Goal: Transaction & Acquisition: Purchase product/service

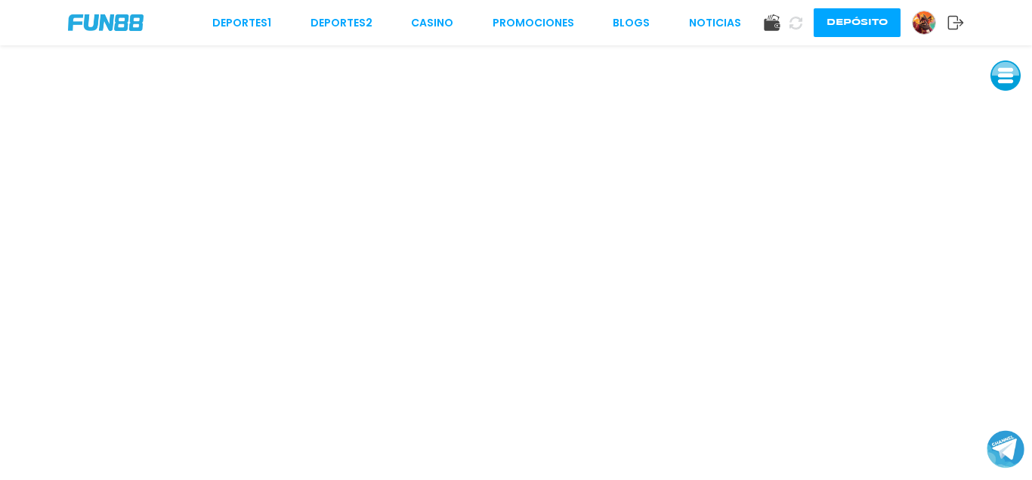
click at [87, 26] on img at bounding box center [106, 22] width 76 height 17
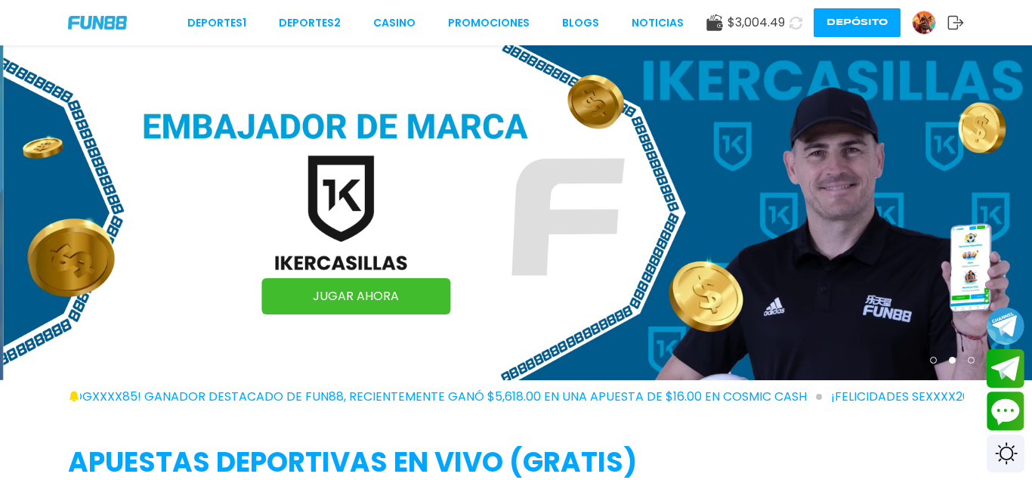
click at [920, 20] on img at bounding box center [924, 22] width 23 height 23
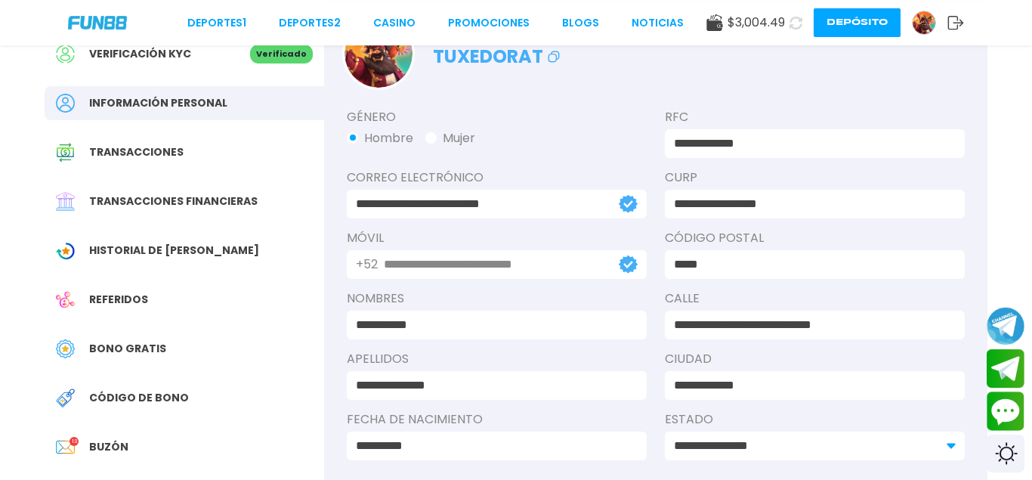
scroll to position [154, 0]
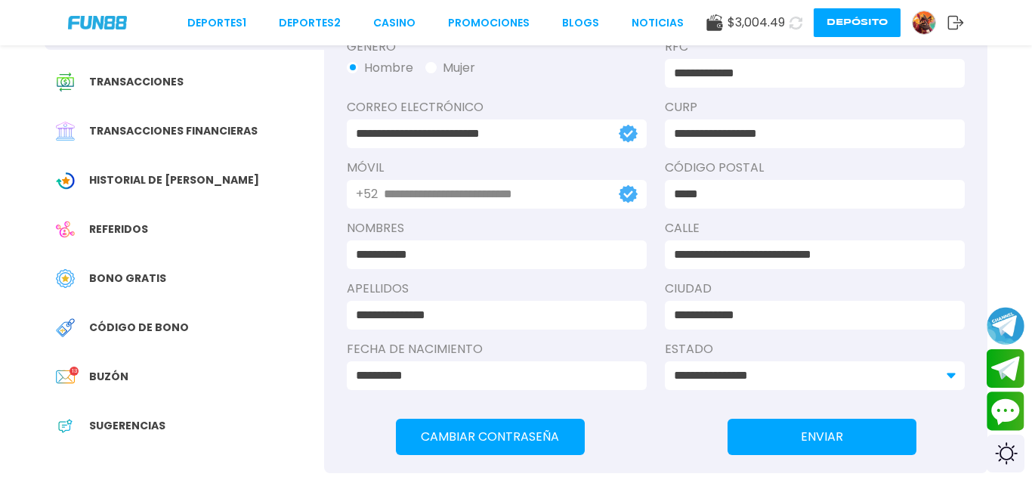
click at [125, 177] on span "Historial de [PERSON_NAME]" at bounding box center [174, 180] width 170 height 16
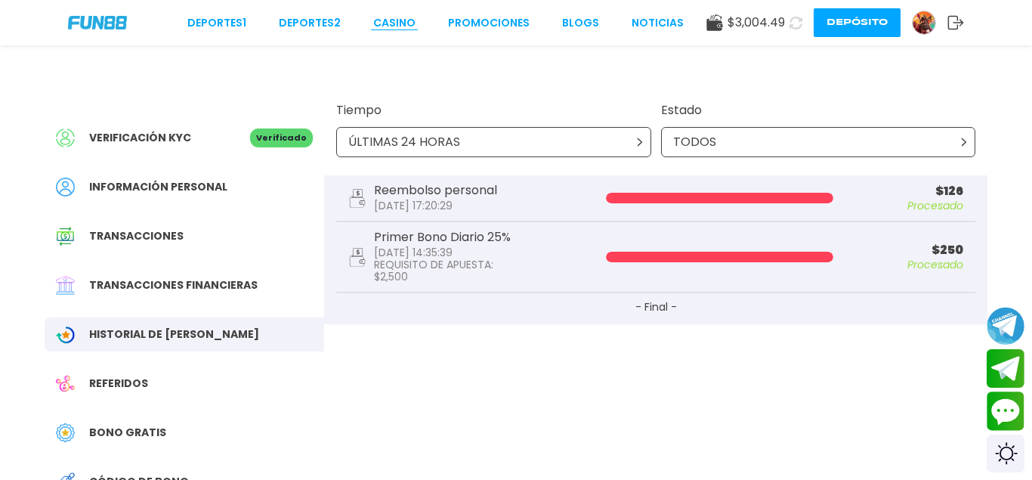
click at [385, 30] on link "CASINO" at bounding box center [394, 23] width 42 height 16
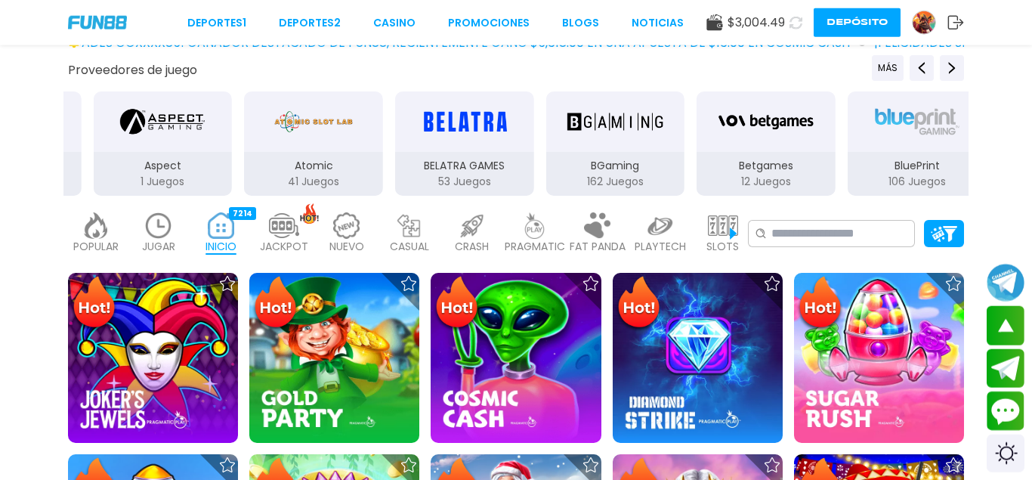
scroll to position [77, 0]
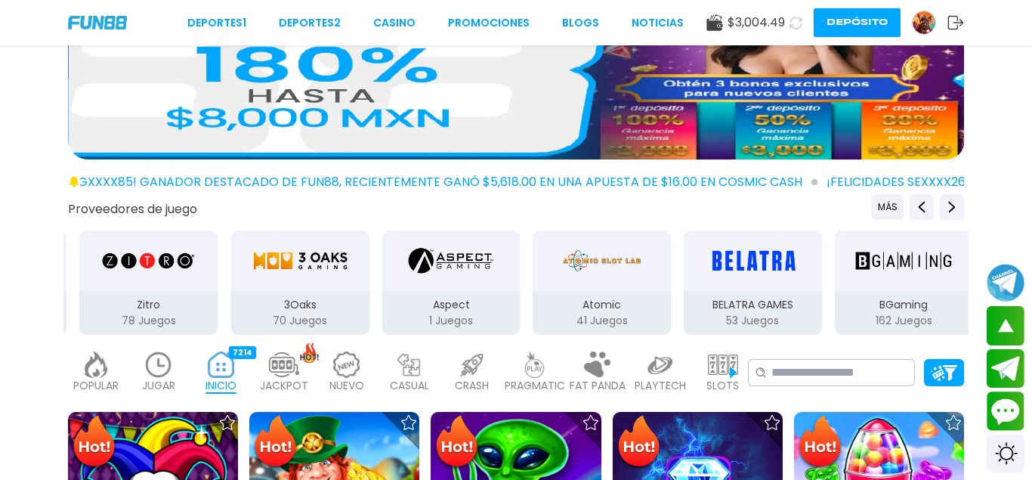
drag, startPoint x: 574, startPoint y: 336, endPoint x: 706, endPoint y: 335, distance: 131.4
click at [672, 334] on div "Atomic 41 Juegos" at bounding box center [602, 313] width 139 height 44
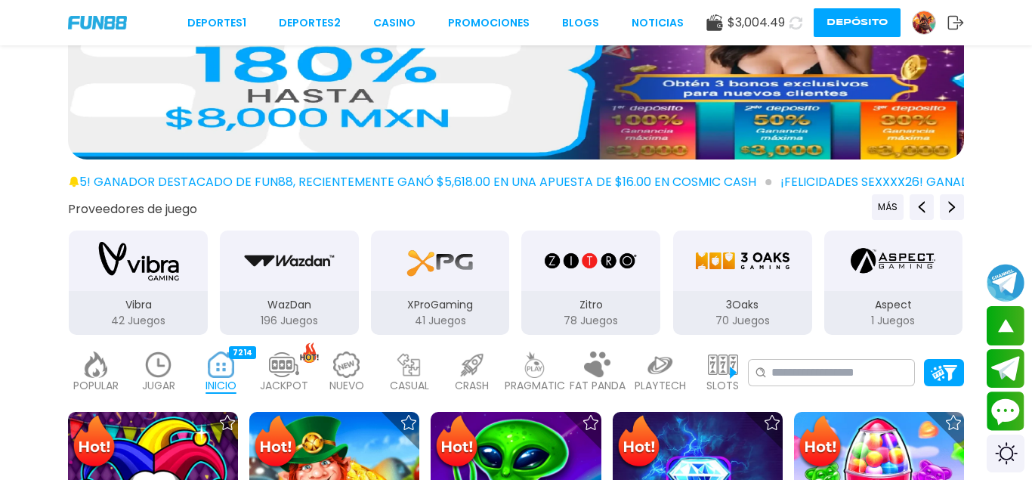
click at [737, 252] on img "3Oaks" at bounding box center [742, 260] width 95 height 42
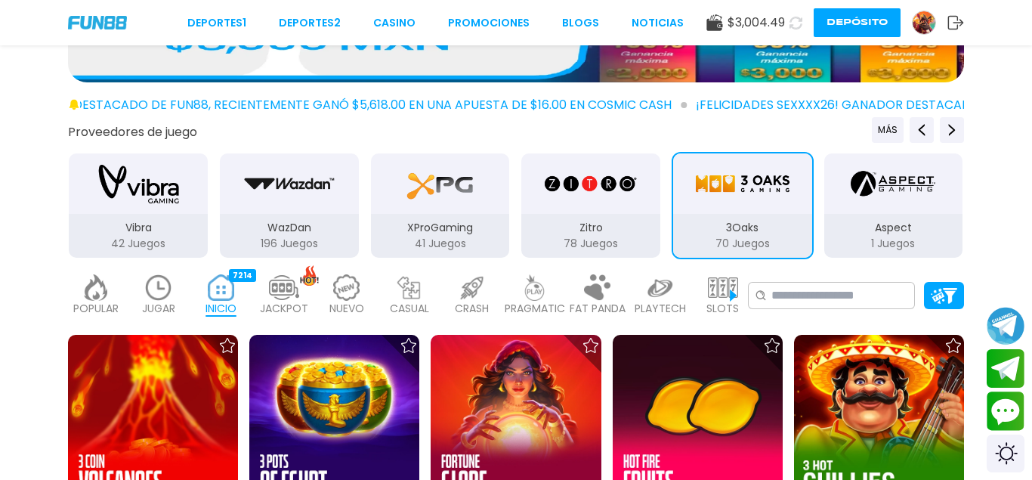
click at [724, 283] on img at bounding box center [723, 287] width 30 height 26
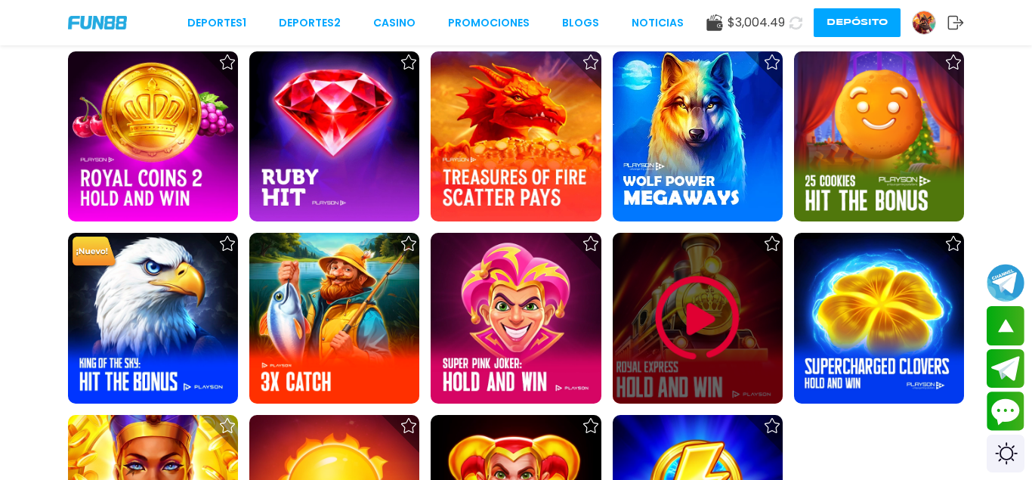
scroll to position [3544, 0]
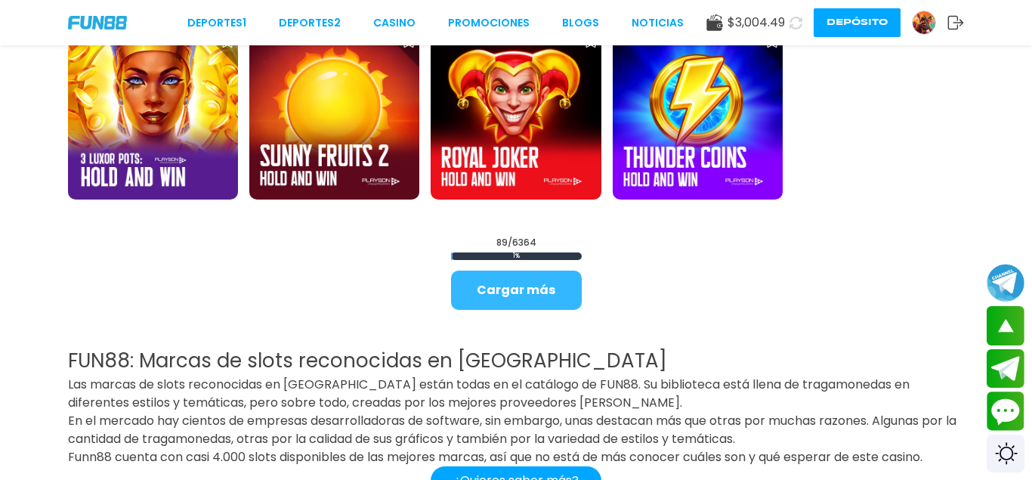
click at [523, 277] on button "Cargar más" at bounding box center [516, 289] width 131 height 39
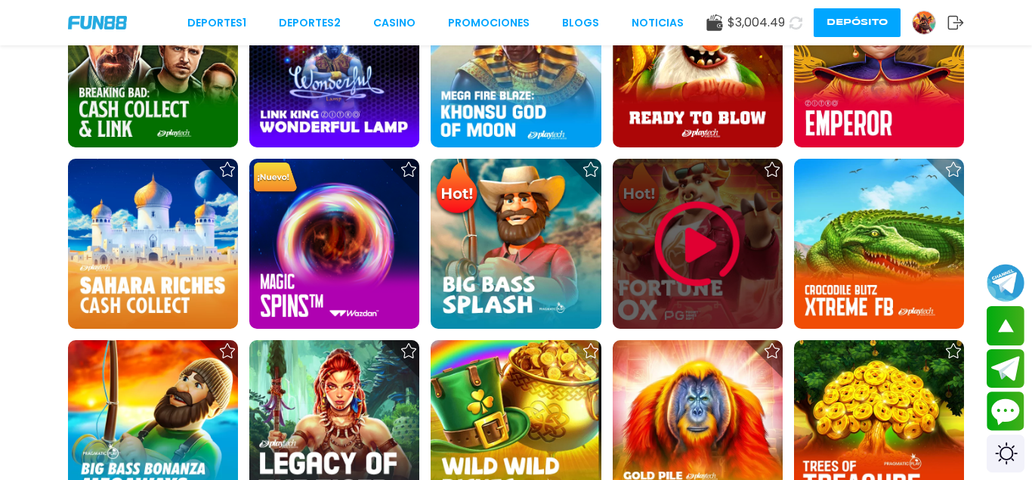
scroll to position [3728, 0]
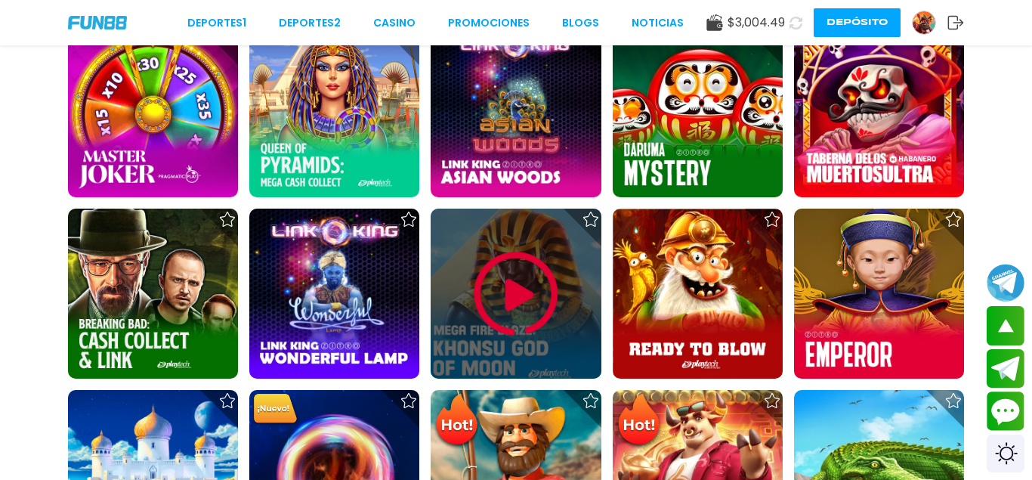
click at [506, 292] on img at bounding box center [516, 294] width 91 height 91
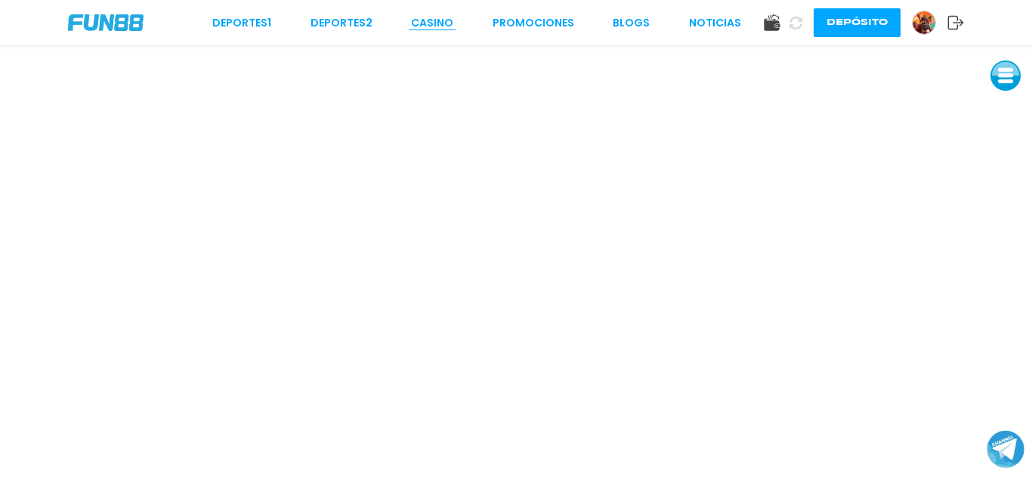
click at [432, 23] on link "CASINO" at bounding box center [432, 23] width 42 height 16
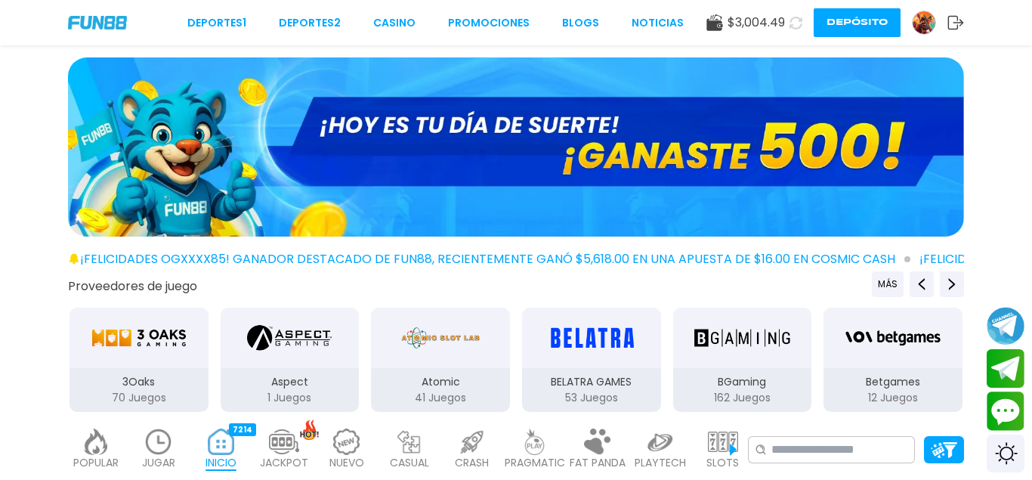
scroll to position [154, 0]
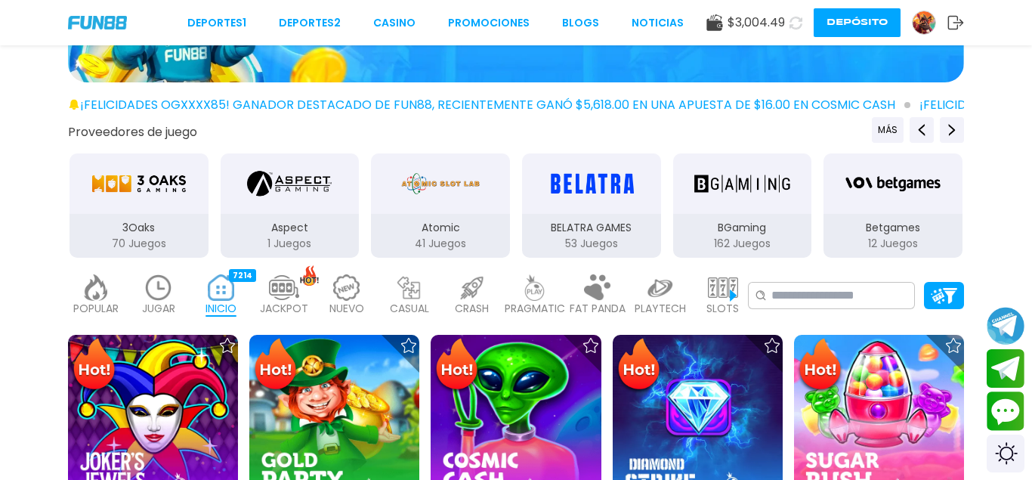
click at [729, 292] on img at bounding box center [723, 287] width 30 height 26
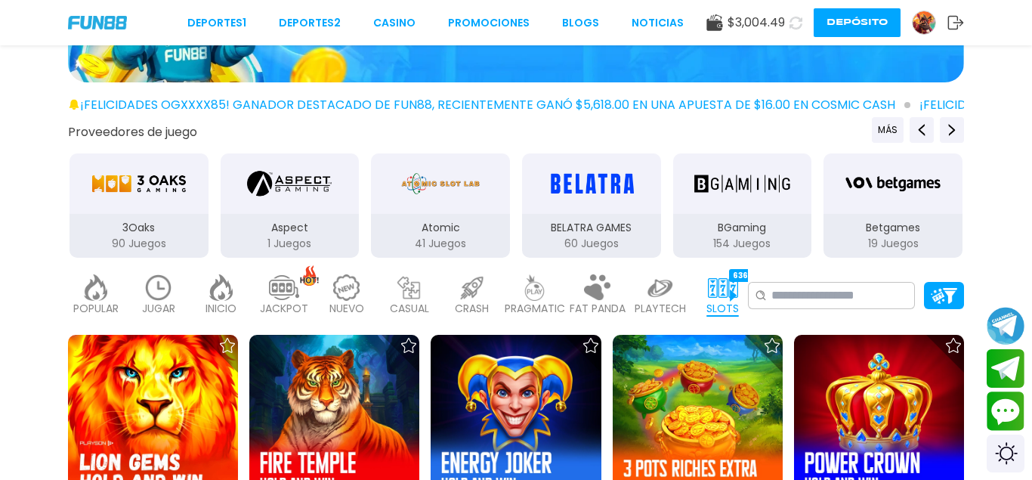
drag, startPoint x: 357, startPoint y: 227, endPoint x: 679, endPoint y: 282, distance: 326.5
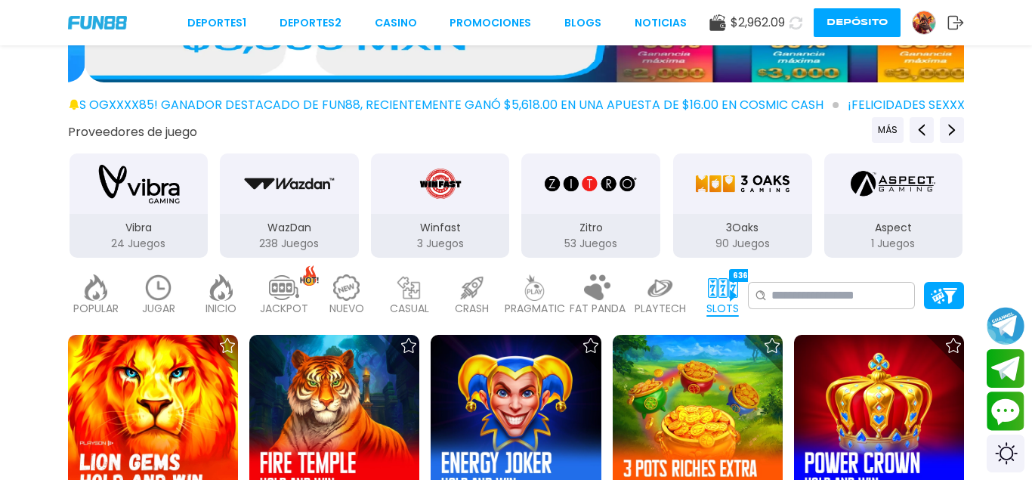
click at [732, 200] on img "3Oaks" at bounding box center [742, 183] width 95 height 42
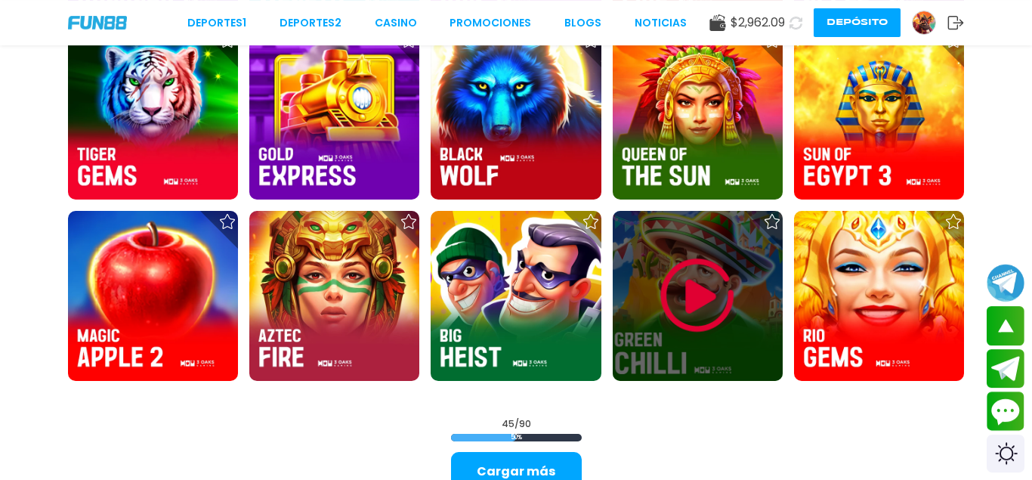
scroll to position [1849, 0]
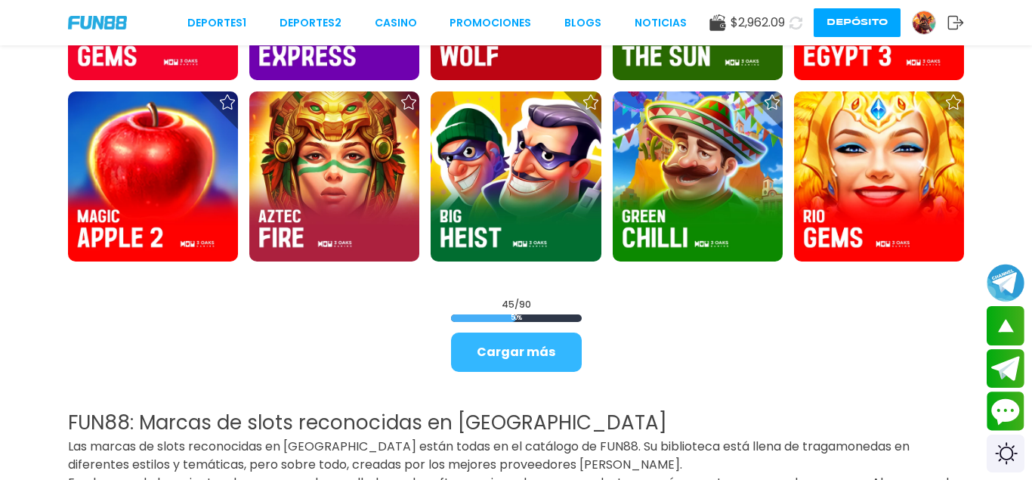
click at [507, 358] on button "Cargar más" at bounding box center [516, 351] width 131 height 39
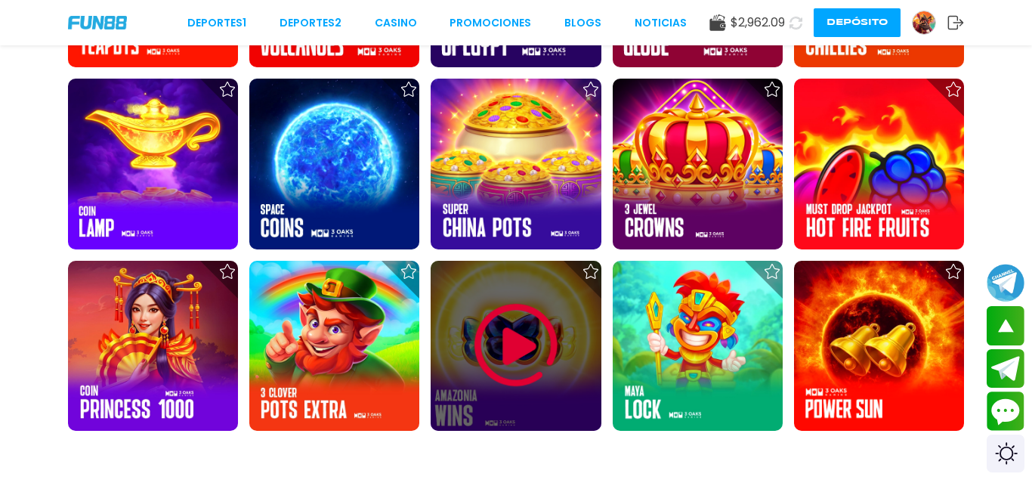
scroll to position [3236, 0]
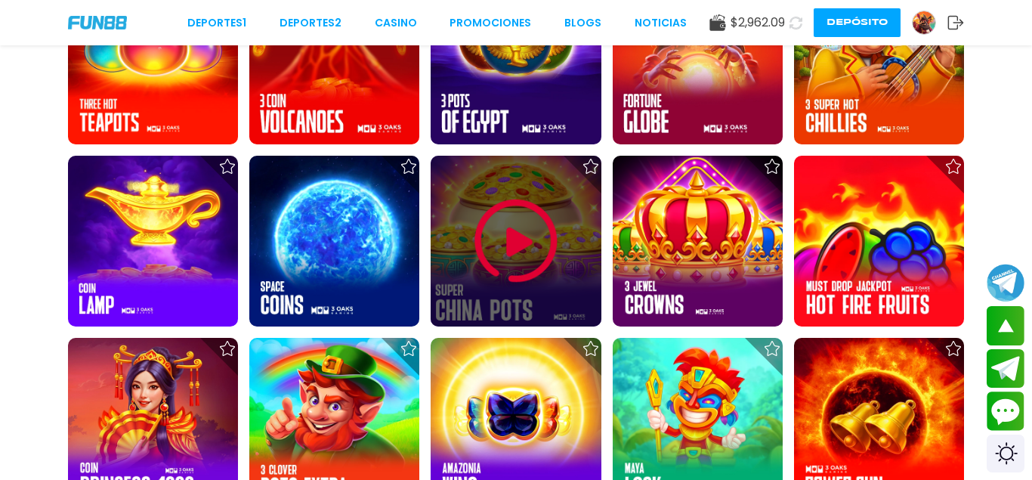
click at [499, 267] on img at bounding box center [516, 241] width 91 height 91
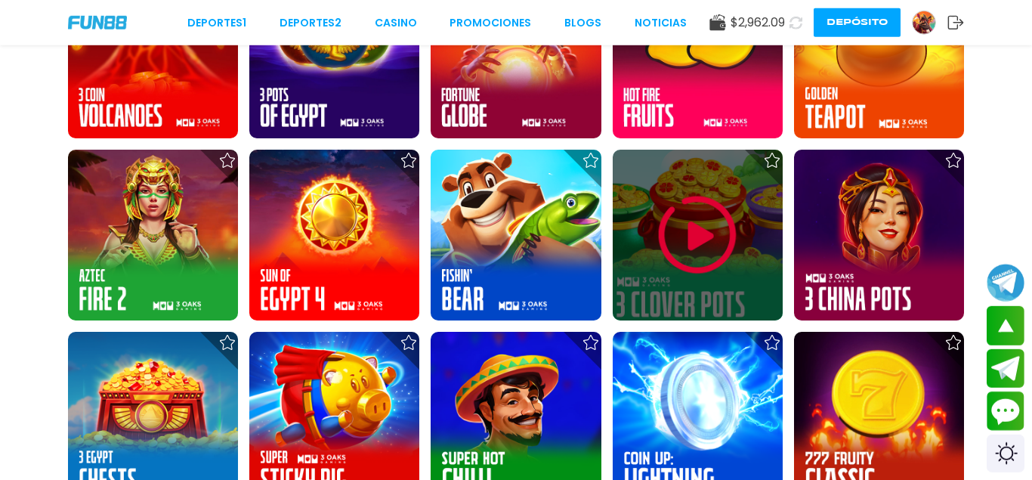
scroll to position [565, 0]
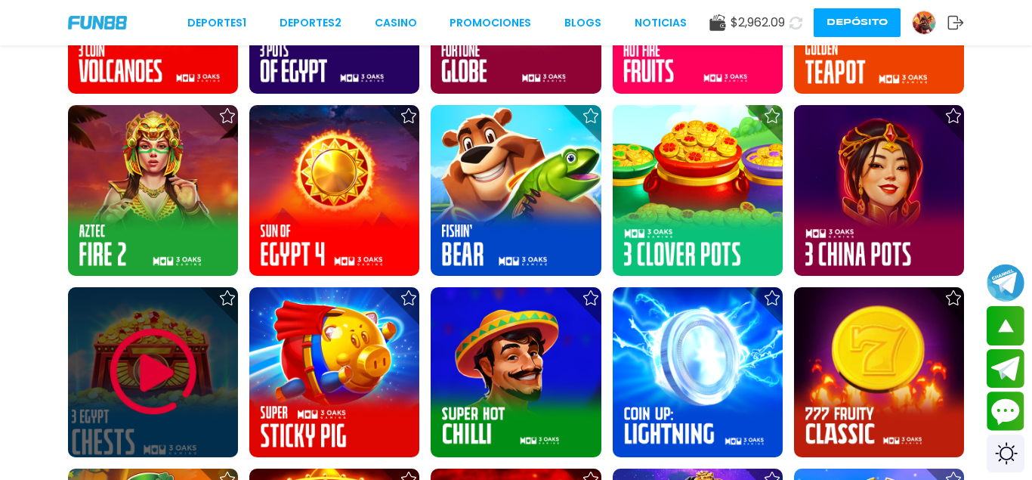
click at [161, 345] on img at bounding box center [153, 371] width 91 height 91
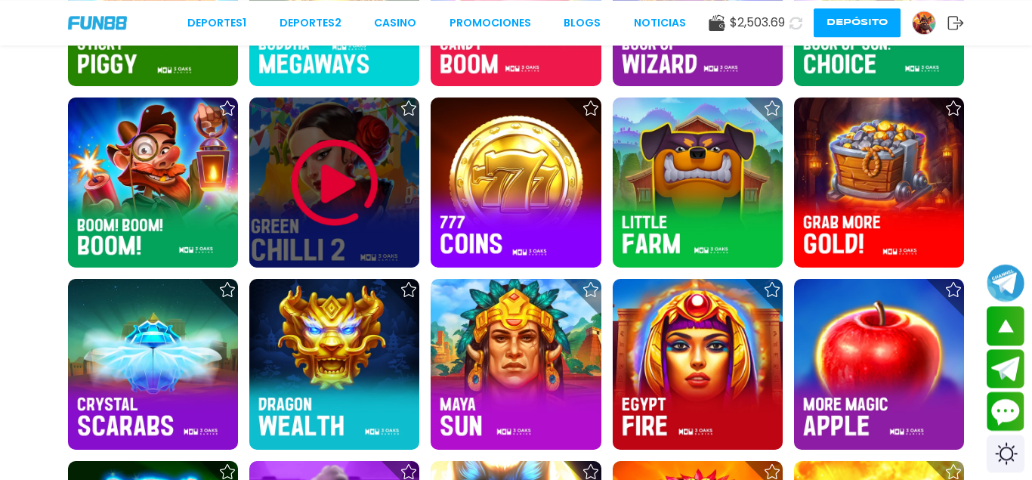
scroll to position [1259, 0]
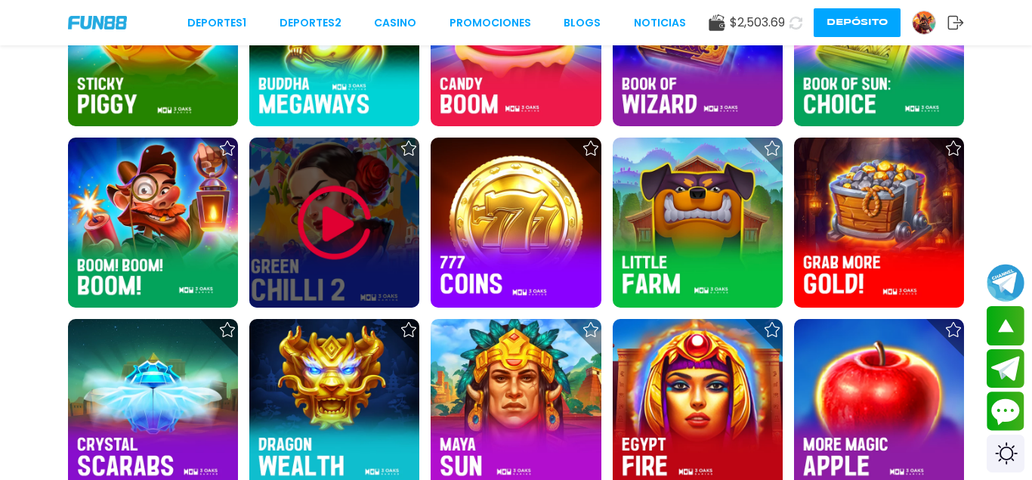
click at [346, 233] on img at bounding box center [334, 223] width 91 height 91
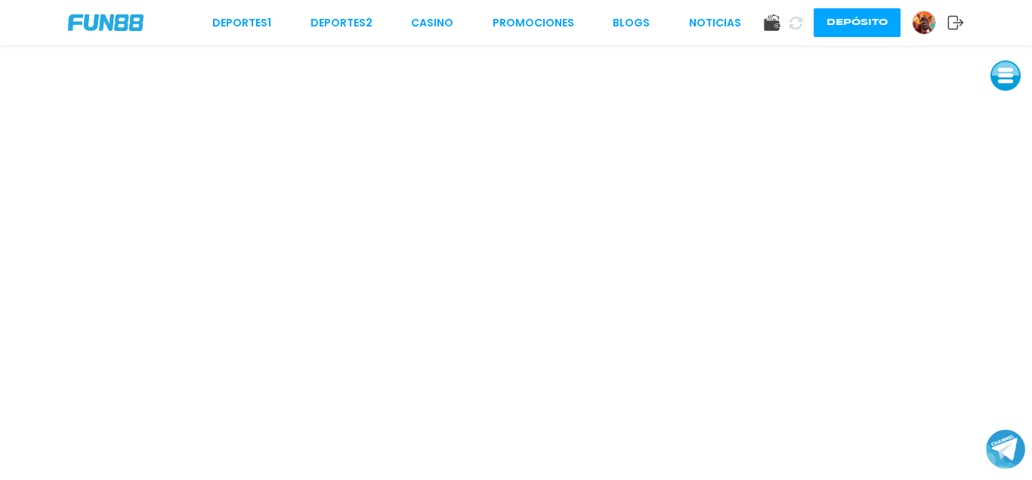
click at [987, 454] on button "Join telegram channel" at bounding box center [1006, 449] width 40 height 42
click at [411, 20] on div "Deportes 1 Deportes 2 CASINO Promociones BLOGS NOTICIAS" at bounding box center [476, 23] width 529 height 16
click at [416, 24] on link "CASINO" at bounding box center [432, 23] width 42 height 16
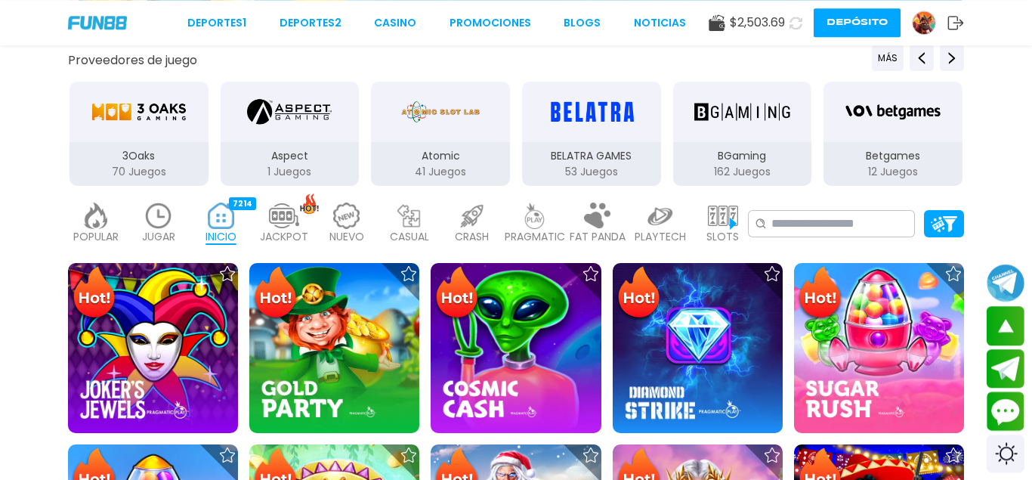
scroll to position [180, 0]
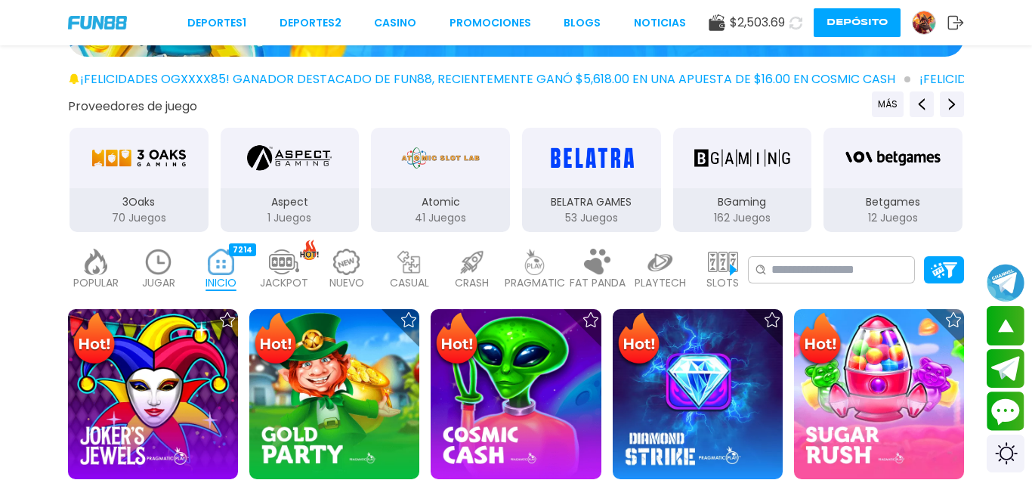
drag, startPoint x: 724, startPoint y: 271, endPoint x: 420, endPoint y: 198, distance: 312.4
click at [721, 270] on img at bounding box center [723, 262] width 30 height 26
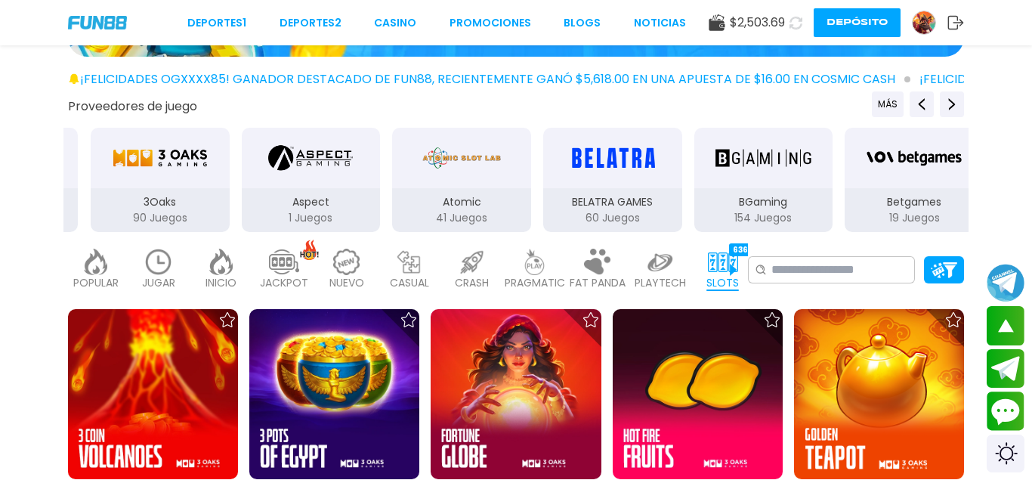
drag, startPoint x: 353, startPoint y: 173, endPoint x: 746, endPoint y: 196, distance: 393.5
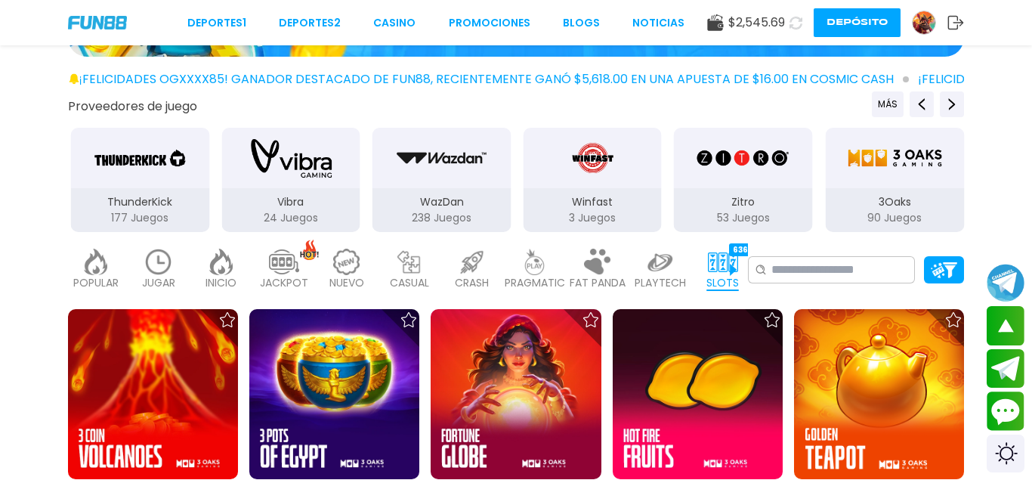
drag, startPoint x: 474, startPoint y: 187, endPoint x: 902, endPoint y: 198, distance: 428.4
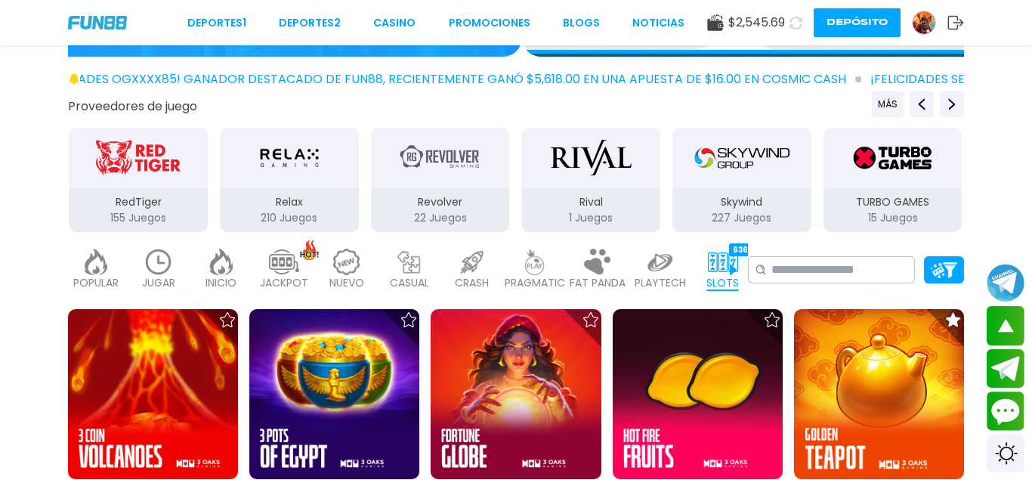
drag, startPoint x: 357, startPoint y: 184, endPoint x: 891, endPoint y: 190, distance: 534.9
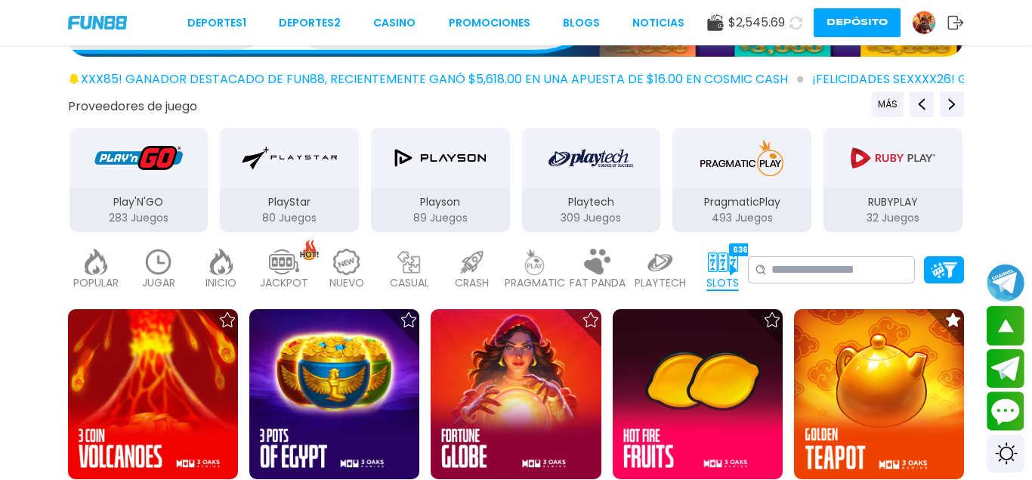
drag, startPoint x: 296, startPoint y: 166, endPoint x: 763, endPoint y: 193, distance: 467.6
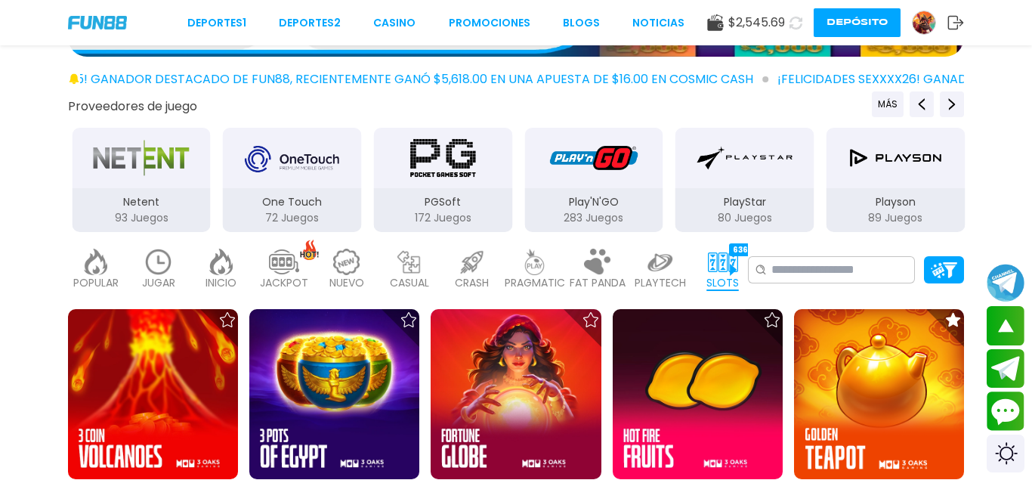
click at [432, 175] on img "PGSoft" at bounding box center [442, 158] width 95 height 42
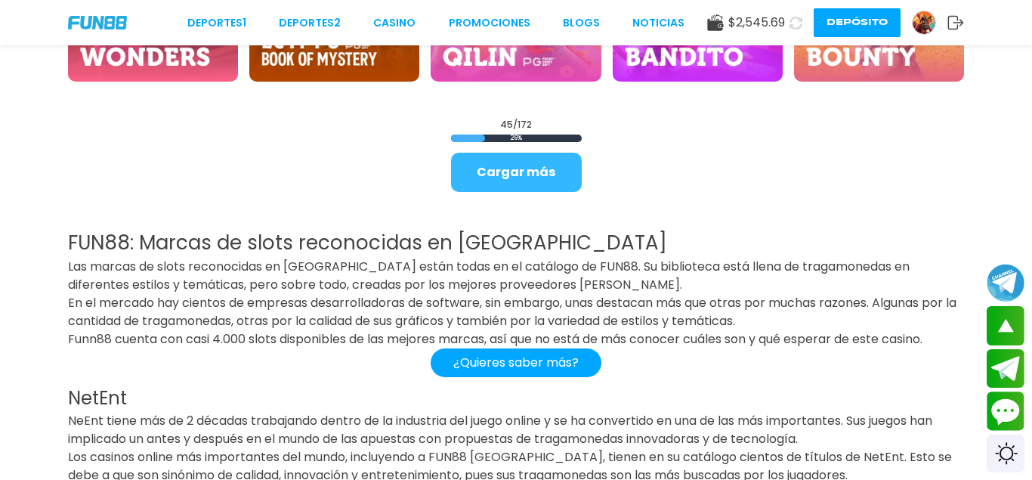
click at [533, 169] on button "Cargar más" at bounding box center [516, 172] width 131 height 39
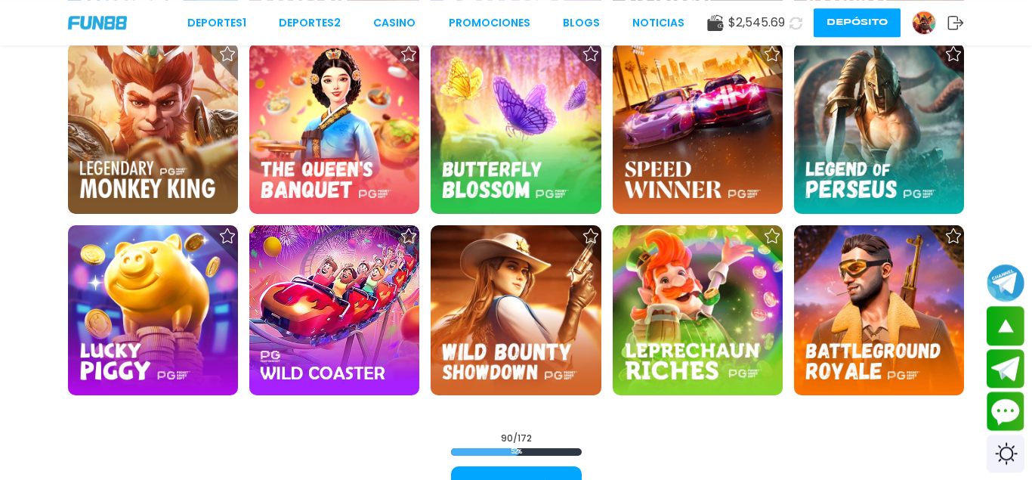
scroll to position [3416, 0]
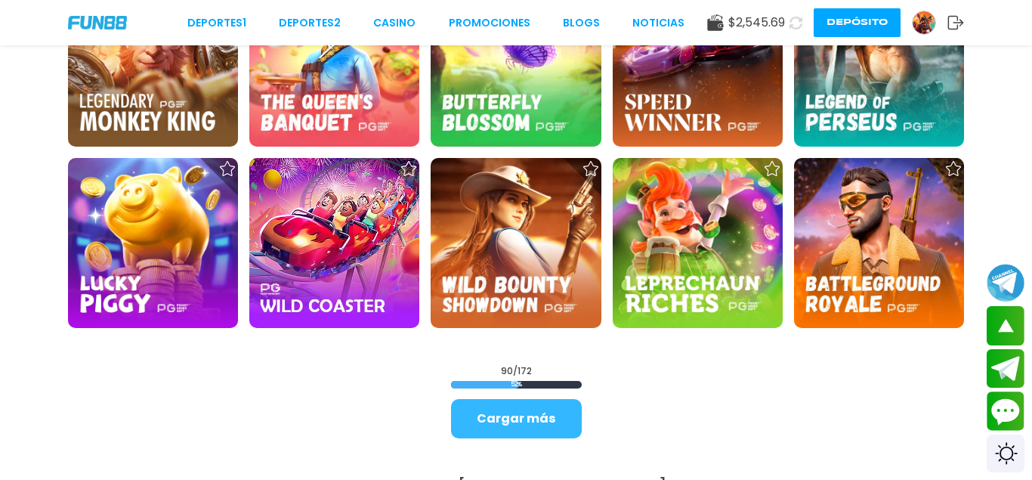
click at [499, 415] on button "Cargar más" at bounding box center [516, 418] width 131 height 39
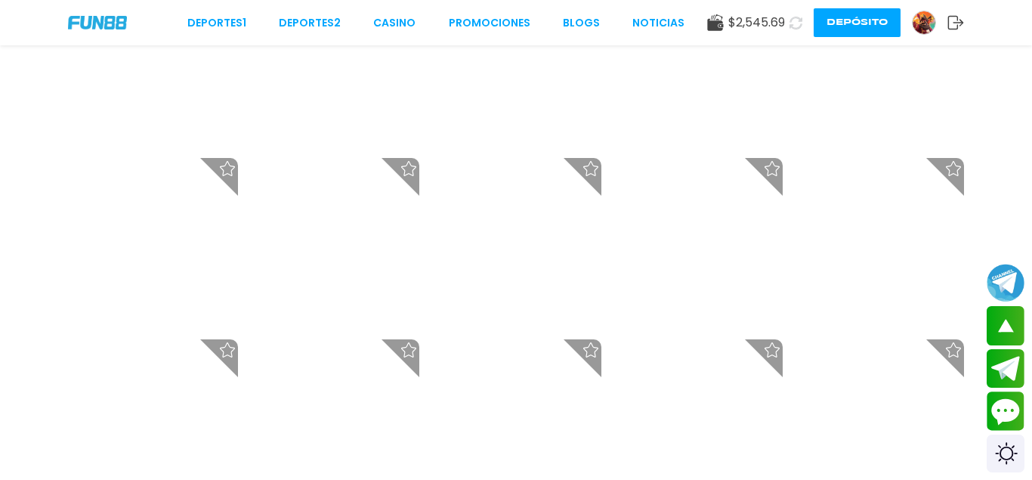
scroll to position [6682, 0]
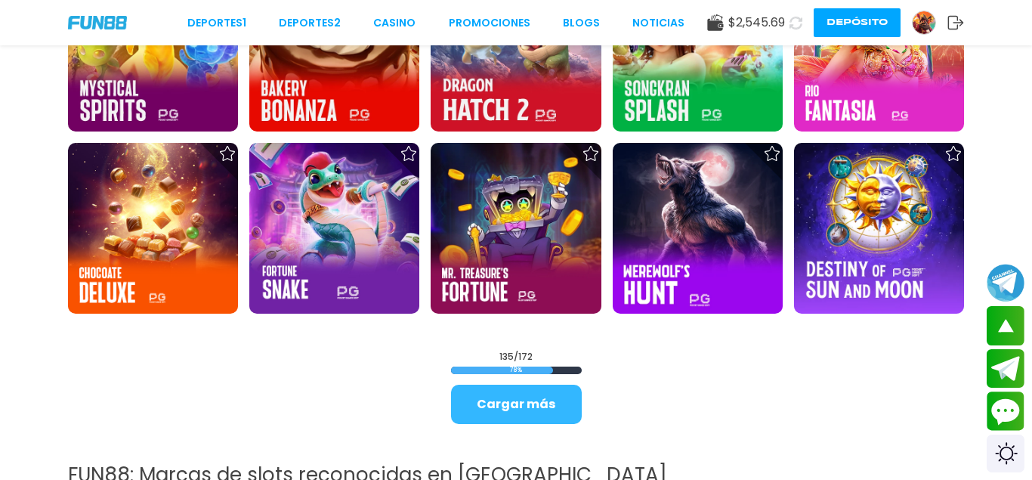
click at [532, 411] on button "Cargar más" at bounding box center [516, 404] width 131 height 39
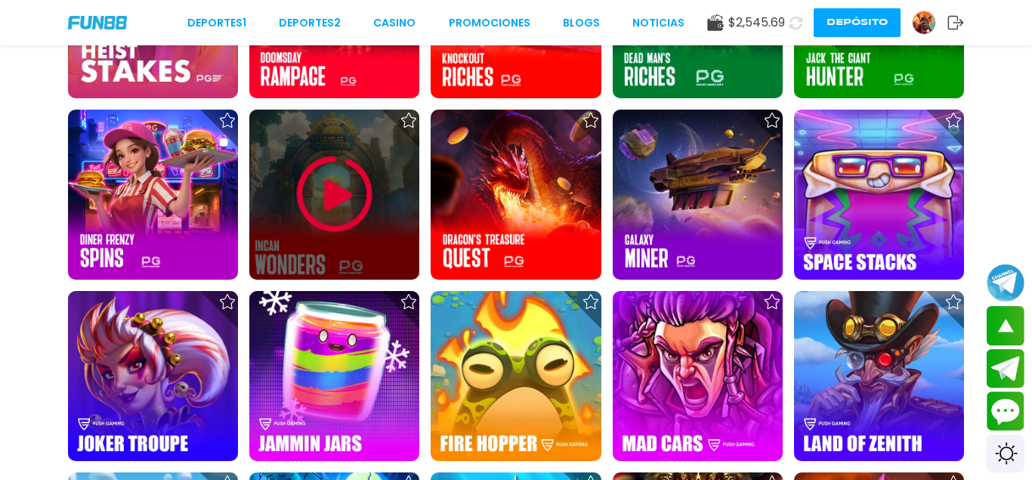
scroll to position [5306, 0]
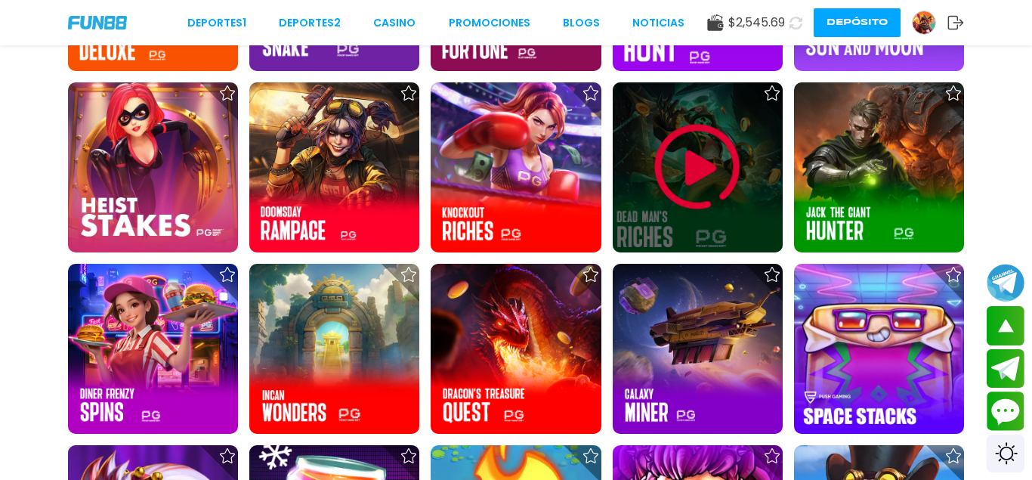
click at [709, 175] on img at bounding box center [697, 167] width 91 height 91
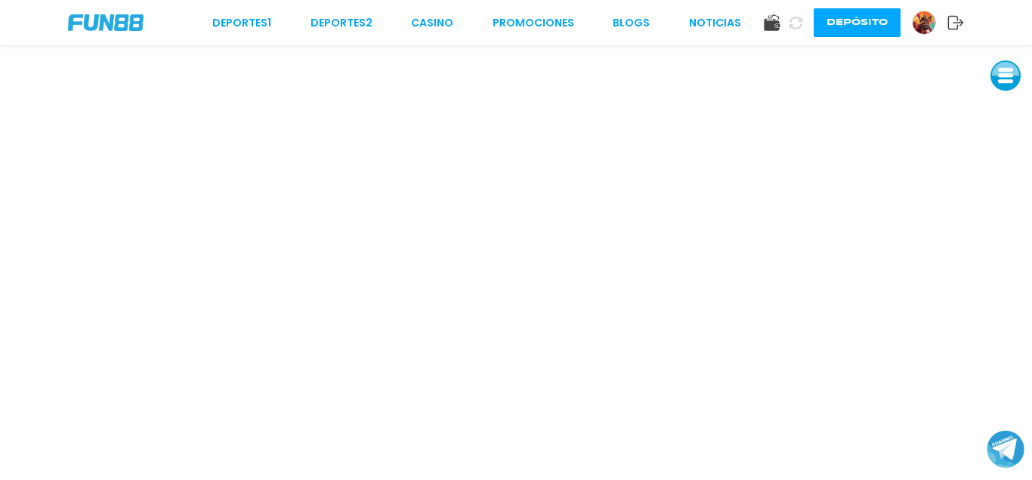
click at [422, 13] on div "Deportes 1 Deportes 2 CASINO Promociones BLOGS NOTICIAS Depósito" at bounding box center [516, 22] width 1032 height 45
click at [428, 18] on link "CASINO" at bounding box center [432, 23] width 42 height 16
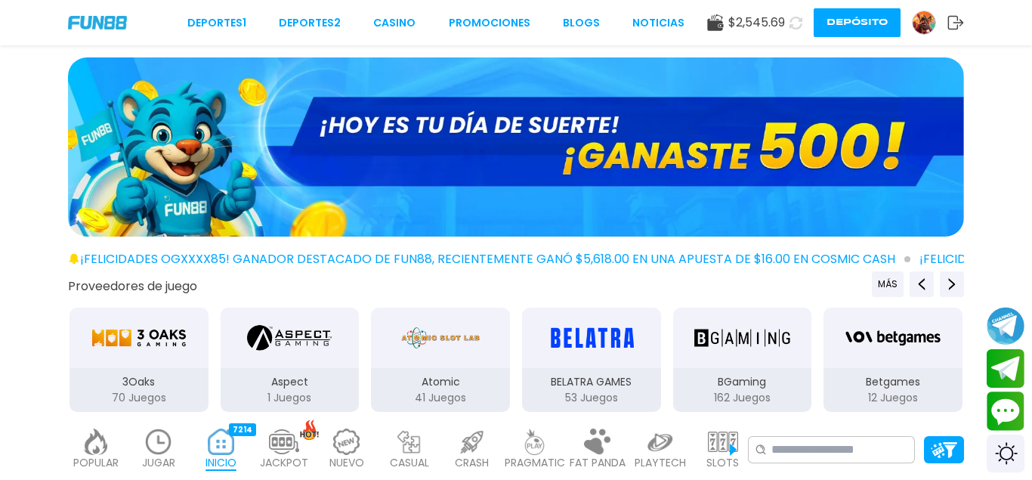
click at [912, 14] on link at bounding box center [930, 23] width 36 height 24
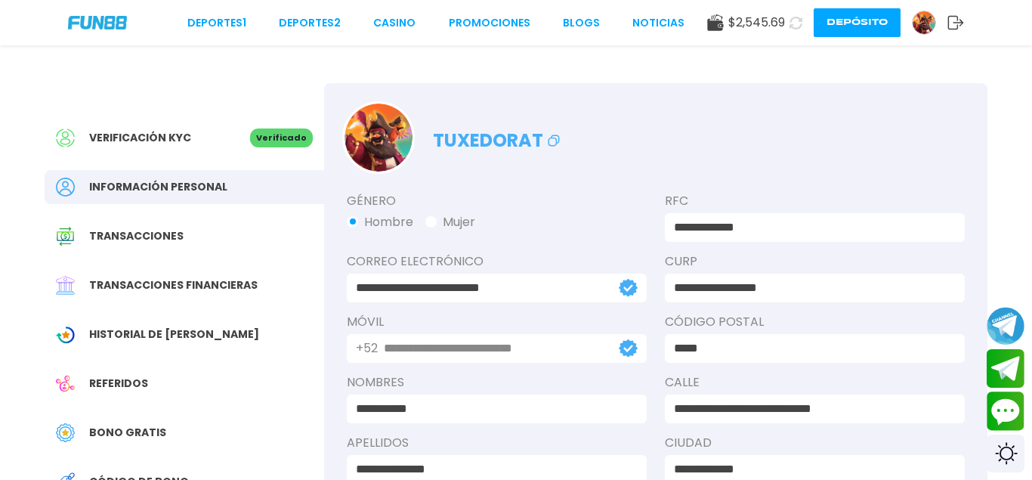
click at [922, 15] on img at bounding box center [924, 22] width 23 height 23
click at [882, 21] on button "Depósito" at bounding box center [857, 22] width 87 height 29
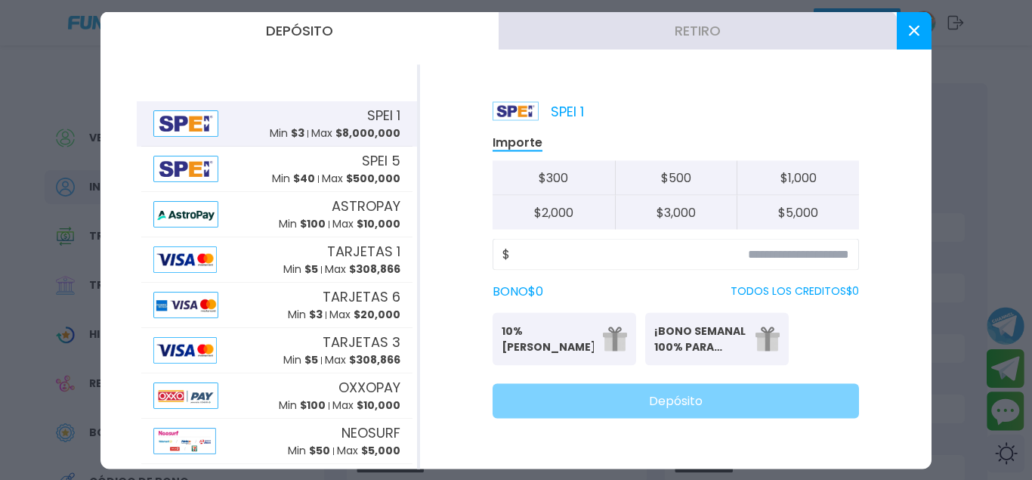
click at [699, 31] on button "Retiro" at bounding box center [698, 30] width 398 height 38
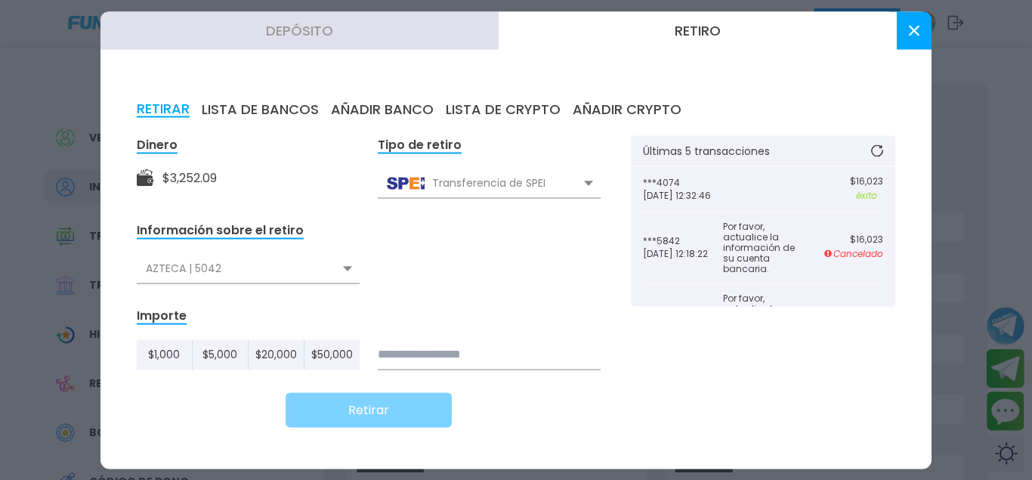
click at [313, 276] on div "AZTECA | 5042" at bounding box center [248, 268] width 223 height 29
click at [259, 329] on div "Mercado Pago W | 4074" at bounding box center [248, 330] width 223 height 29
click at [461, 355] on input at bounding box center [489, 354] width 223 height 30
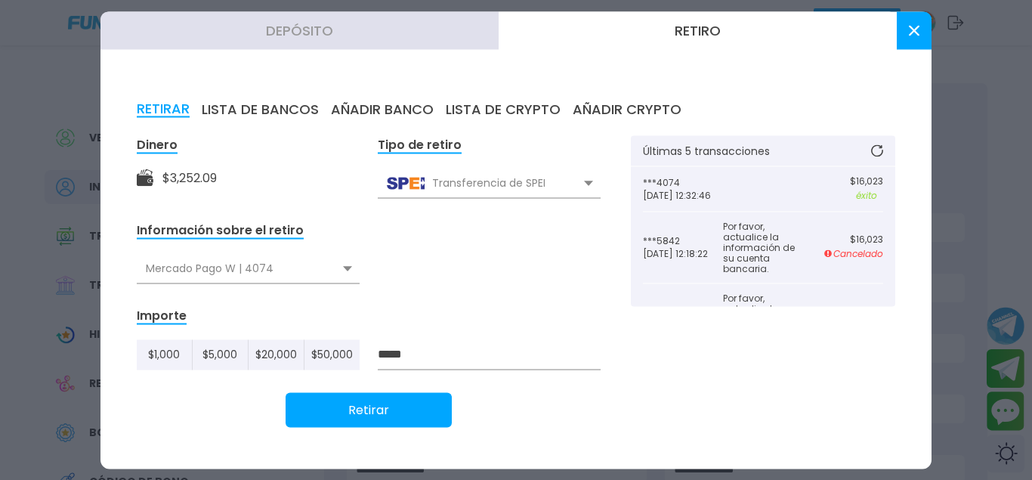
type input "*****"
click at [407, 397] on button "Retirar" at bounding box center [369, 409] width 166 height 35
click at [905, 36] on button at bounding box center [914, 30] width 35 height 38
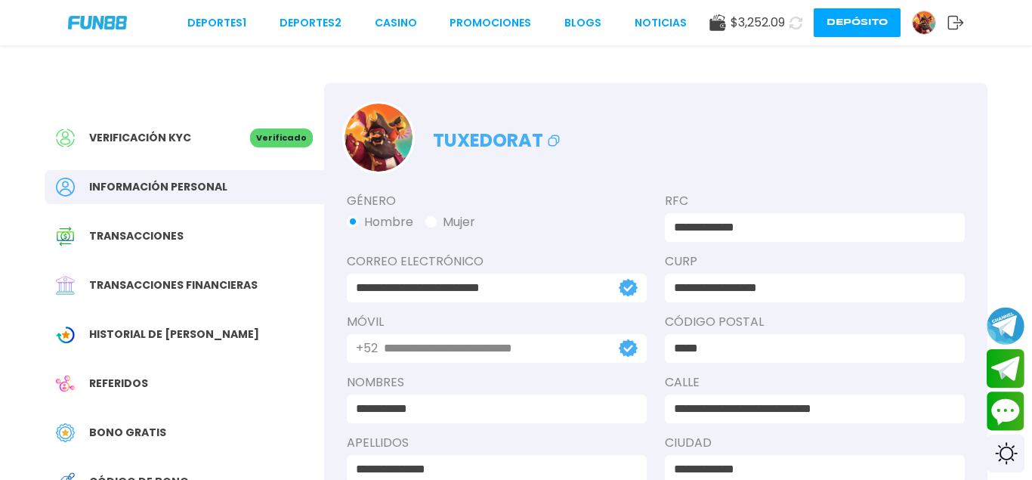
click at [795, 25] on icon at bounding box center [796, 23] width 14 height 14
click at [879, 21] on button "Depósito" at bounding box center [857, 22] width 87 height 29
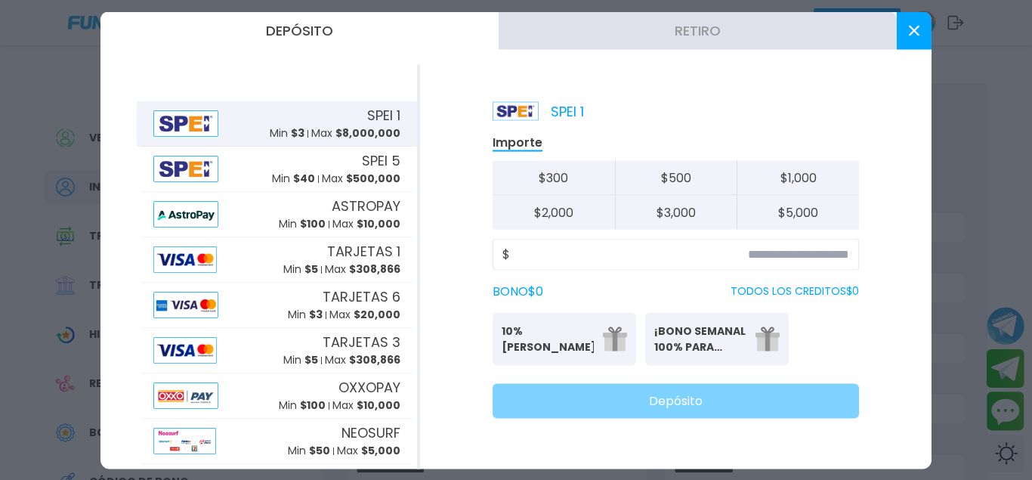
click at [688, 23] on button "Retiro" at bounding box center [698, 30] width 398 height 38
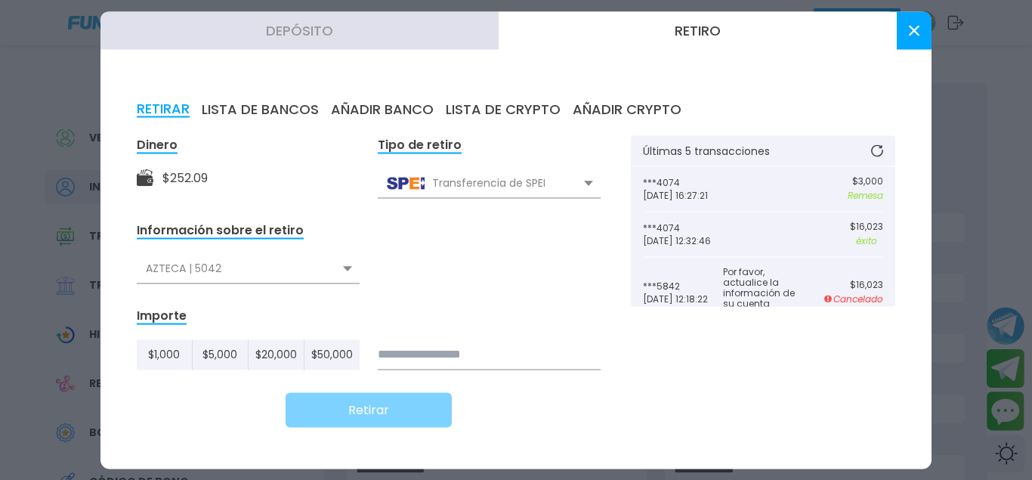
click at [323, 280] on div "AZTECA | 5042" at bounding box center [248, 268] width 223 height 29
click at [323, 277] on div "AZTECA | 5042" at bounding box center [248, 268] width 223 height 29
click at [870, 153] on button at bounding box center [877, 150] width 36 height 30
click at [873, 144] on button at bounding box center [877, 150] width 36 height 30
click at [913, 19] on button at bounding box center [914, 30] width 35 height 38
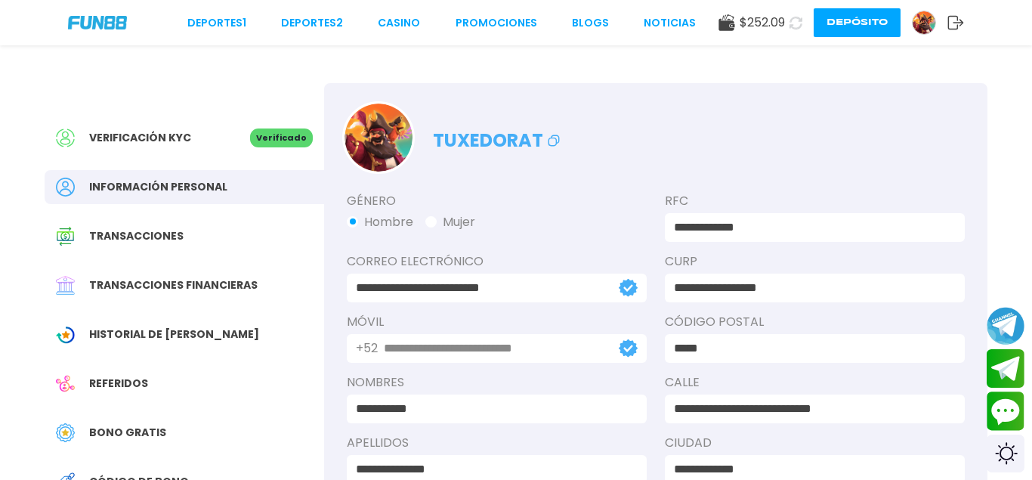
click at [795, 23] on icon at bounding box center [795, 22] width 15 height 15
click at [925, 29] on img at bounding box center [924, 22] width 23 height 23
click at [1002, 409] on button "Contact customer service" at bounding box center [1006, 411] width 40 height 41
click at [789, 18] on button at bounding box center [796, 22] width 27 height 27
click at [883, 17] on button "Depósito" at bounding box center [857, 22] width 87 height 29
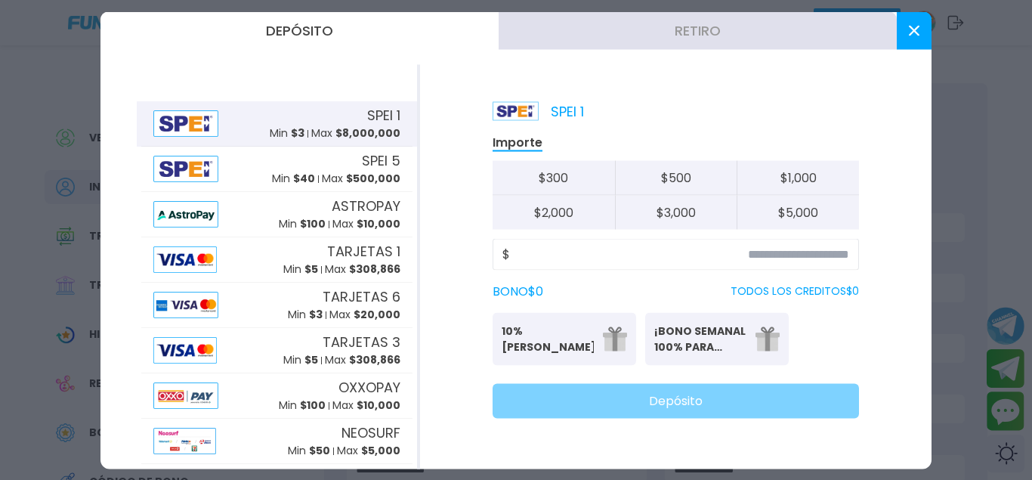
click at [723, 36] on button "Retiro" at bounding box center [698, 30] width 398 height 38
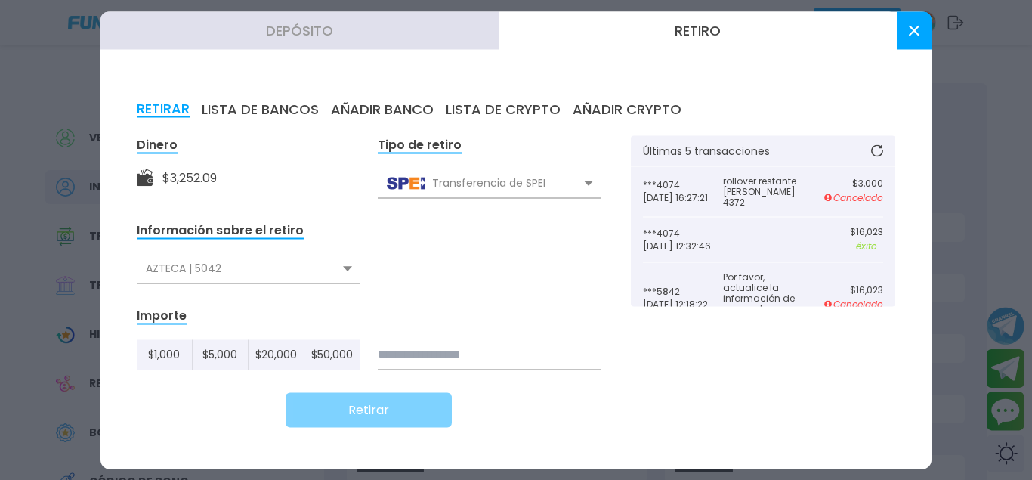
click at [906, 28] on button at bounding box center [914, 30] width 35 height 38
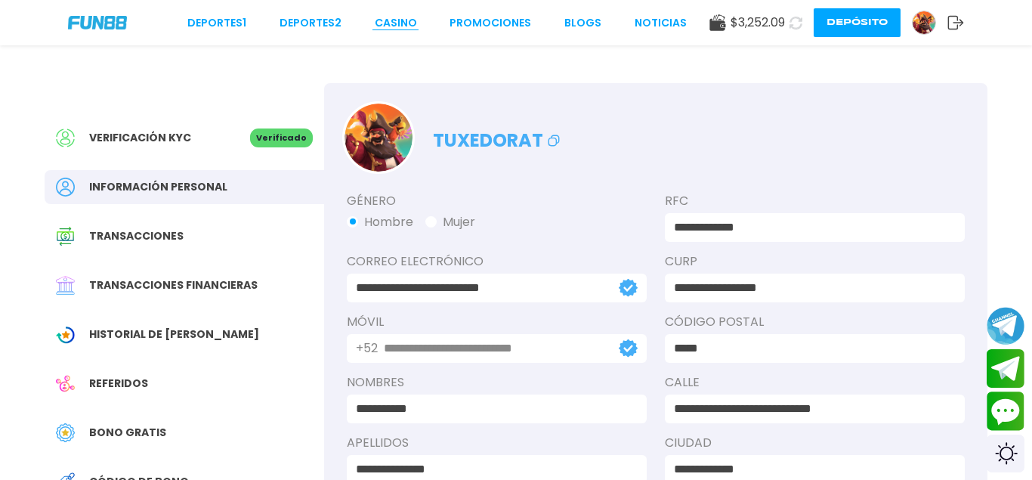
click at [381, 26] on link "CASINO" at bounding box center [396, 23] width 42 height 16
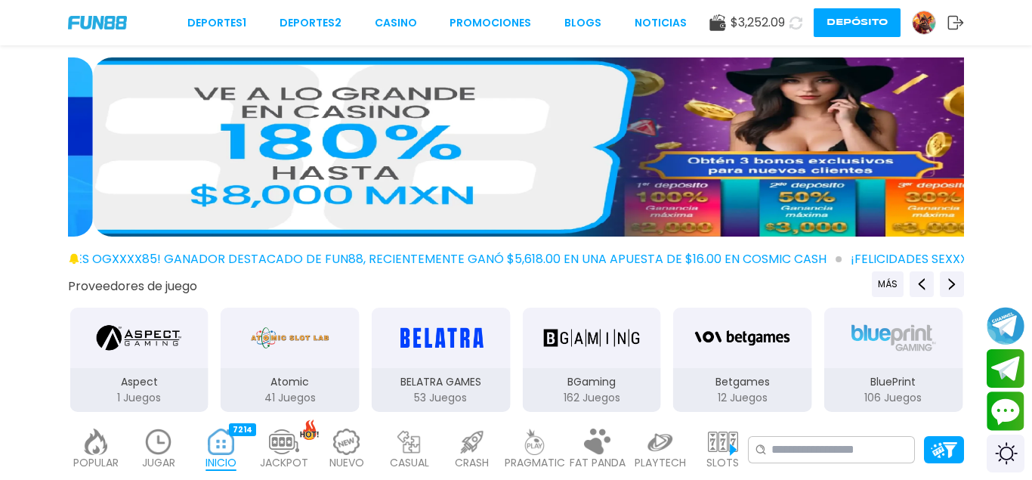
click at [913, 25] on div at bounding box center [924, 23] width 24 height 24
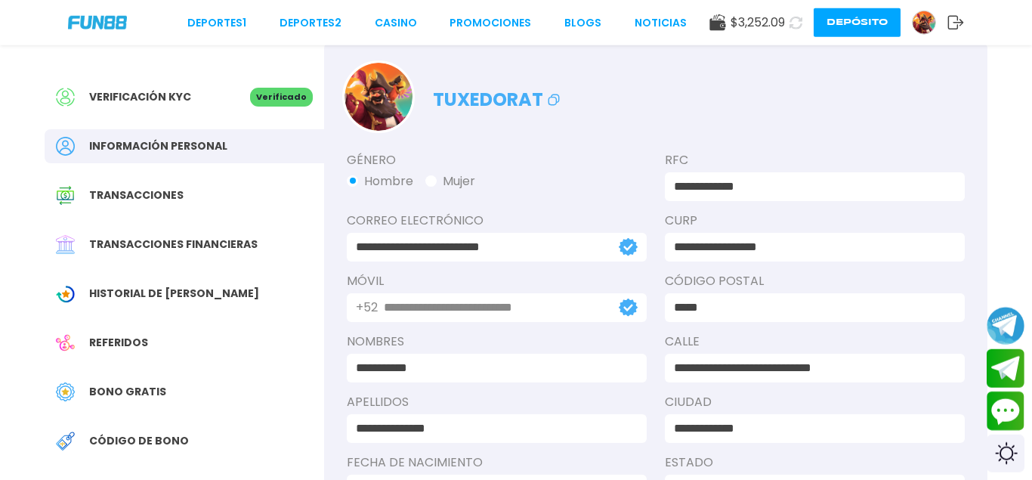
scroll to position [77, 0]
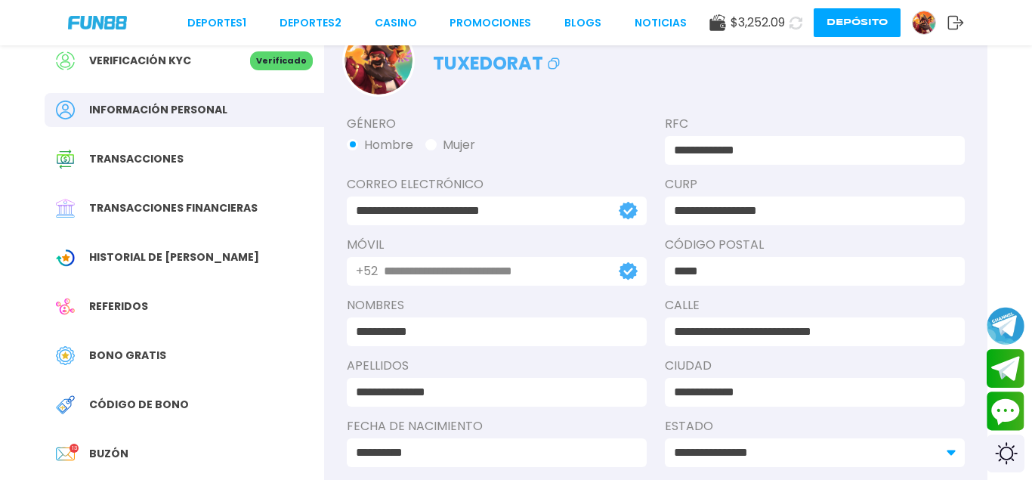
click at [184, 196] on div "Transacciones financieras" at bounding box center [185, 208] width 280 height 34
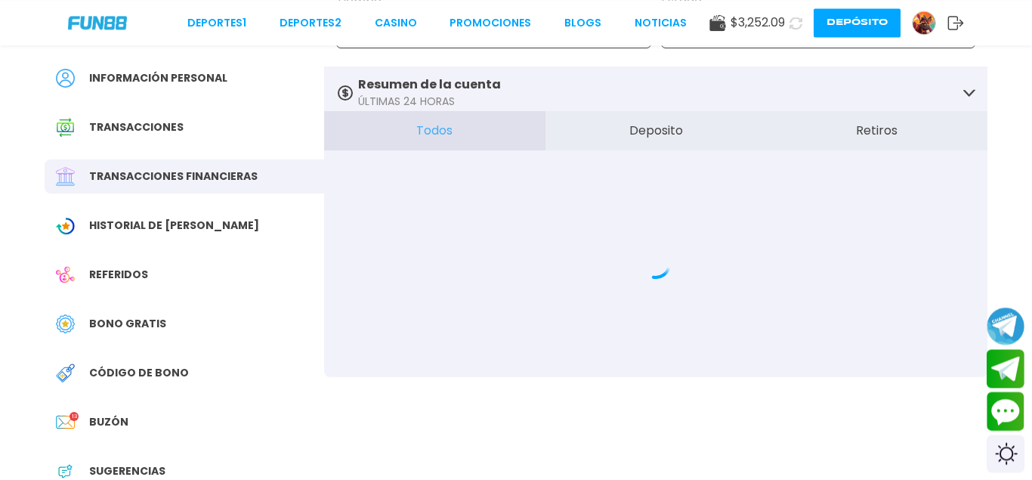
scroll to position [154, 0]
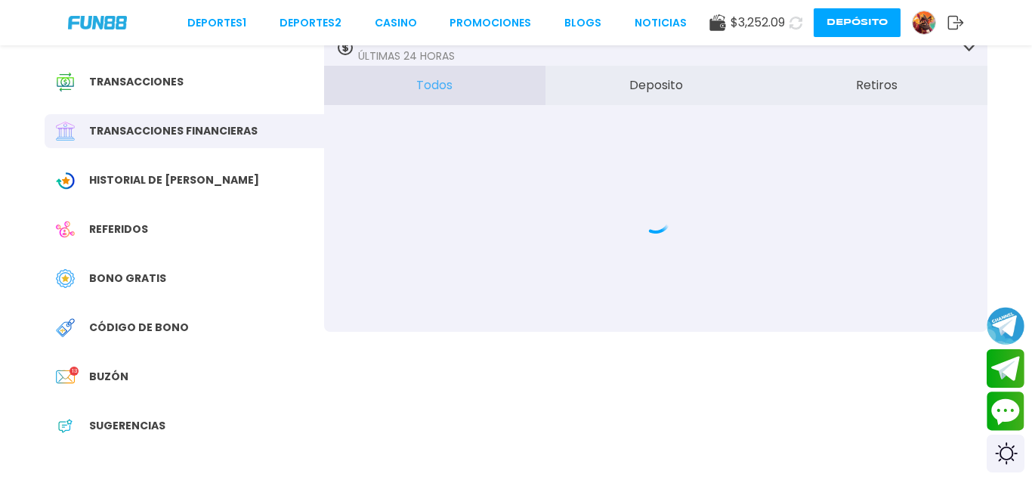
click at [150, 279] on span "Bono Gratis" at bounding box center [127, 278] width 77 height 16
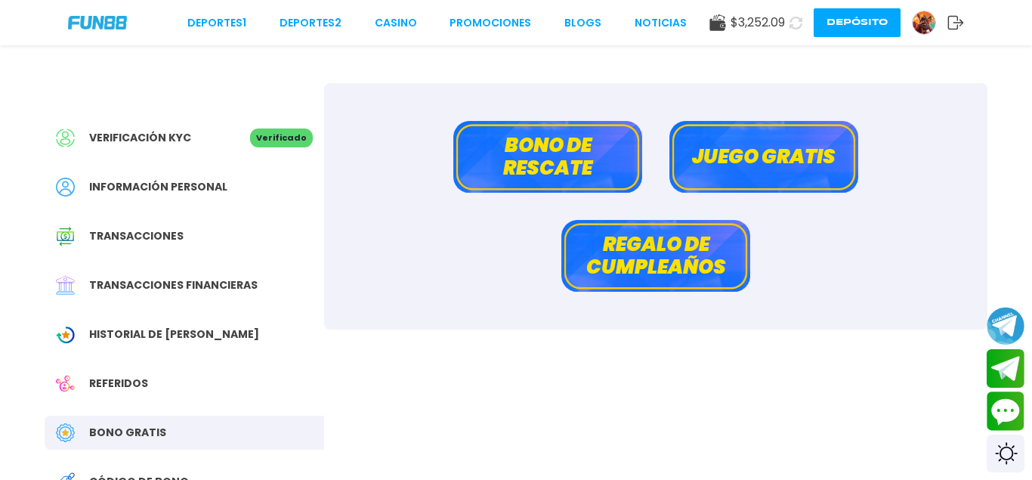
click at [127, 341] on span "Historial de [PERSON_NAME]" at bounding box center [174, 334] width 170 height 16
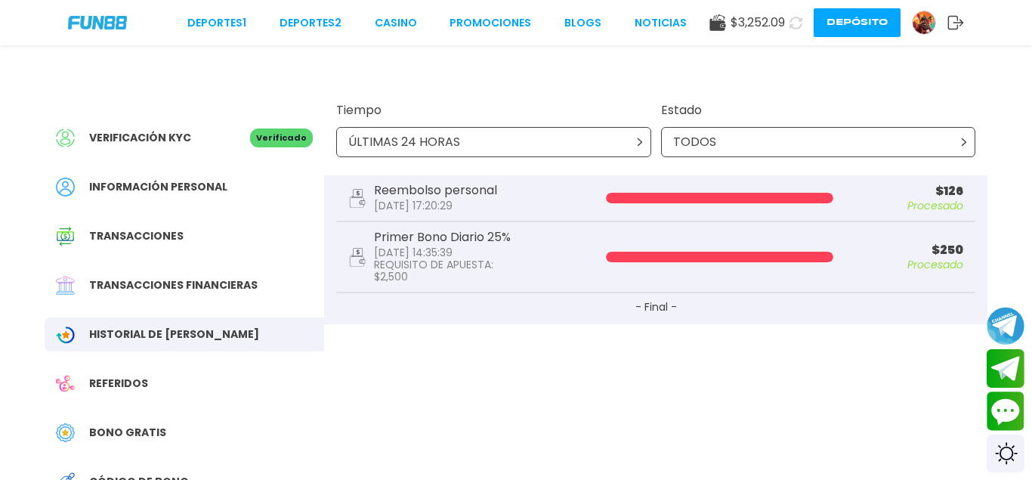
click at [924, 25] on img at bounding box center [924, 22] width 23 height 23
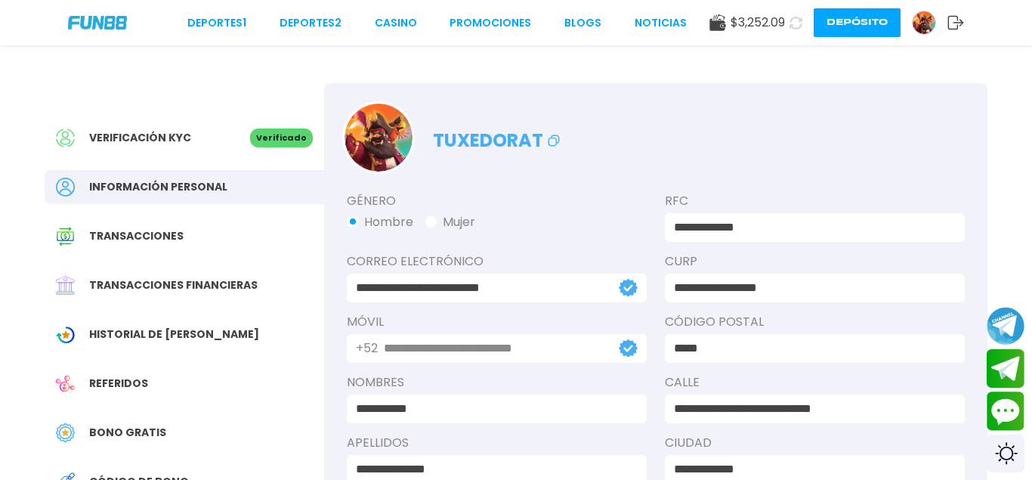
click at [924, 25] on img at bounding box center [924, 22] width 23 height 23
click at [755, 25] on span "$ 3,252.09" at bounding box center [757, 23] width 54 height 18
click at [871, 36] on button "Depósito" at bounding box center [857, 22] width 87 height 29
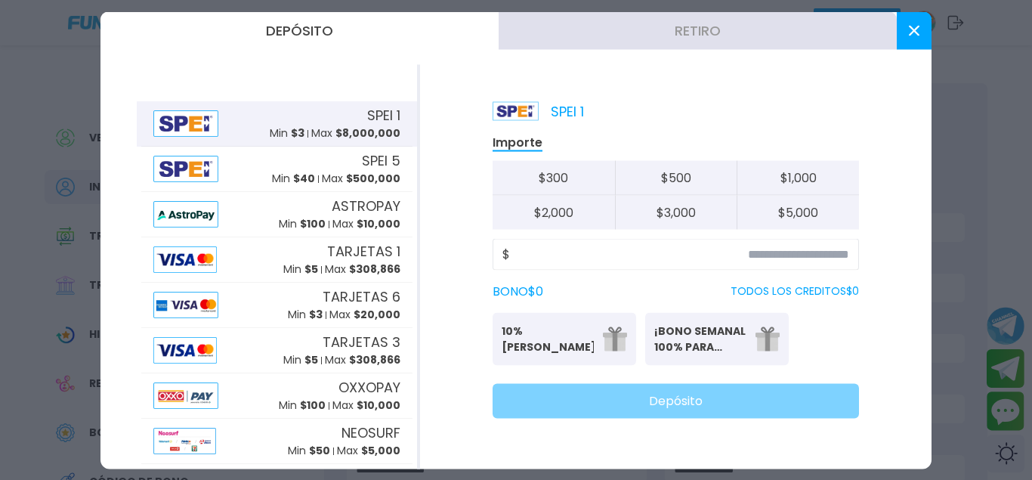
click at [755, 32] on button "Retiro" at bounding box center [698, 30] width 398 height 38
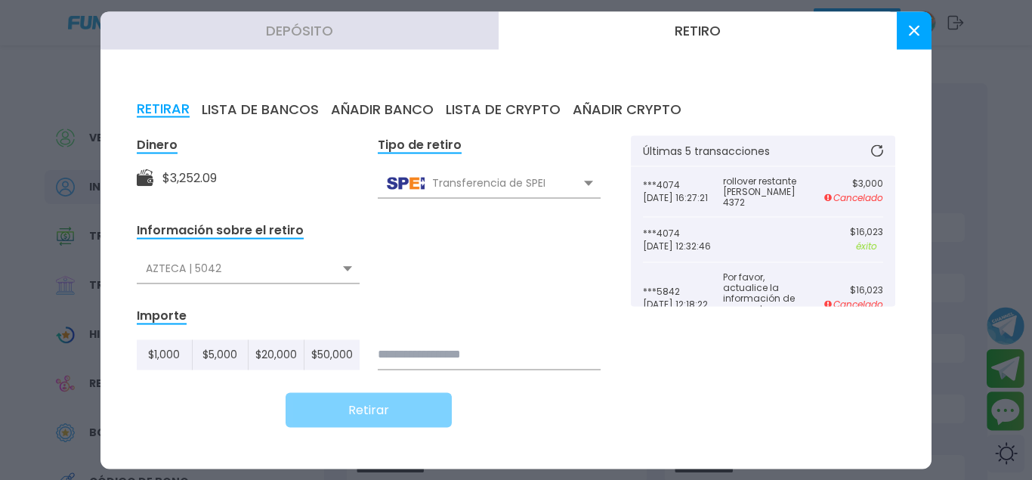
click at [903, 28] on button at bounding box center [914, 30] width 35 height 38
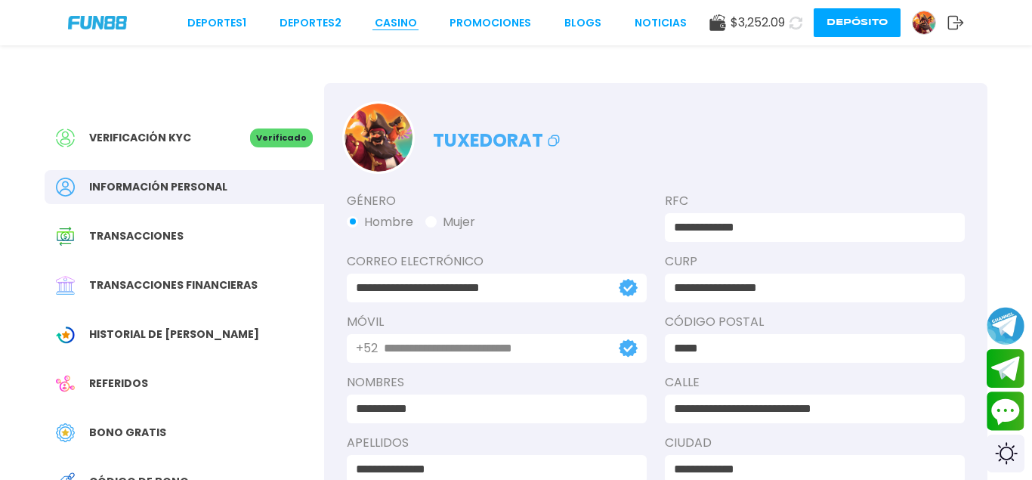
click at [405, 17] on link "CASINO" at bounding box center [396, 23] width 42 height 16
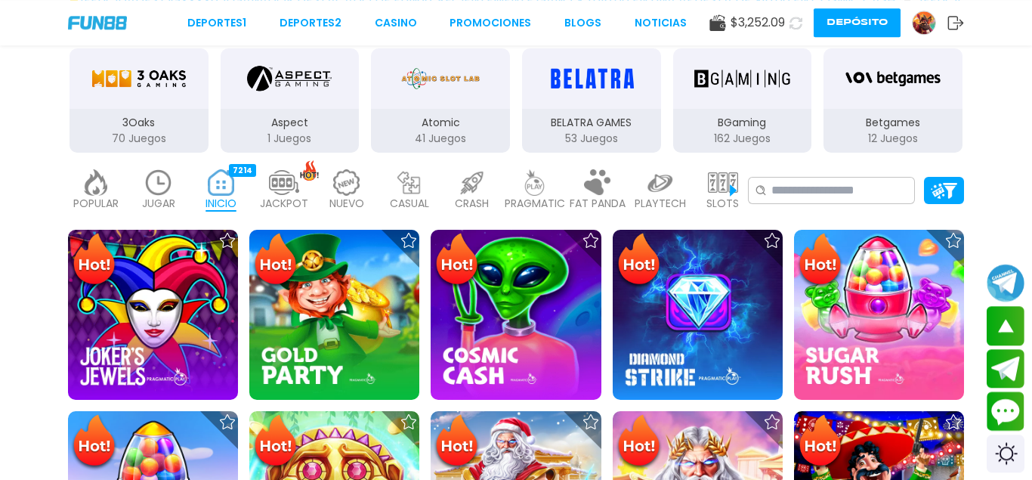
scroll to position [231, 0]
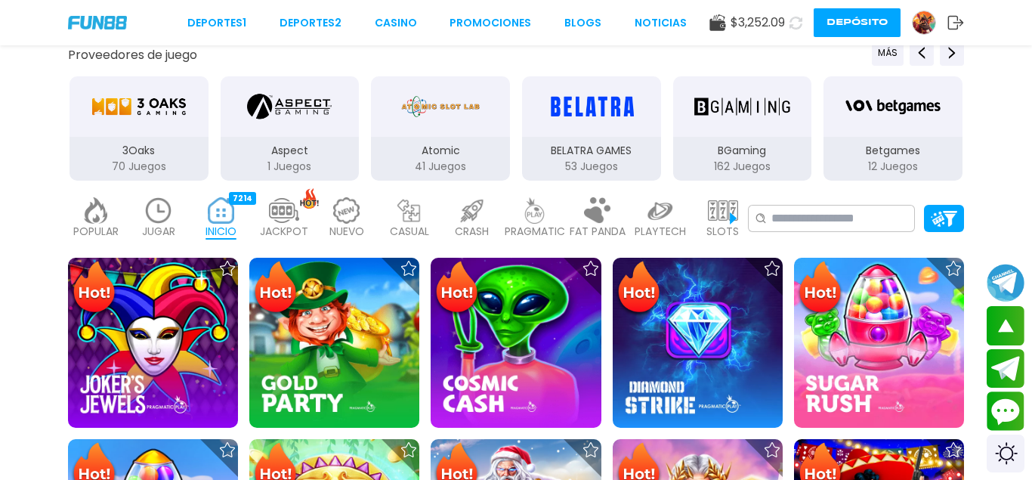
click at [720, 205] on img at bounding box center [723, 210] width 30 height 26
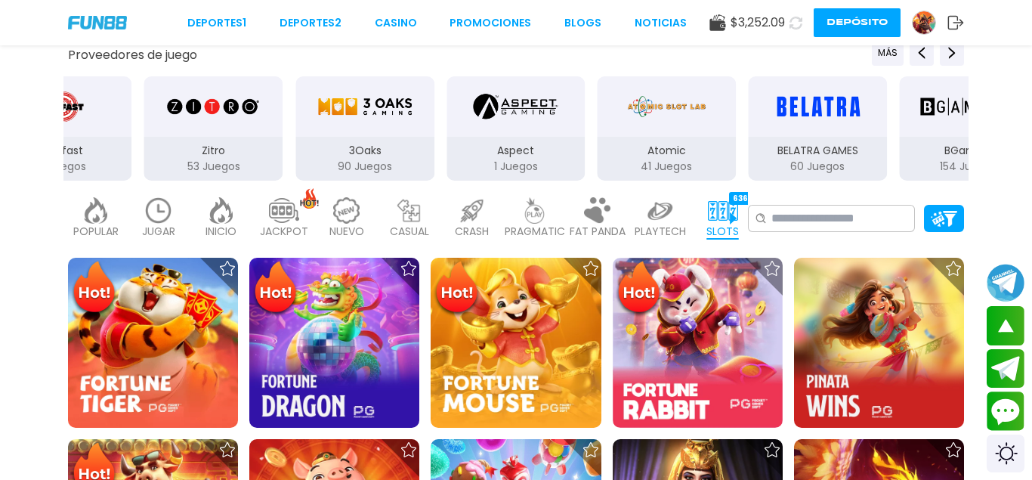
click at [483, 134] on div "Aspect" at bounding box center [515, 106] width 139 height 60
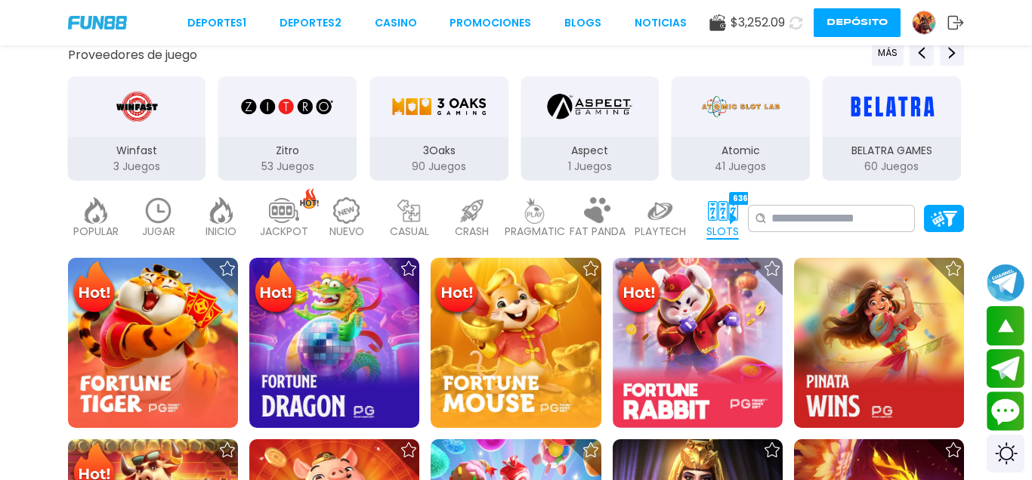
click at [405, 135] on div "3Oaks" at bounding box center [438, 106] width 139 height 60
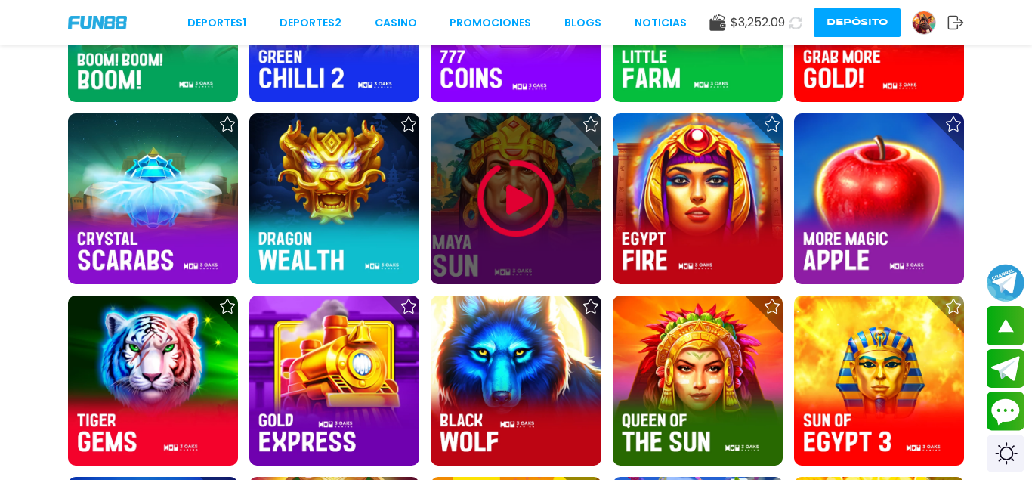
scroll to position [1772, 0]
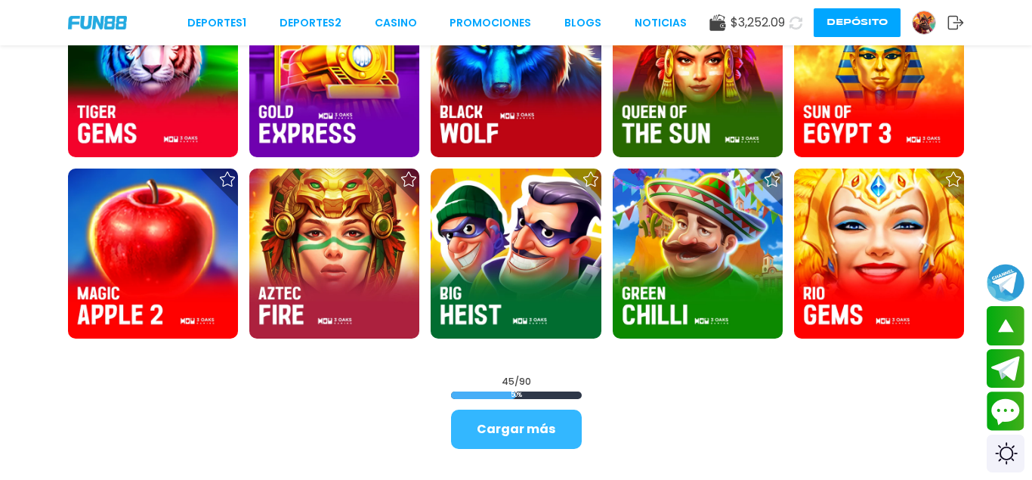
click at [558, 429] on button "Cargar más" at bounding box center [516, 428] width 131 height 39
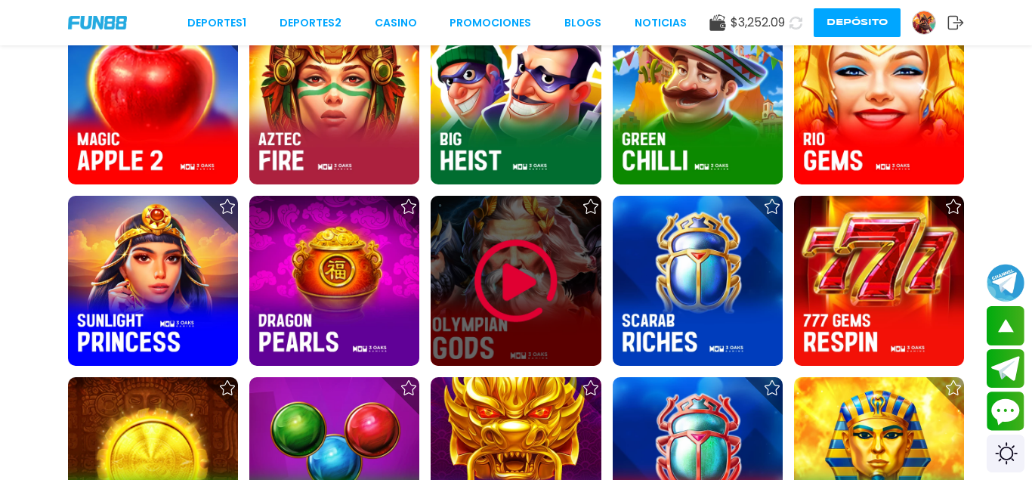
scroll to position [2157, 0]
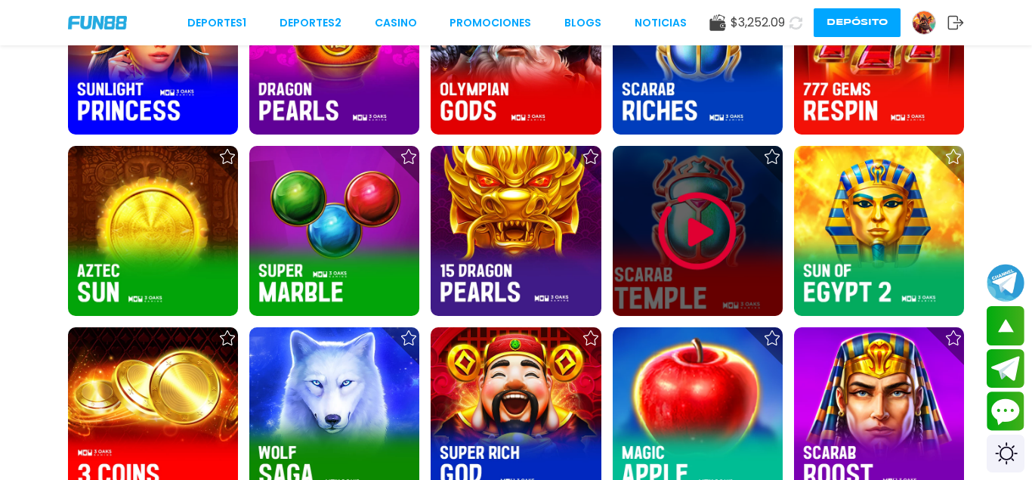
click at [700, 228] on img at bounding box center [697, 231] width 91 height 91
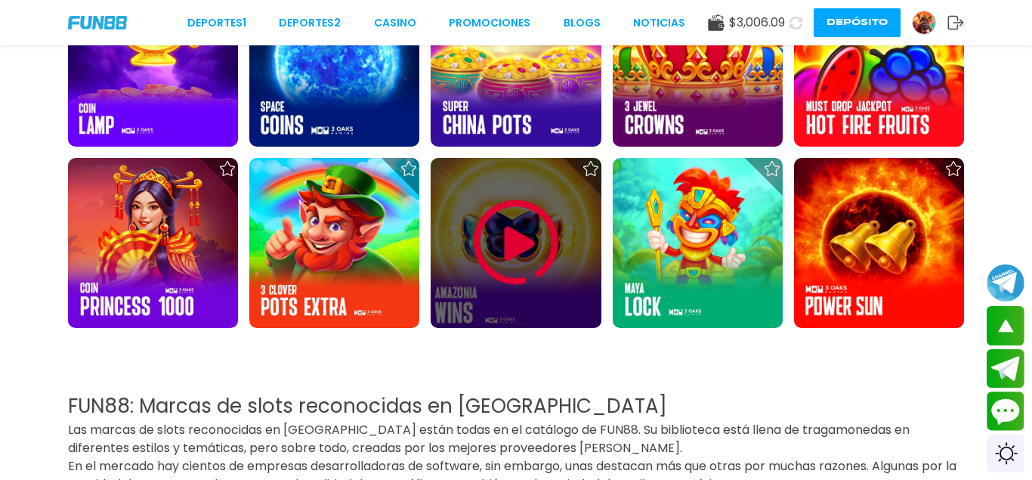
scroll to position [3108, 0]
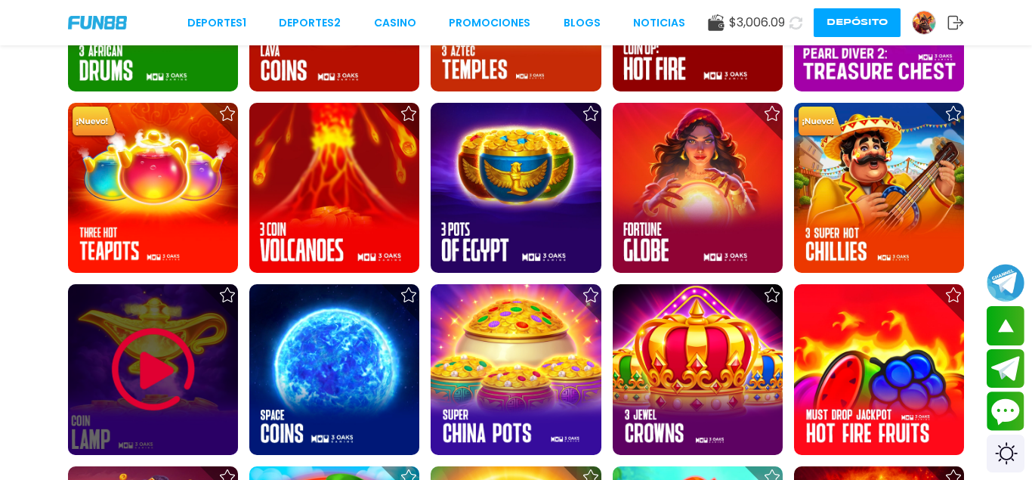
click at [142, 347] on img at bounding box center [153, 369] width 91 height 91
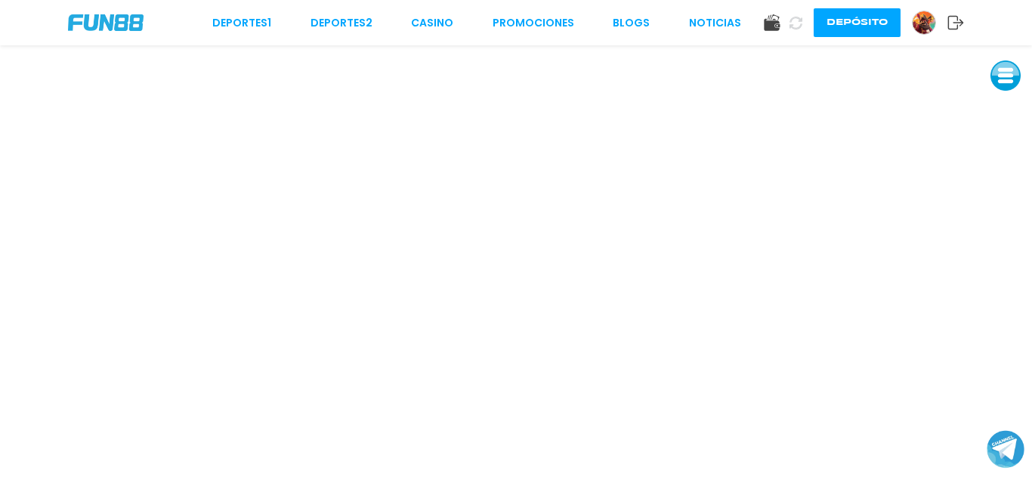
click at [108, 11] on div "Deportes 1 Deportes 2 CASINO Promociones BLOGS NOTICIAS Depósito" at bounding box center [516, 22] width 1032 height 45
click at [112, 23] on img at bounding box center [106, 22] width 76 height 17
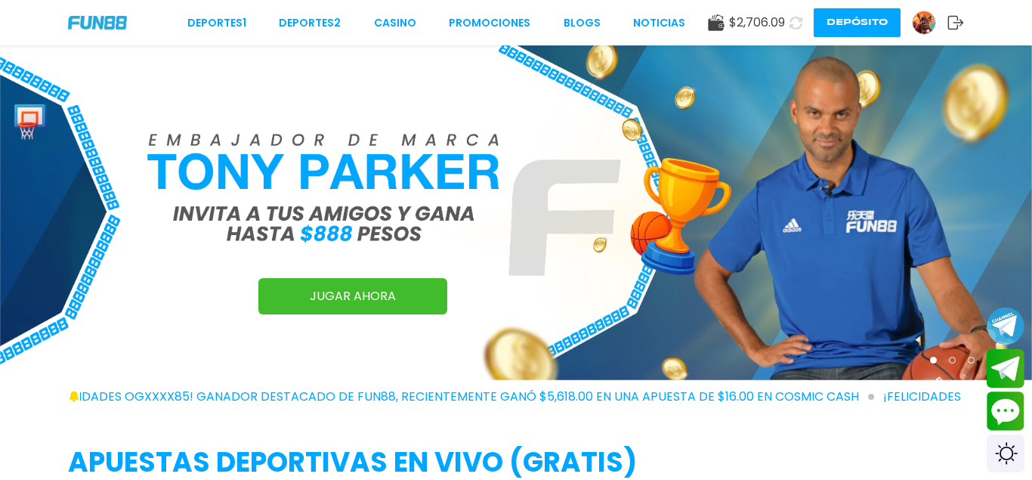
click at [400, 14] on div "Deportes 1 Deportes 2 CASINO Promociones BLOGS NOTICIAS $ 2,706.09 Depósito" at bounding box center [516, 22] width 1032 height 45
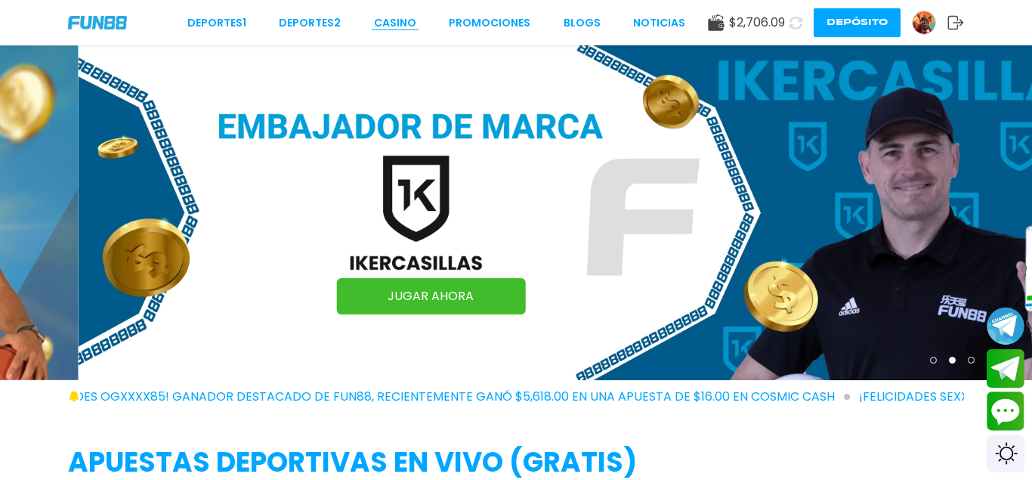
click at [399, 21] on link "CASINO" at bounding box center [395, 23] width 42 height 16
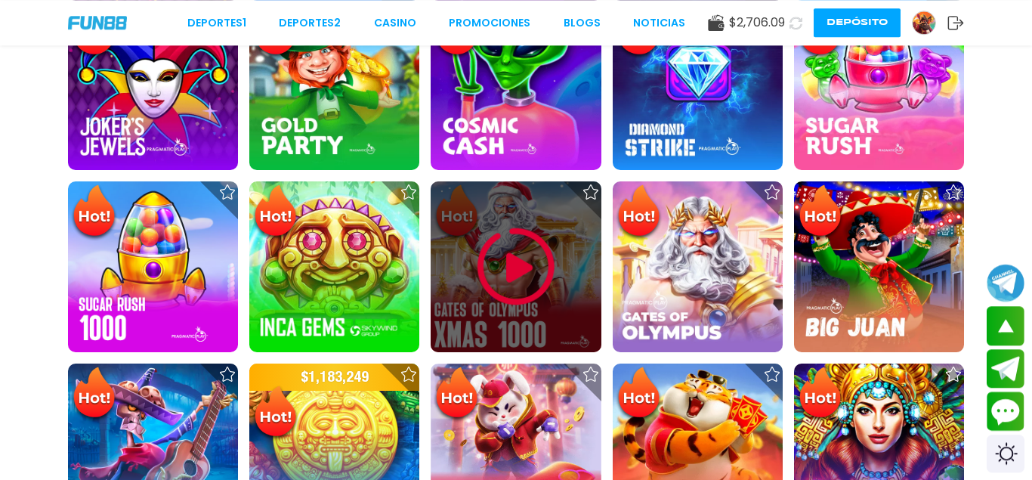
scroll to position [231, 0]
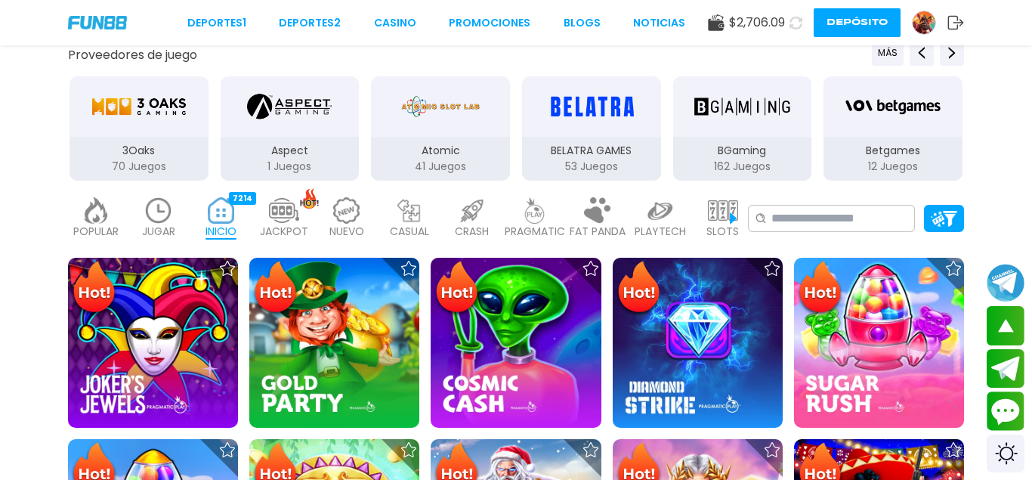
click at [726, 214] on img at bounding box center [723, 210] width 30 height 26
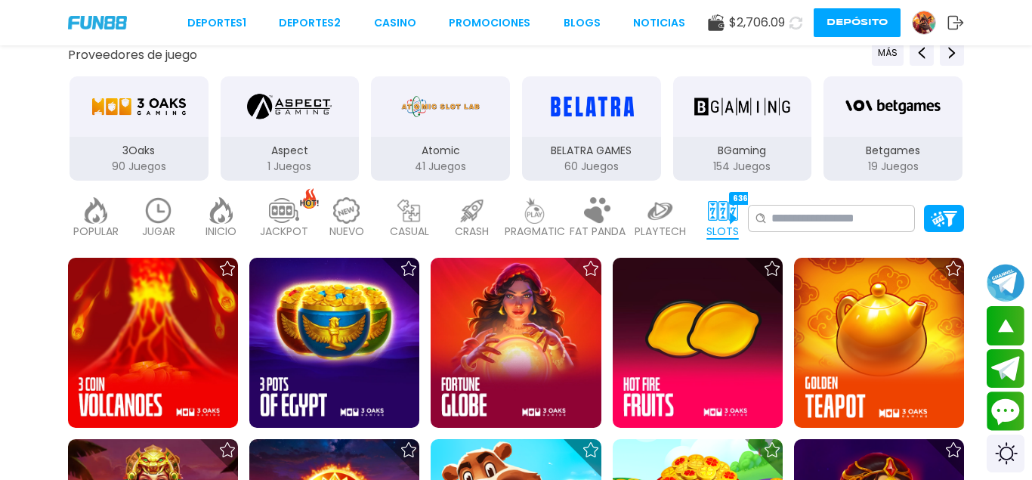
click at [147, 136] on div "3Oaks 90 Juegos" at bounding box center [139, 128] width 142 height 107
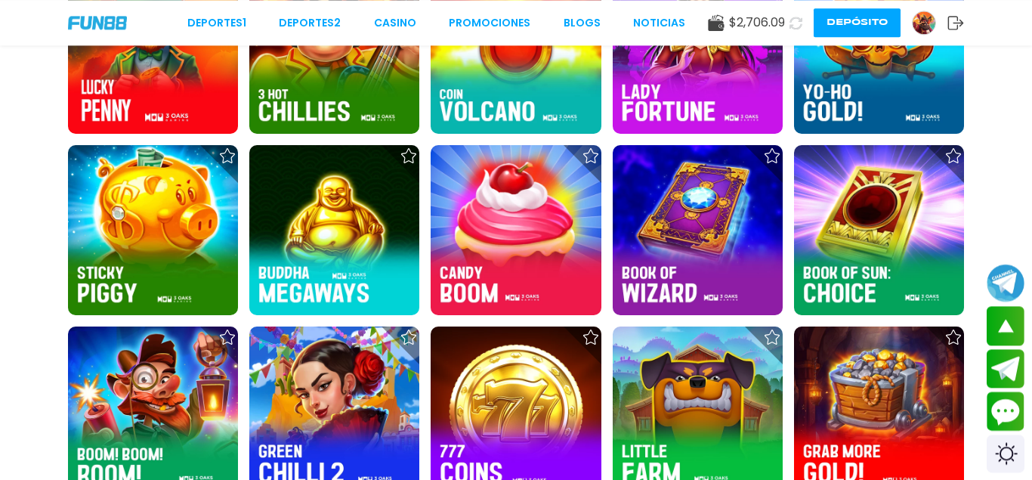
scroll to position [1079, 0]
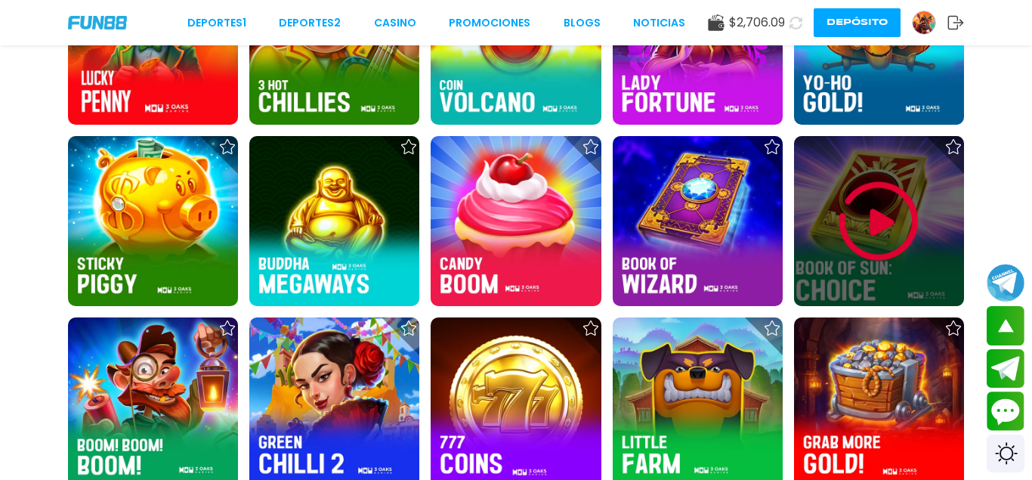
click at [879, 195] on img at bounding box center [878, 221] width 91 height 91
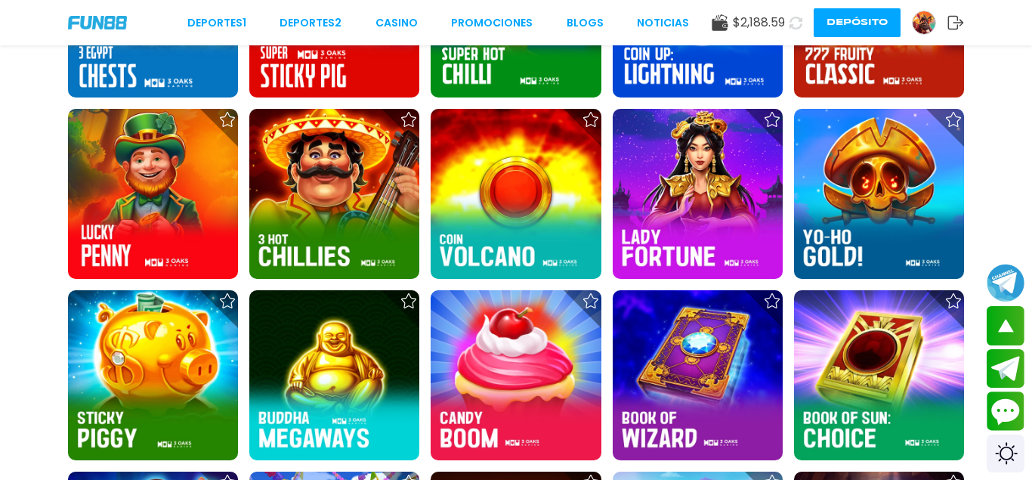
scroll to position [693, 0]
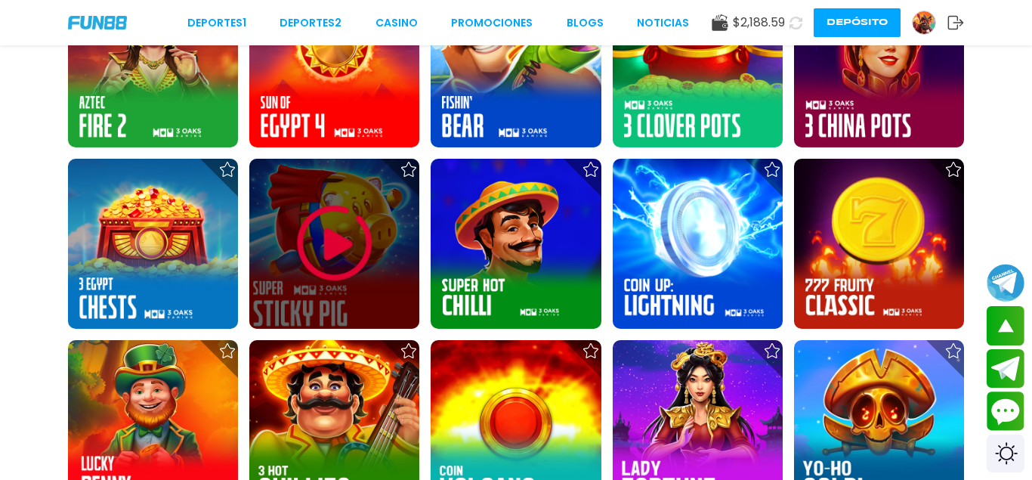
click at [301, 231] on img at bounding box center [334, 243] width 91 height 91
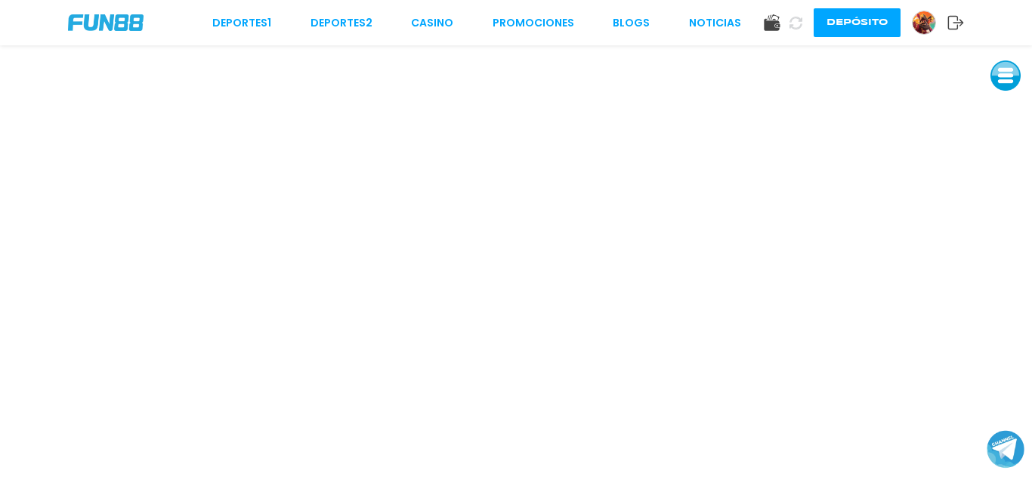
click at [881, 25] on button "Depósito" at bounding box center [857, 22] width 87 height 29
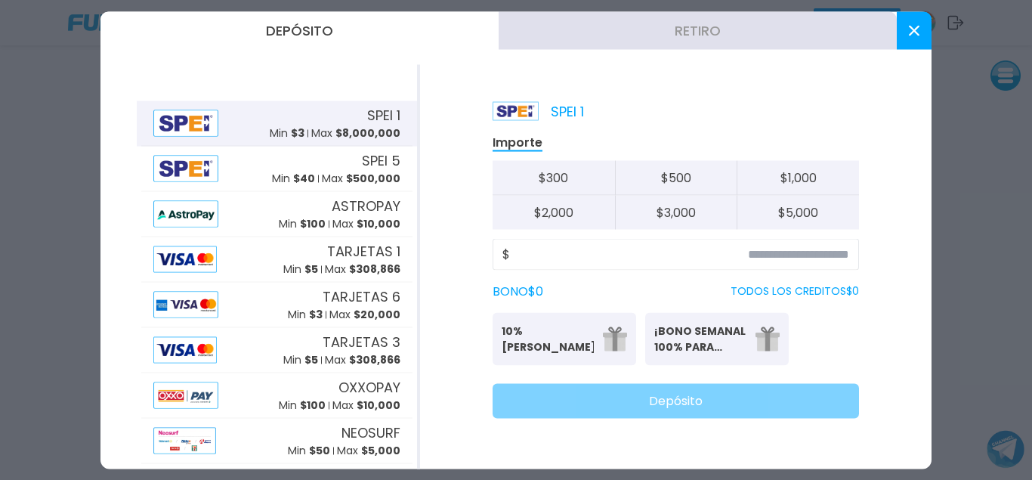
click at [656, 42] on button "Retiro" at bounding box center [698, 30] width 398 height 38
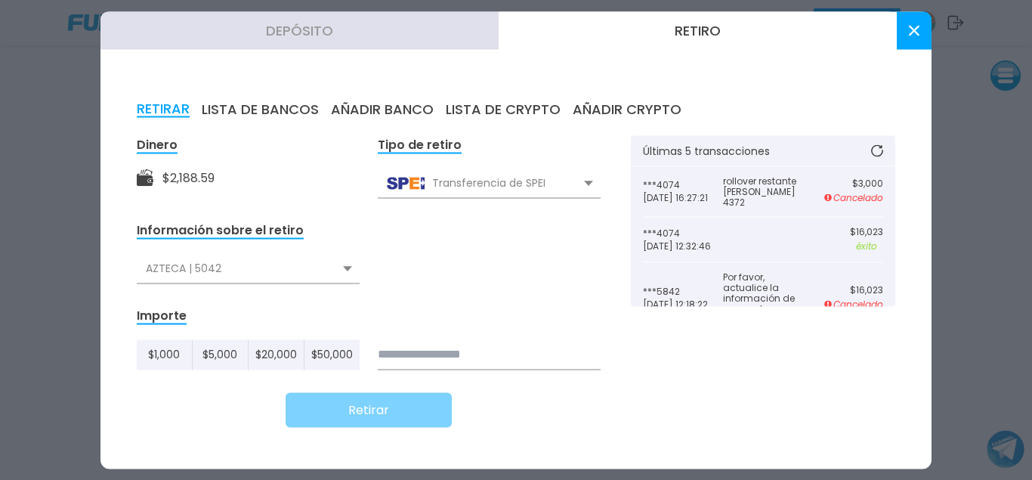
click at [341, 33] on button "Depósito" at bounding box center [299, 30] width 398 height 38
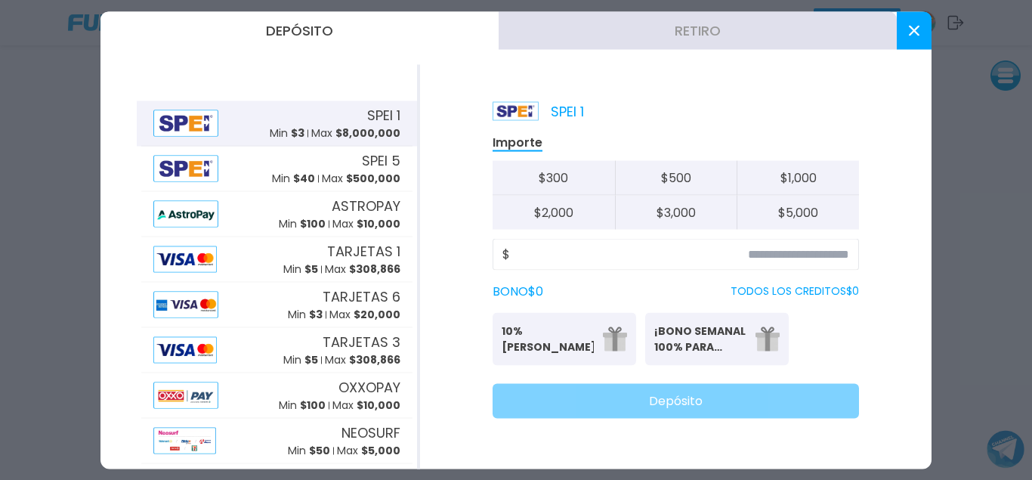
click at [276, 116] on div "SPEI 1 Min $ 3 Max $ 8,000,000" at bounding box center [335, 123] width 131 height 36
click at [276, 117] on div "SPEI 1 Min $ 3 Max $ 8,000,000" at bounding box center [335, 123] width 131 height 36
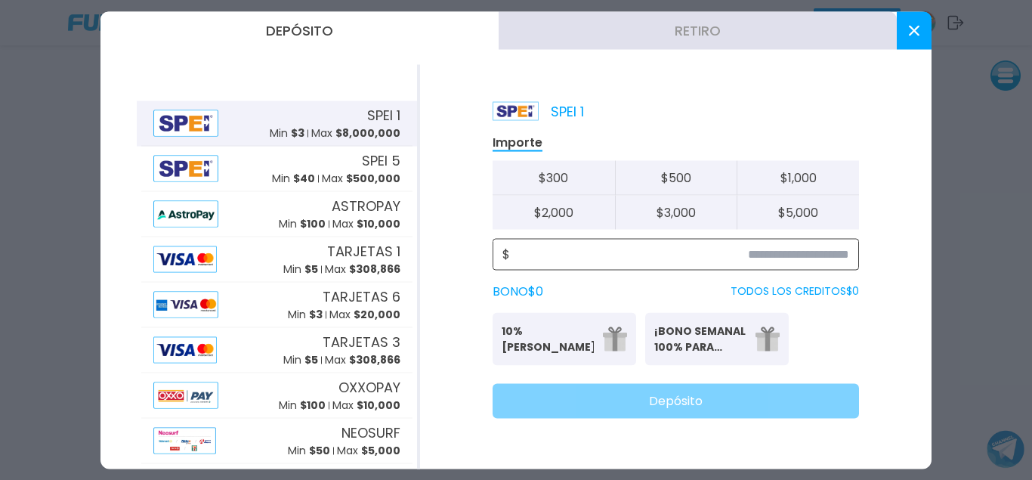
click at [765, 258] on input at bounding box center [679, 254] width 339 height 18
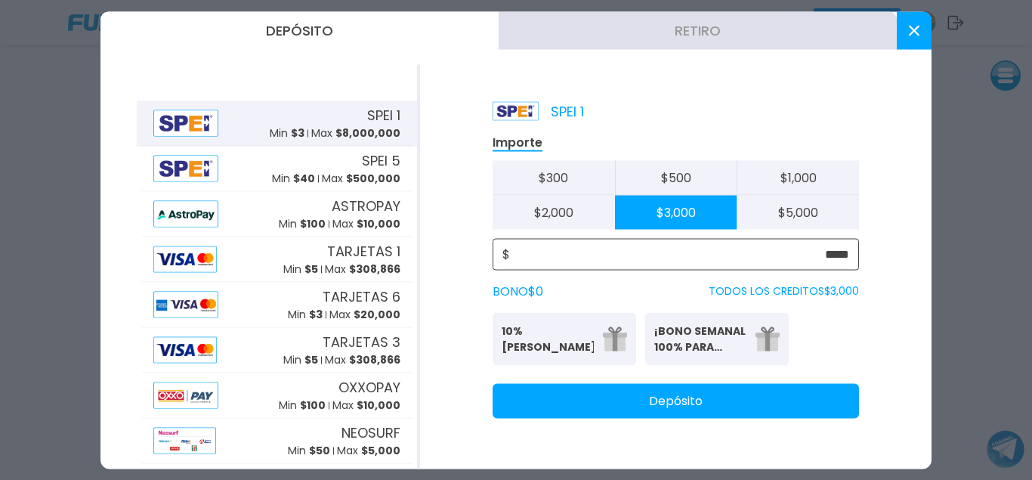
type input "*****"
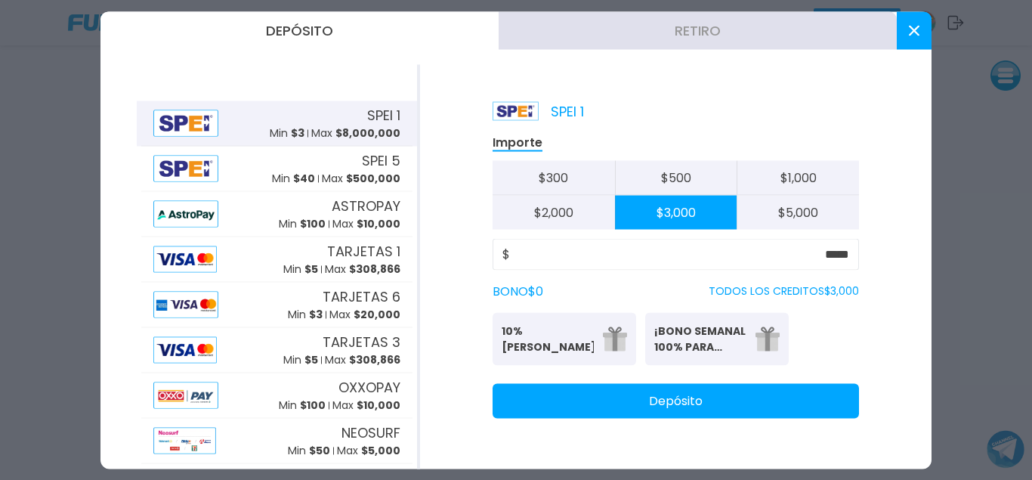
click at [616, 409] on button "Depósito" at bounding box center [676, 400] width 366 height 35
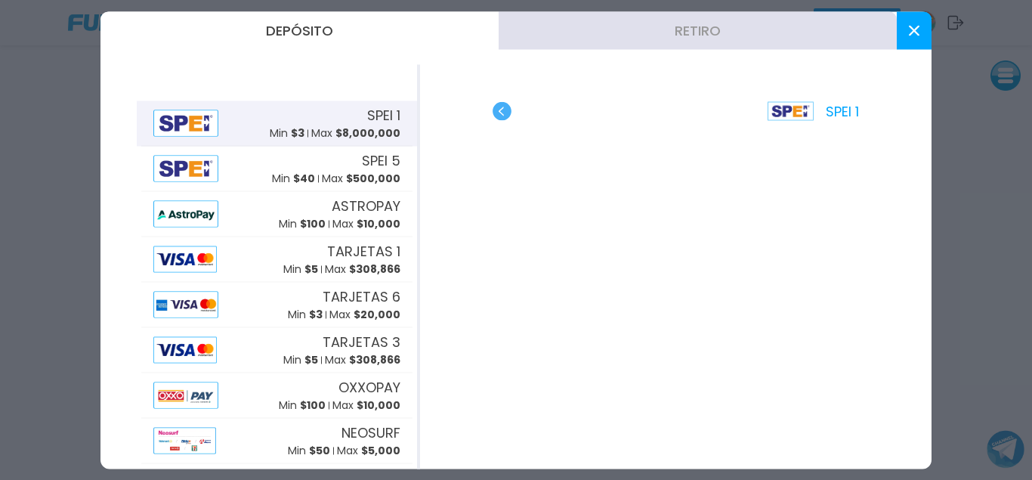
click at [916, 33] on use at bounding box center [914, 30] width 11 height 11
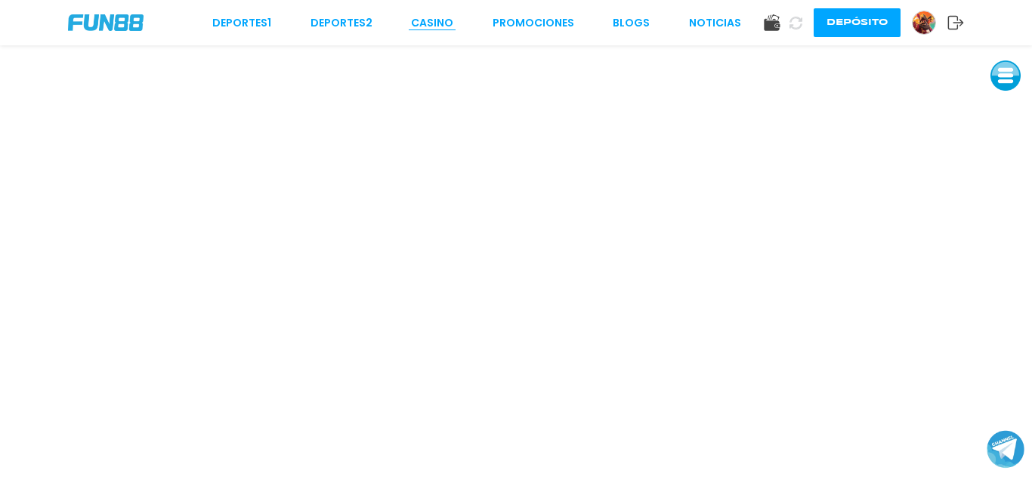
click at [425, 27] on link "CASINO" at bounding box center [432, 23] width 42 height 16
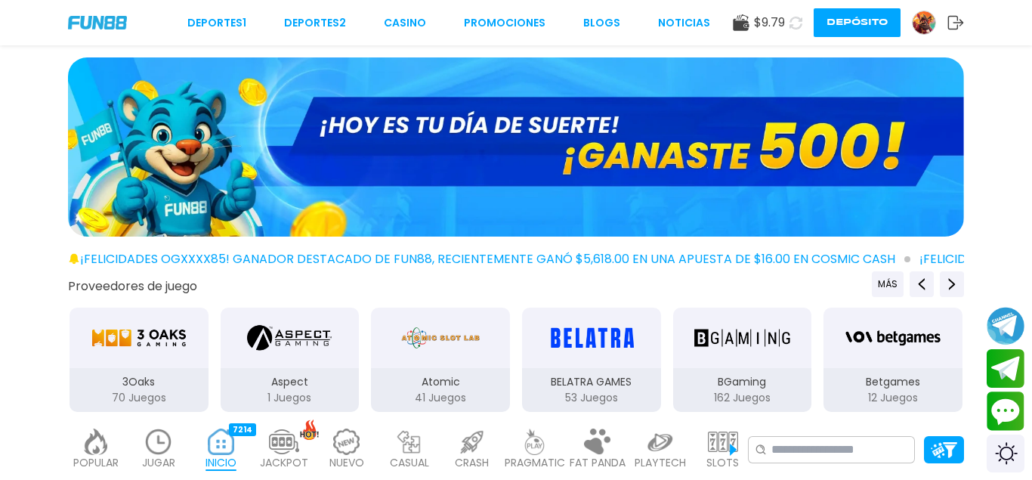
click at [792, 21] on icon at bounding box center [796, 22] width 14 height 14
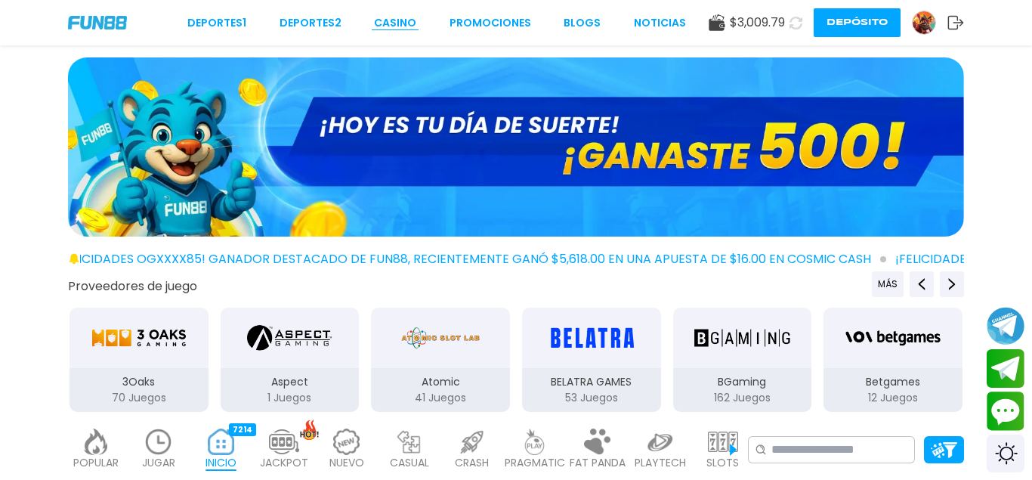
click at [384, 20] on link "CASINO" at bounding box center [395, 23] width 42 height 16
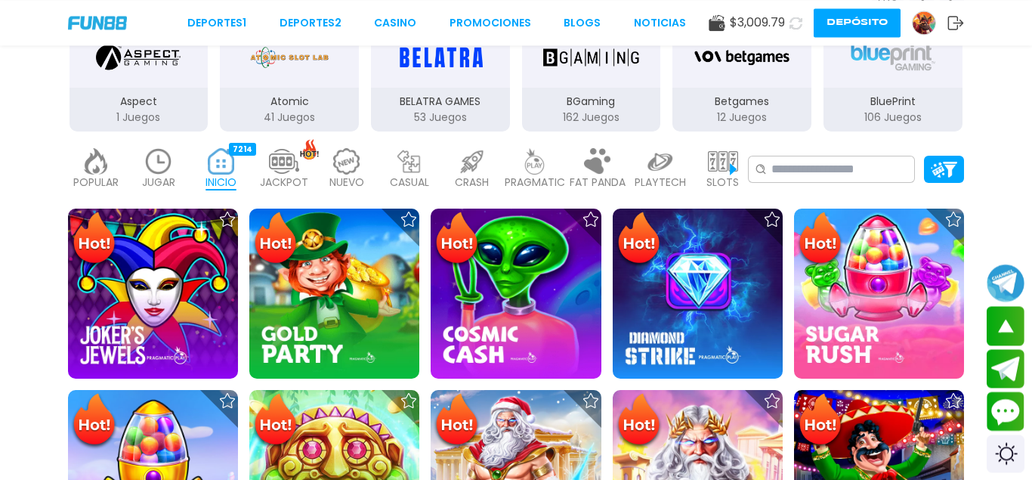
scroll to position [231, 0]
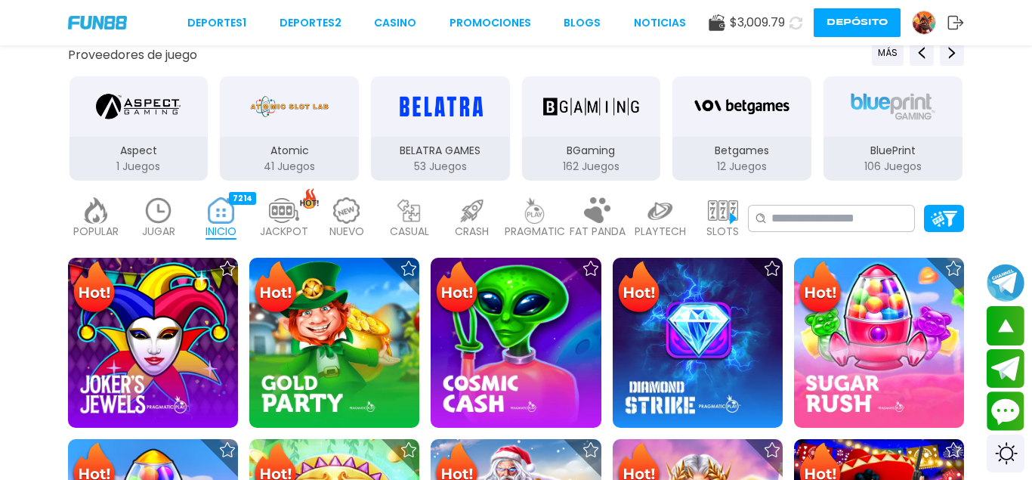
click at [723, 222] on img at bounding box center [723, 210] width 30 height 26
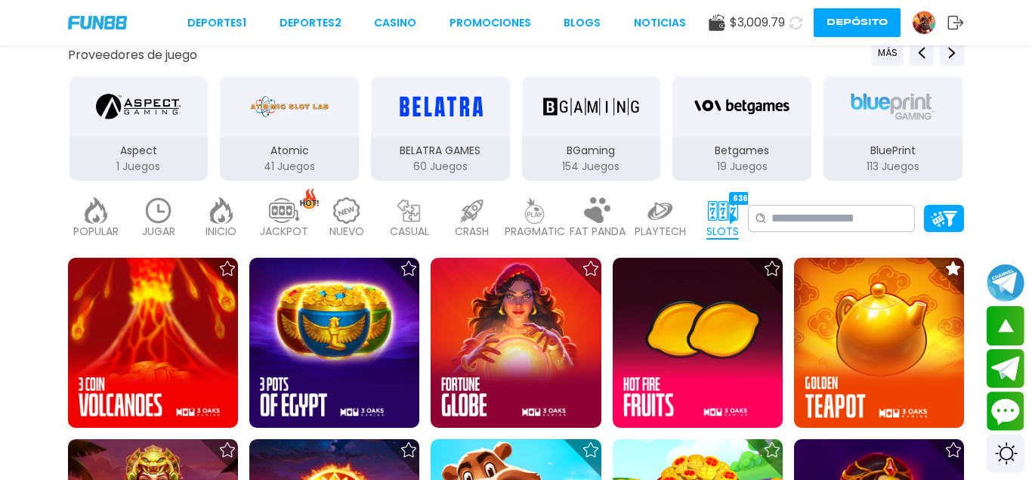
drag, startPoint x: 298, startPoint y: 131, endPoint x: 1016, endPoint y: 142, distance: 718.5
click at [764, 131] on div "3Oaks 90 Juegos Aspect 1 Juegos Atomic 41 Juegos BELATRA GAMES 60 Juegos BGamin…" at bounding box center [364, 128] width 905 height 107
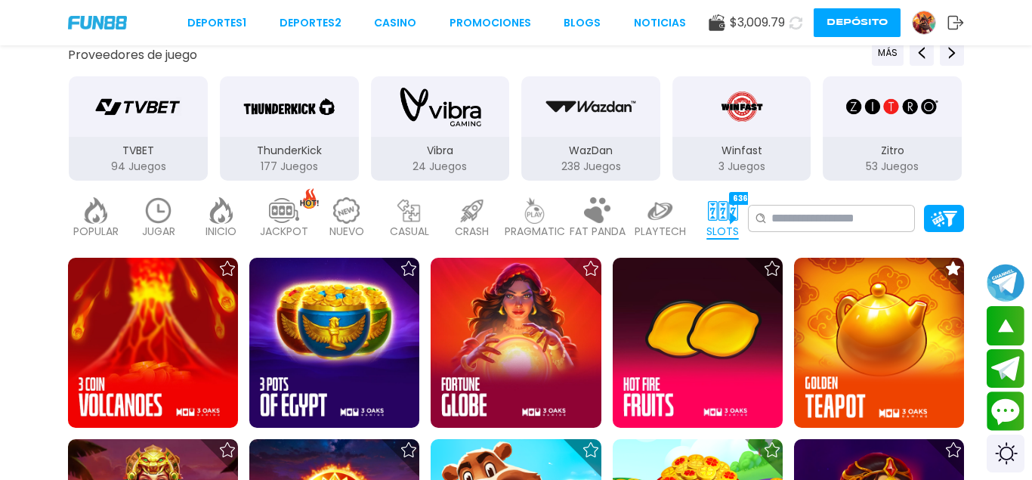
click at [304, 117] on img "ThunderKick" at bounding box center [289, 106] width 95 height 42
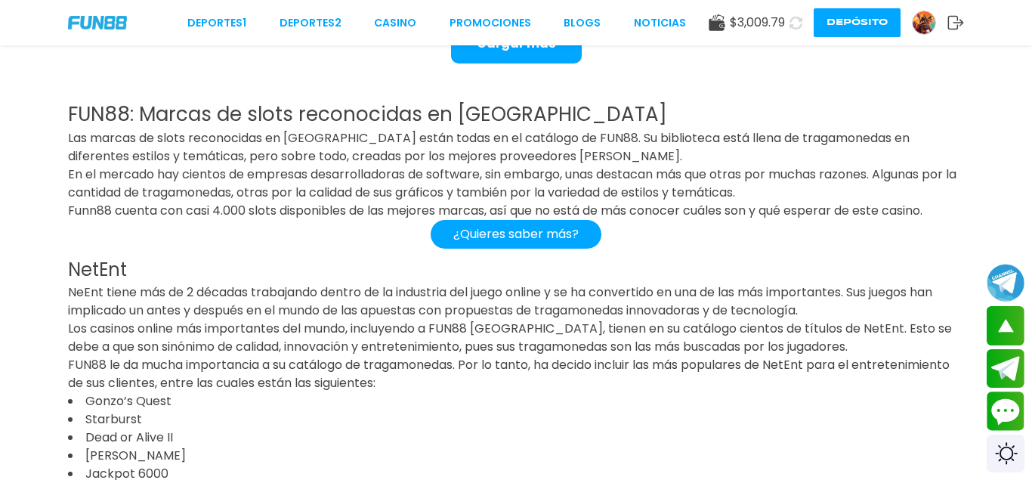
scroll to position [2003, 0]
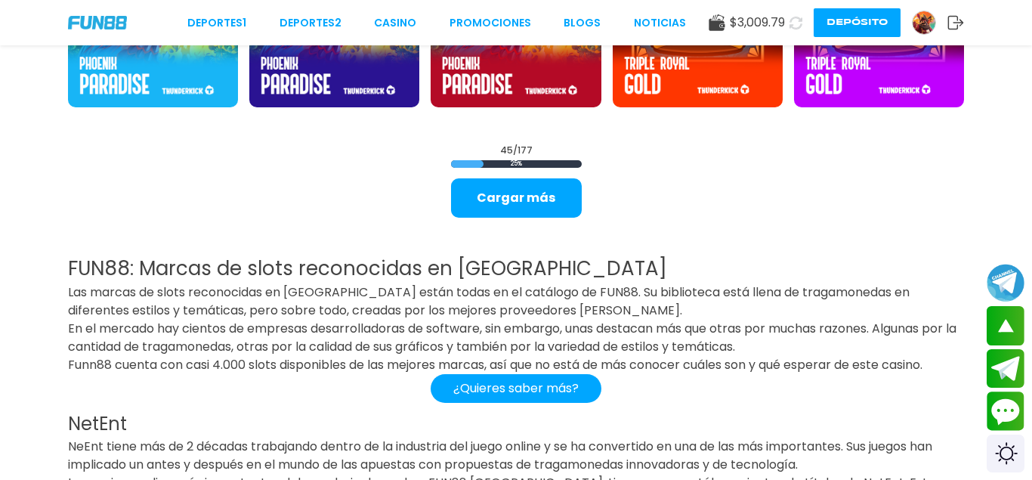
click at [531, 178] on div "45 / 177 25 % Cargar más" at bounding box center [516, 181] width 131 height 74
click at [530, 195] on button "Cargar más" at bounding box center [516, 197] width 131 height 39
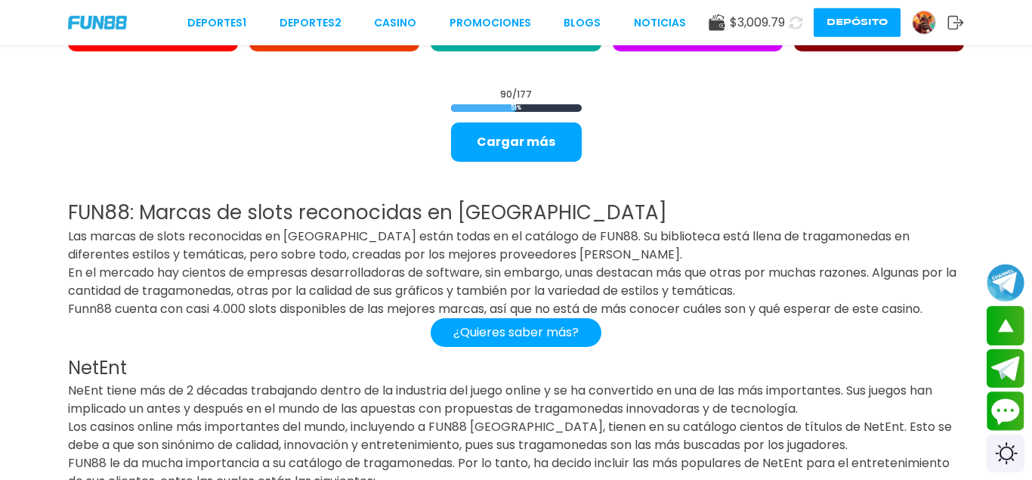
scroll to position [3698, 0]
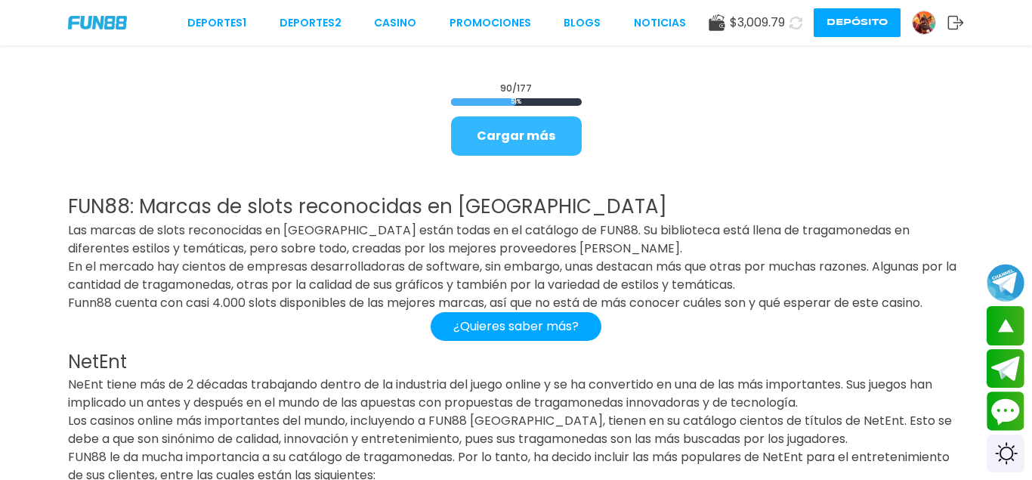
click at [550, 130] on button "Cargar más" at bounding box center [516, 135] width 131 height 39
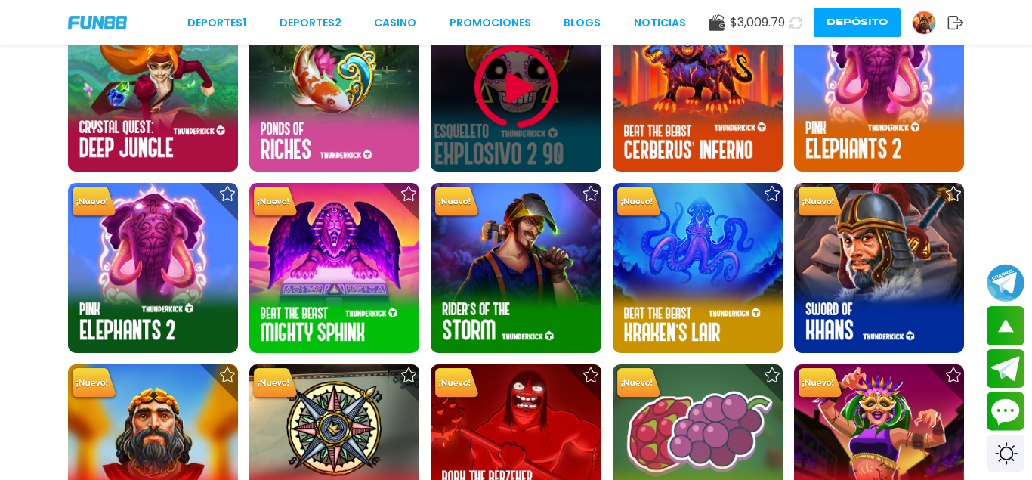
scroll to position [4884, 0]
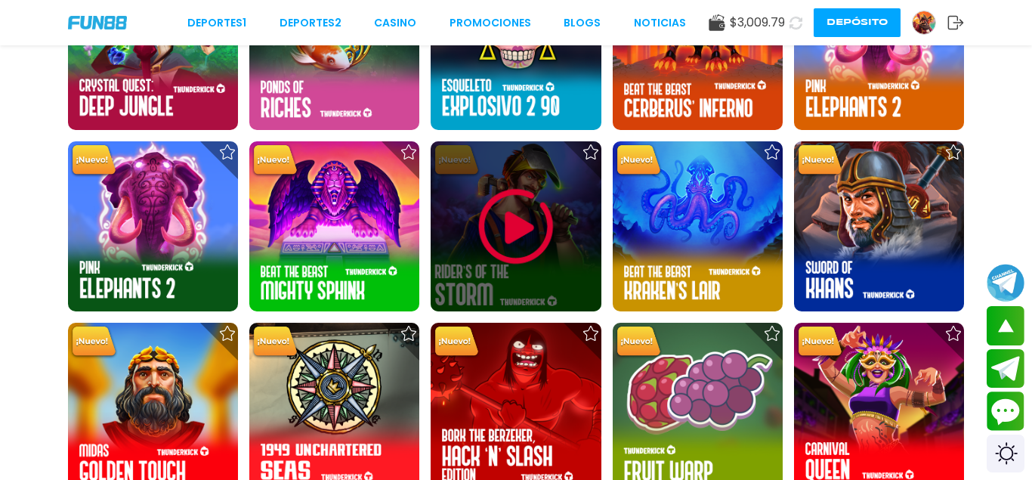
click at [499, 239] on img at bounding box center [516, 226] width 91 height 91
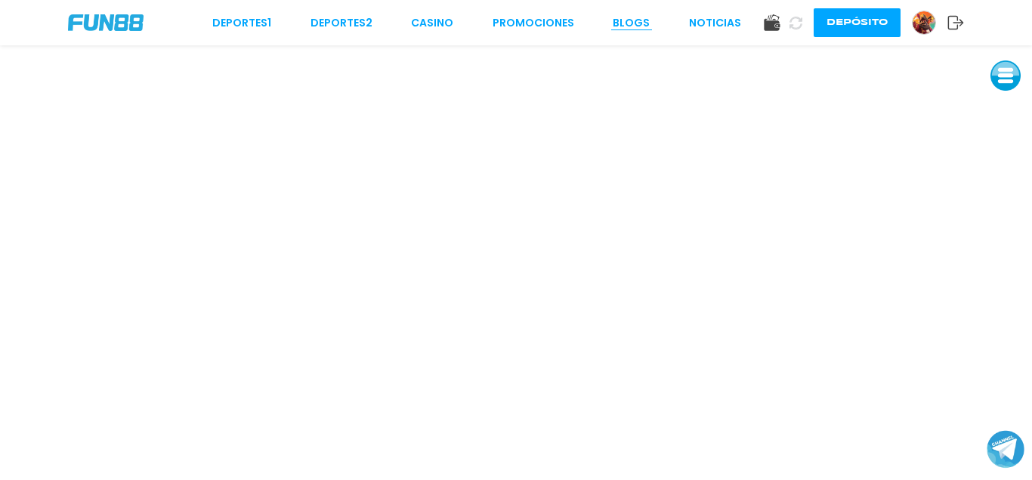
click at [627, 17] on link "BLOGS" at bounding box center [631, 23] width 37 height 16
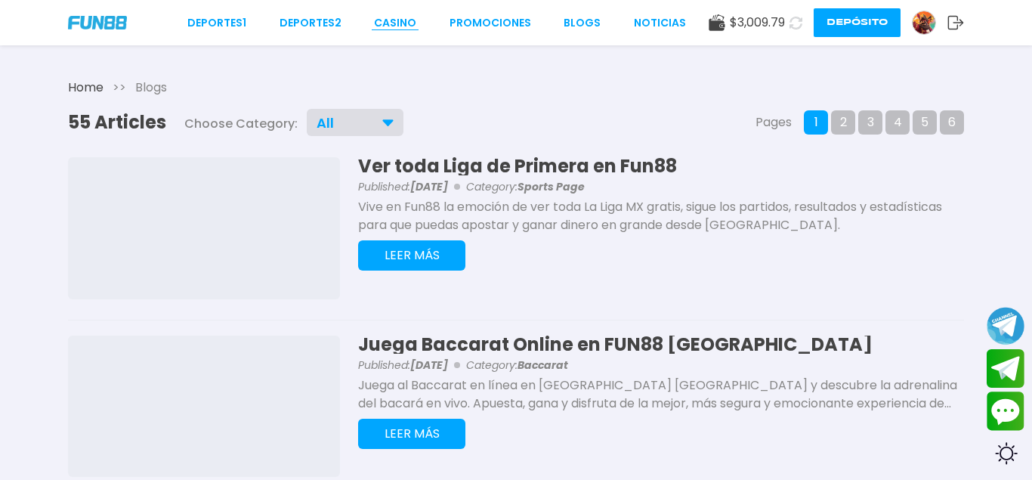
click at [408, 20] on link "CASINO" at bounding box center [395, 23] width 42 height 16
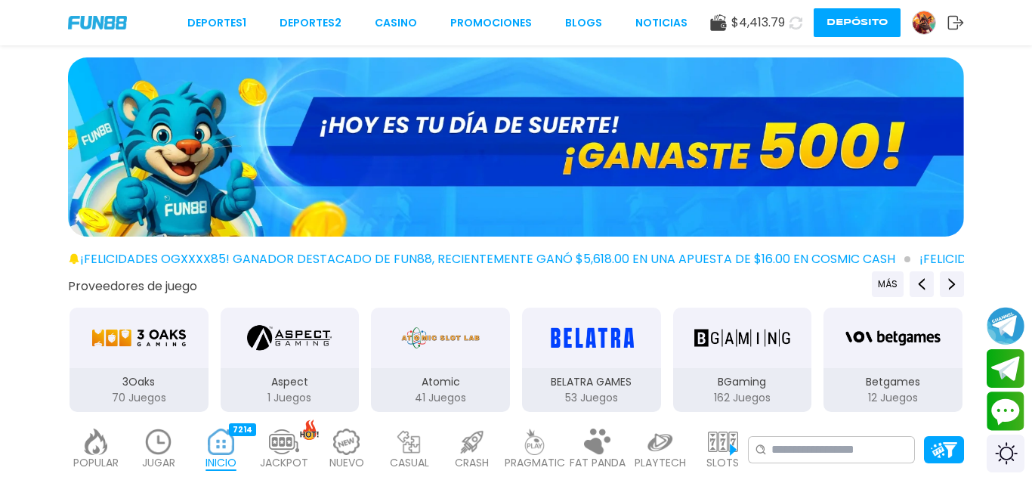
click at [875, 22] on button "Depósito" at bounding box center [857, 22] width 87 height 29
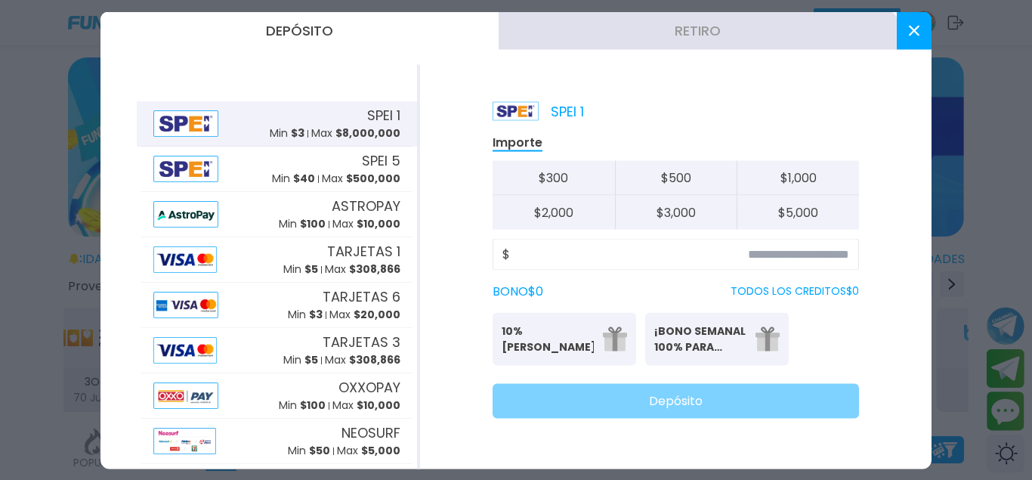
click at [724, 26] on button "Retiro" at bounding box center [698, 30] width 398 height 38
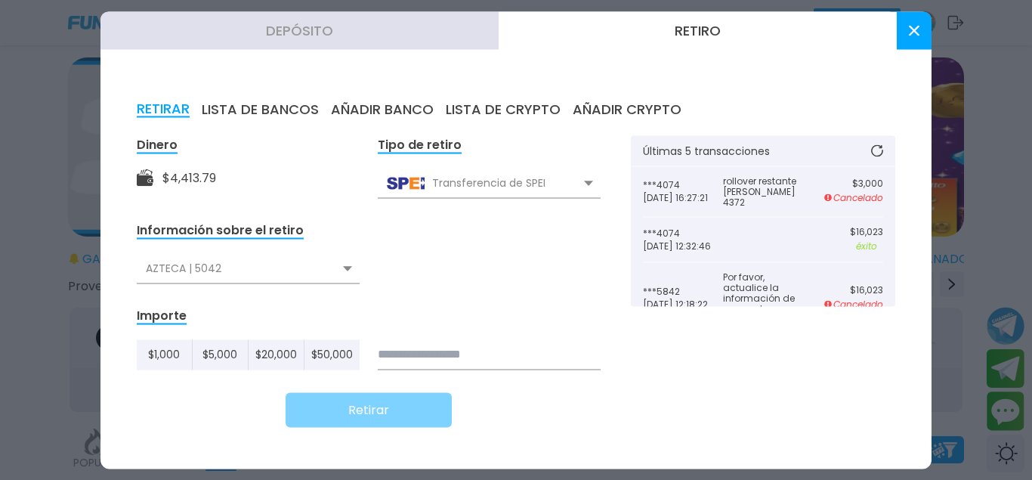
click at [283, 270] on div "AZTECA | 5042" at bounding box center [248, 268] width 223 height 29
click at [231, 337] on div "Mercado Pago W | 4074" at bounding box center [248, 330] width 223 height 29
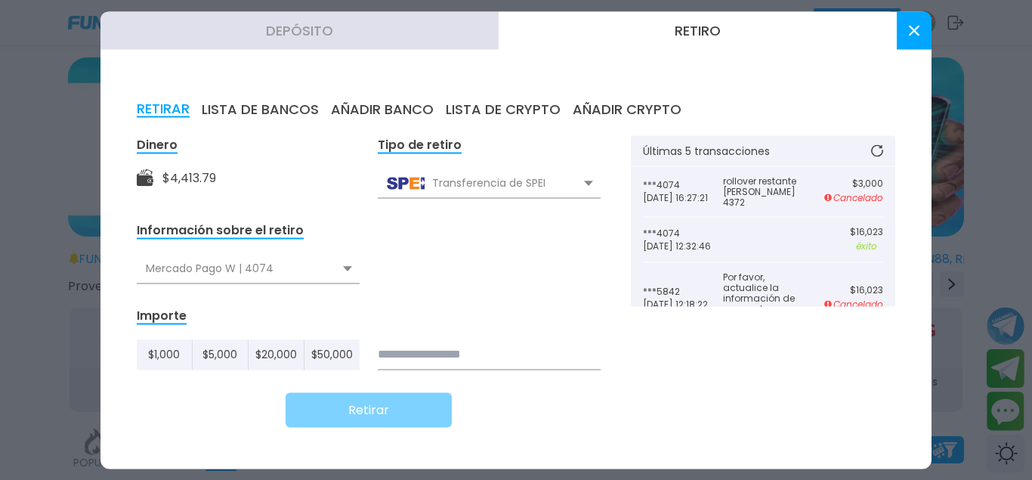
click at [922, 38] on button at bounding box center [914, 30] width 35 height 38
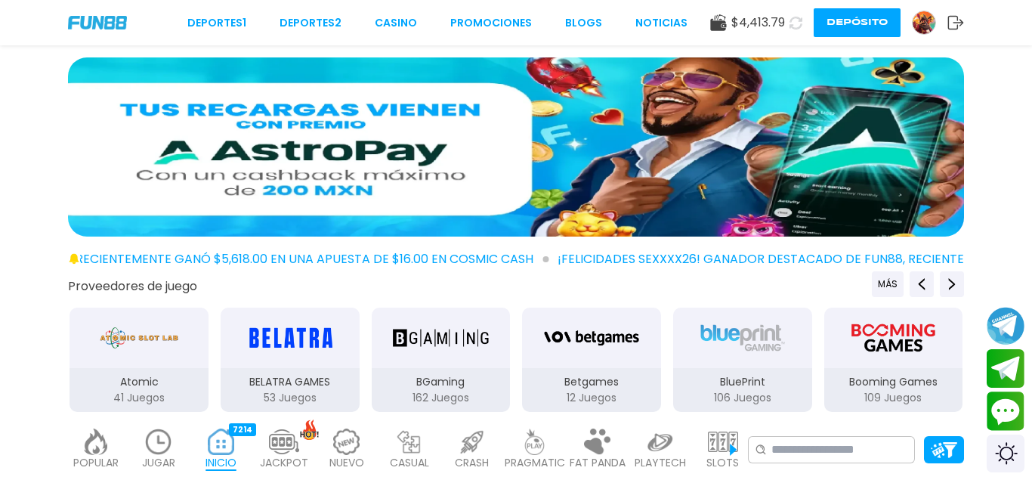
click at [860, 22] on button "Depósito" at bounding box center [857, 22] width 87 height 29
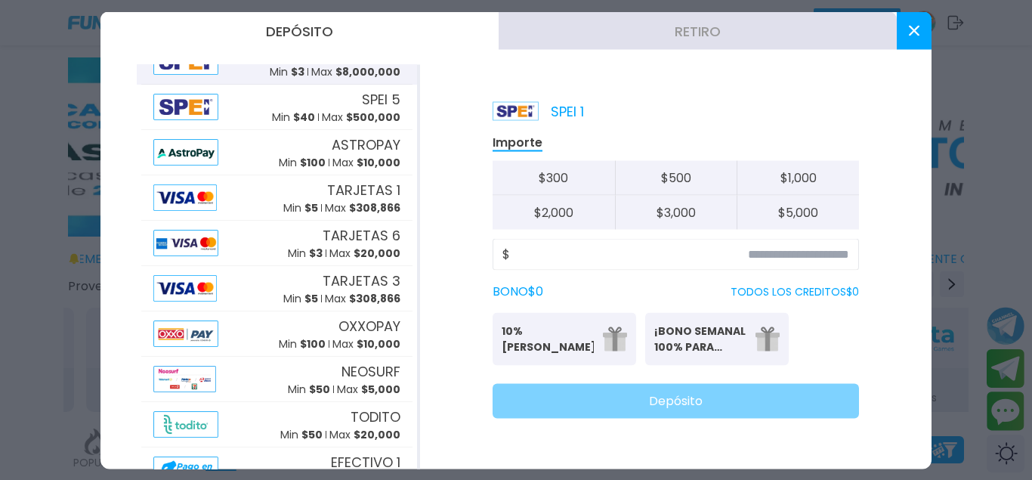
scroll to position [104, 0]
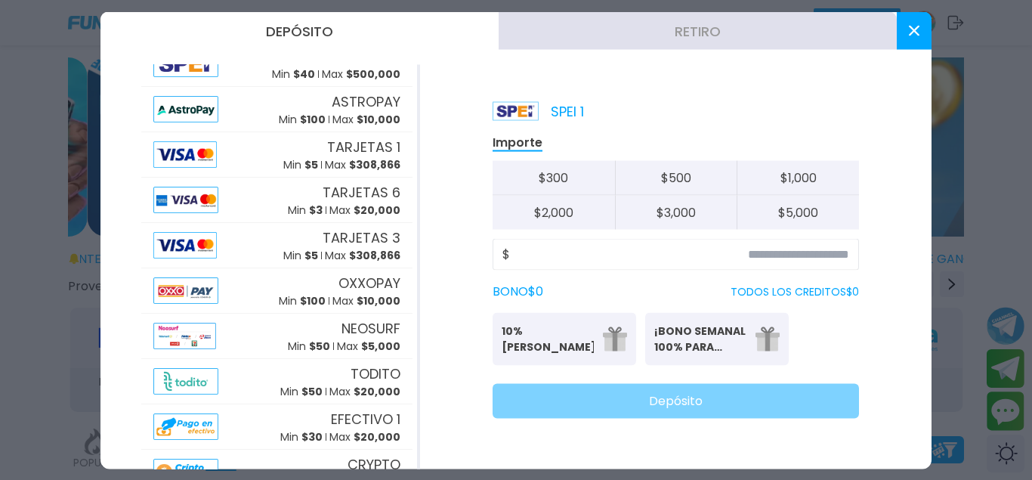
click at [899, 27] on button at bounding box center [914, 30] width 35 height 38
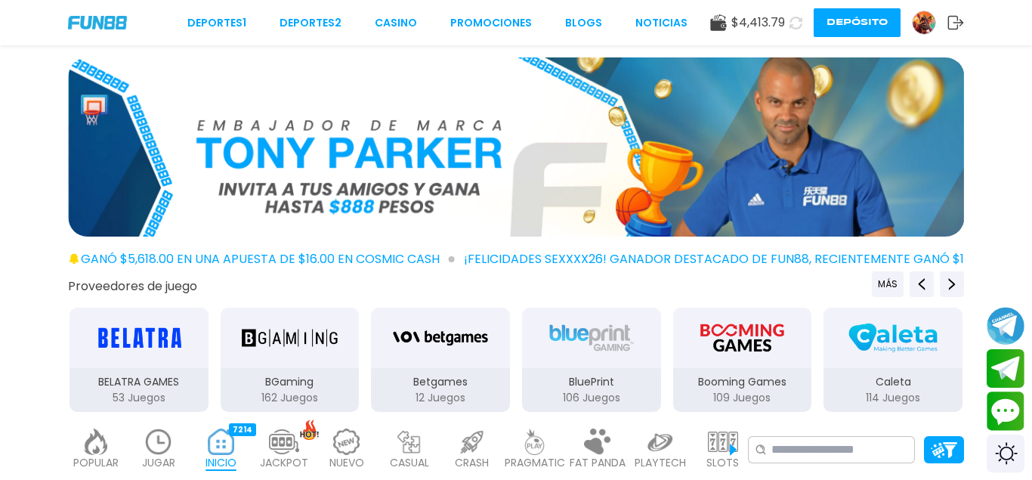
click at [924, 21] on img at bounding box center [924, 22] width 23 height 23
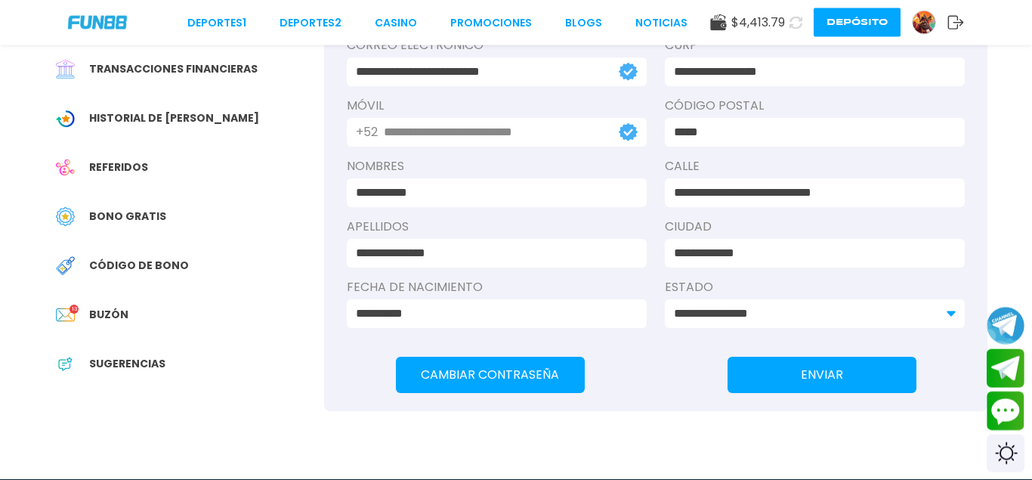
scroll to position [154, 0]
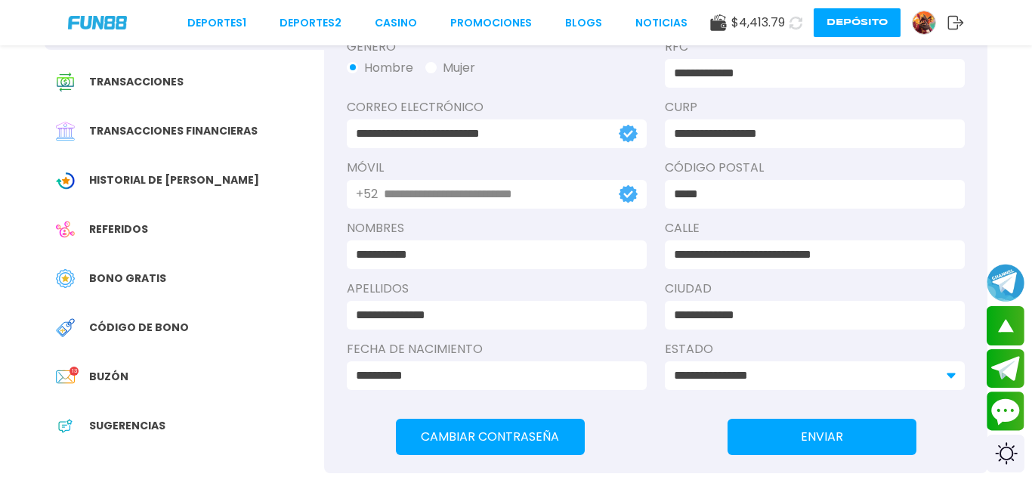
click at [147, 178] on span "Historial de [PERSON_NAME]" at bounding box center [174, 180] width 170 height 16
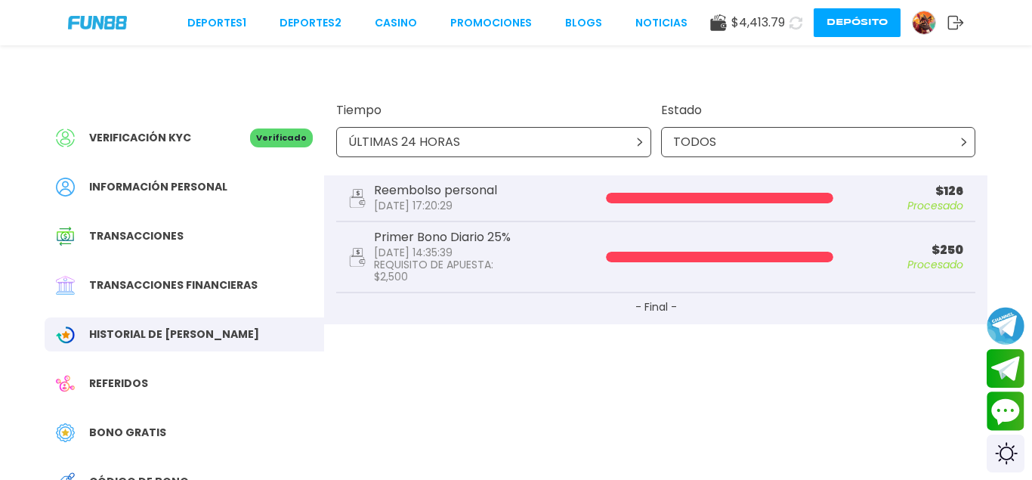
click at [857, 25] on button "Depósito" at bounding box center [857, 22] width 87 height 29
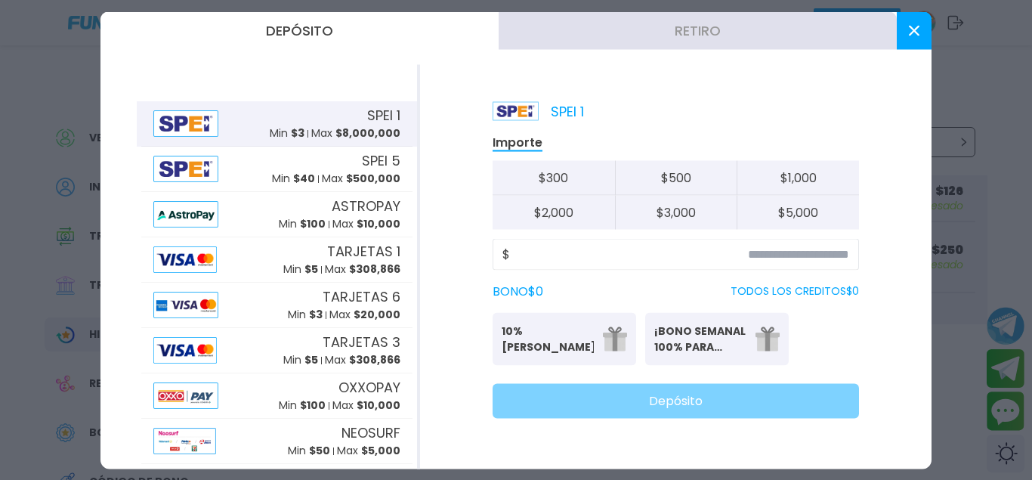
click at [646, 32] on button "Retiro" at bounding box center [698, 30] width 398 height 38
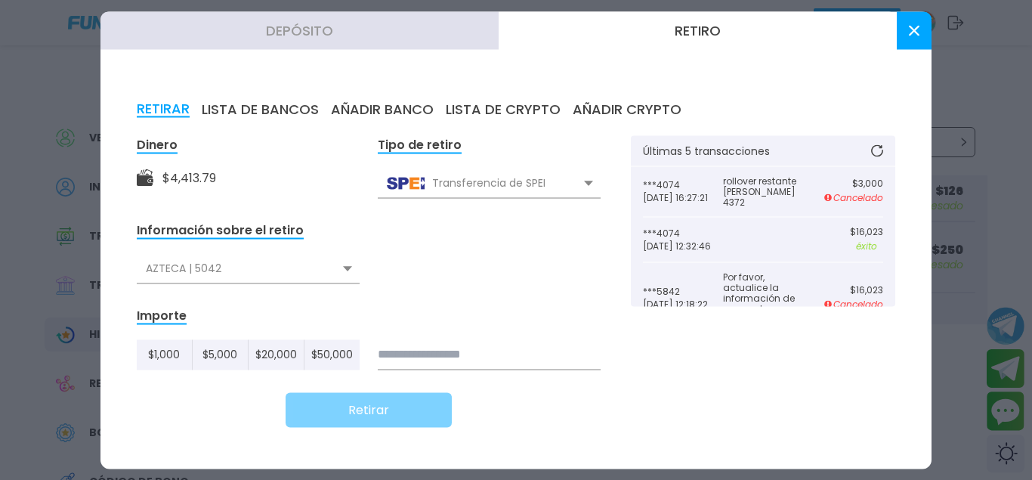
click at [324, 261] on div "AZTECA | 5042" at bounding box center [248, 268] width 223 height 29
click at [233, 335] on div "Mercado Pago W | 4074" at bounding box center [248, 330] width 223 height 29
click at [458, 351] on input at bounding box center [489, 354] width 223 height 30
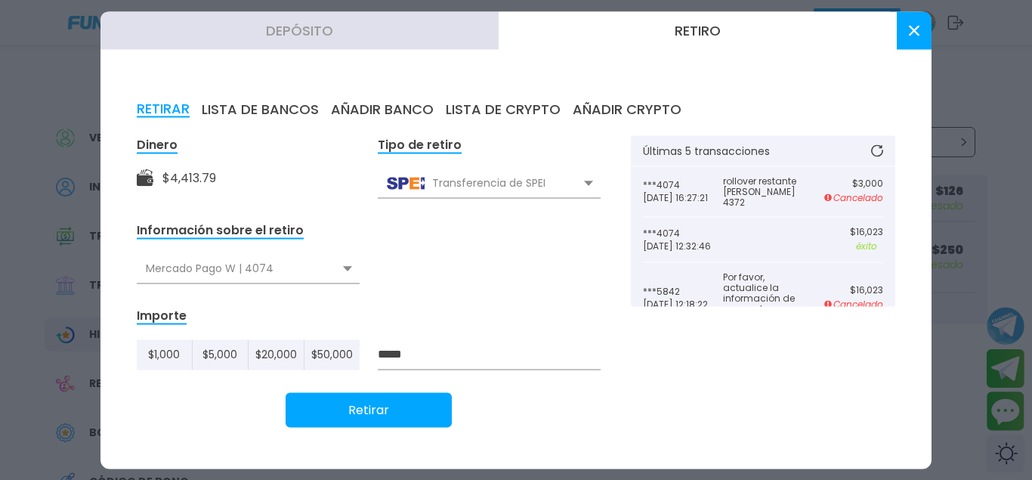
type input "*****"
click at [415, 403] on button "Retirar" at bounding box center [369, 409] width 166 height 35
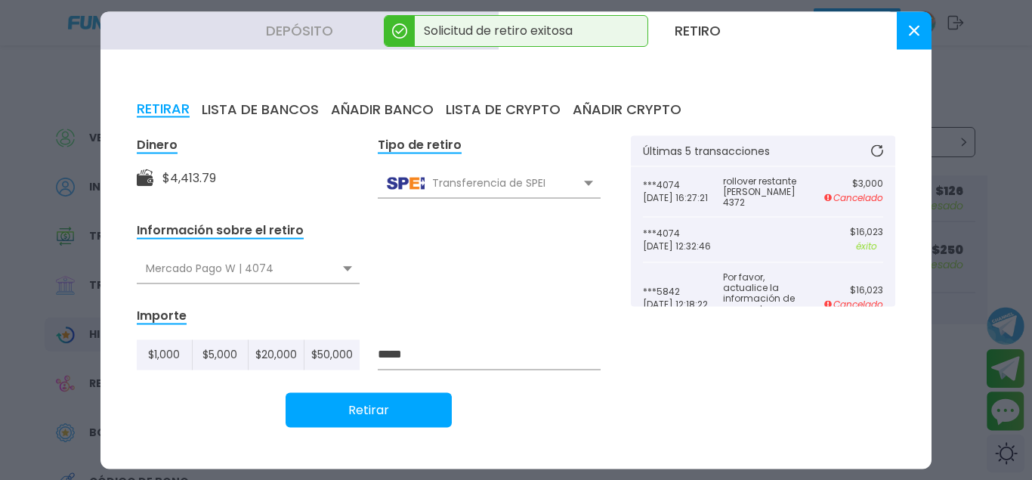
click at [925, 23] on button at bounding box center [914, 30] width 35 height 38
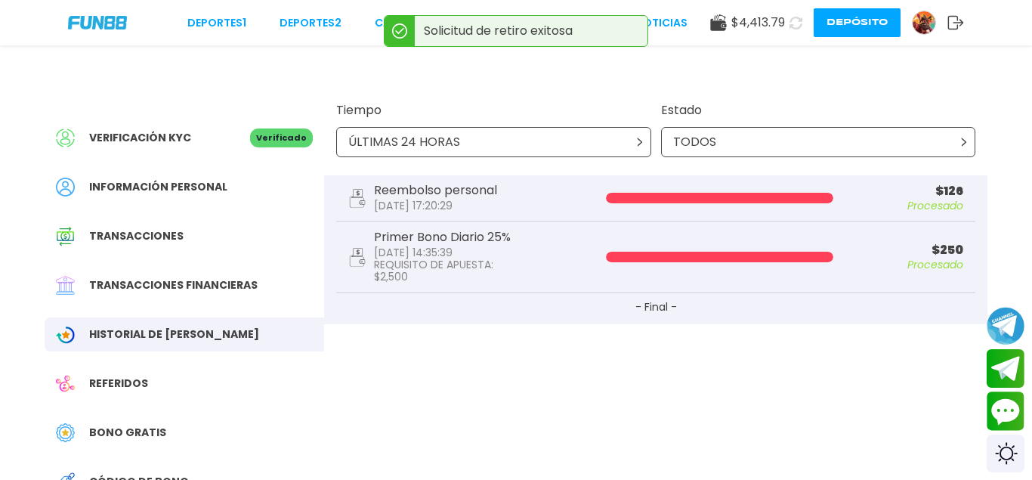
click at [798, 25] on icon at bounding box center [795, 22] width 15 height 15
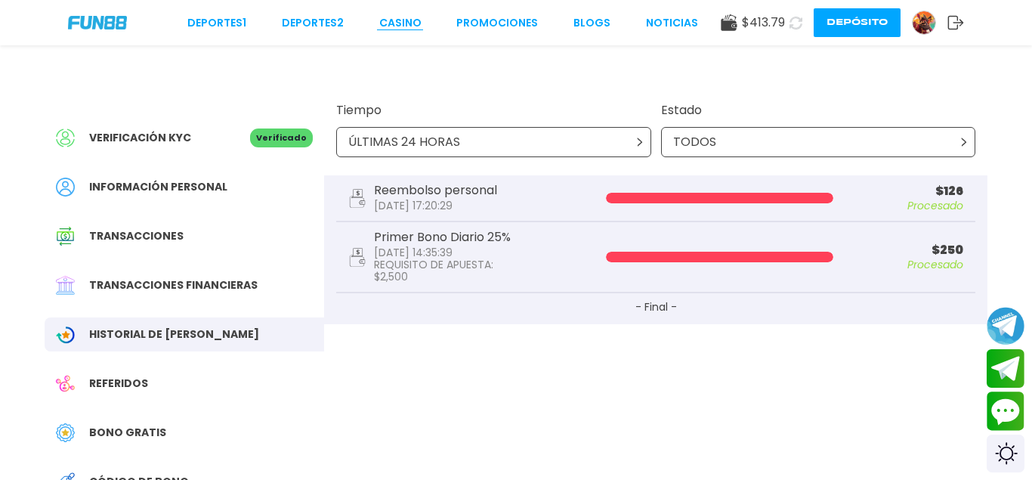
click at [390, 26] on link "CASINO" at bounding box center [400, 23] width 42 height 16
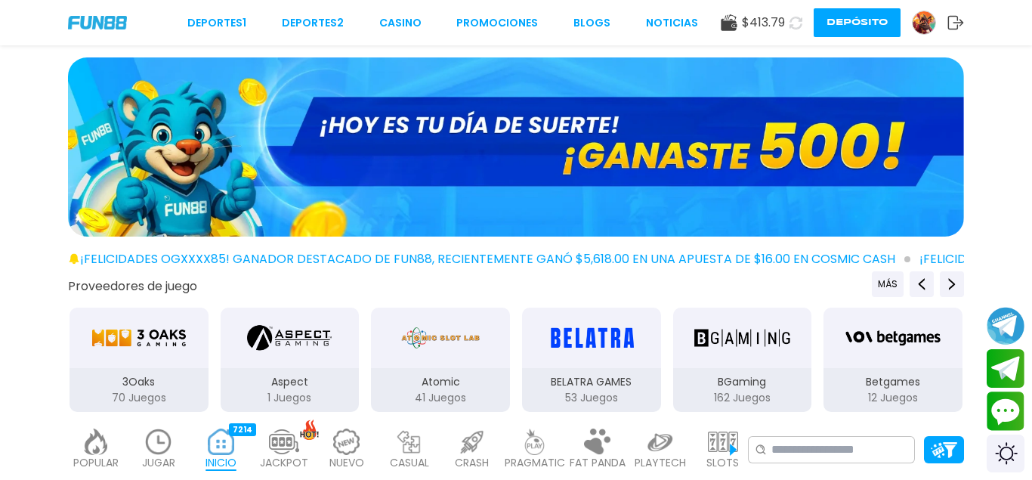
click at [879, 23] on button "Depósito" at bounding box center [857, 22] width 87 height 29
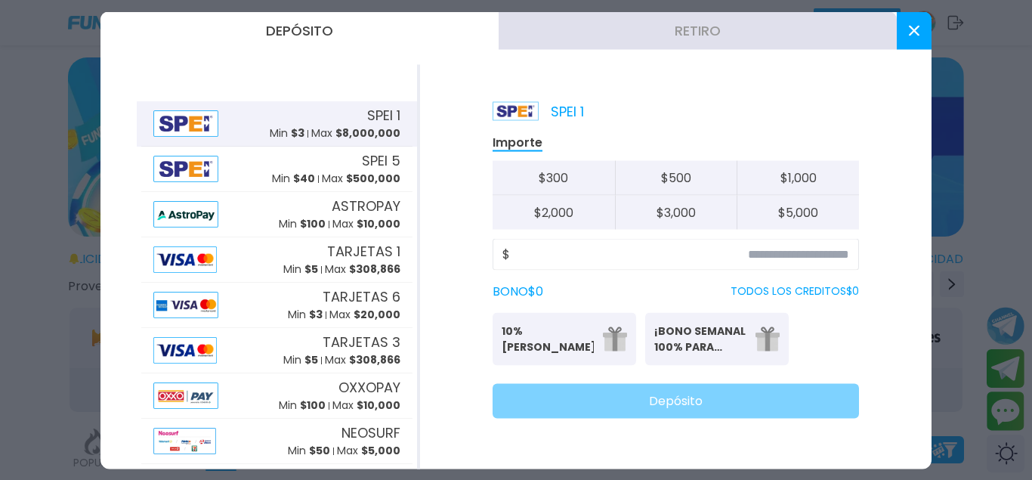
click at [991, 62] on div at bounding box center [516, 240] width 1032 height 480
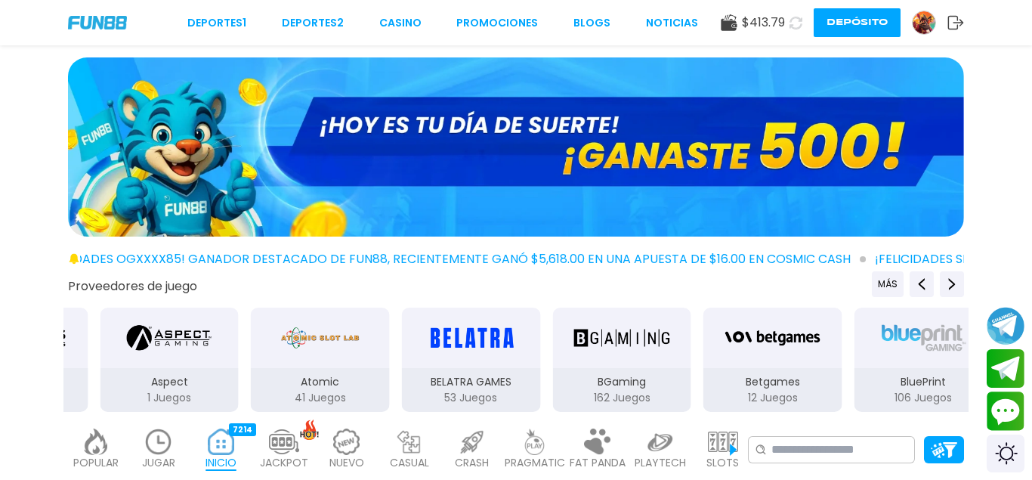
click at [923, 19] on img at bounding box center [924, 22] width 23 height 23
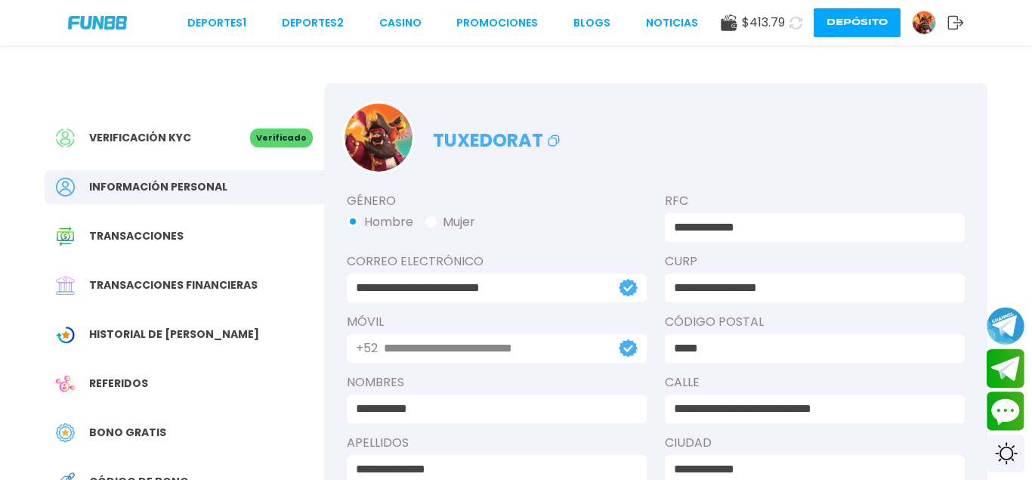
click at [832, 16] on button "Depósito" at bounding box center [857, 22] width 87 height 29
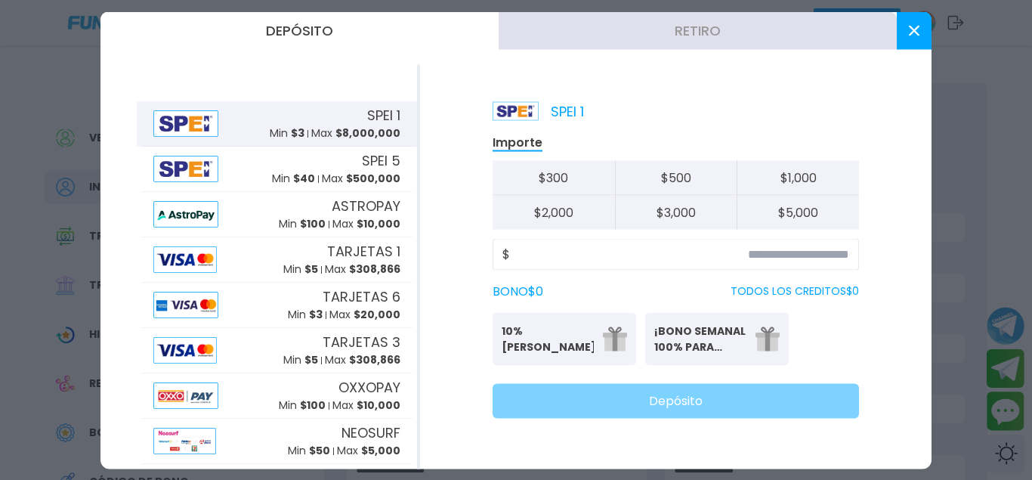
click at [598, 30] on button "Retiro" at bounding box center [698, 30] width 398 height 38
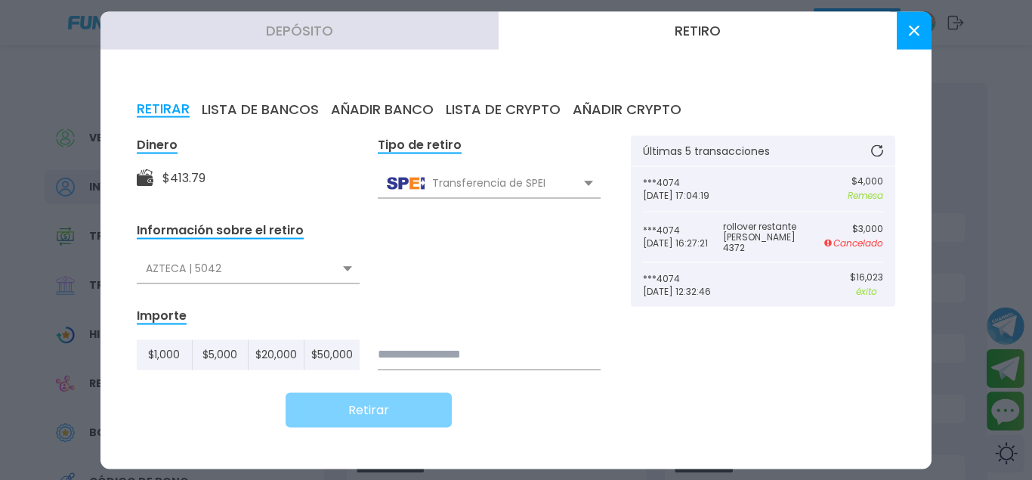
click at [913, 42] on button at bounding box center [914, 30] width 35 height 38
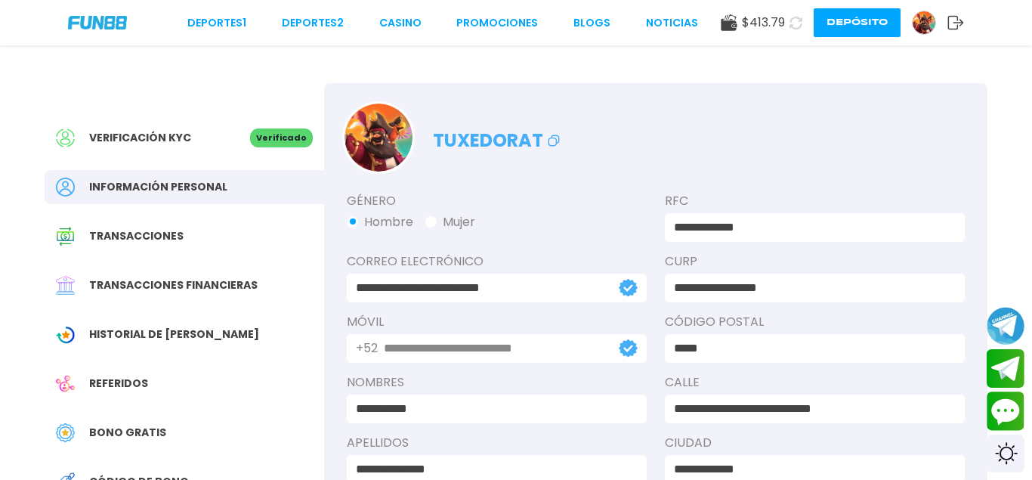
click at [928, 23] on img at bounding box center [924, 22] width 23 height 23
click at [879, 26] on button "Depósito" at bounding box center [857, 22] width 87 height 29
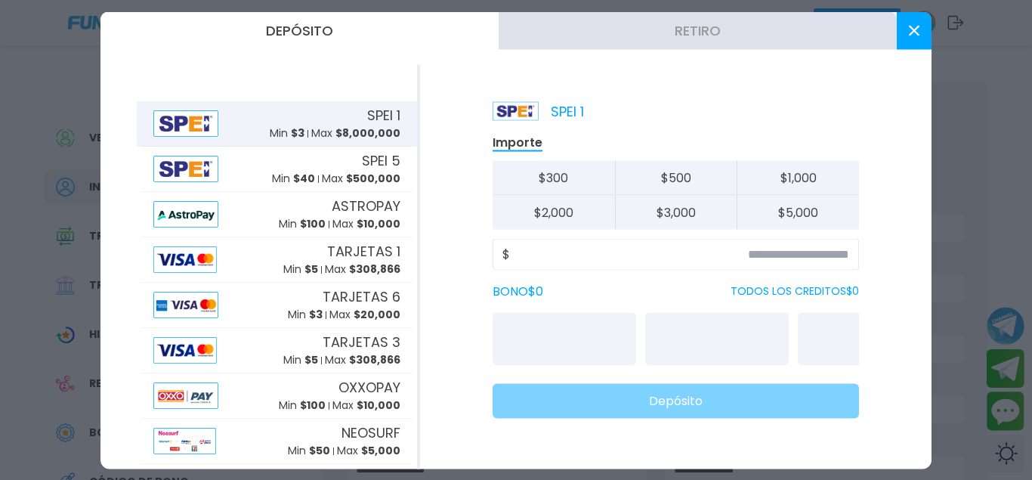
click at [682, 38] on button "Retiro" at bounding box center [698, 30] width 398 height 38
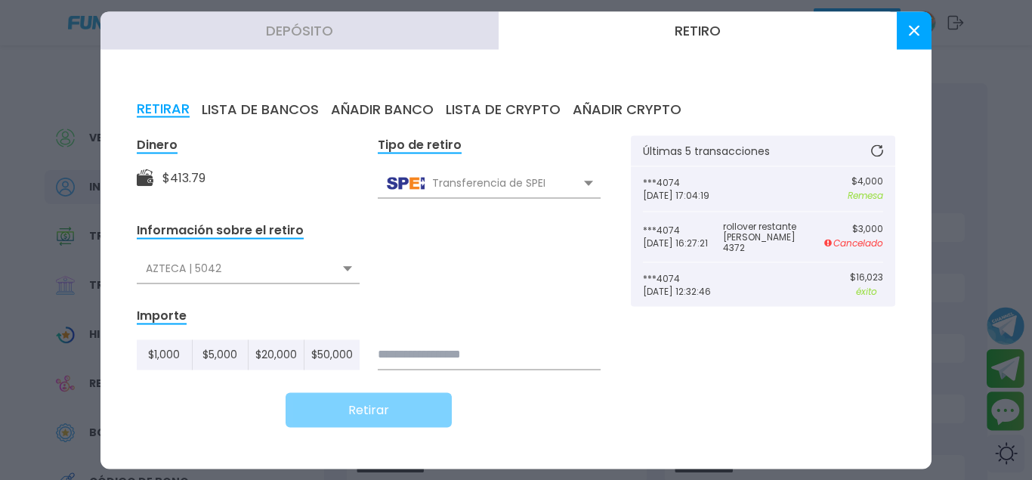
click at [903, 37] on button at bounding box center [914, 30] width 35 height 38
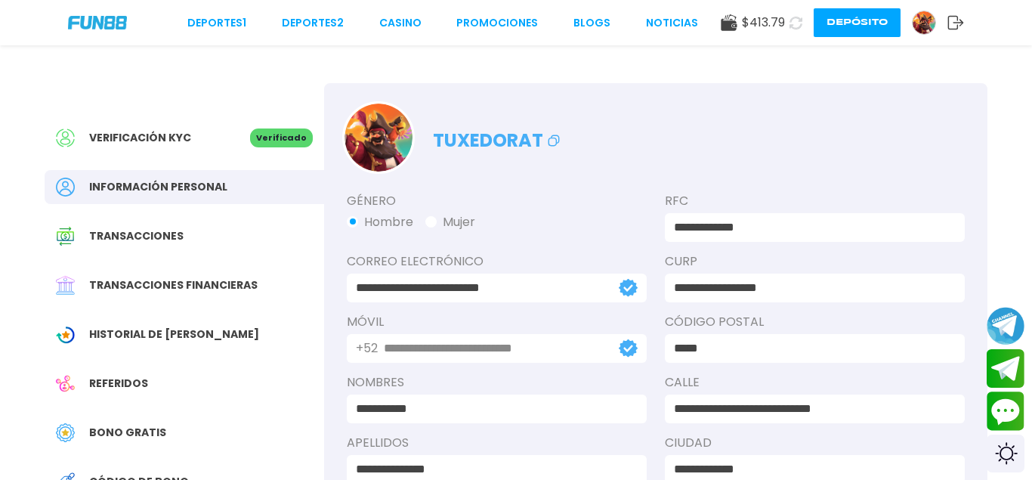
click at [842, 25] on button "Depósito" at bounding box center [857, 22] width 87 height 29
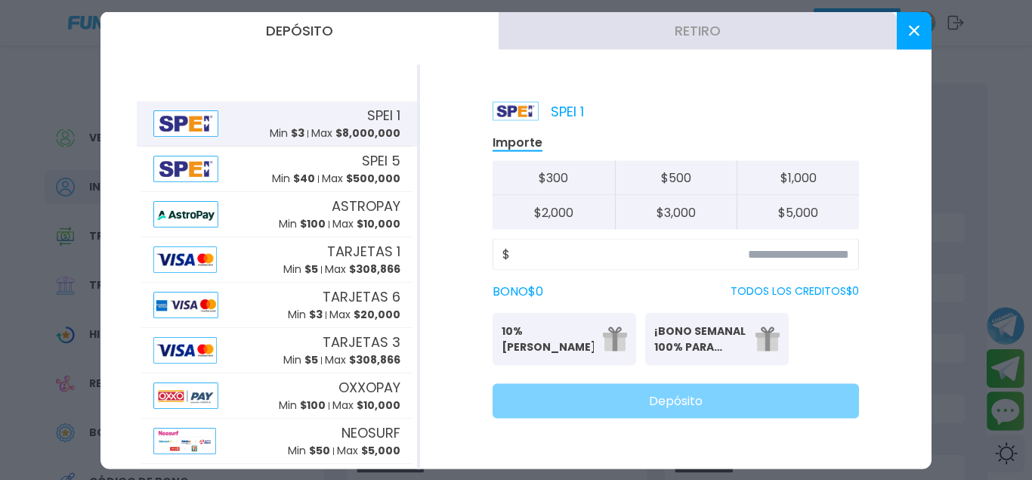
click at [915, 37] on button at bounding box center [914, 30] width 35 height 38
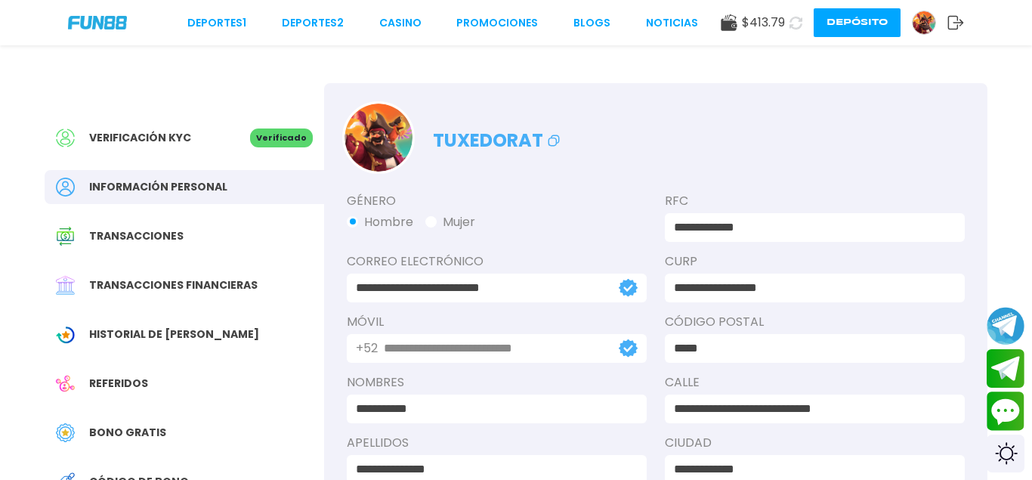
click at [925, 17] on img at bounding box center [924, 22] width 23 height 23
click at [908, 16] on div "$ 413.79 Depósito" at bounding box center [842, 22] width 243 height 29
click at [919, 22] on img at bounding box center [924, 22] width 23 height 23
click at [921, 26] on img at bounding box center [924, 22] width 23 height 23
click at [917, 26] on img at bounding box center [924, 22] width 23 height 23
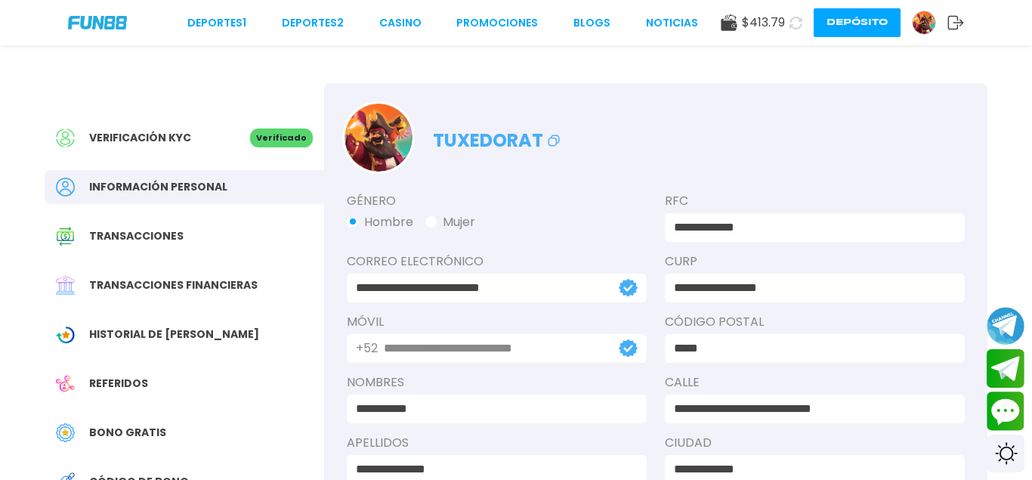
click at [860, 36] on button "Depósito" at bounding box center [857, 22] width 87 height 29
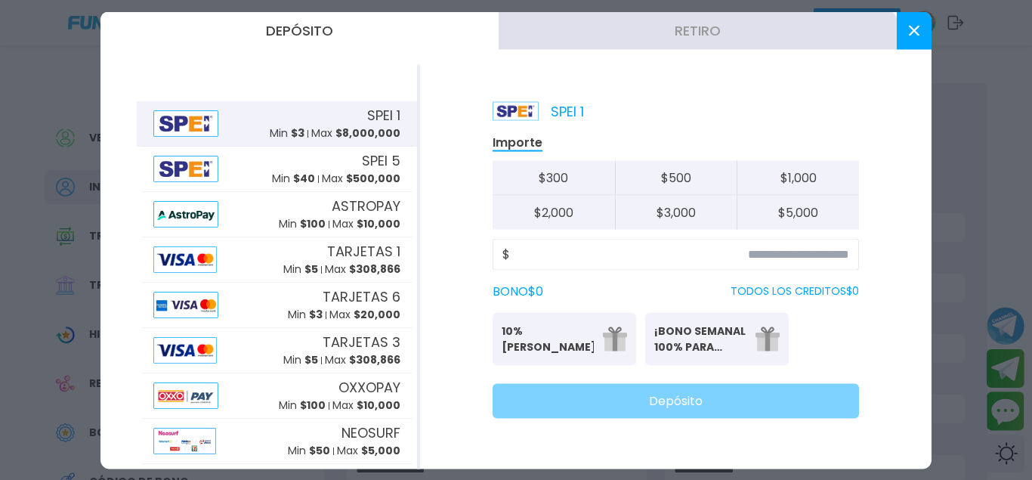
click at [634, 41] on button "Retiro" at bounding box center [698, 30] width 398 height 38
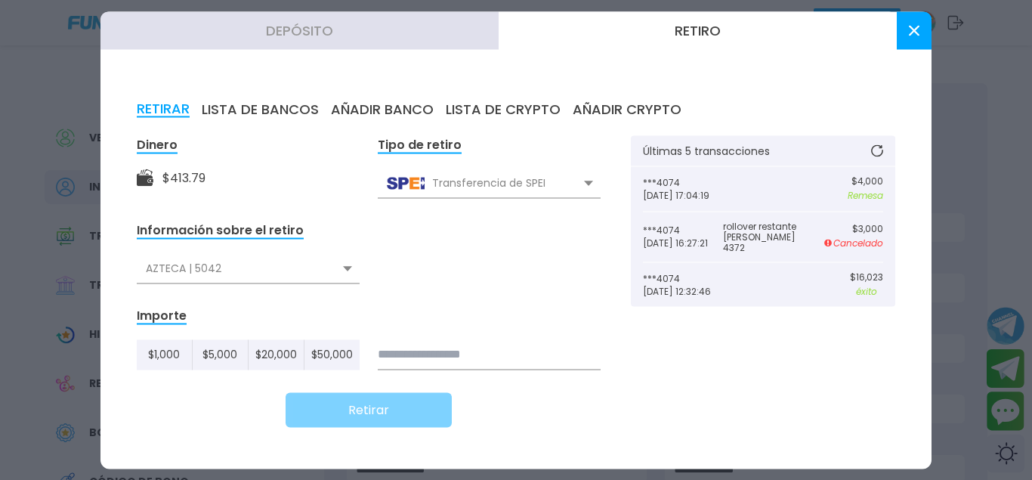
click at [896, 38] on button "Retiro" at bounding box center [698, 30] width 398 height 38
click at [906, 36] on button at bounding box center [914, 30] width 35 height 38
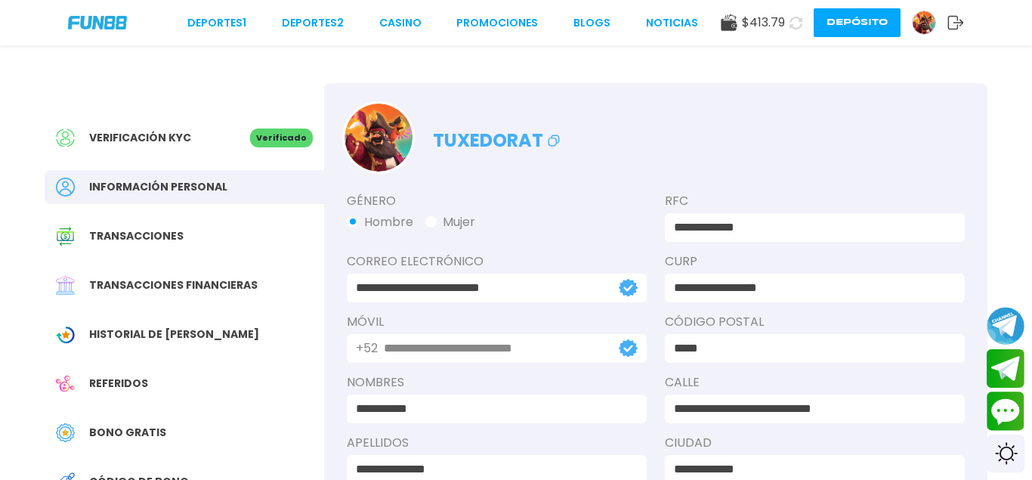
click at [922, 26] on img at bounding box center [924, 22] width 23 height 23
click at [873, 29] on button "Depósito" at bounding box center [857, 22] width 87 height 29
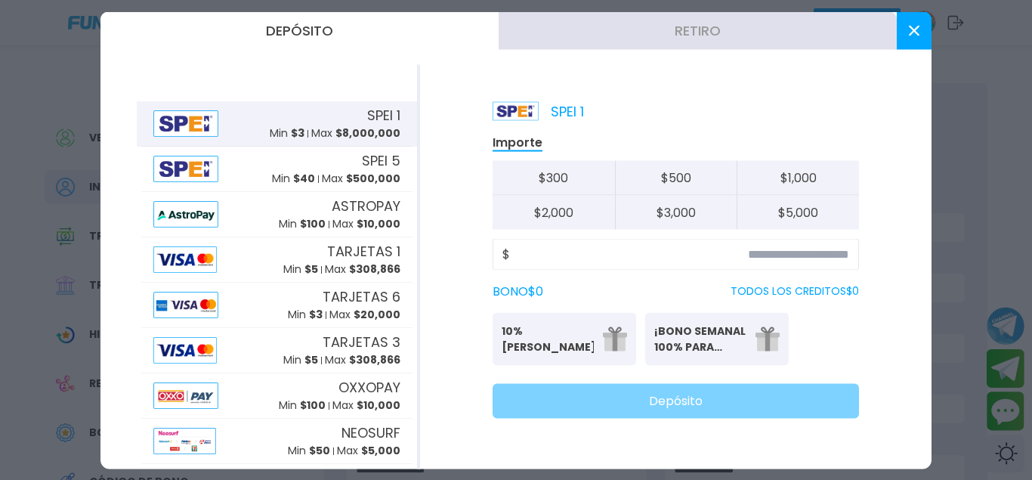
click at [918, 32] on icon at bounding box center [914, 30] width 11 height 11
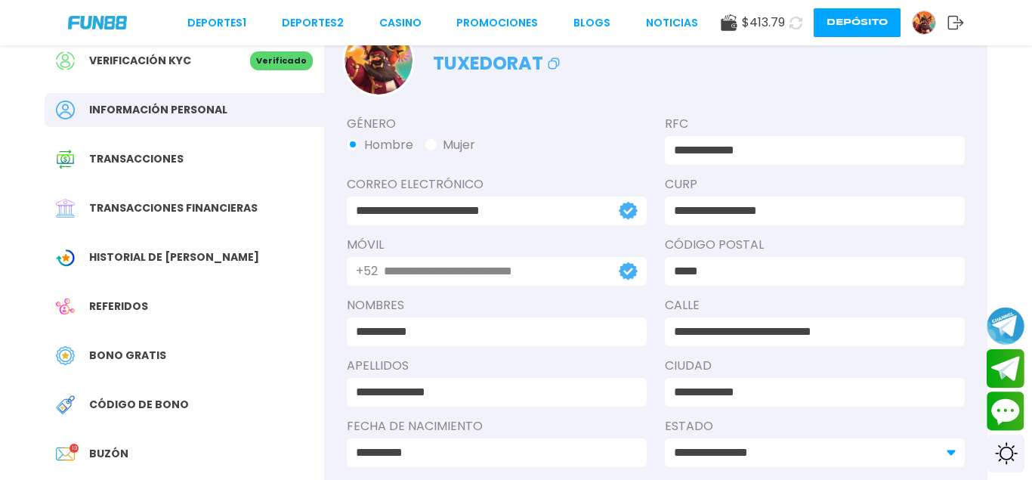
click at [134, 346] on div "Bono Gratis" at bounding box center [185, 355] width 280 height 34
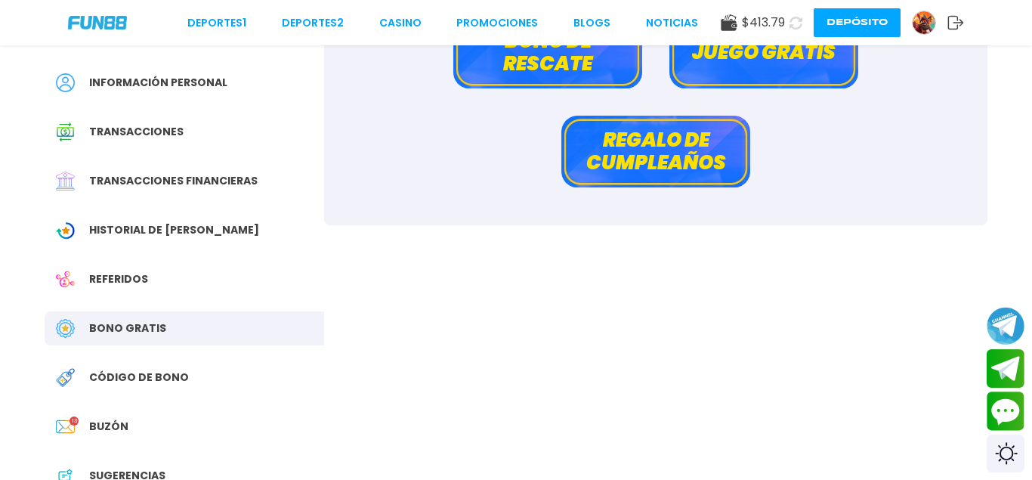
scroll to position [154, 0]
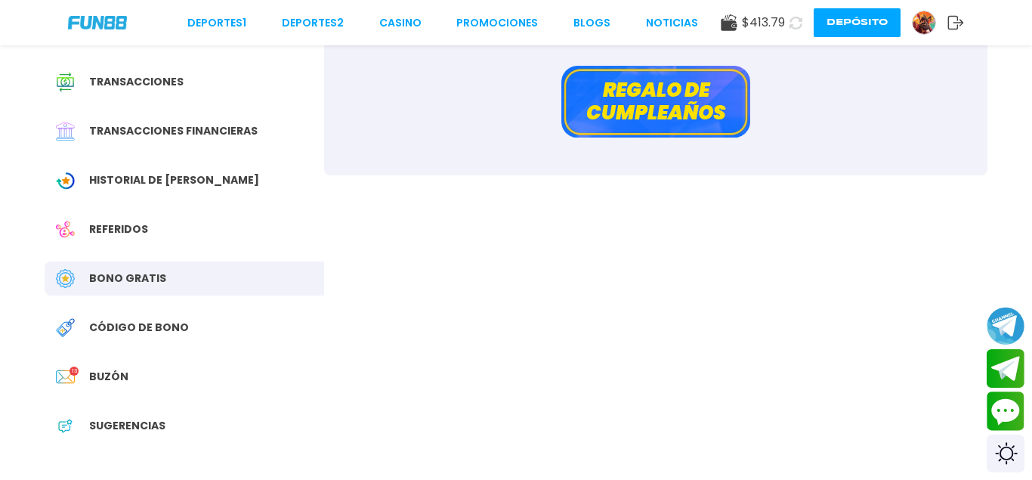
click at [124, 184] on span "Historial de [PERSON_NAME]" at bounding box center [174, 180] width 170 height 16
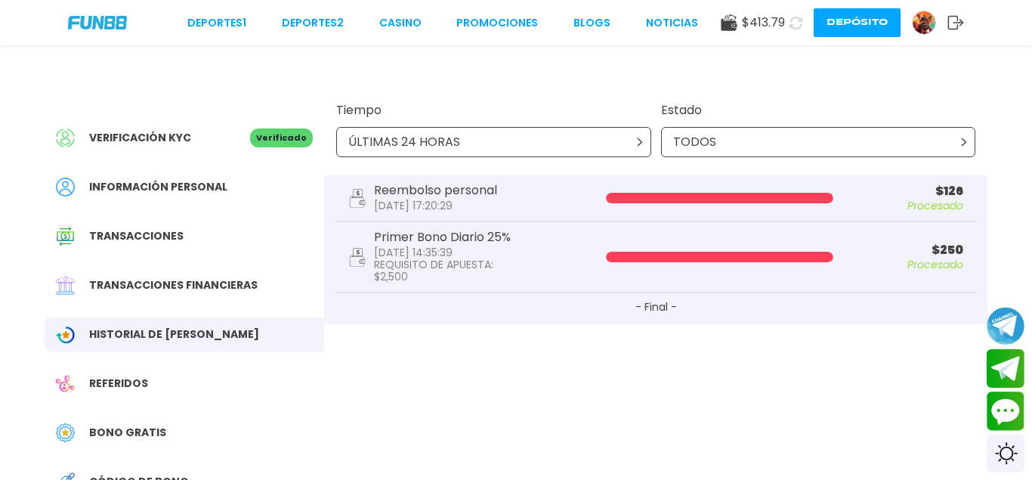
click at [703, 324] on div "Verificación KYC Verificado Información personal Transacciones Transacciones fi…" at bounding box center [515, 347] width 979 height 604
click at [1001, 412] on button "Contact customer service" at bounding box center [1006, 411] width 40 height 41
click at [934, 27] on link at bounding box center [930, 23] width 36 height 24
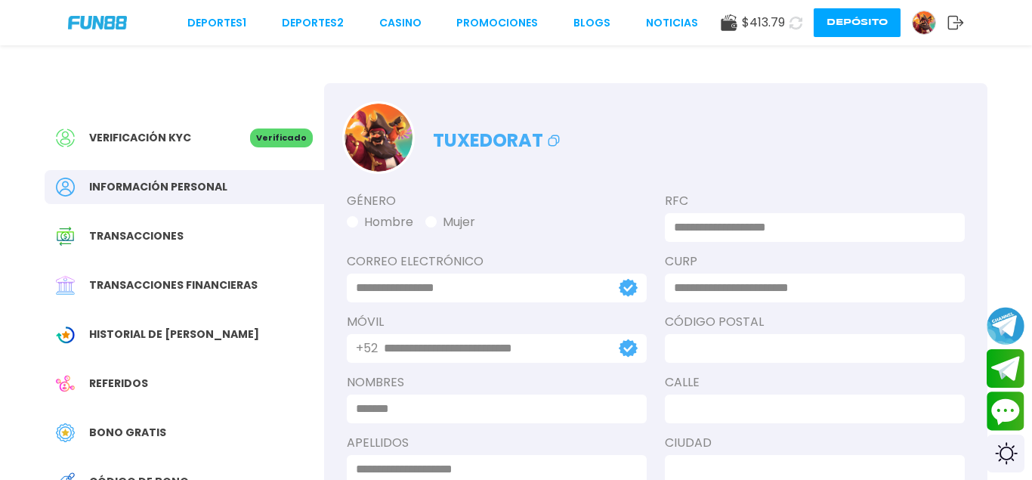
type input "**********"
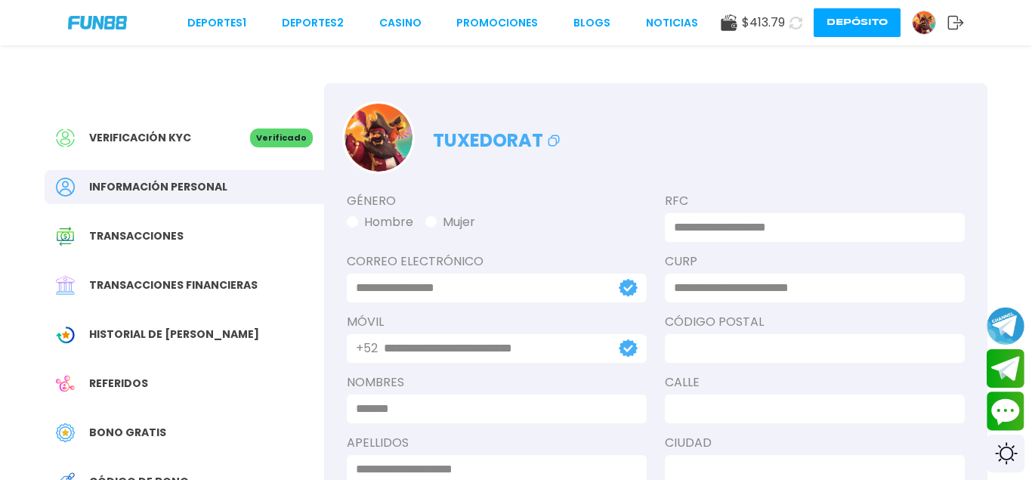
type input "**********"
type input "*****"
type input "**********"
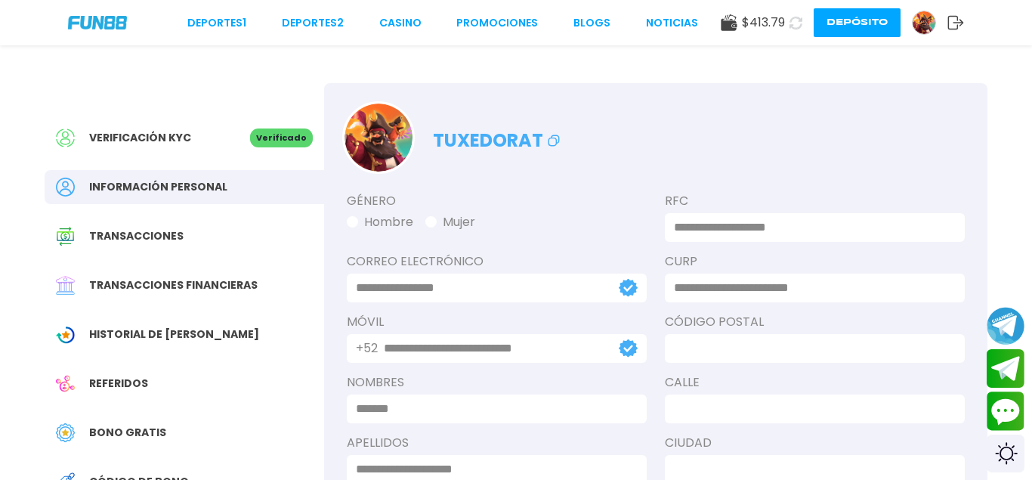
type input "**********"
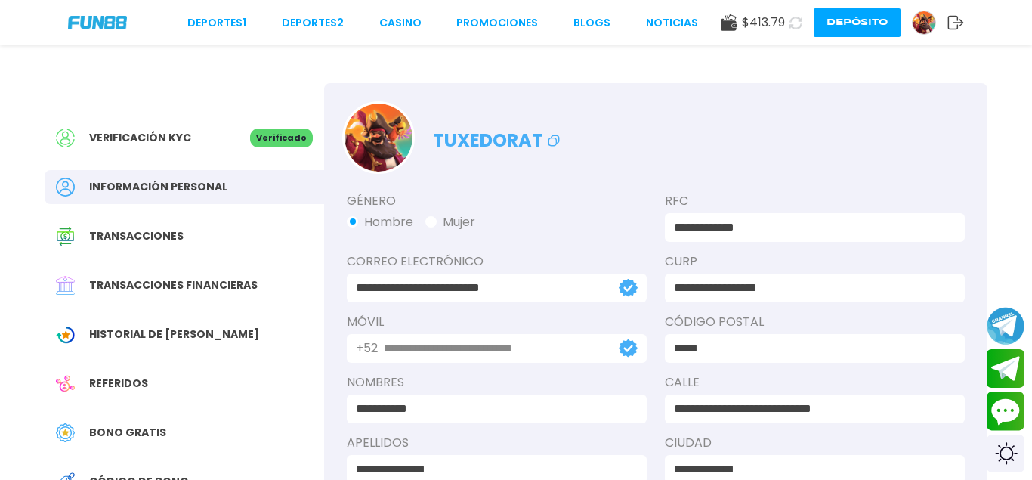
click at [919, 23] on img at bounding box center [924, 22] width 23 height 23
click at [923, 26] on img at bounding box center [924, 22] width 23 height 23
click at [863, 22] on button "Depósito" at bounding box center [857, 22] width 87 height 29
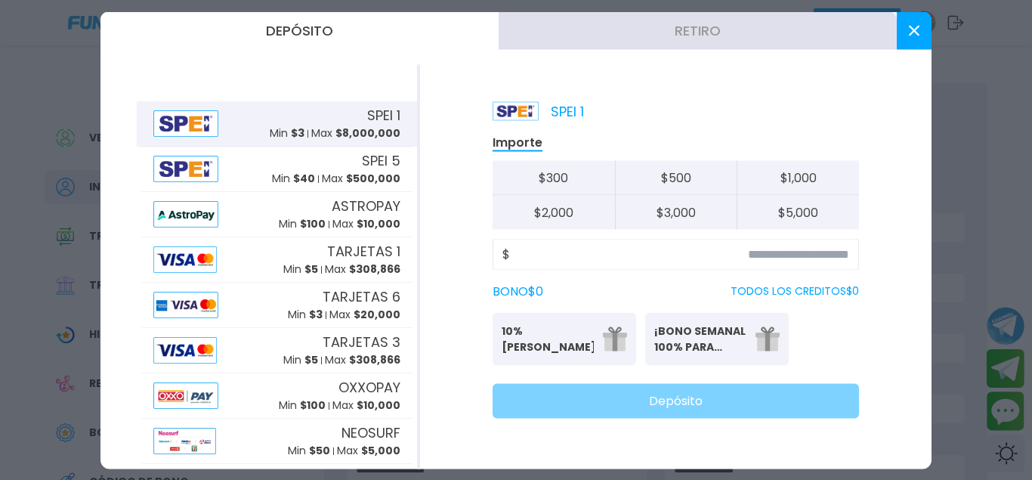
click at [742, 46] on button "Retiro" at bounding box center [698, 30] width 398 height 38
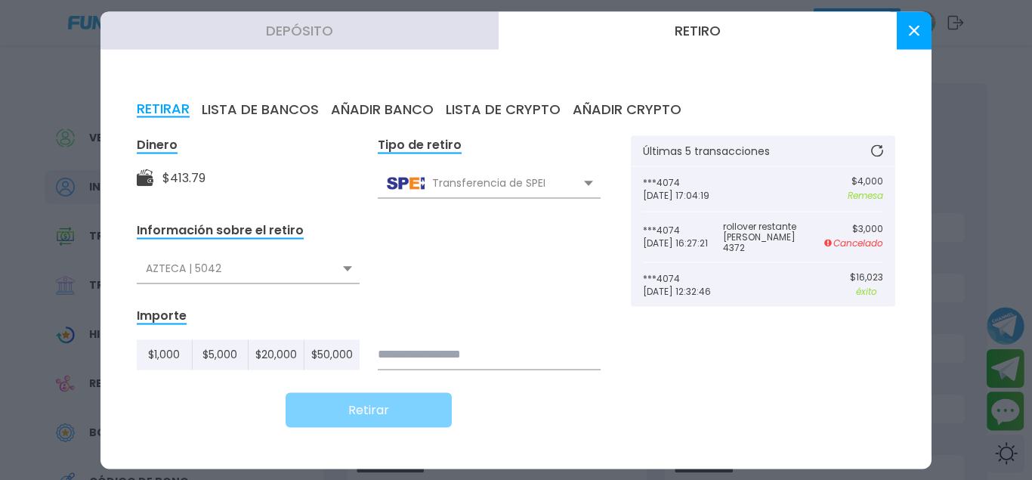
click at [876, 154] on icon at bounding box center [877, 150] width 12 height 12
click at [880, 149] on icon at bounding box center [877, 150] width 12 height 12
click at [880, 149] on icon at bounding box center [877, 151] width 14 height 14
click at [922, 27] on button at bounding box center [914, 30] width 35 height 38
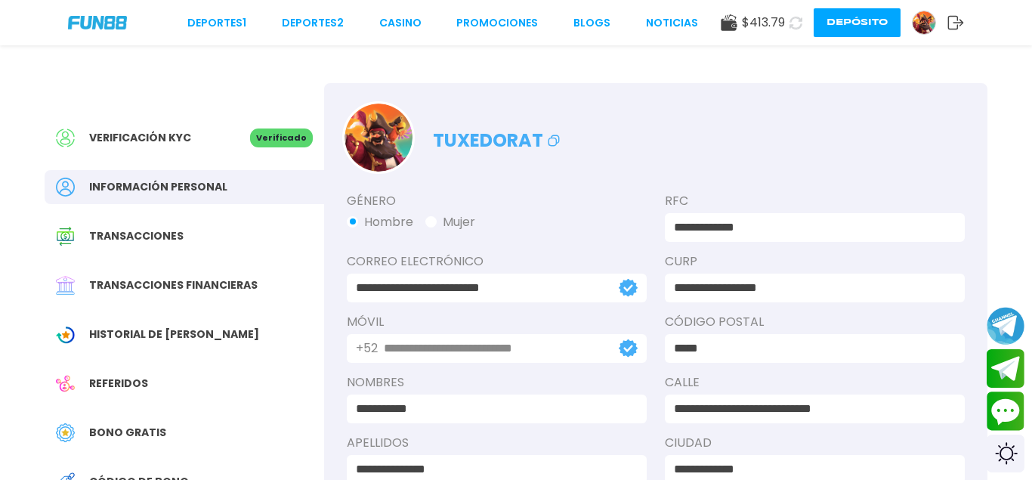
click at [804, 24] on button at bounding box center [795, 22] width 29 height 29
click at [798, 29] on use at bounding box center [796, 23] width 14 height 14
click at [993, 404] on button "Contact customer service" at bounding box center [1006, 411] width 40 height 41
click at [787, 29] on button at bounding box center [795, 23] width 31 height 31
click at [922, 32] on img at bounding box center [924, 22] width 23 height 23
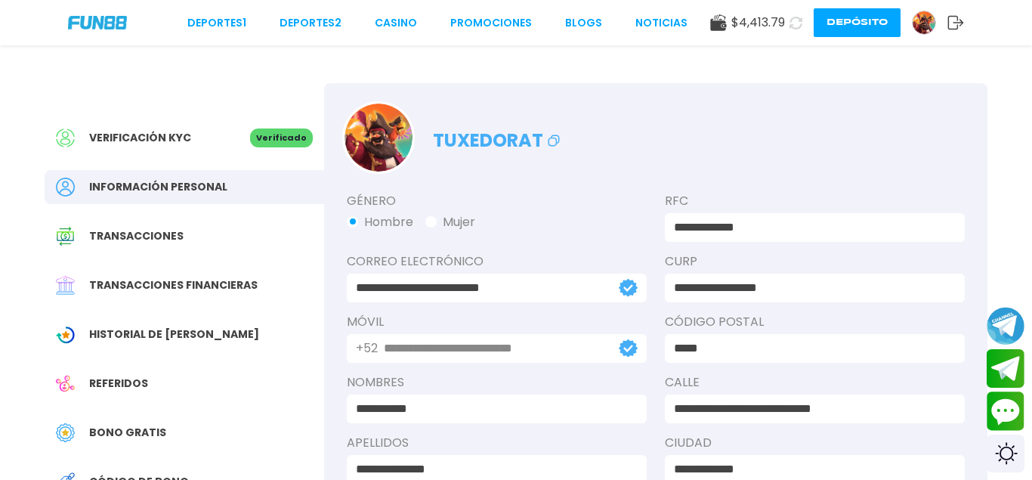
click at [930, 17] on img at bounding box center [924, 22] width 23 height 23
click at [925, 26] on img at bounding box center [924, 22] width 23 height 23
click at [852, 26] on button "Depósito" at bounding box center [857, 22] width 87 height 29
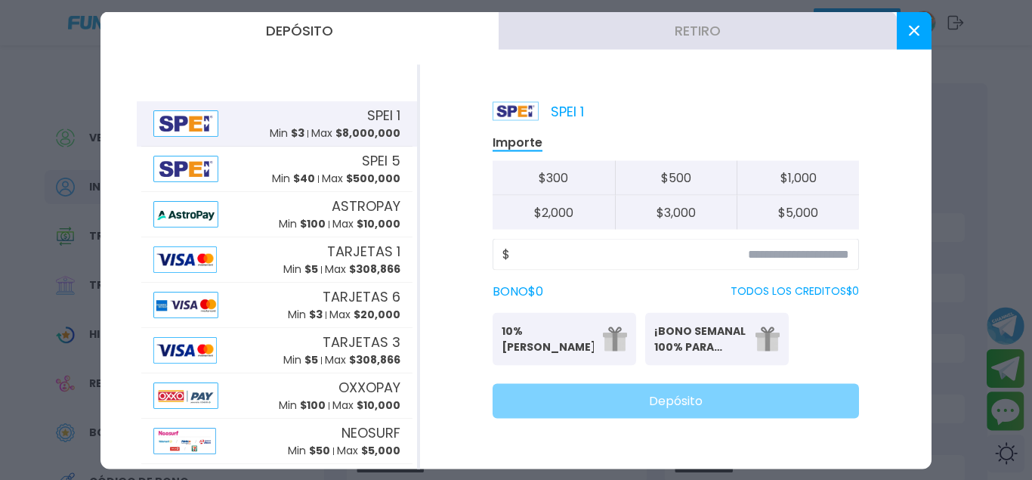
click at [764, 31] on button "Retiro" at bounding box center [698, 30] width 398 height 38
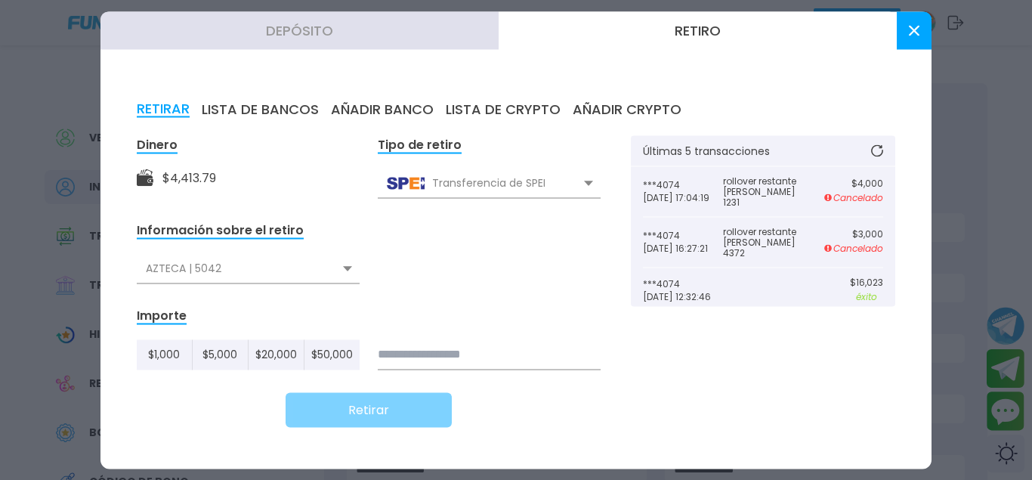
click at [902, 35] on button at bounding box center [914, 30] width 35 height 38
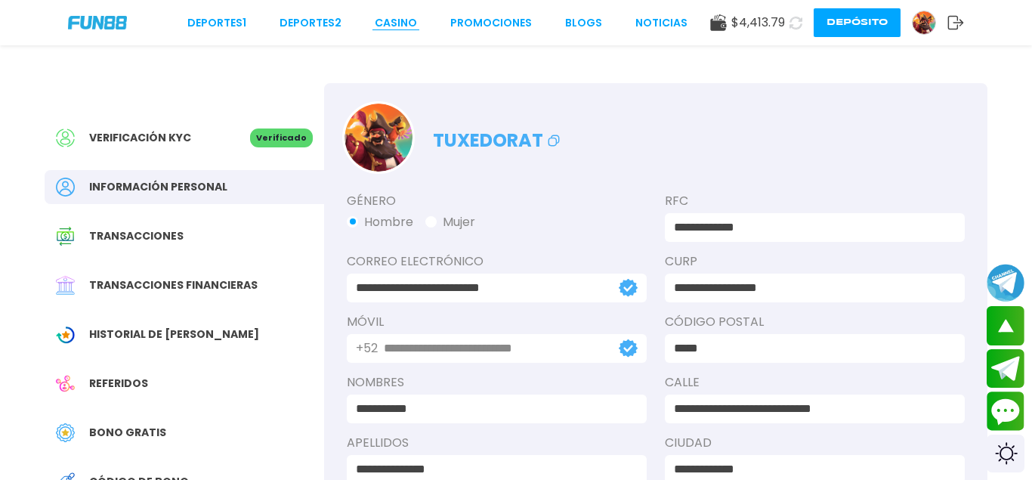
click at [395, 29] on link "CASINO" at bounding box center [396, 23] width 42 height 16
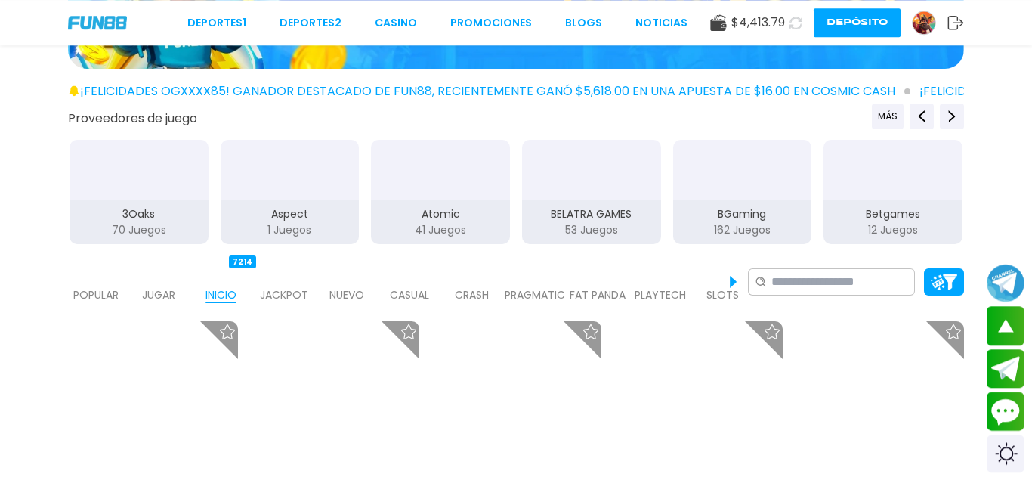
scroll to position [154, 0]
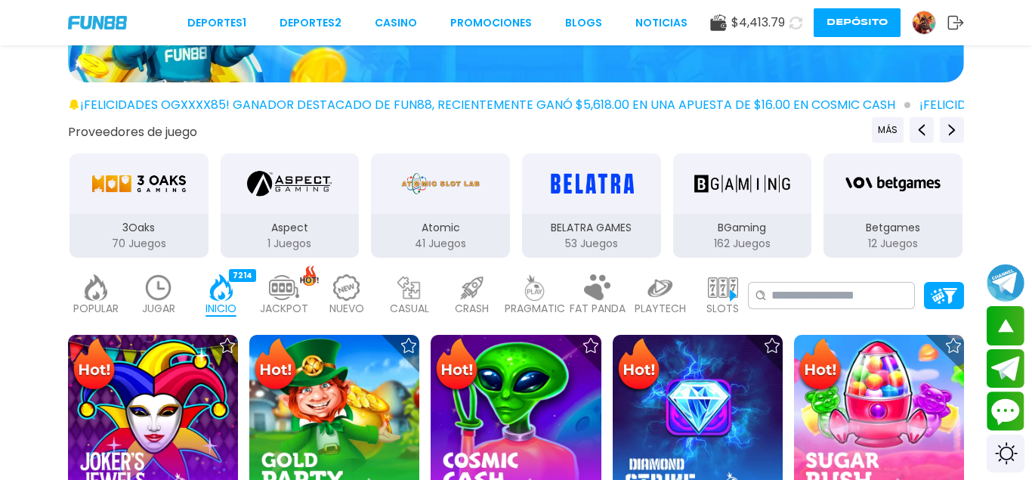
click at [719, 292] on img at bounding box center [723, 287] width 30 height 26
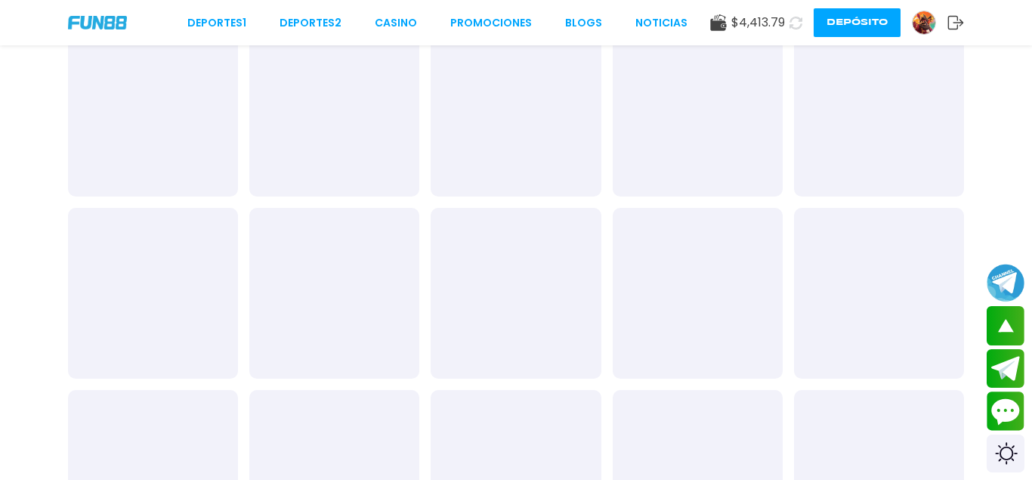
scroll to position [154, 0]
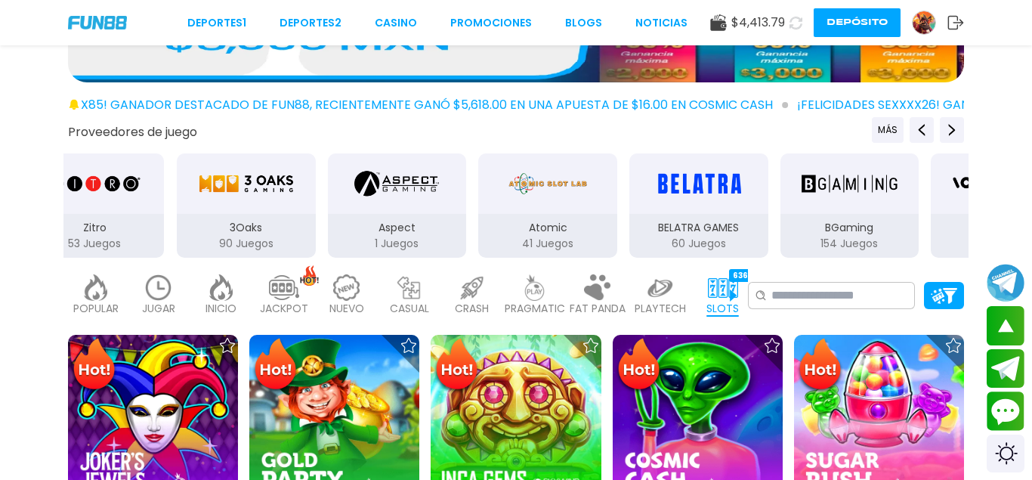
drag, startPoint x: 316, startPoint y: 224, endPoint x: 422, endPoint y: 236, distance: 107.2
click at [422, 236] on div "Aspect 1 Juegos" at bounding box center [397, 236] width 139 height 44
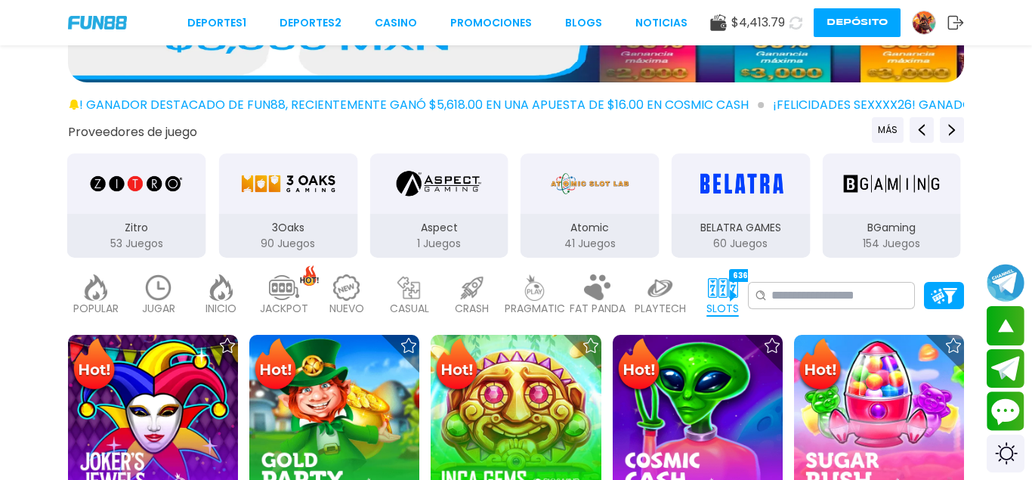
click at [536, 302] on p "PRAGMATIC" at bounding box center [535, 309] width 60 height 16
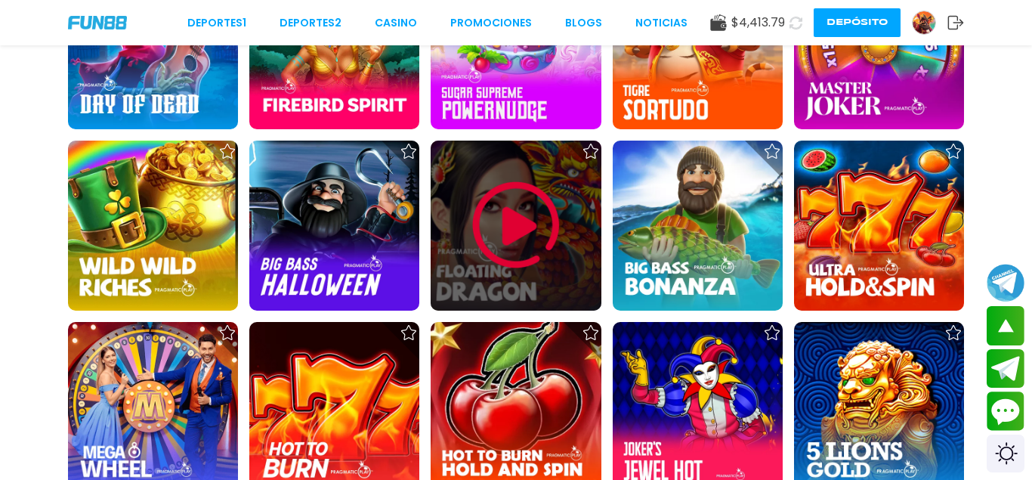
scroll to position [1926, 0]
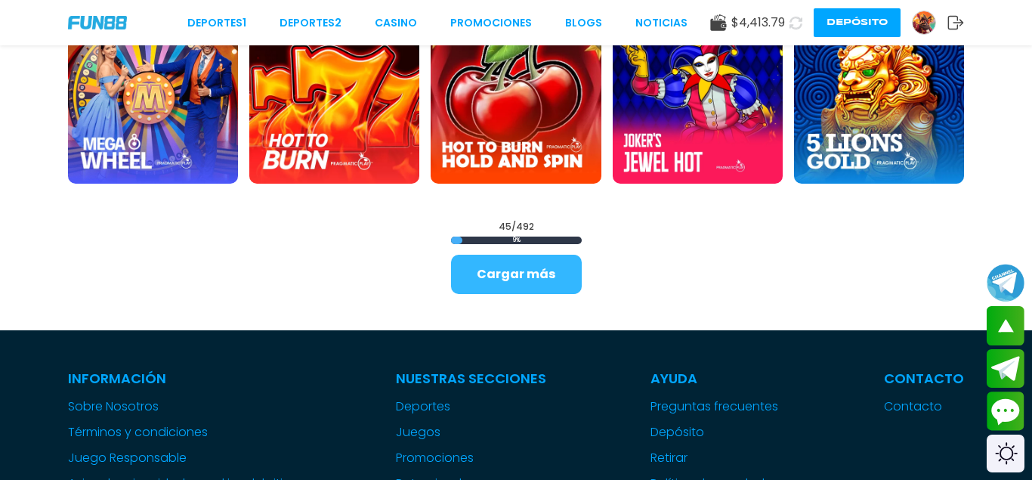
click at [542, 283] on button "Cargar más" at bounding box center [516, 274] width 131 height 39
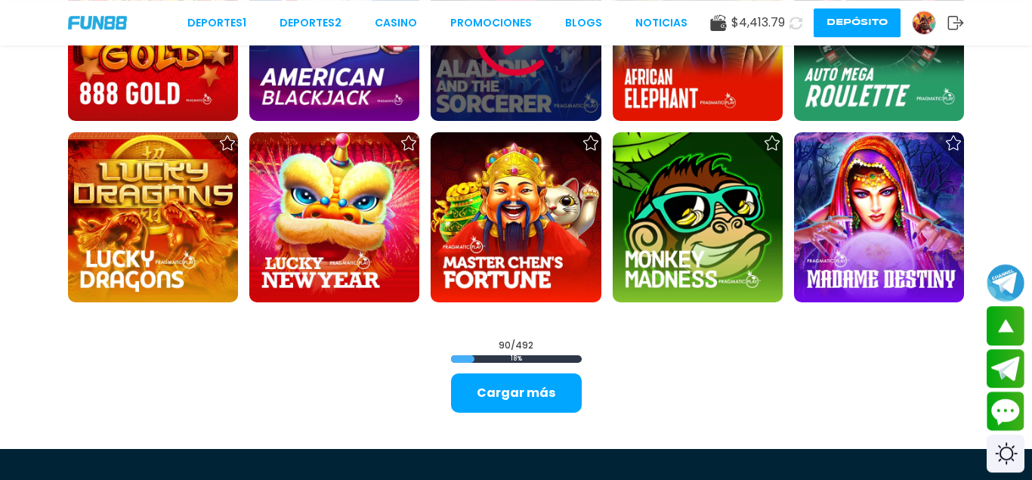
scroll to position [3467, 0]
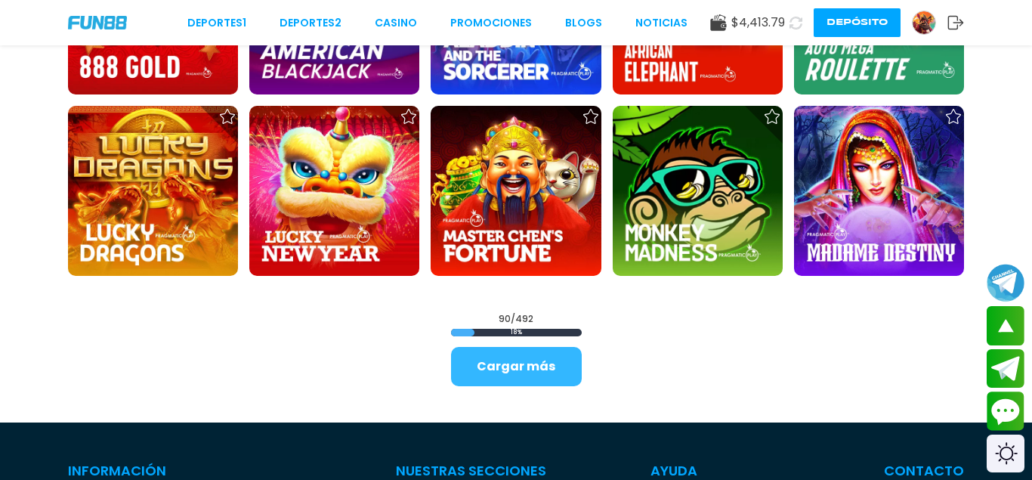
click at [533, 355] on button "Cargar más" at bounding box center [516, 366] width 131 height 39
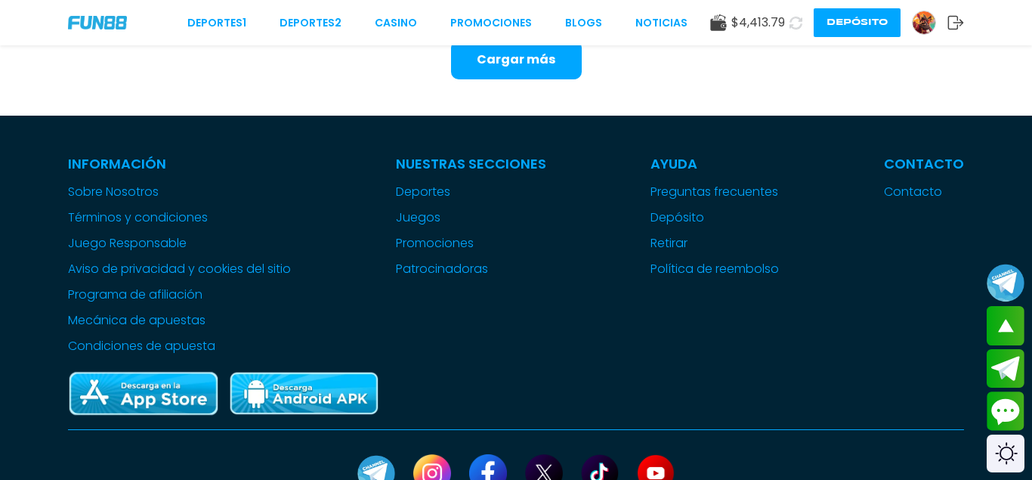
scroll to position [5022, 0]
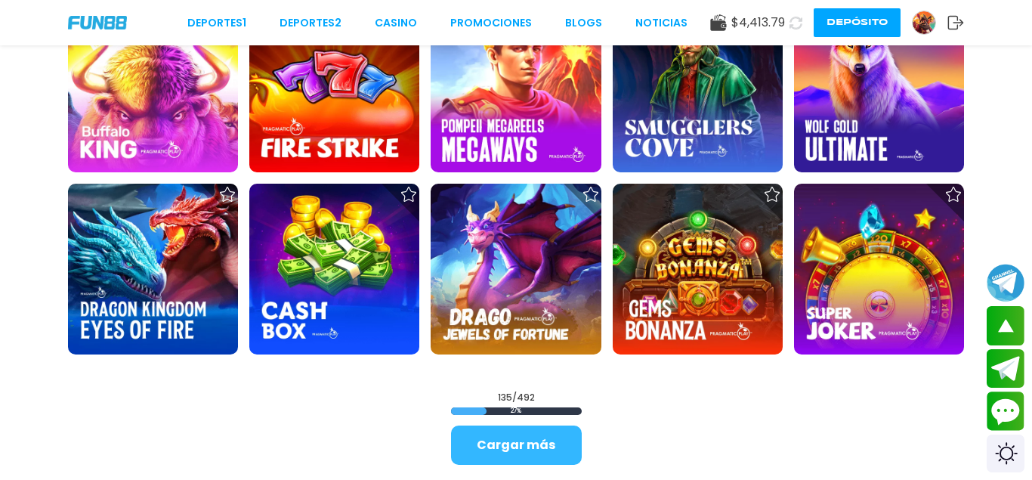
click at [526, 452] on button "Cargar más" at bounding box center [516, 444] width 131 height 39
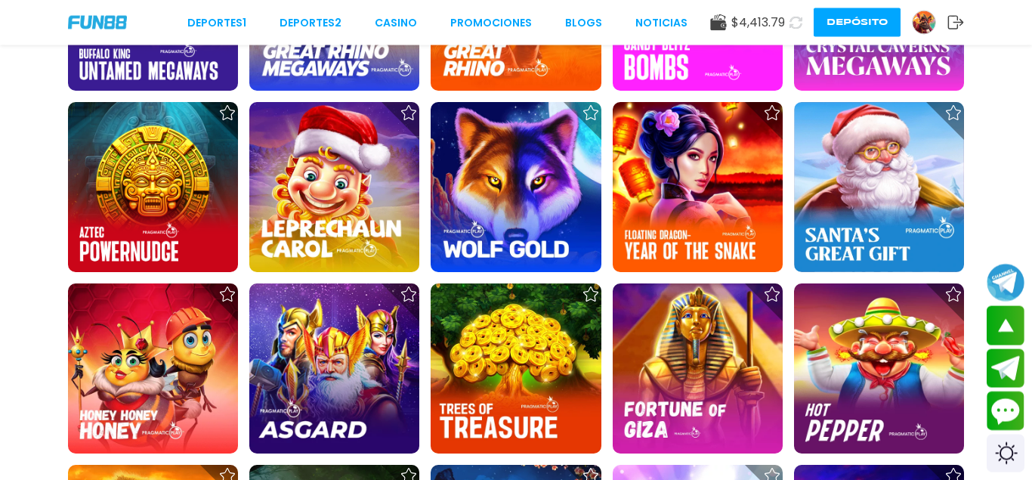
scroll to position [3760, 0]
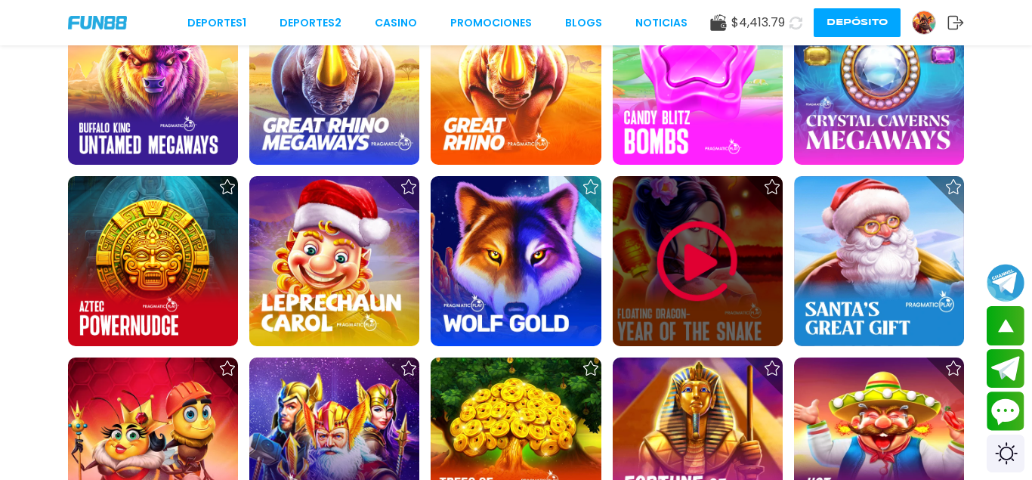
click at [676, 264] on img at bounding box center [697, 261] width 91 height 91
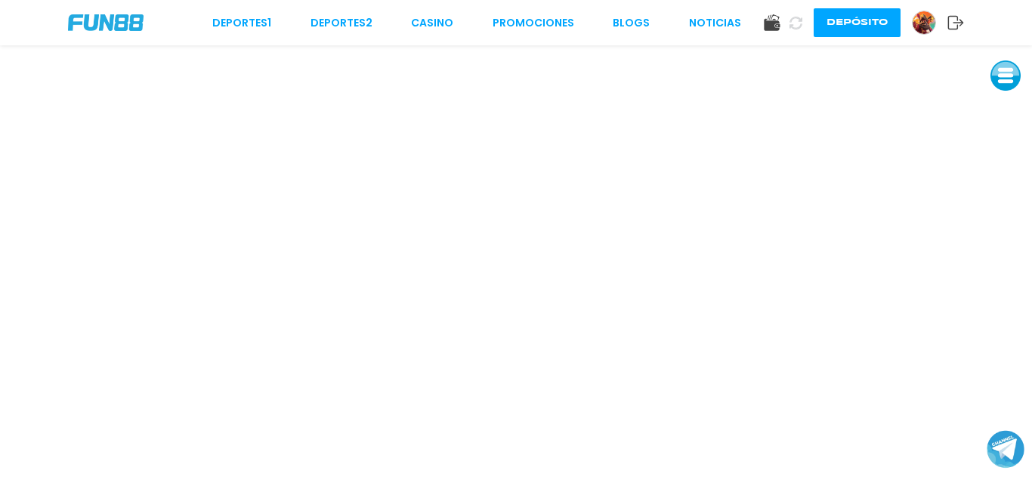
click at [125, 26] on img at bounding box center [106, 22] width 76 height 17
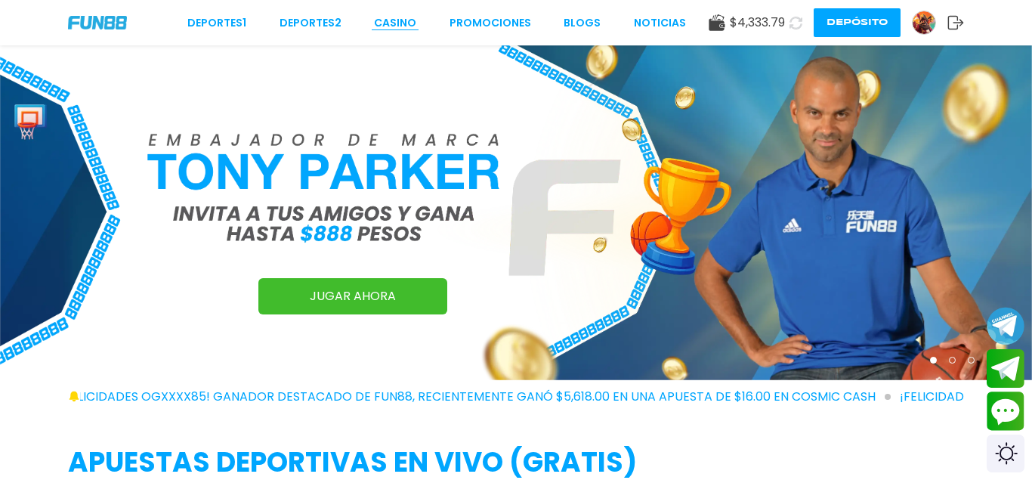
click at [402, 29] on link "CASINO" at bounding box center [395, 23] width 42 height 16
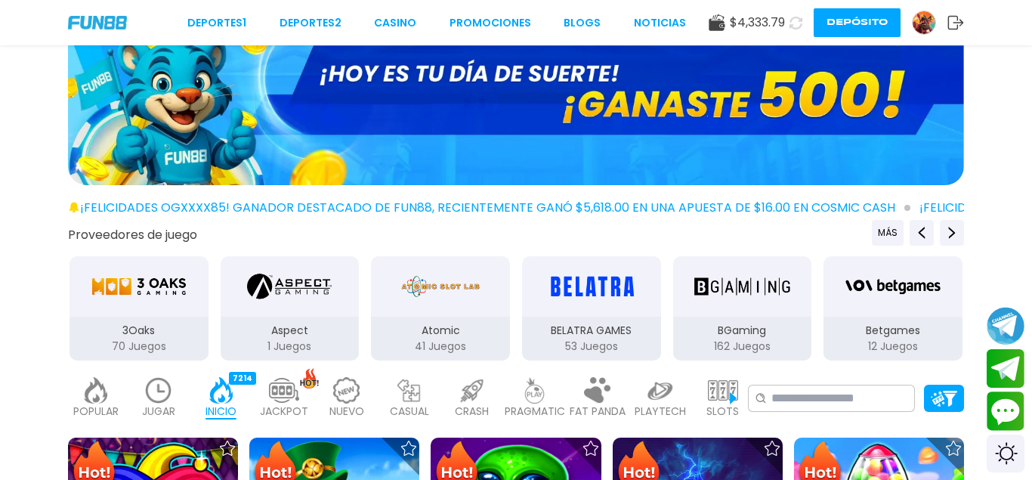
scroll to position [77, 0]
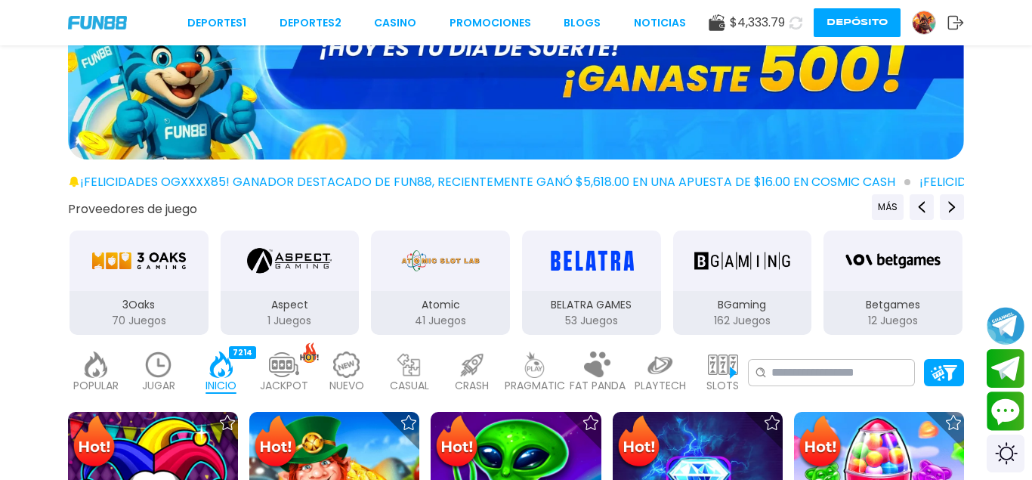
click at [731, 367] on img at bounding box center [723, 364] width 30 height 26
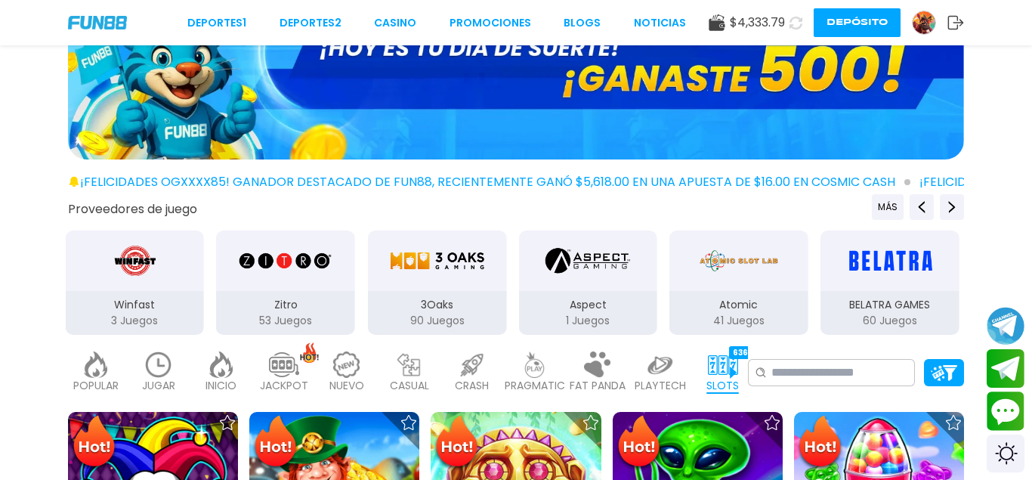
drag, startPoint x: 400, startPoint y: 288, endPoint x: 730, endPoint y: 288, distance: 329.4
click at [727, 288] on div "Atomic" at bounding box center [738, 260] width 139 height 60
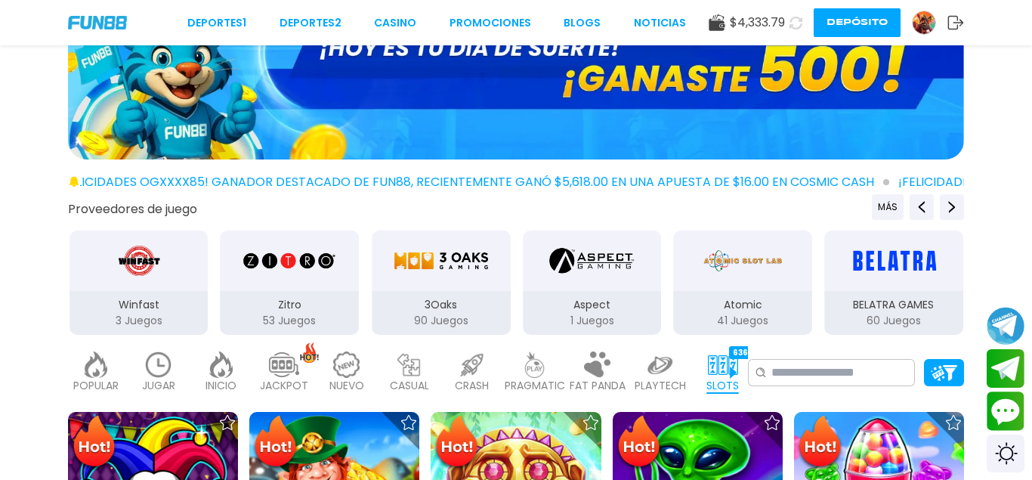
drag, startPoint x: 440, startPoint y: 267, endPoint x: 943, endPoint y: 338, distance: 507.3
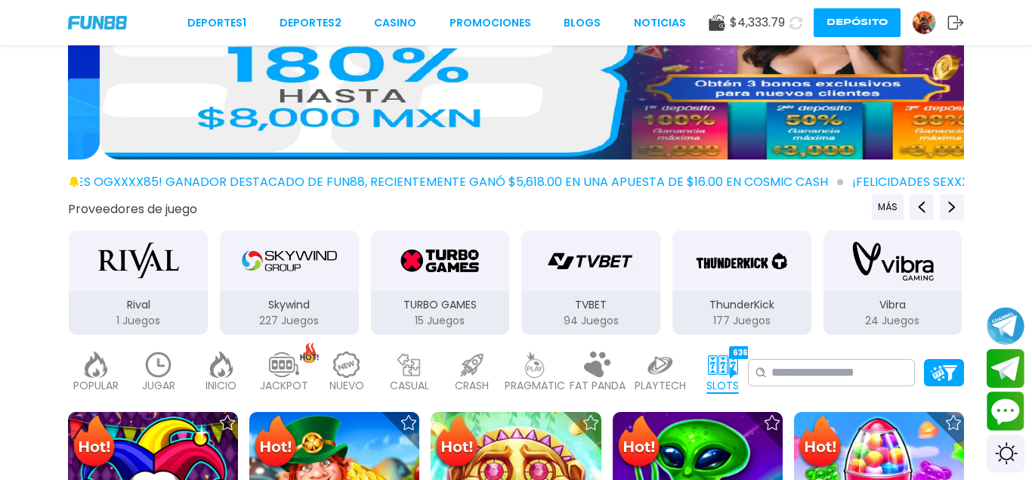
drag, startPoint x: 305, startPoint y: 338, endPoint x: 785, endPoint y: 339, distance: 479.7
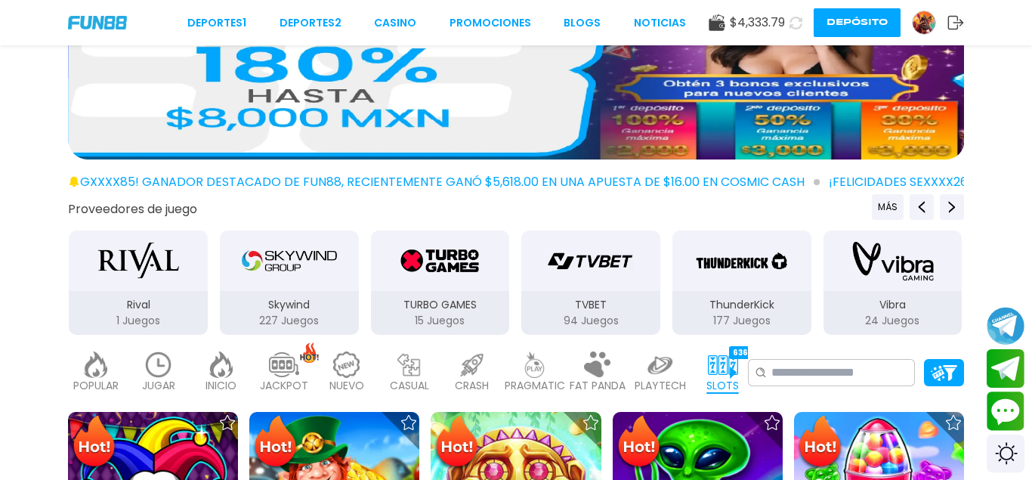
drag, startPoint x: 403, startPoint y: 290, endPoint x: 956, endPoint y: 290, distance: 553.7
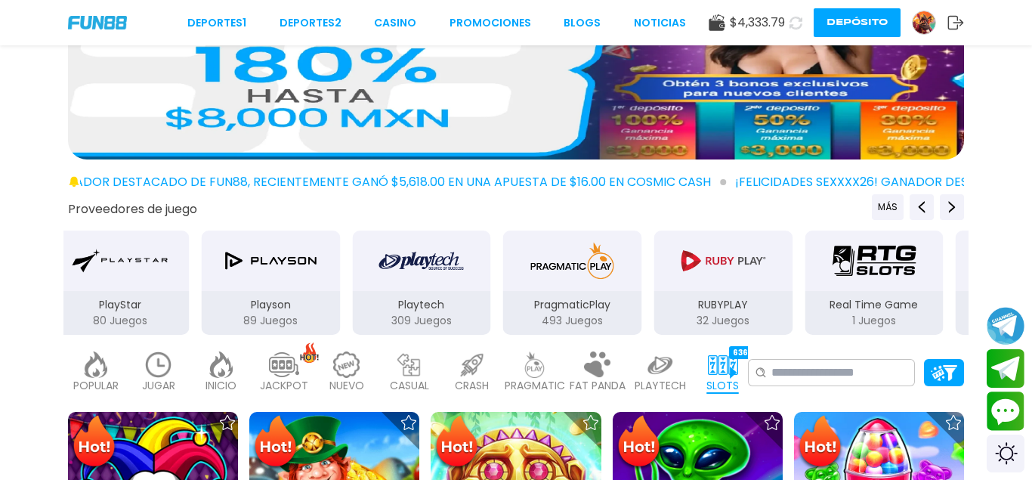
drag, startPoint x: 261, startPoint y: 272, endPoint x: 514, endPoint y: 272, distance: 253.8
click at [514, 272] on div "PragmaticPlay" at bounding box center [572, 260] width 139 height 60
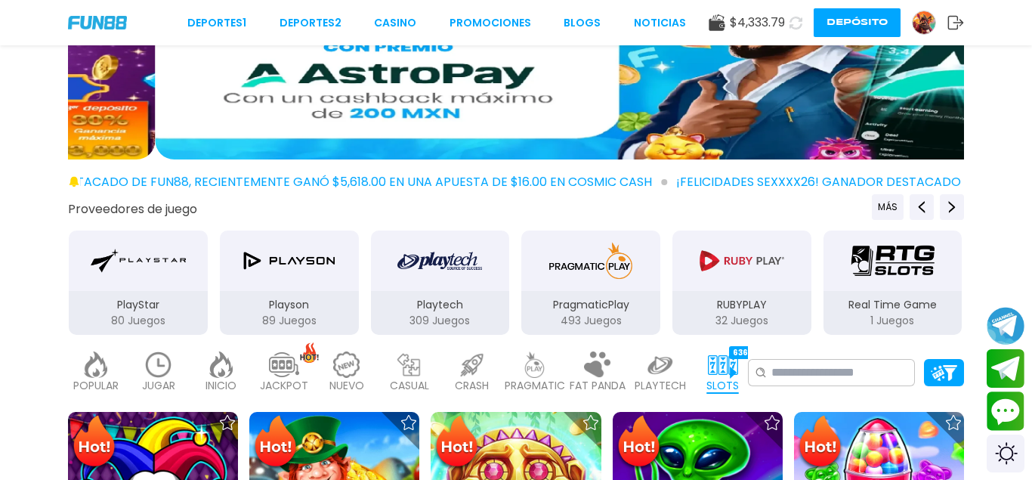
click at [433, 275] on img "Playtech" at bounding box center [439, 260] width 85 height 42
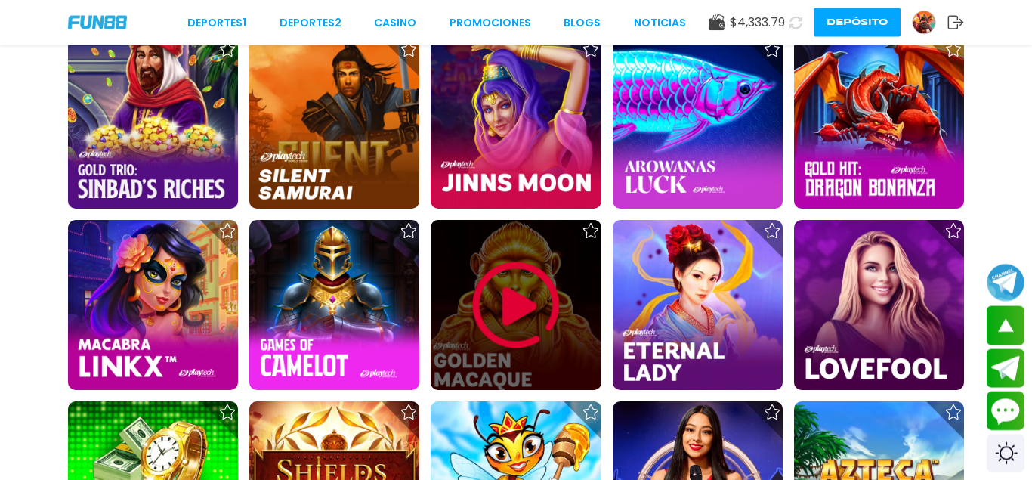
scroll to position [1233, 0]
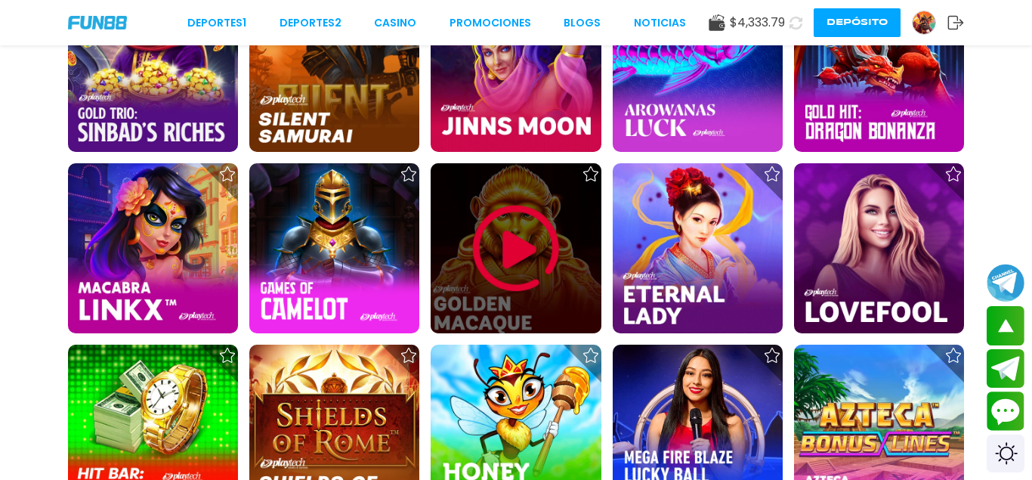
click at [507, 269] on img at bounding box center [516, 248] width 91 height 91
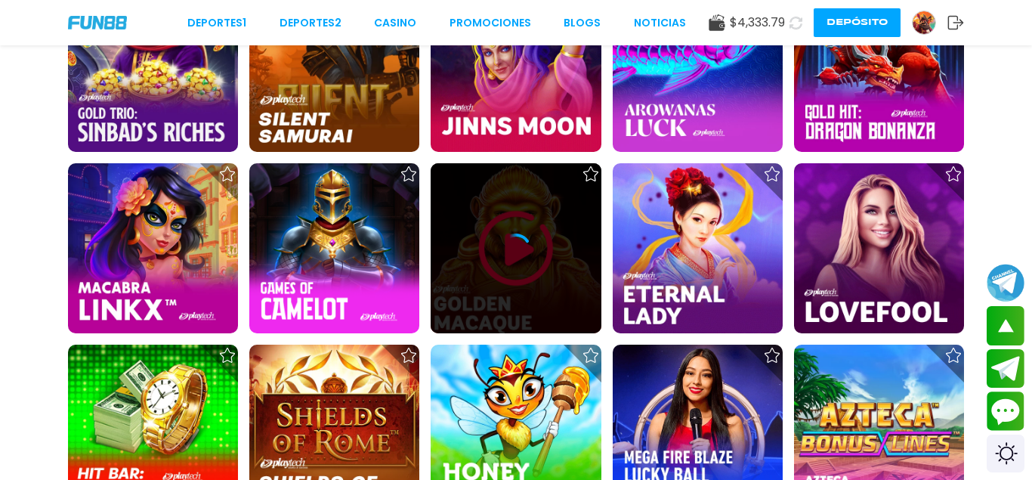
click at [511, 262] on icon at bounding box center [516, 248] width 30 height 30
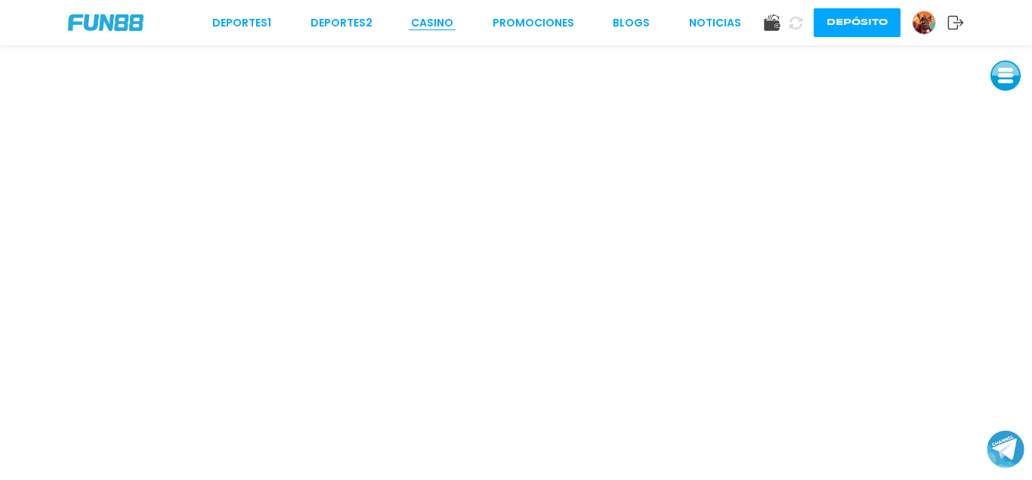
click at [434, 28] on link "CASINO" at bounding box center [432, 23] width 42 height 16
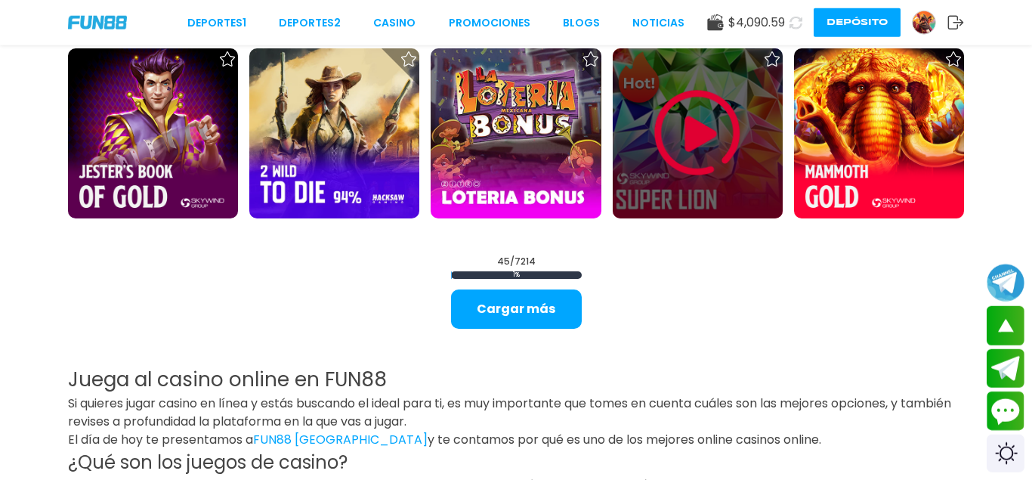
scroll to position [1952, 0]
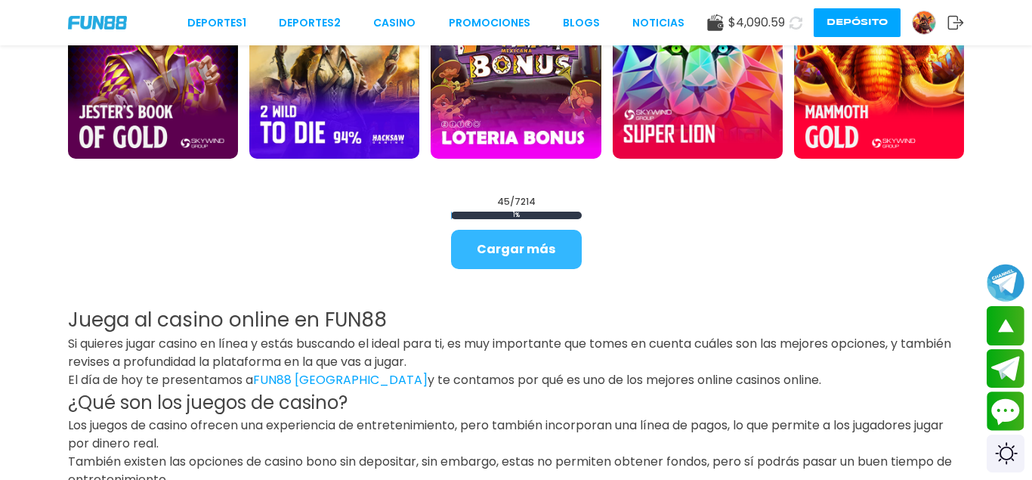
click at [542, 250] on button "Cargar más" at bounding box center [516, 249] width 131 height 39
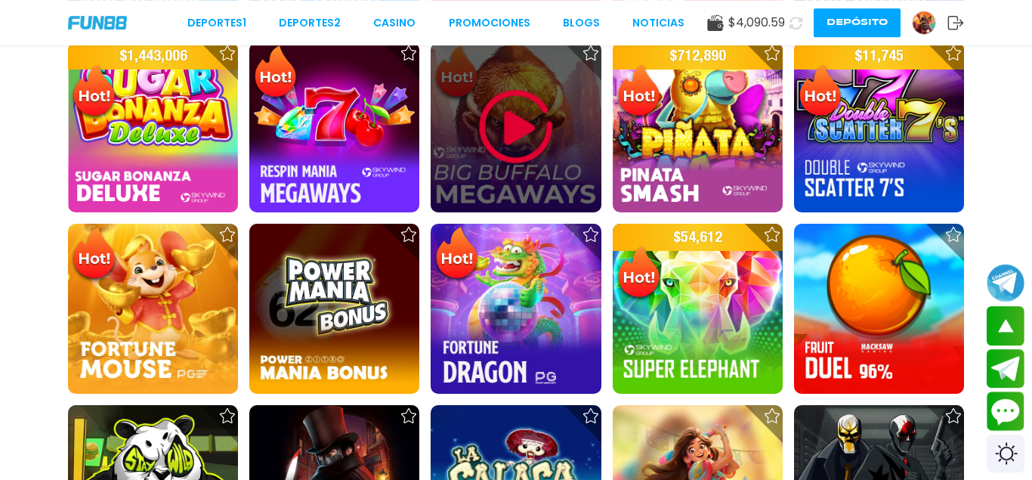
scroll to position [1104, 0]
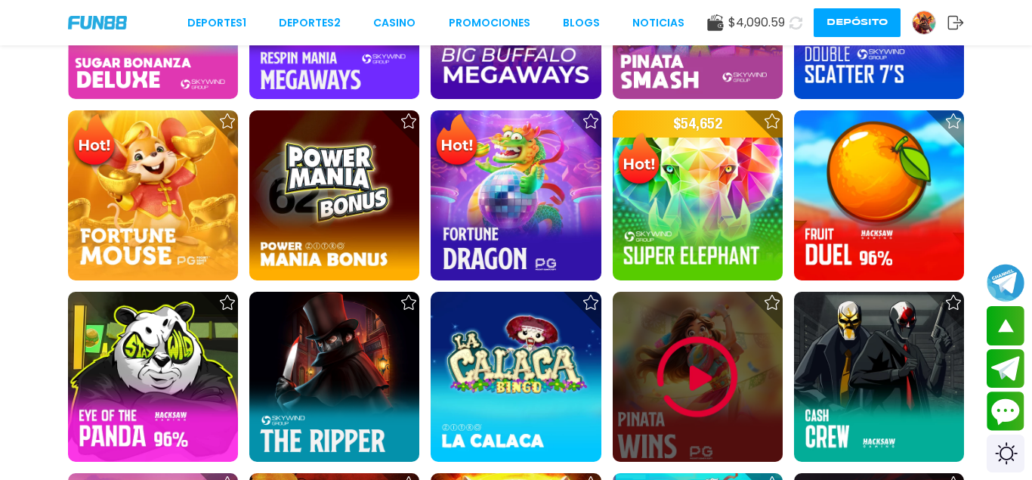
click at [703, 369] on img at bounding box center [697, 377] width 91 height 91
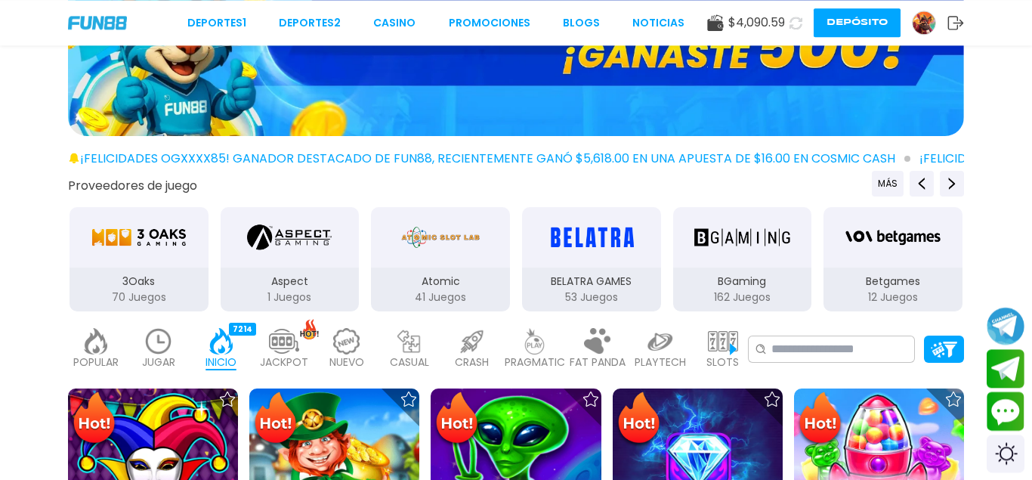
scroll to position [154, 0]
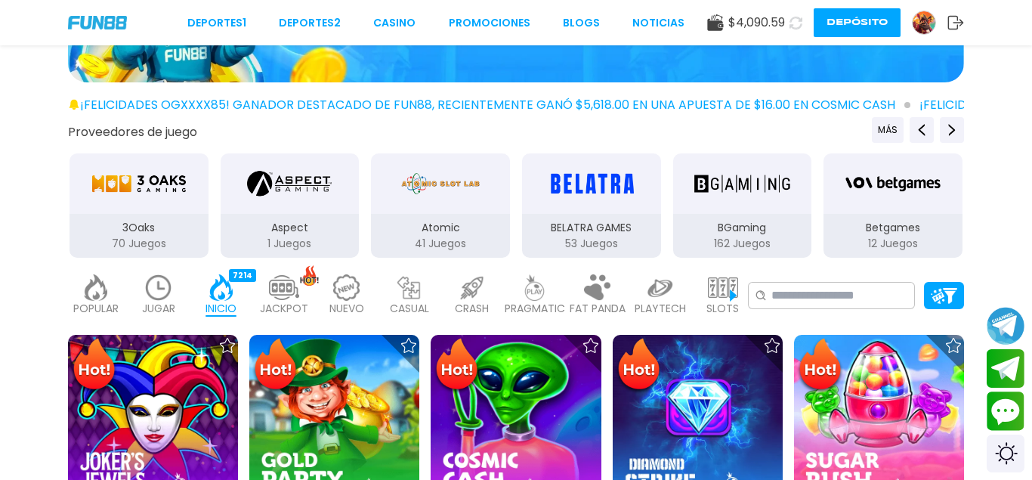
click at [713, 311] on p "SLOTS" at bounding box center [722, 309] width 32 height 16
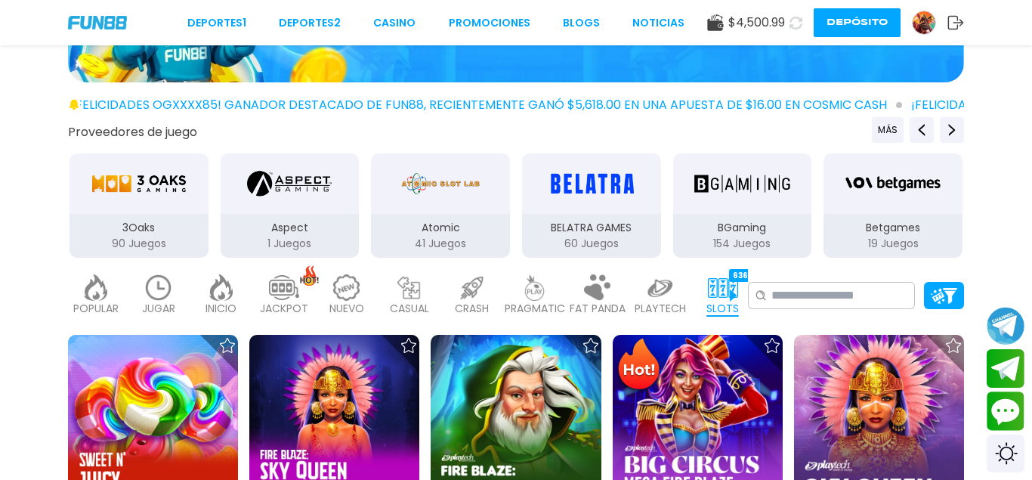
drag, startPoint x: 246, startPoint y: 206, endPoint x: 642, endPoint y: 212, distance: 395.9
click at [360, 205] on div "Aspect" at bounding box center [290, 183] width 139 height 60
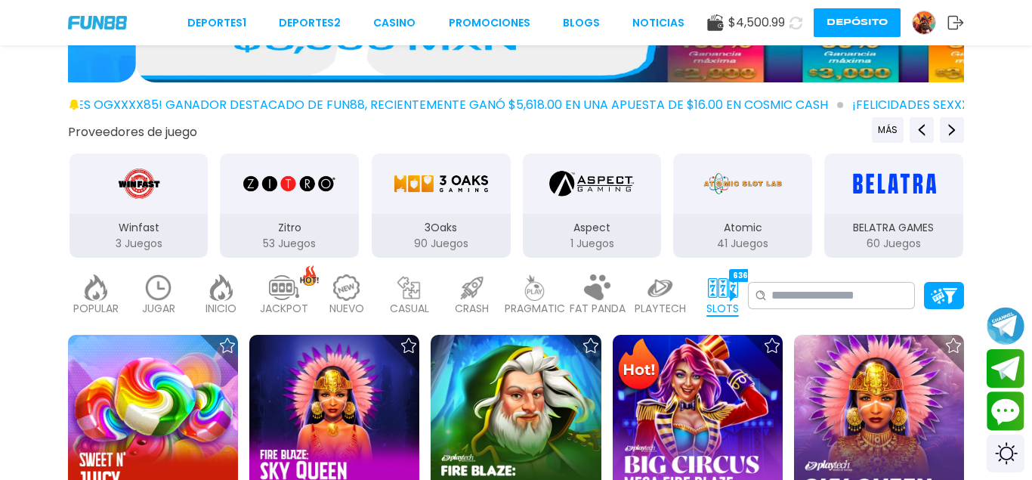
click at [450, 202] on img "3Oaks" at bounding box center [441, 183] width 95 height 42
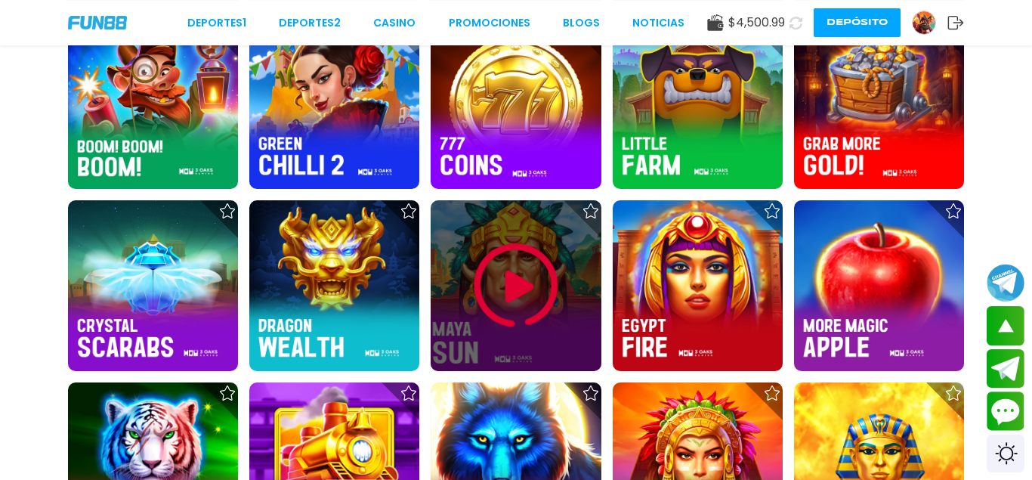
scroll to position [1464, 0]
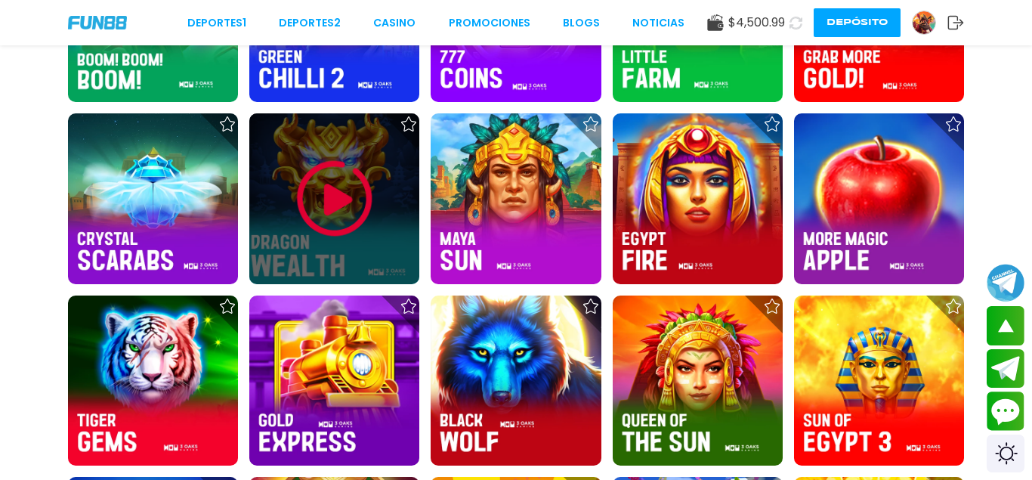
click at [312, 198] on img at bounding box center [334, 198] width 91 height 91
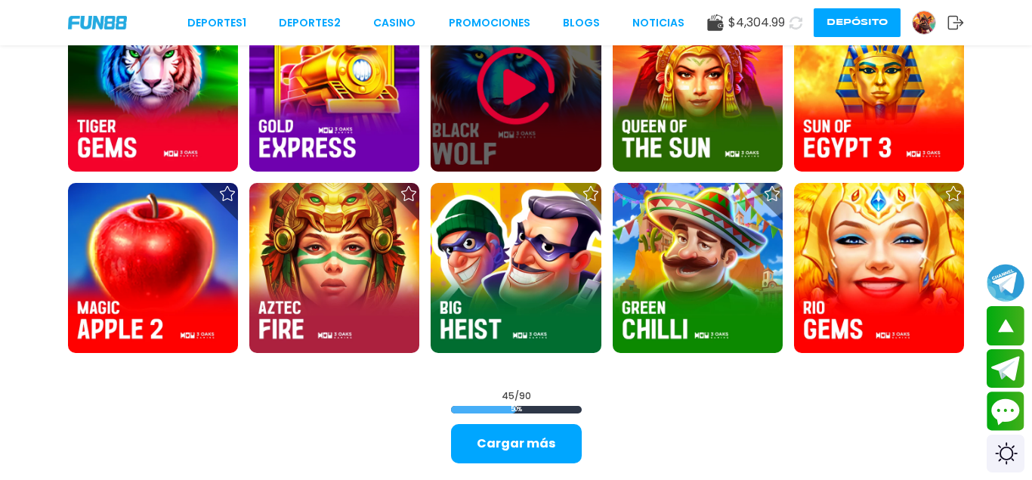
scroll to position [1798, 0]
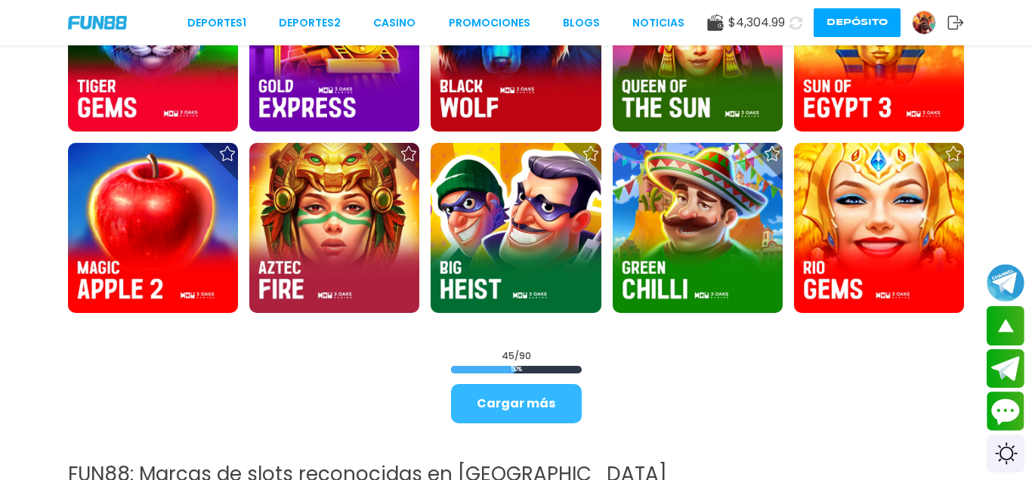
click at [499, 412] on button "Cargar más" at bounding box center [516, 403] width 131 height 39
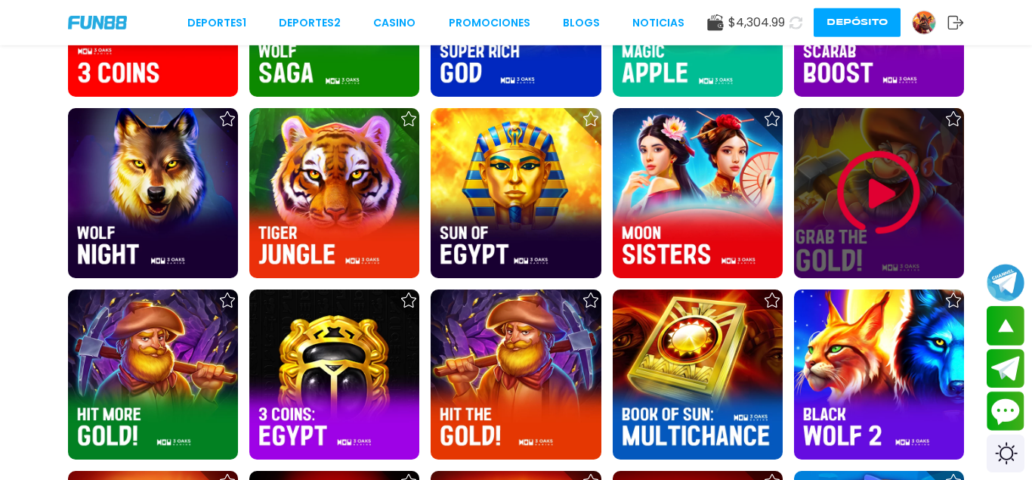
scroll to position [2645, 0]
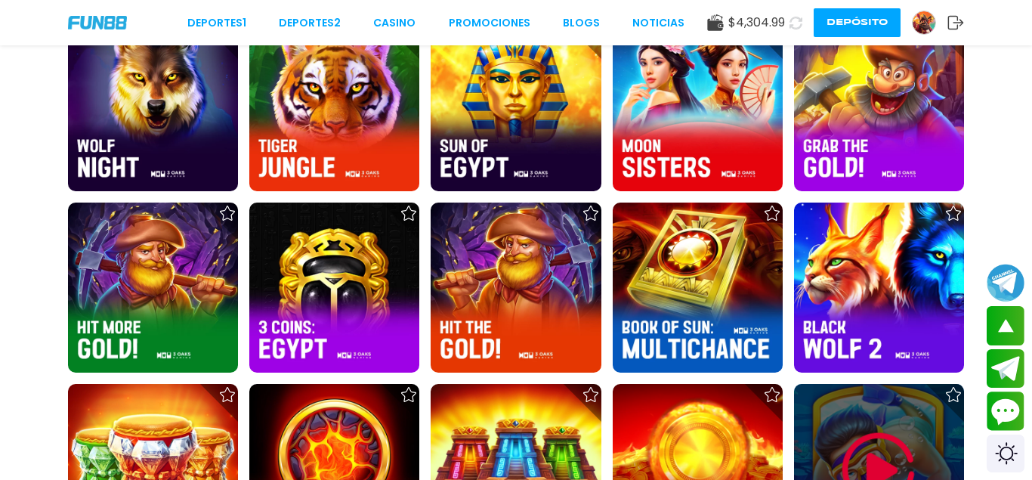
click at [889, 427] on img at bounding box center [878, 469] width 91 height 91
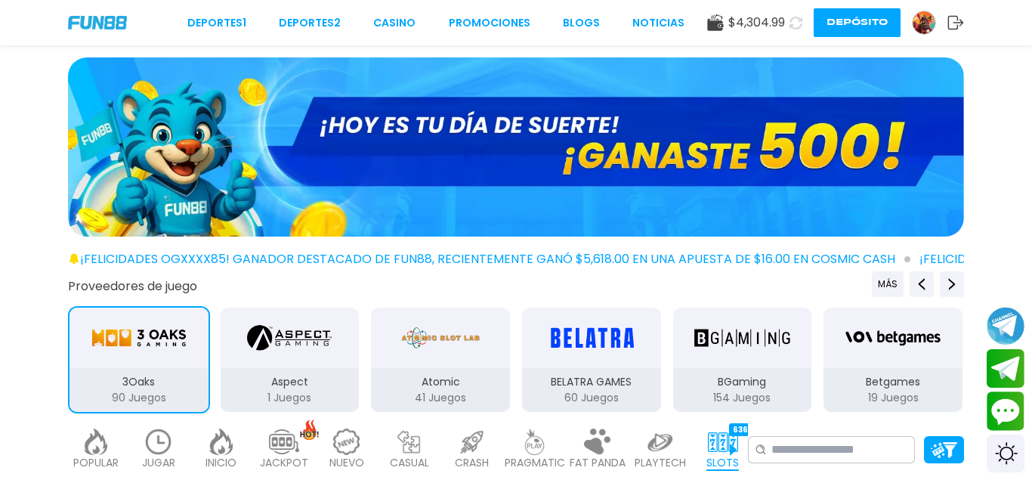
click at [789, 27] on button at bounding box center [796, 22] width 26 height 26
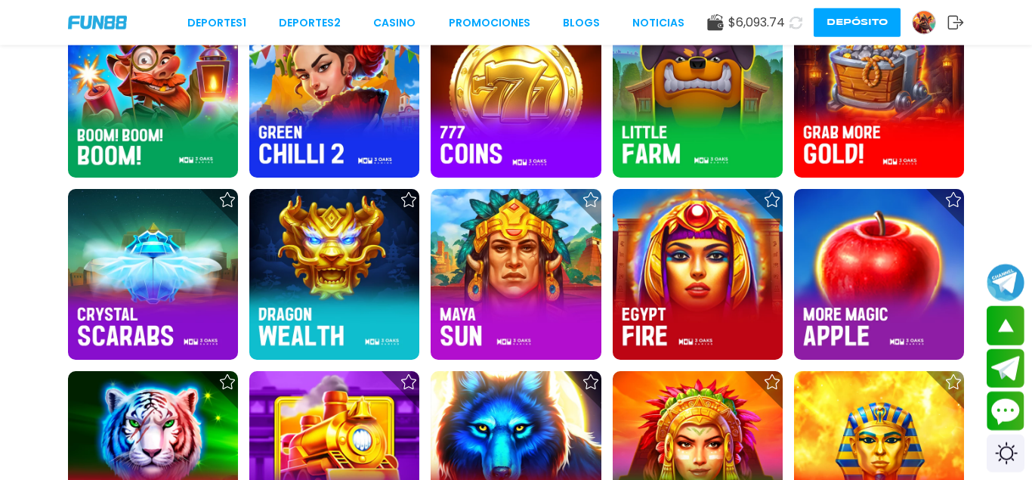
scroll to position [1387, 0]
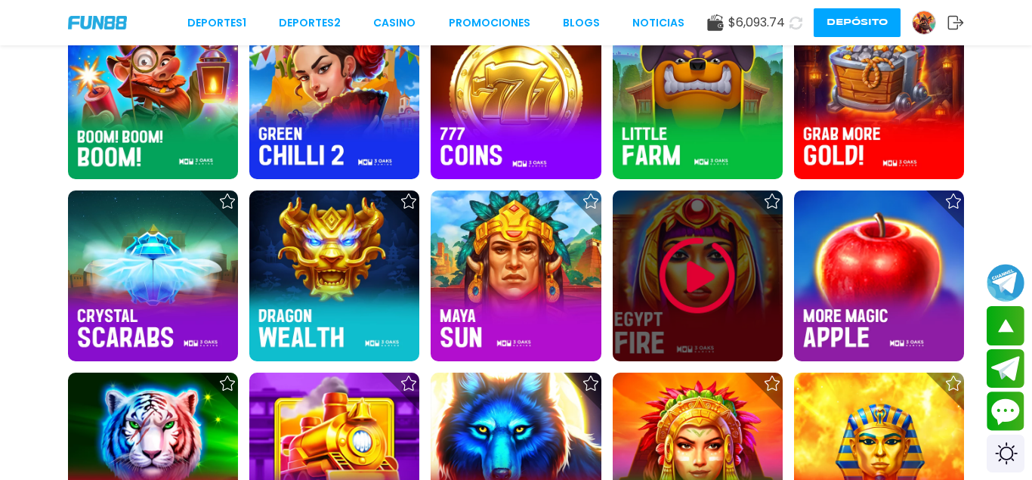
click at [693, 273] on img at bounding box center [697, 275] width 91 height 91
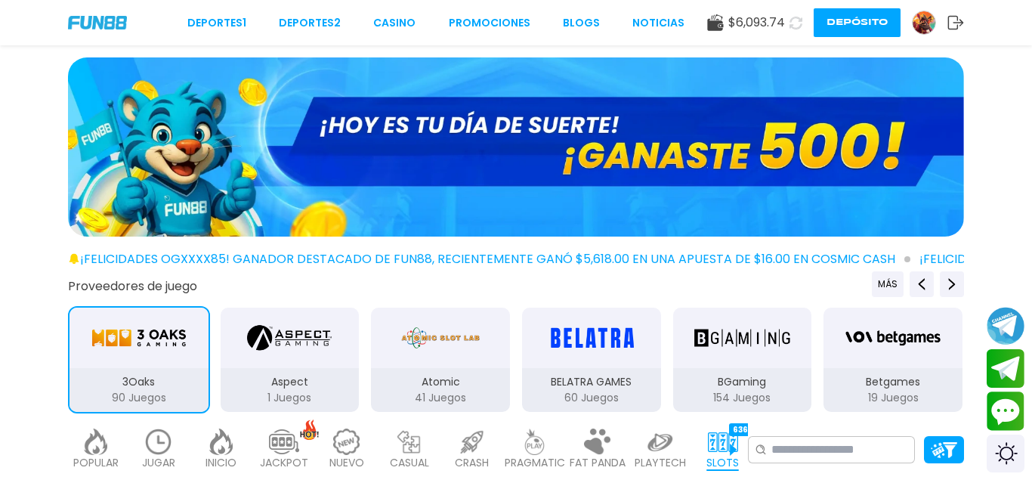
click at [793, 31] on button at bounding box center [795, 22] width 29 height 29
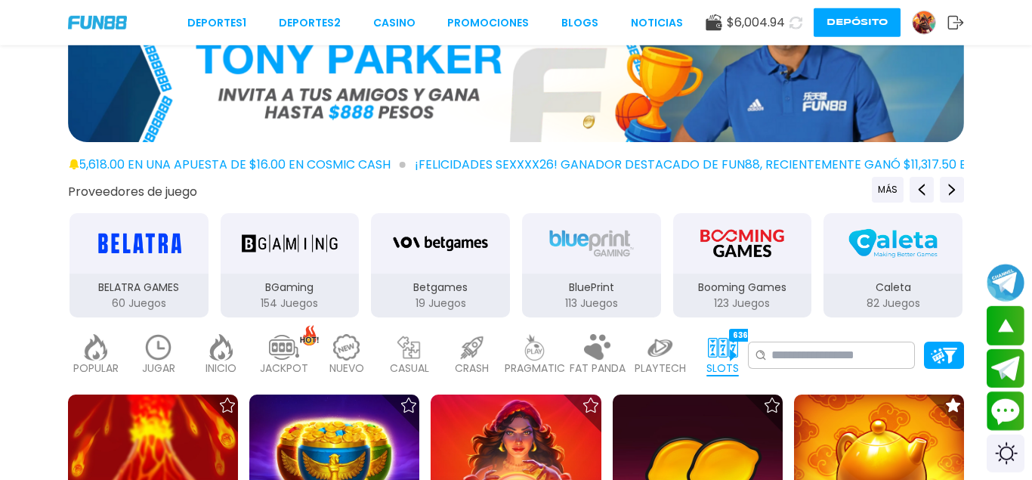
scroll to position [77, 0]
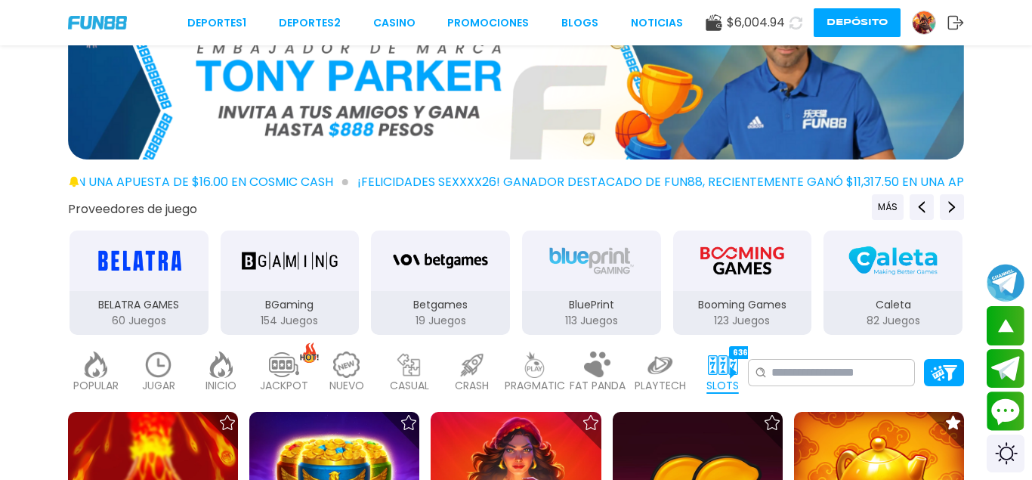
click at [723, 368] on img at bounding box center [723, 364] width 30 height 26
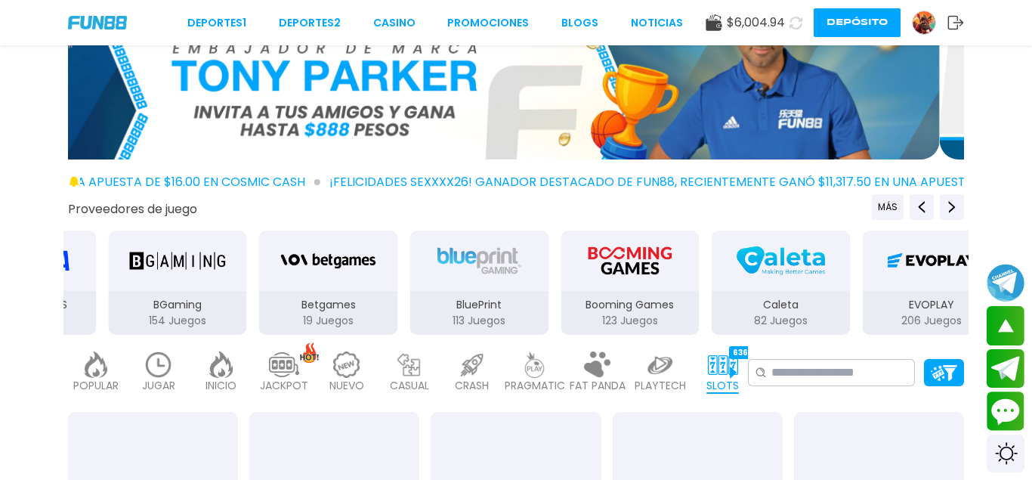
drag, startPoint x: 318, startPoint y: 281, endPoint x: 431, endPoint y: 280, distance: 113.3
click at [375, 280] on img "Betgames" at bounding box center [327, 260] width 95 height 42
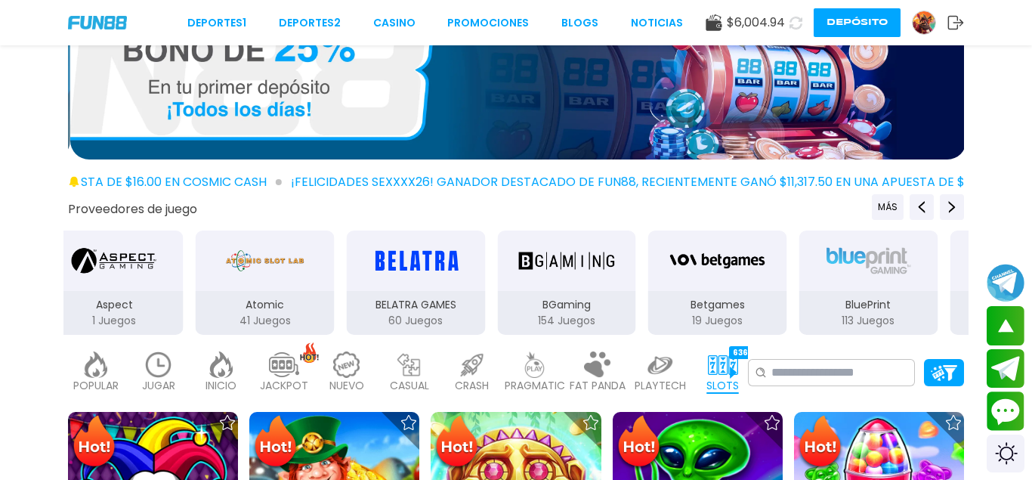
drag, startPoint x: 334, startPoint y: 310, endPoint x: 824, endPoint y: 310, distance: 490.3
click at [780, 310] on div "3Oaks 90 Juegos Aspect 1 Juegos Atomic 41 Juegos BELATRA GAMES 60 Juegos BGamin…" at bounding box center [340, 282] width 905 height 107
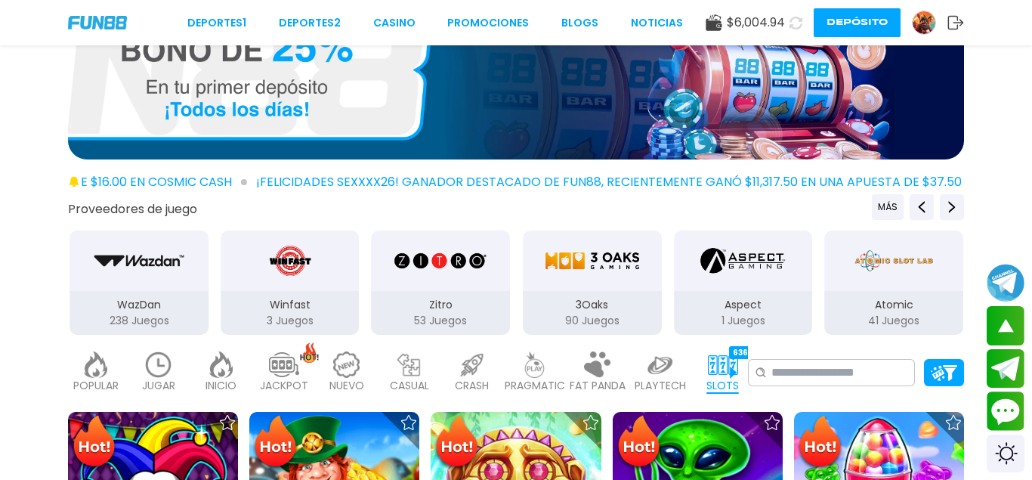
drag, startPoint x: 337, startPoint y: 281, endPoint x: 837, endPoint y: 295, distance: 500.3
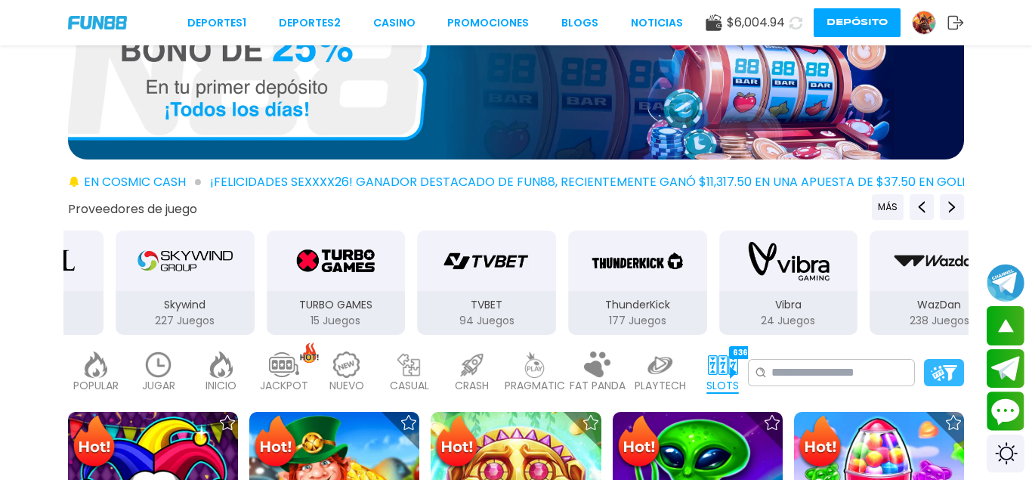
drag, startPoint x: 363, startPoint y: 276, endPoint x: 937, endPoint y: 363, distance: 580.6
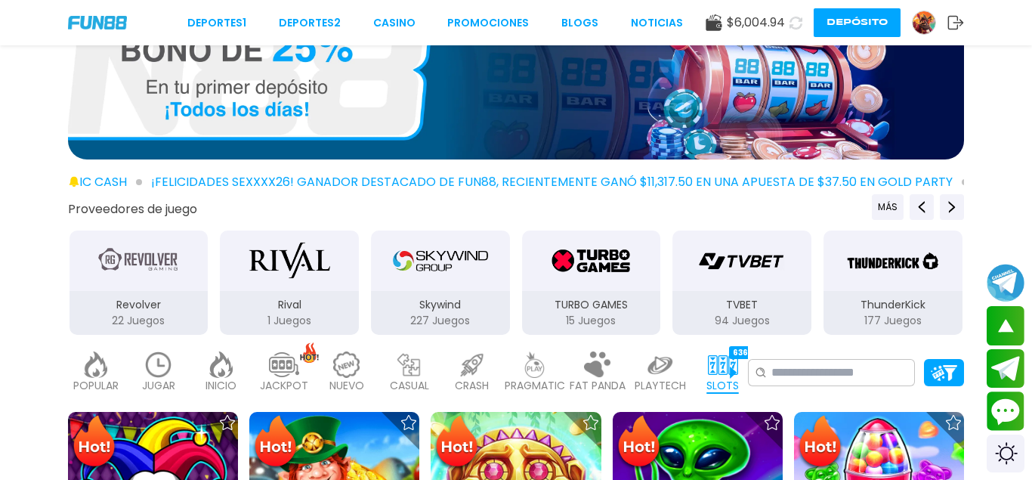
click at [876, 276] on img "ThunderKick" at bounding box center [892, 260] width 95 height 42
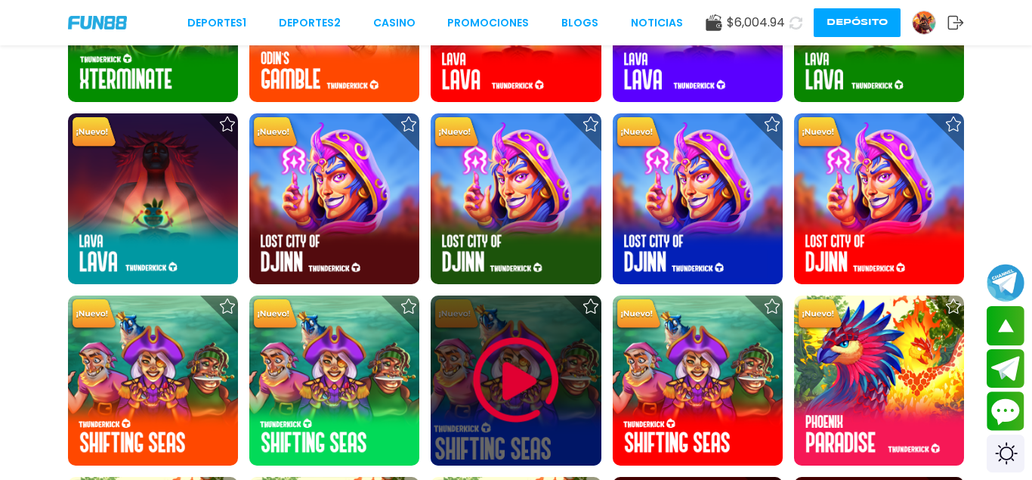
scroll to position [1926, 0]
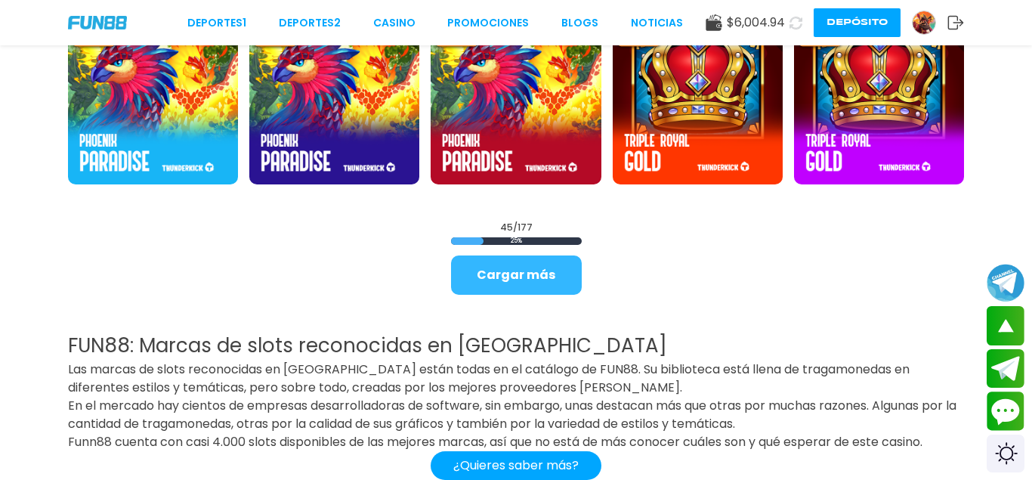
click at [548, 286] on button "Cargar más" at bounding box center [516, 274] width 131 height 39
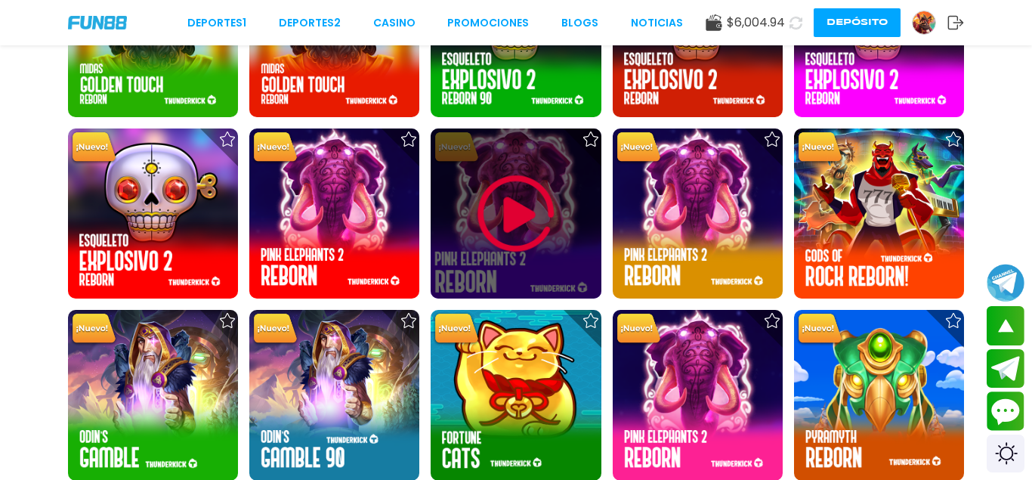
scroll to position [3544, 0]
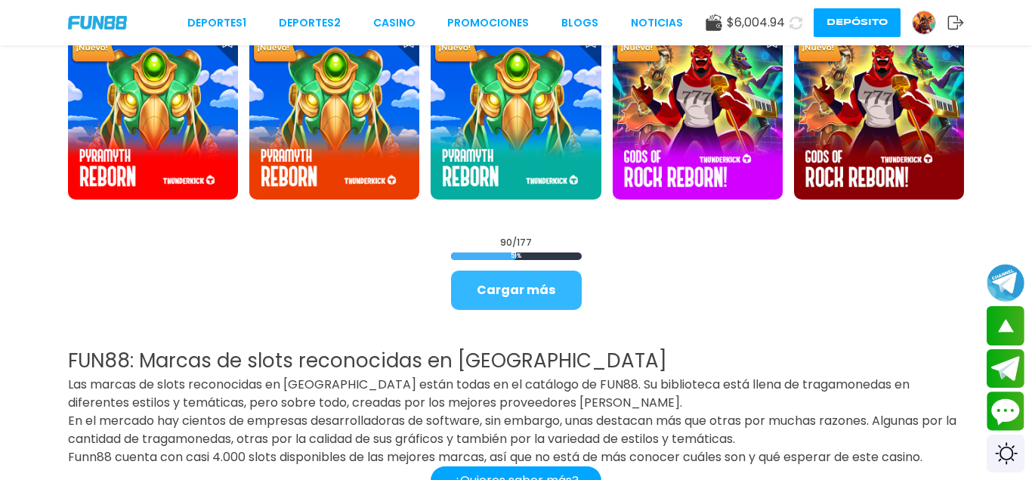
click at [576, 281] on button "Cargar más" at bounding box center [516, 289] width 131 height 39
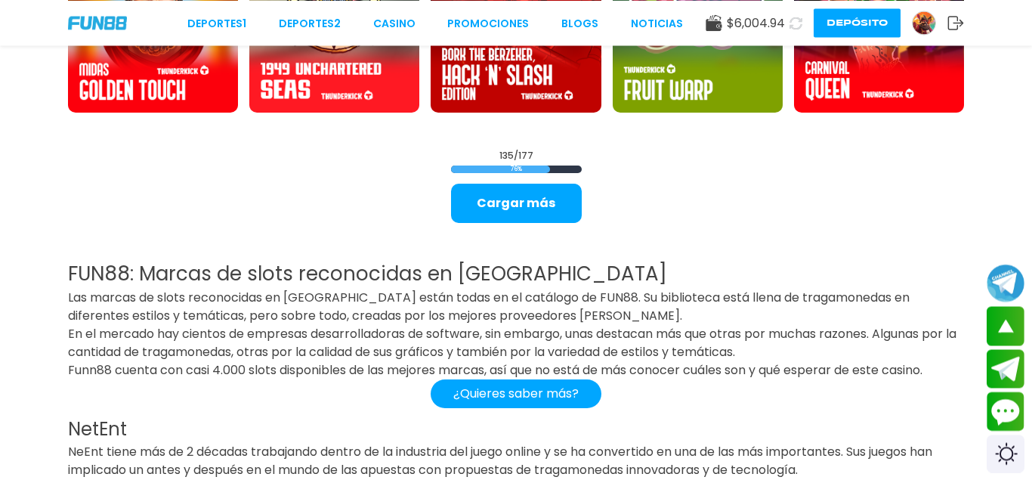
scroll to position [5269, 0]
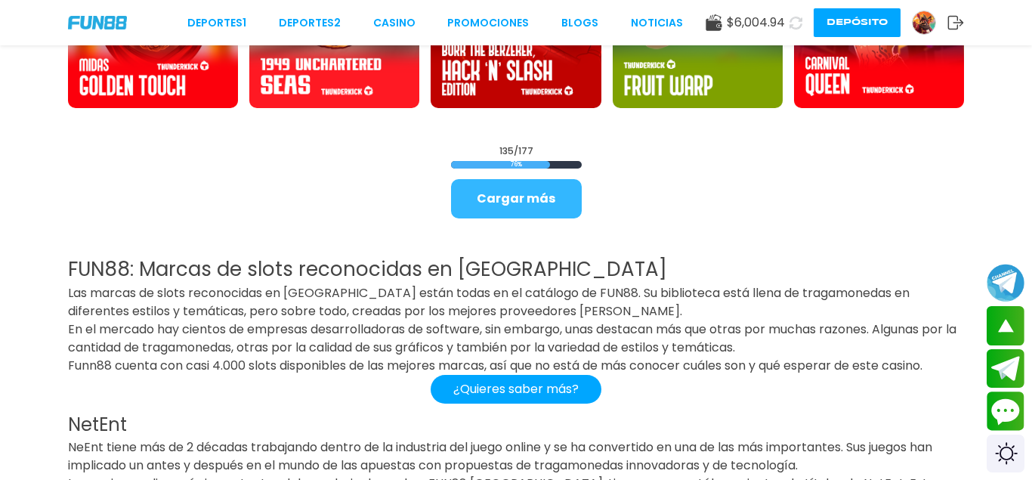
click at [538, 215] on button "Cargar más" at bounding box center [516, 198] width 131 height 39
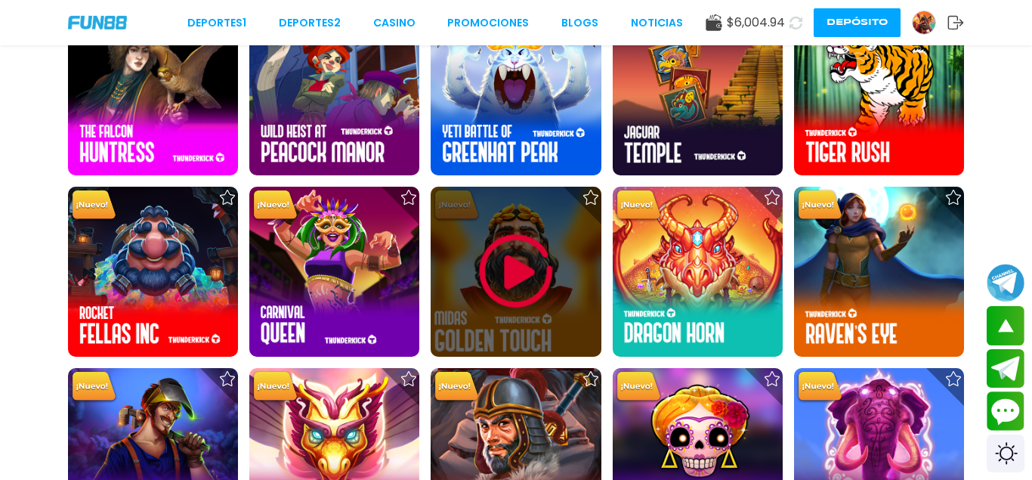
scroll to position [6412, 0]
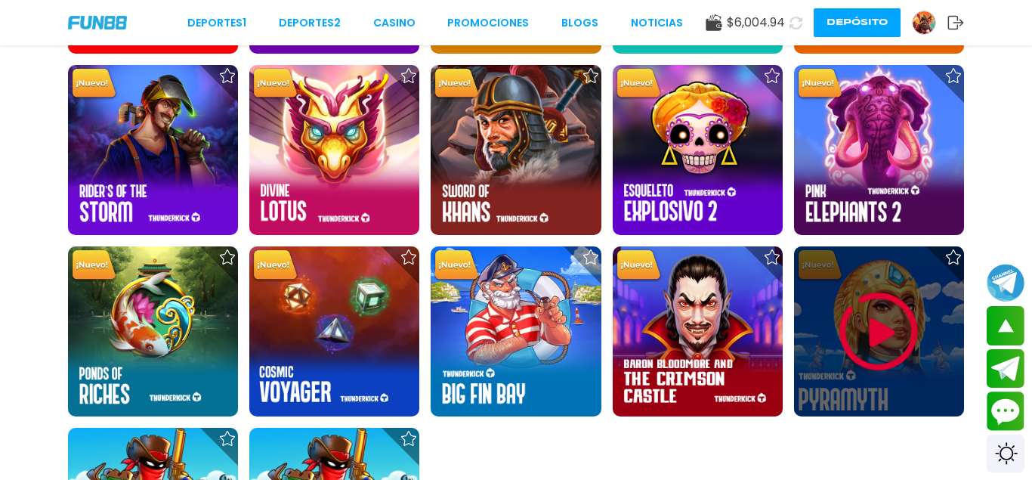
click at [858, 315] on img at bounding box center [878, 331] width 91 height 91
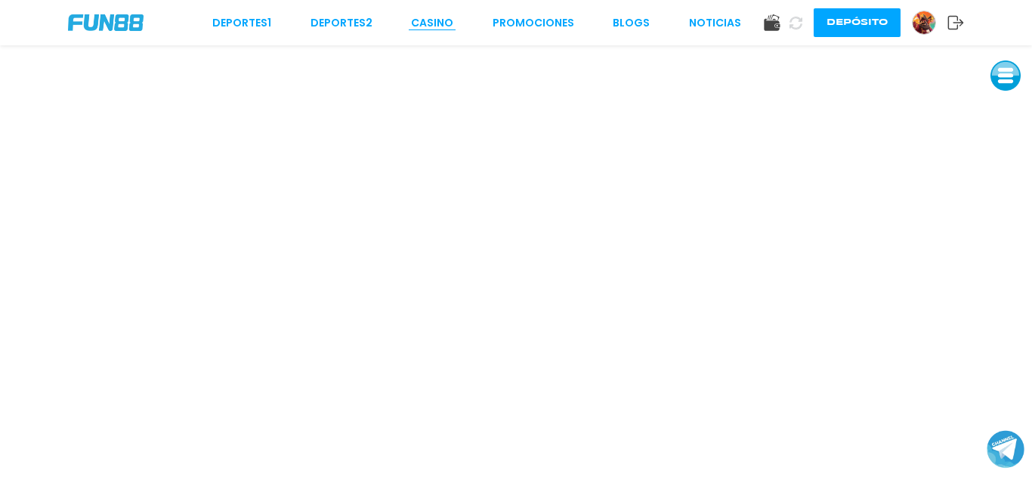
drag, startPoint x: 445, startPoint y: 40, endPoint x: 443, endPoint y: 29, distance: 11.6
click at [445, 37] on div "Deportes 1 Deportes 2 CASINO Promociones BLOGS NOTICIAS Depósito" at bounding box center [516, 22] width 1032 height 45
click at [443, 29] on link "CASINO" at bounding box center [432, 23] width 42 height 16
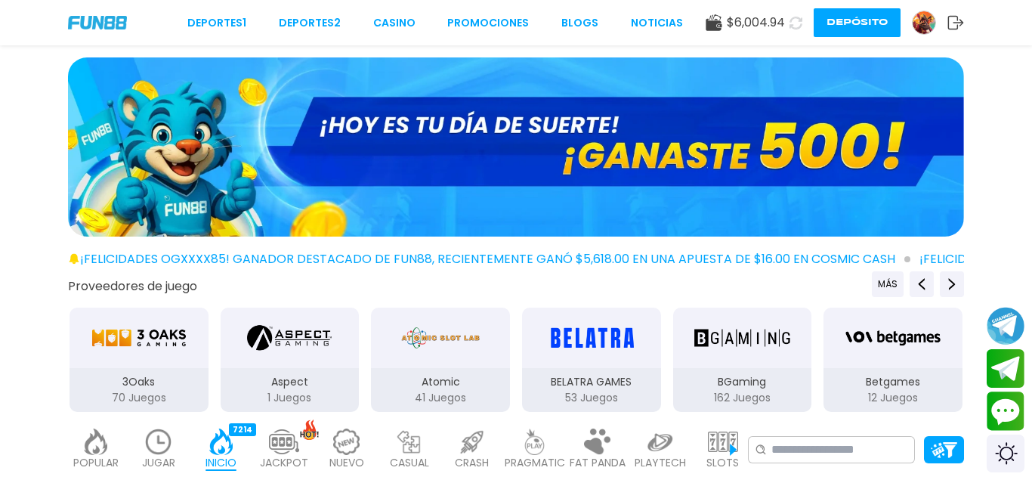
scroll to position [231, 0]
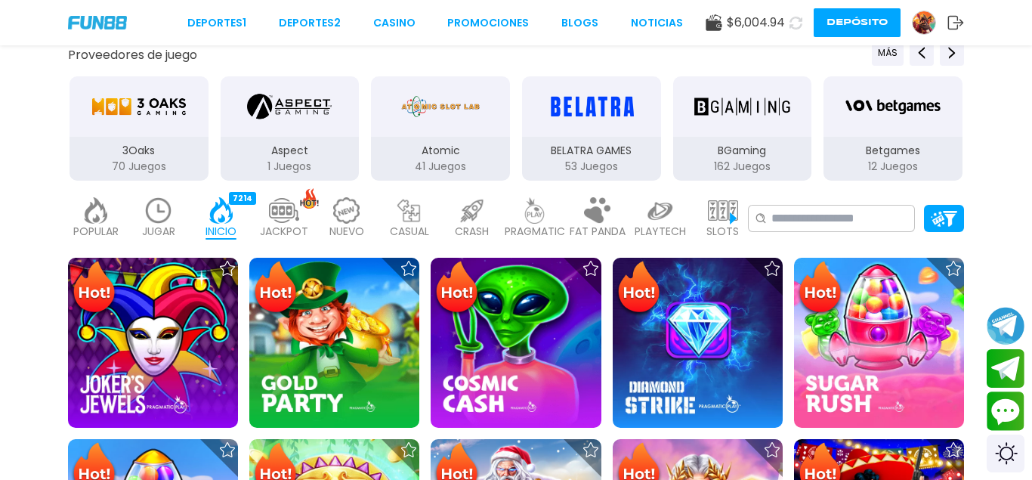
click at [724, 211] on img at bounding box center [723, 210] width 30 height 26
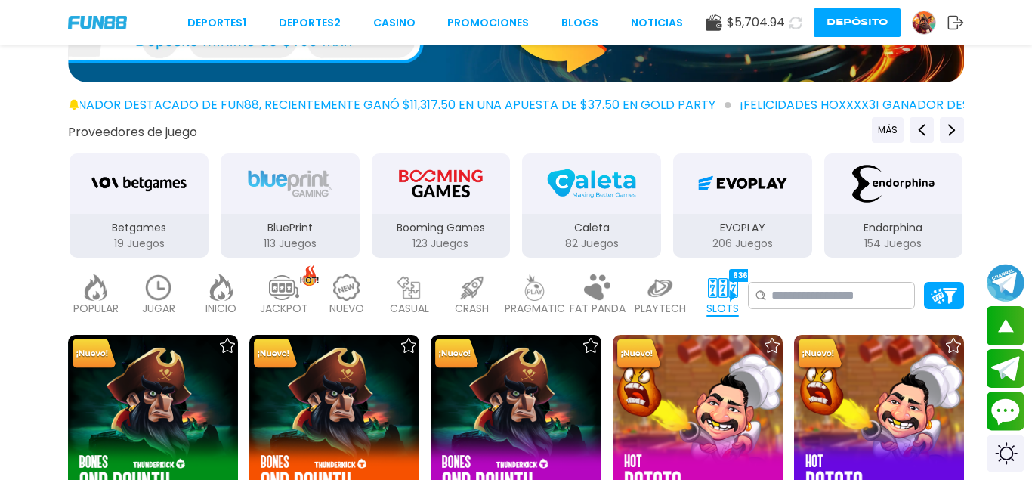
scroll to position [539, 0]
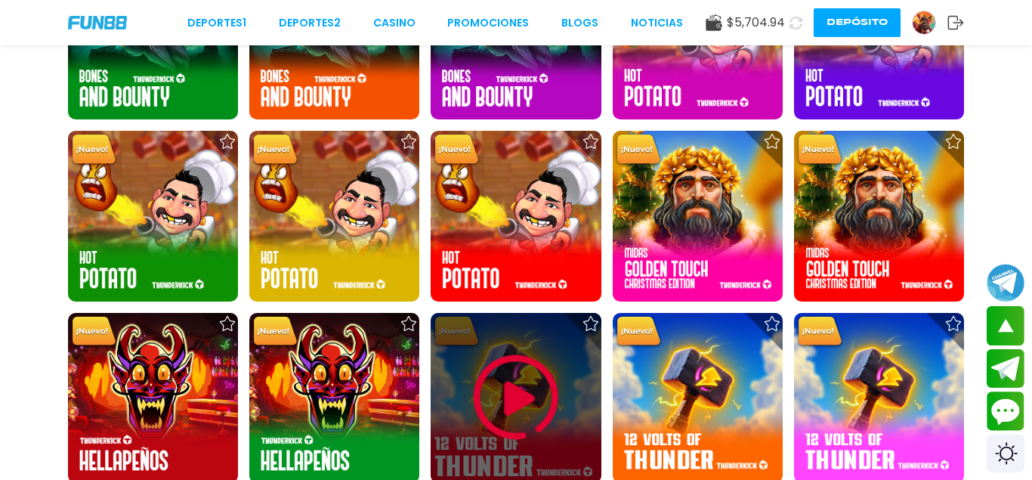
click at [536, 383] on img at bounding box center [516, 397] width 91 height 91
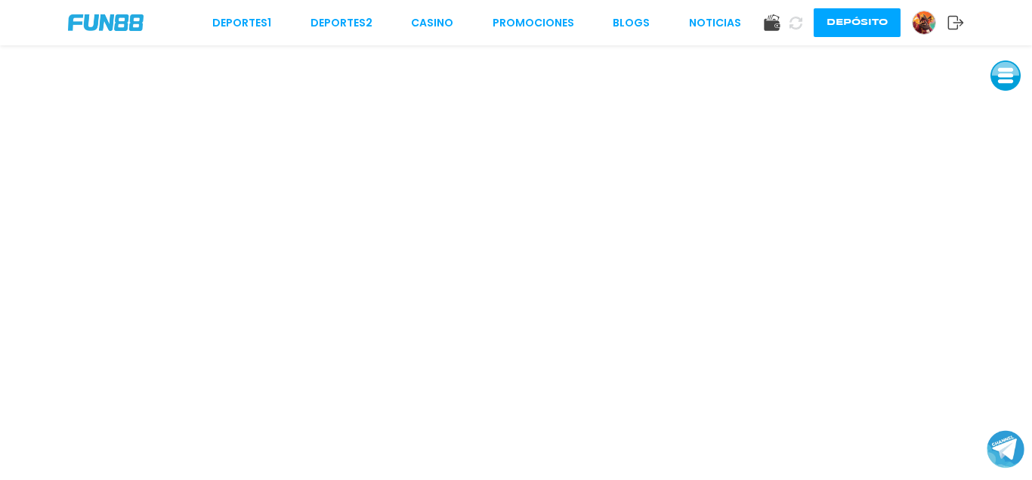
click at [791, 27] on use at bounding box center [796, 23] width 18 height 18
click at [790, 26] on use at bounding box center [796, 23] width 18 height 18
click at [425, 15] on div "Deportes 1 Deportes 2 CASINO Promociones BLOGS NOTICIAS Depósito" at bounding box center [516, 22] width 1032 height 45
click at [425, 19] on link "CASINO" at bounding box center [432, 23] width 42 height 16
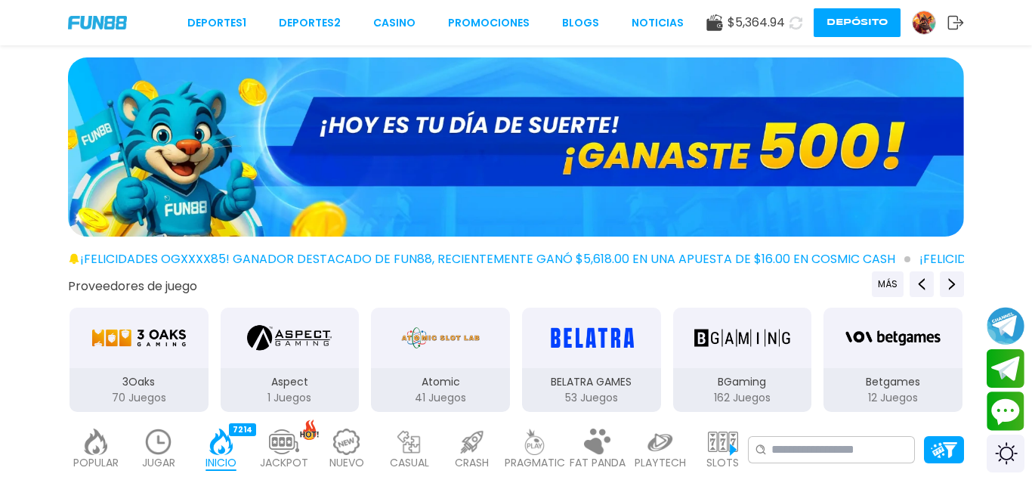
click at [798, 18] on use at bounding box center [795, 23] width 18 height 18
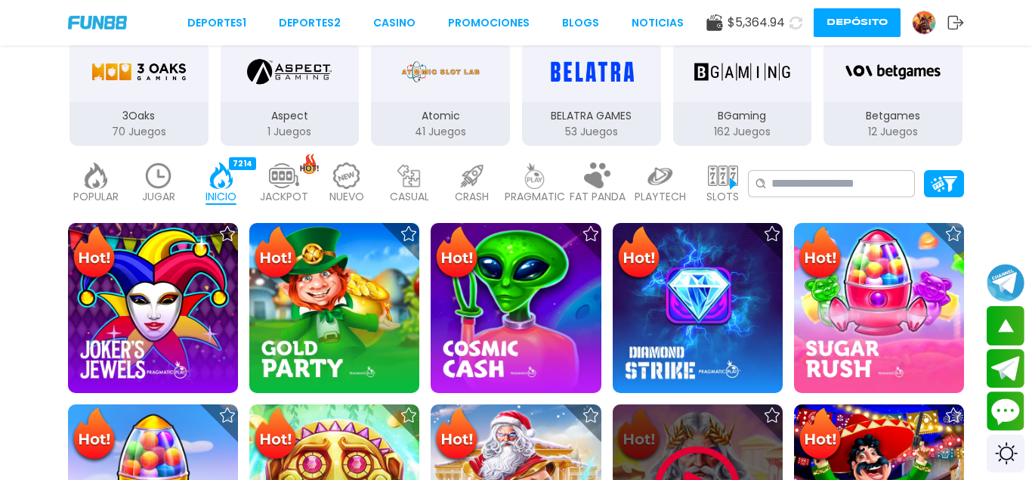
scroll to position [154, 0]
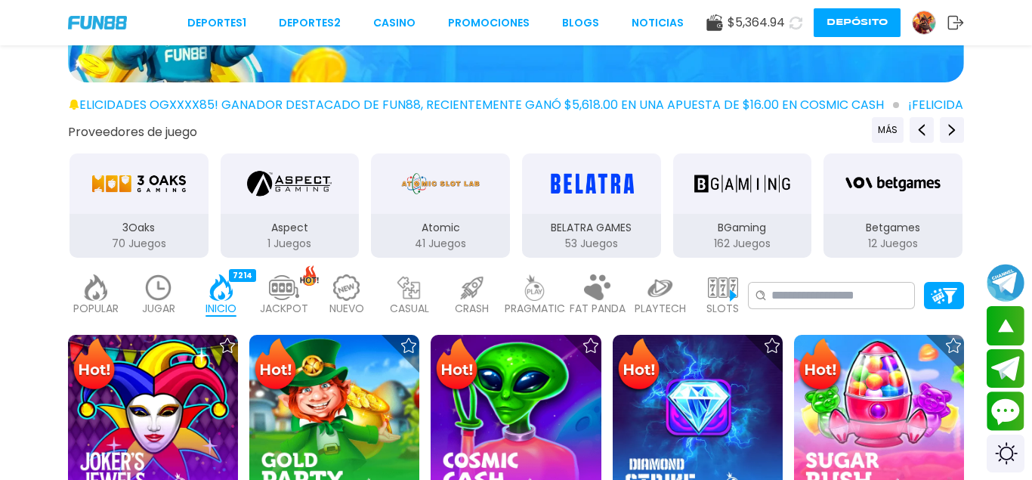
click at [725, 276] on img at bounding box center [723, 287] width 30 height 26
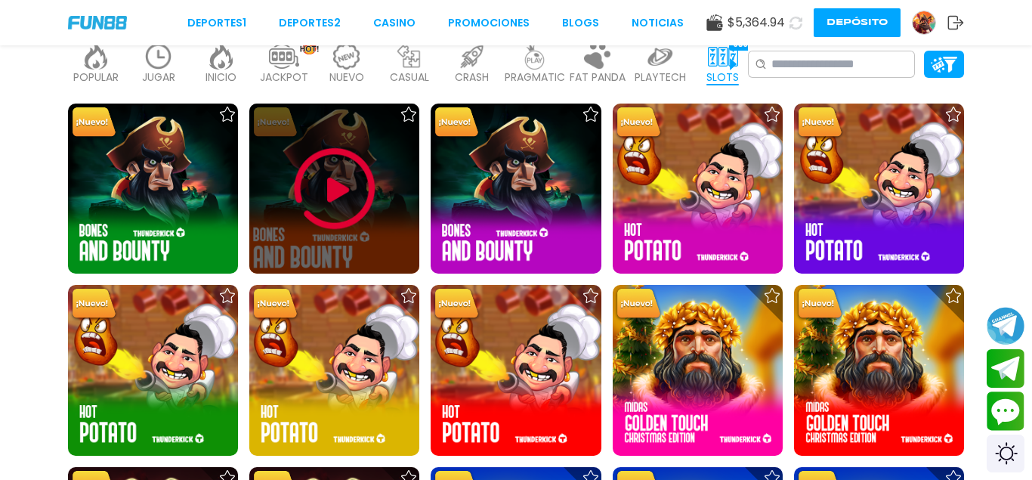
scroll to position [77, 0]
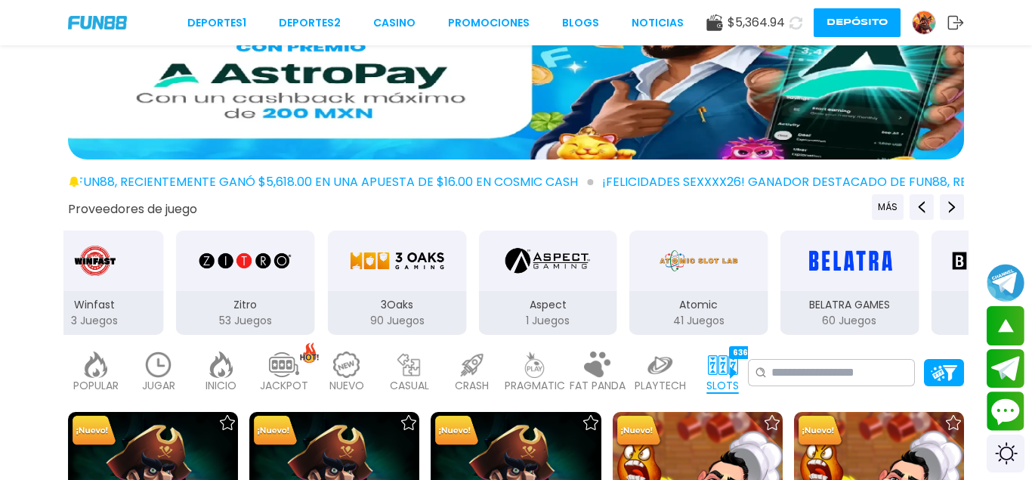
drag, startPoint x: 352, startPoint y: 276, endPoint x: 780, endPoint y: 295, distance: 428.0
click at [770, 293] on div "Atomic 41 Juegos" at bounding box center [699, 282] width 142 height 107
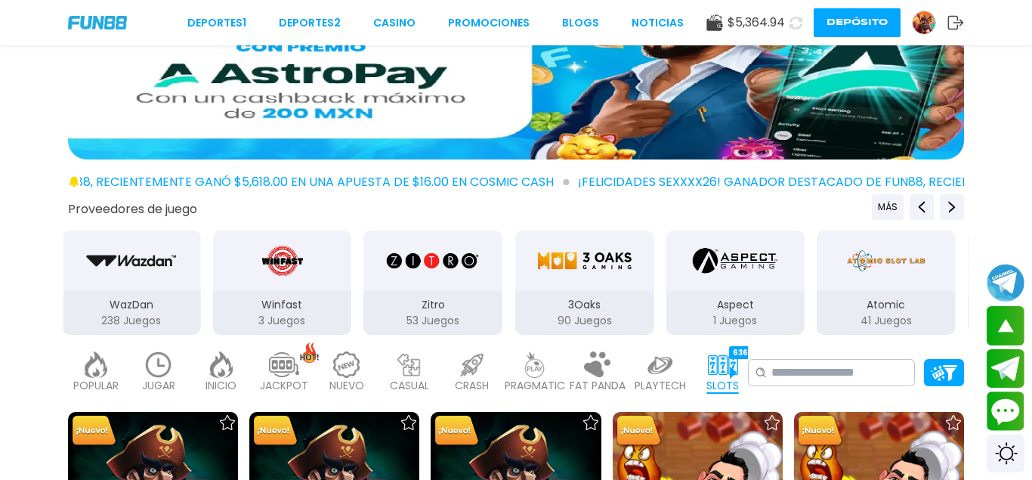
drag, startPoint x: 443, startPoint y: 273, endPoint x: 1031, endPoint y: 292, distance: 588.0
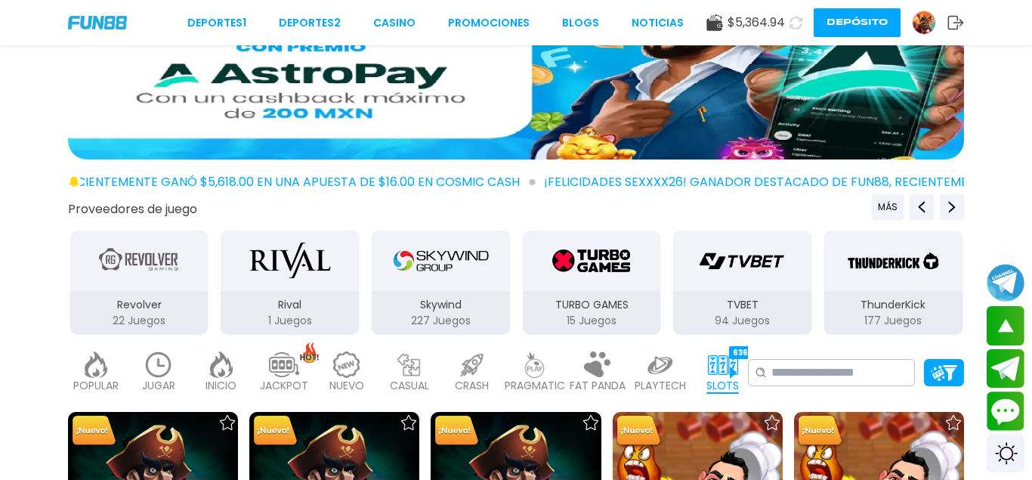
drag, startPoint x: 549, startPoint y: 305, endPoint x: 928, endPoint y: 311, distance: 378.5
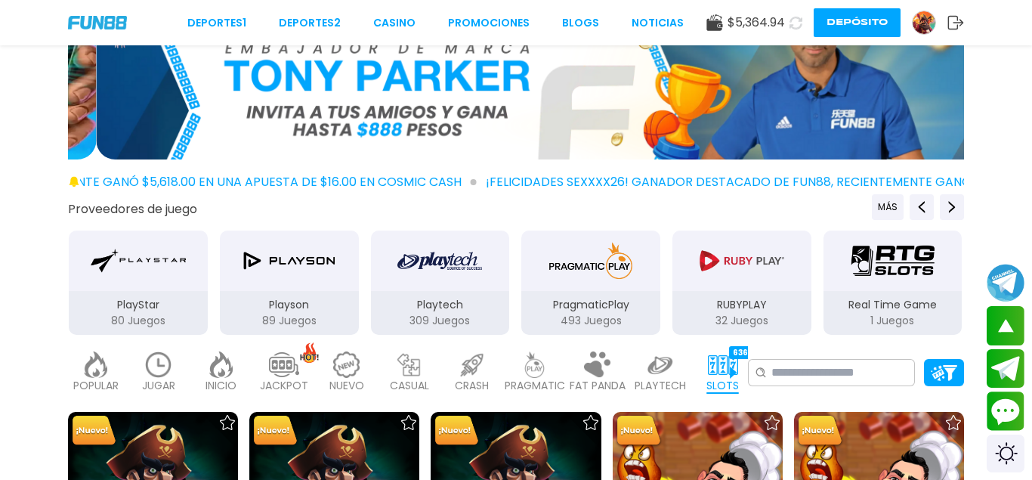
drag, startPoint x: 228, startPoint y: 279, endPoint x: 909, endPoint y: 298, distance: 680.9
click at [360, 292] on div "Playson 89 Juegos" at bounding box center [289, 282] width 142 height 107
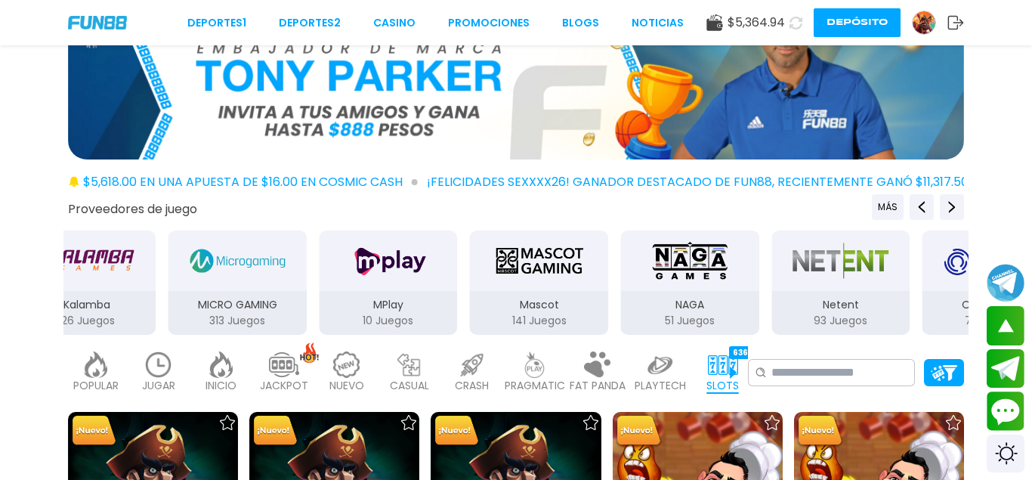
drag, startPoint x: 101, startPoint y: 275, endPoint x: 847, endPoint y: 304, distance: 746.2
click at [838, 302] on div "Netent 93 Juegos" at bounding box center [841, 282] width 142 height 107
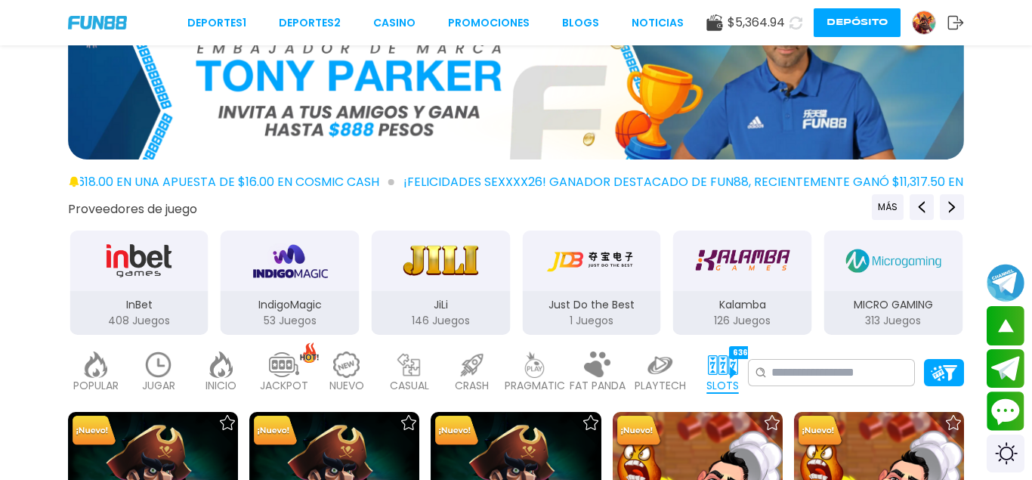
drag, startPoint x: 657, startPoint y: 293, endPoint x: 112, endPoint y: 289, distance: 545.4
click at [520, 293] on div "Just Do the Best 1 Juegos" at bounding box center [591, 282] width 142 height 107
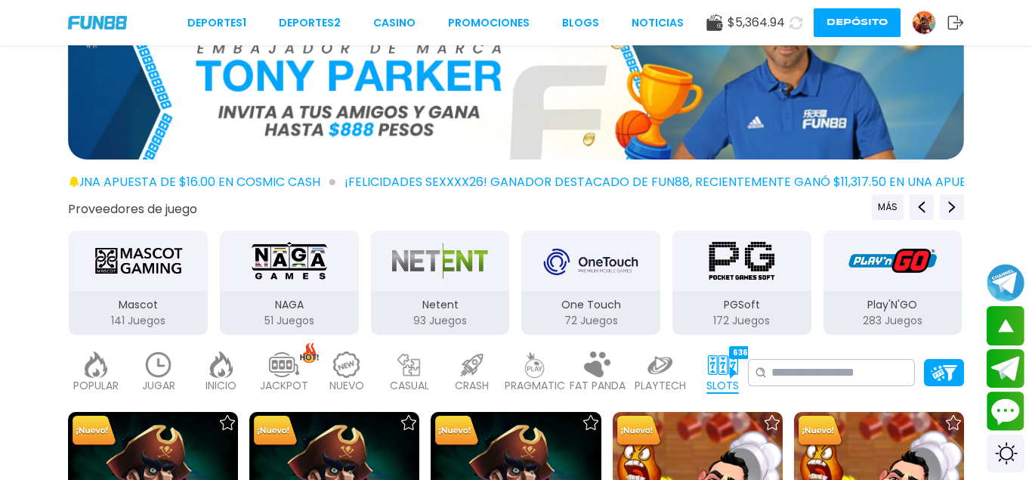
click at [737, 278] on img "PGSoft" at bounding box center [741, 260] width 95 height 42
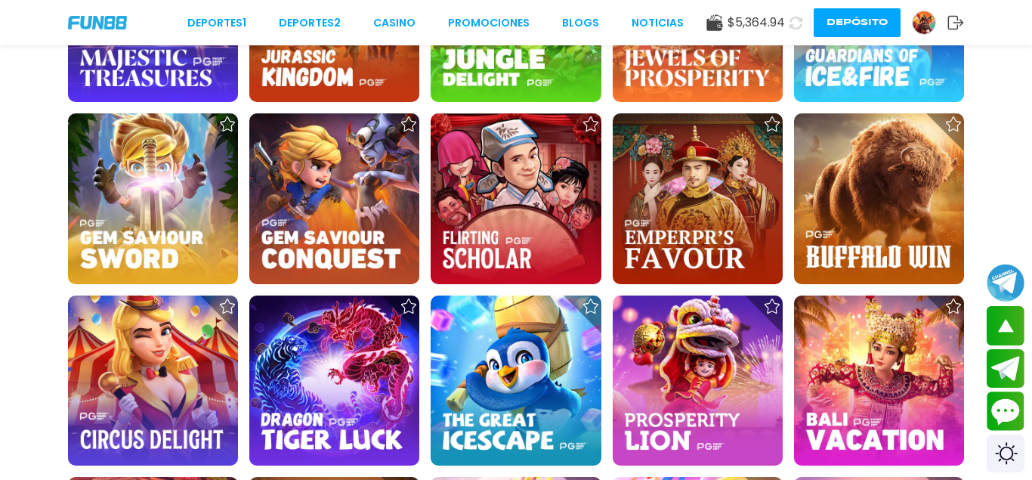
scroll to position [1772, 0]
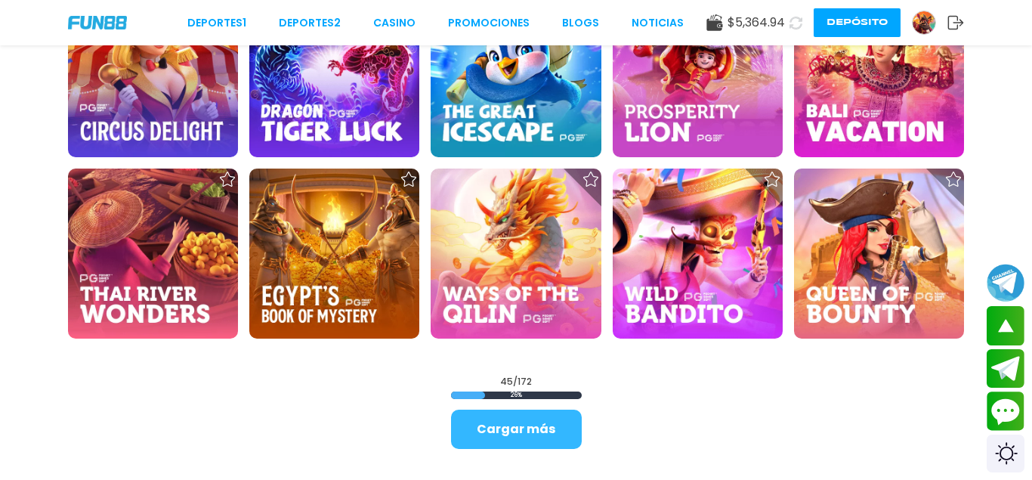
click at [545, 427] on button "Cargar más" at bounding box center [516, 428] width 131 height 39
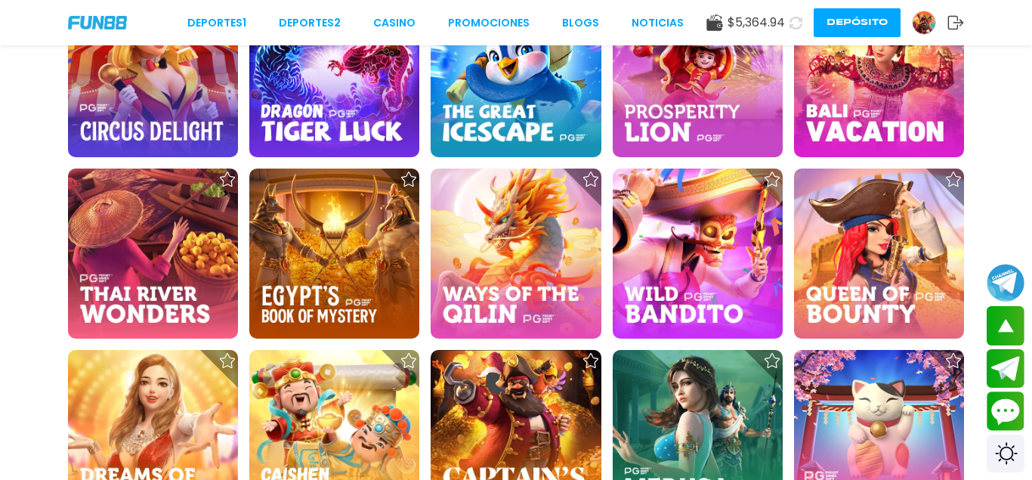
scroll to position [2003, 0]
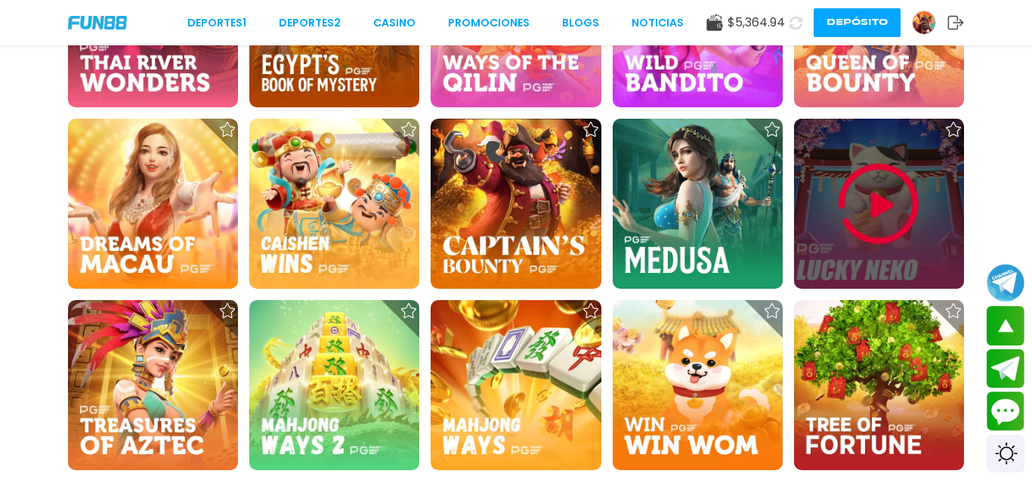
click at [901, 215] on img at bounding box center [878, 204] width 91 height 91
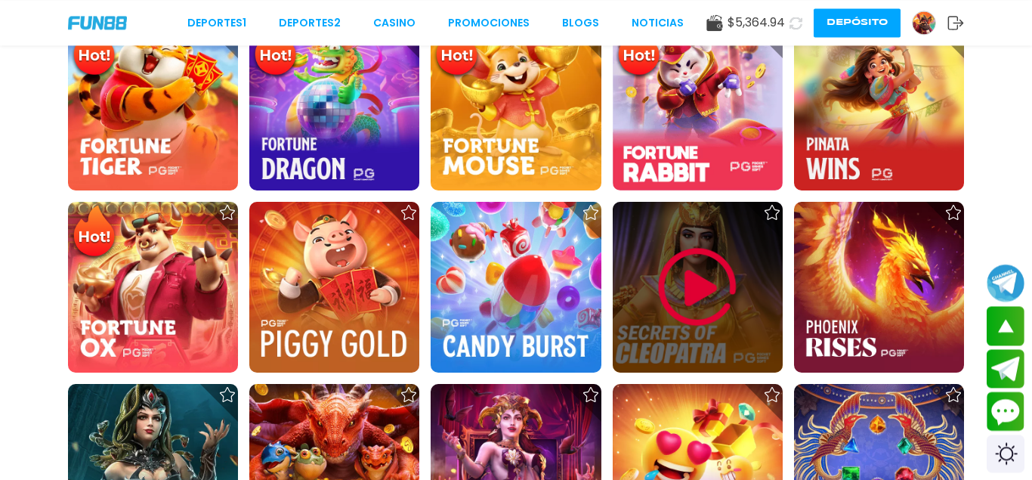
scroll to position [462, 0]
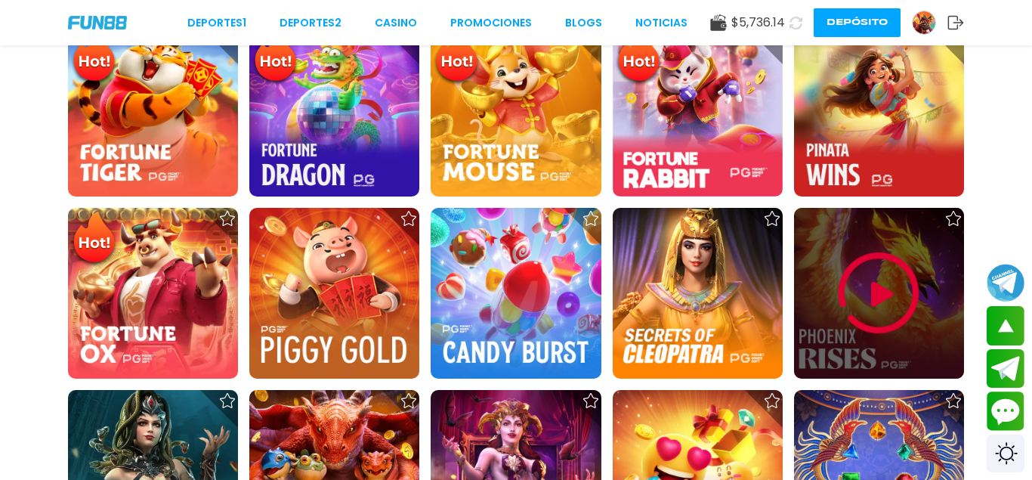
click at [868, 295] on img at bounding box center [878, 293] width 91 height 91
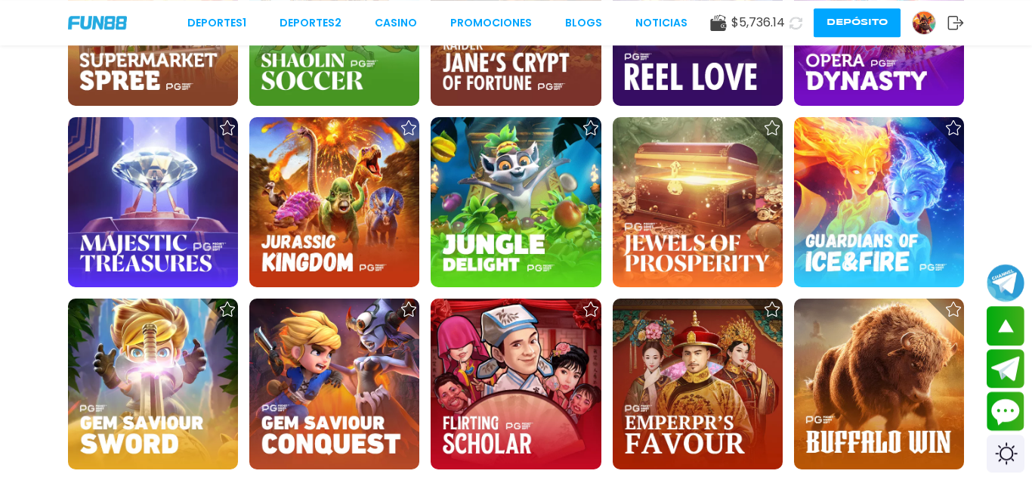
scroll to position [1233, 0]
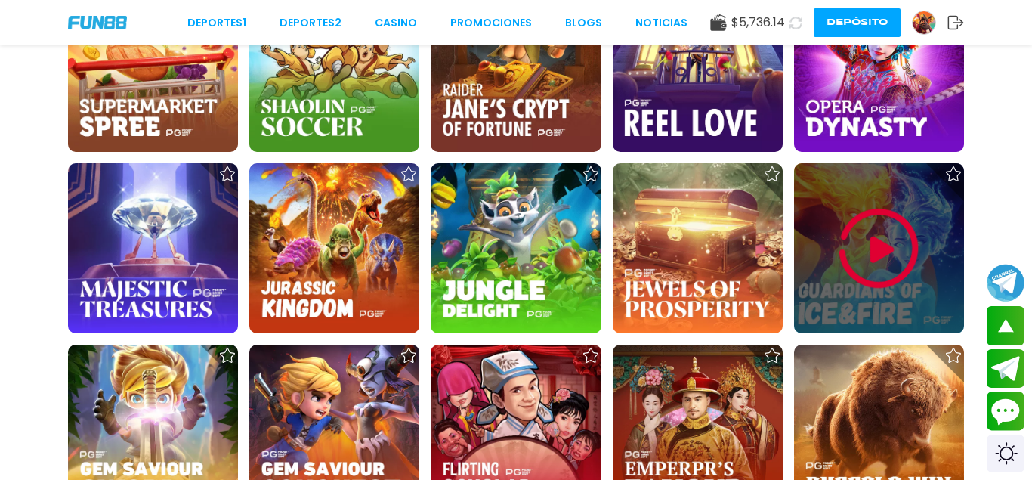
click at [884, 237] on img at bounding box center [878, 248] width 91 height 91
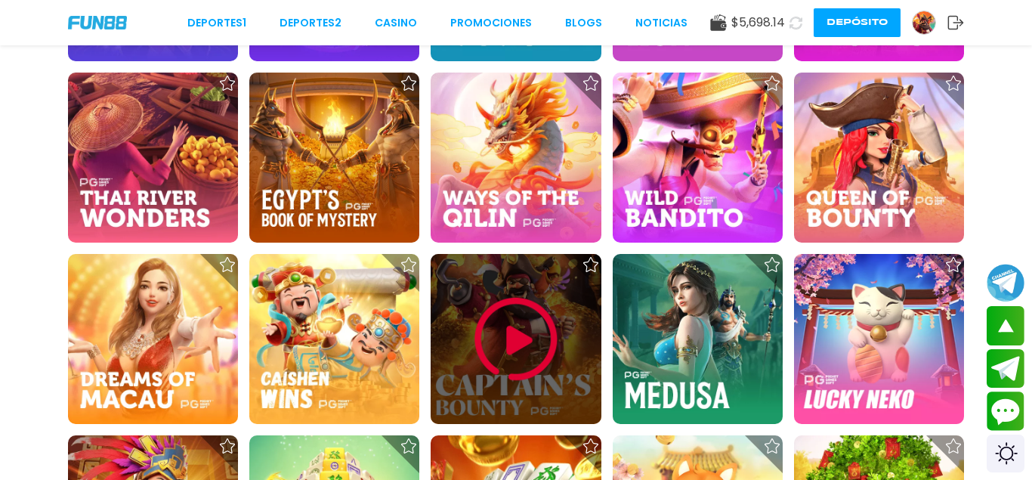
scroll to position [1926, 0]
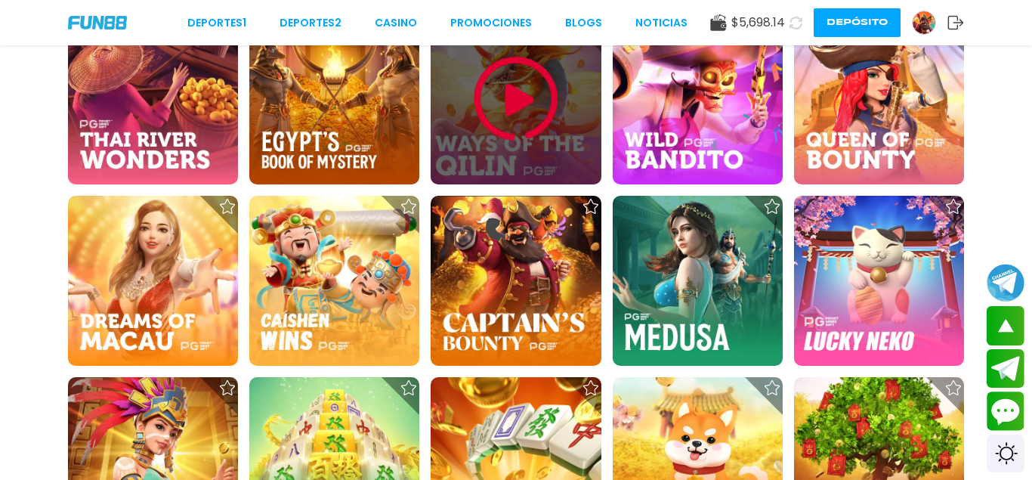
click at [515, 114] on img at bounding box center [516, 99] width 91 height 91
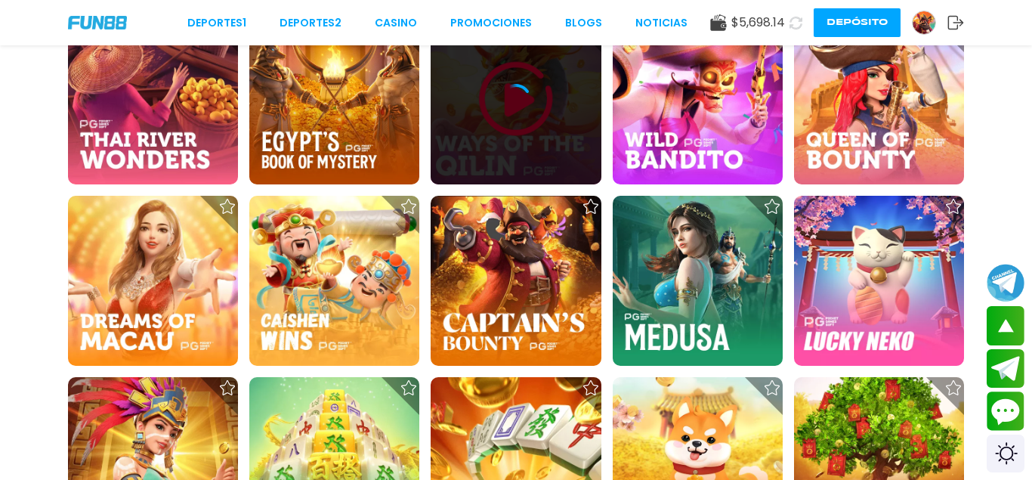
click at [515, 103] on icon at bounding box center [516, 99] width 30 height 30
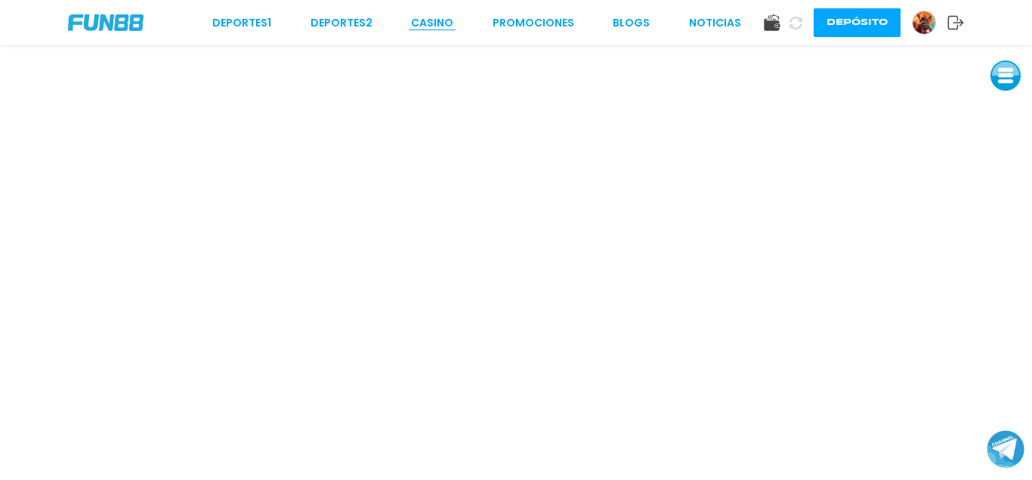
click at [427, 23] on link "CASINO" at bounding box center [432, 23] width 42 height 16
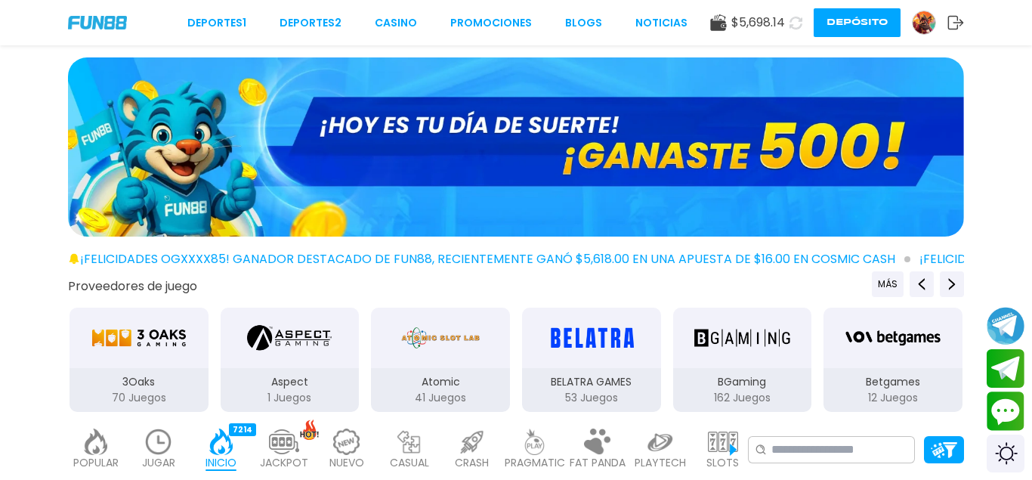
click at [808, 26] on div "$ 5,698.14 Depósito" at bounding box center [837, 22] width 254 height 29
drag, startPoint x: 808, startPoint y: 25, endPoint x: 798, endPoint y: 23, distance: 9.2
click at [805, 25] on button at bounding box center [795, 23] width 30 height 30
click at [792, 22] on icon at bounding box center [796, 22] width 14 height 14
click at [791, 23] on icon at bounding box center [796, 22] width 14 height 14
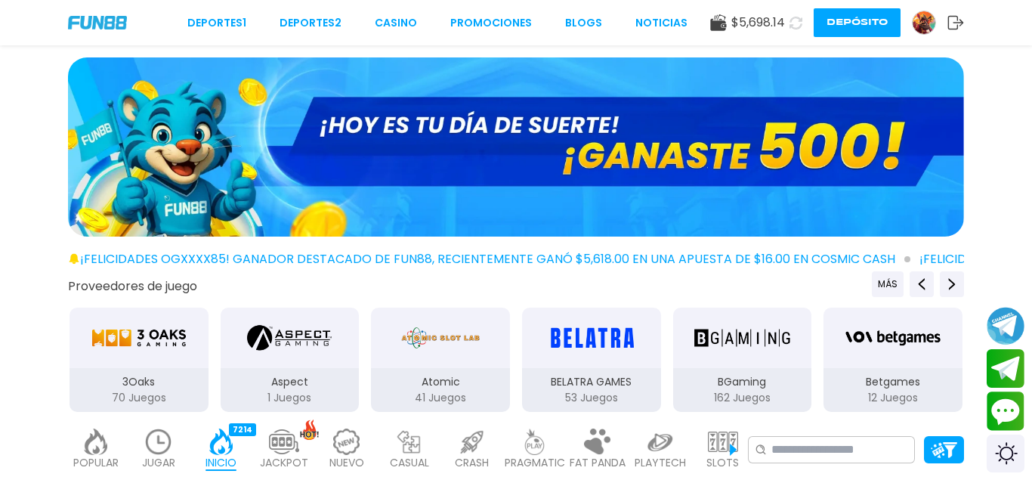
click at [790, 23] on icon at bounding box center [796, 22] width 14 height 14
click at [790, 23] on use at bounding box center [796, 23] width 18 height 18
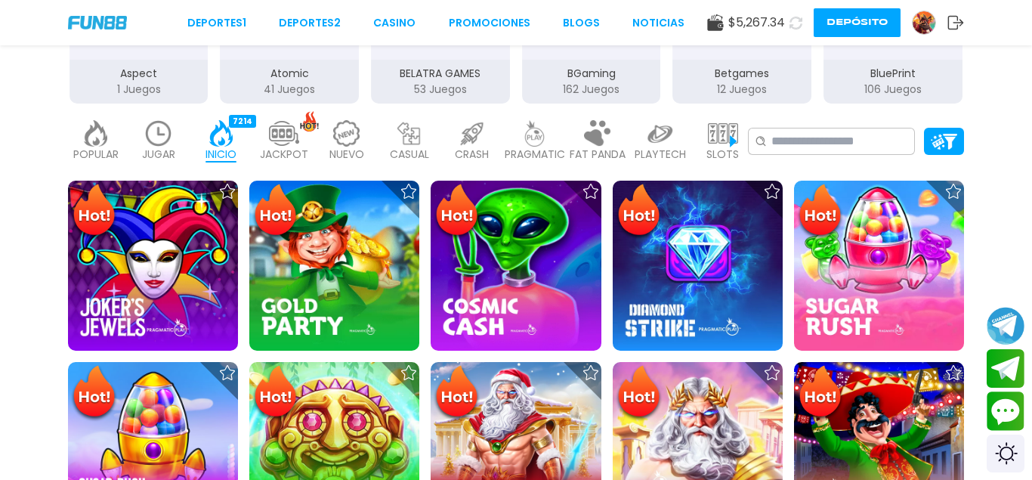
click at [712, 151] on p "SLOTS" at bounding box center [722, 155] width 32 height 16
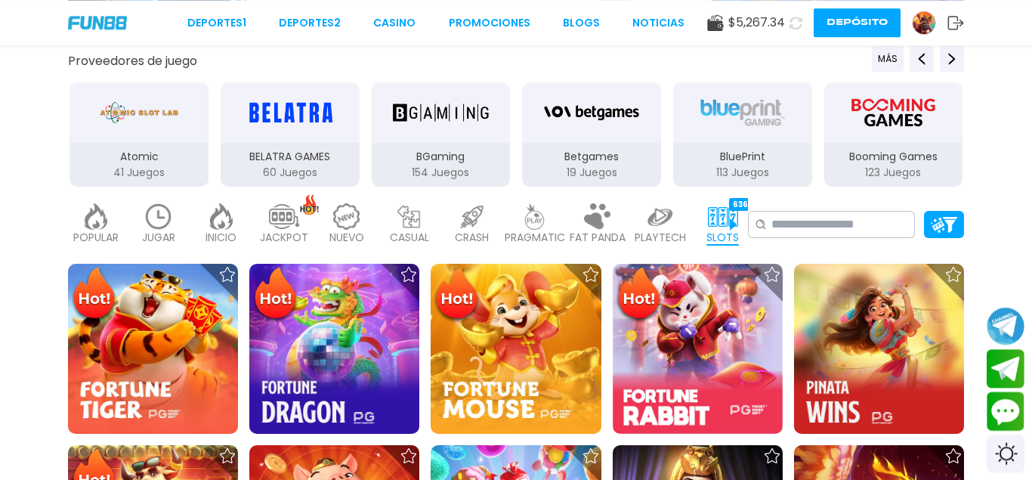
scroll to position [231, 0]
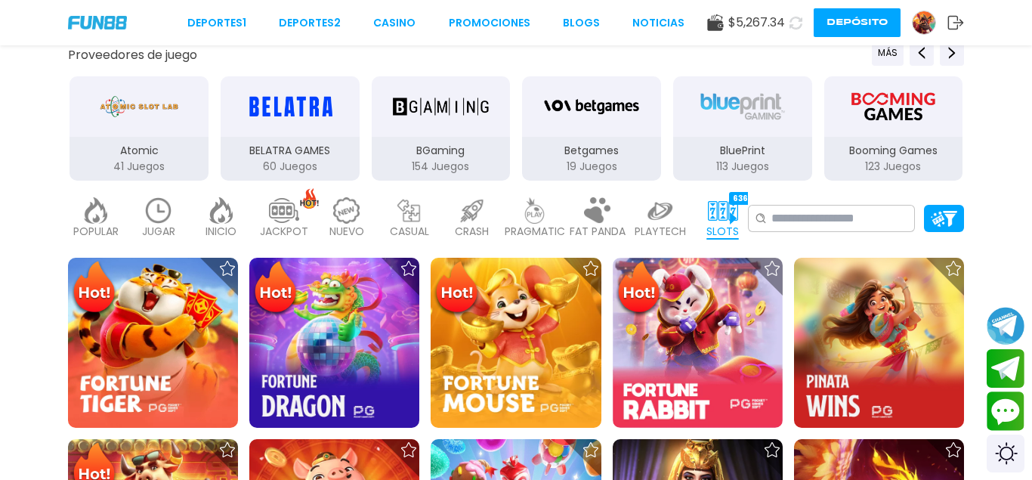
drag, startPoint x: 443, startPoint y: 134, endPoint x: 993, endPoint y: 175, distance: 551.5
click at [667, 165] on div "3Oaks 90 Juegos Aspect 1 Juegos Atomic 41 Juegos BELATRA GAMES 60 Juegos BGamin…" at bounding box center [214, 128] width 905 height 107
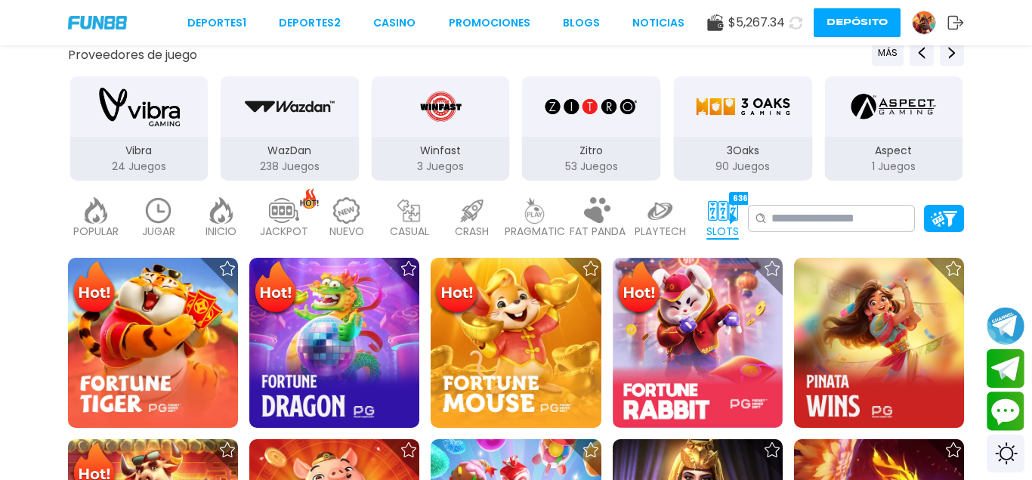
drag, startPoint x: 543, startPoint y: 137, endPoint x: 678, endPoint y: 137, distance: 135.2
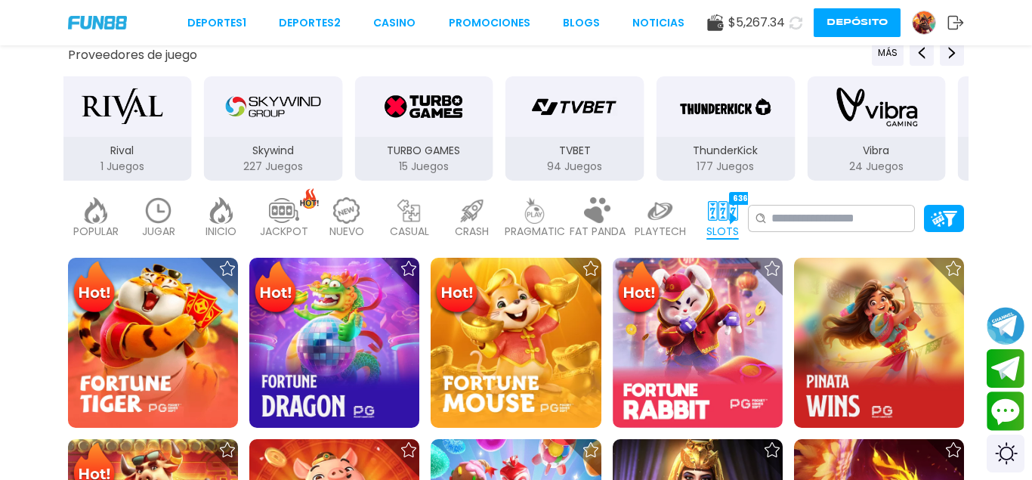
drag, startPoint x: 698, startPoint y: 137, endPoint x: 88, endPoint y: 141, distance: 610.4
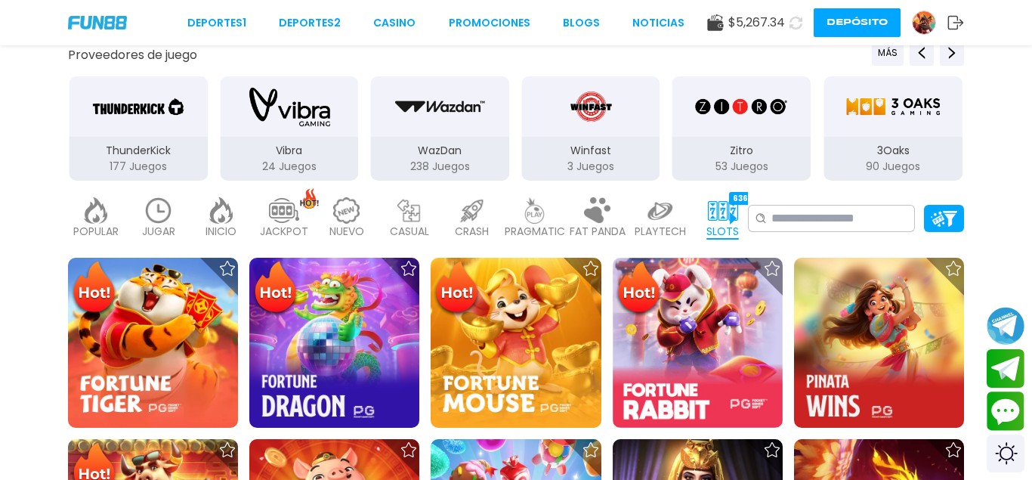
click at [853, 132] on div "3Oaks" at bounding box center [892, 106] width 139 height 60
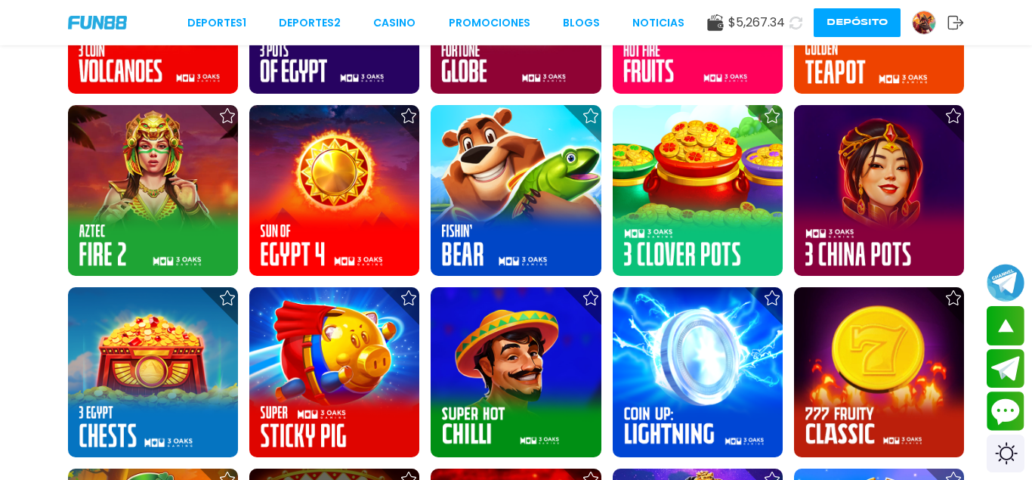
scroll to position [539, 0]
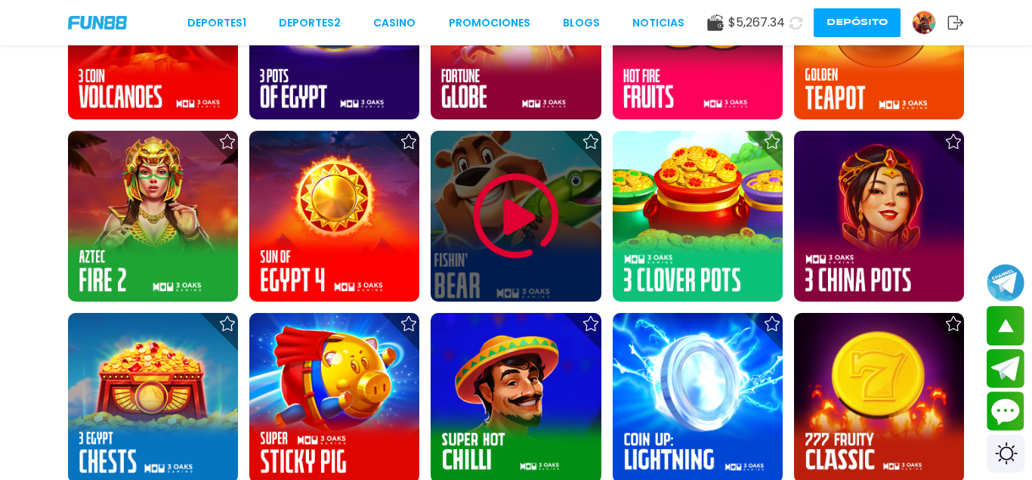
click at [539, 216] on img at bounding box center [516, 216] width 91 height 91
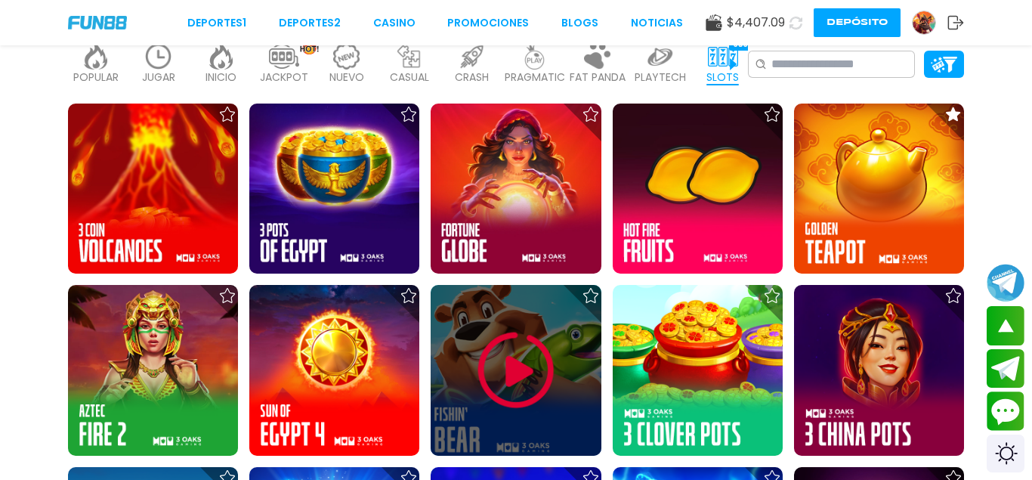
scroll to position [77, 0]
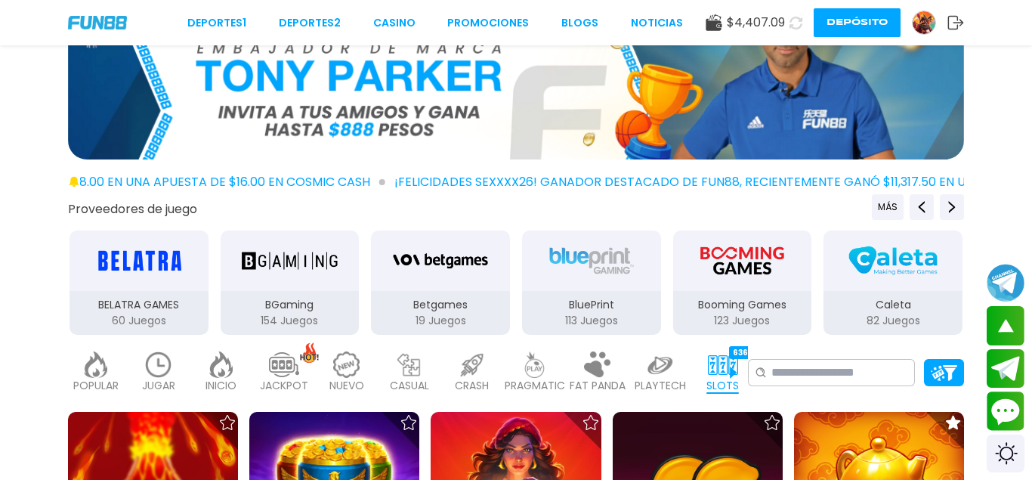
drag, startPoint x: 277, startPoint y: 227, endPoint x: 278, endPoint y: 236, distance: 9.1
click at [277, 230] on div "Proveedores de juego MÁS 3Oaks 90 Juegos Aspect 1 Juegos Atomic 41 Juegos BELAT…" at bounding box center [516, 265] width 1032 height 142
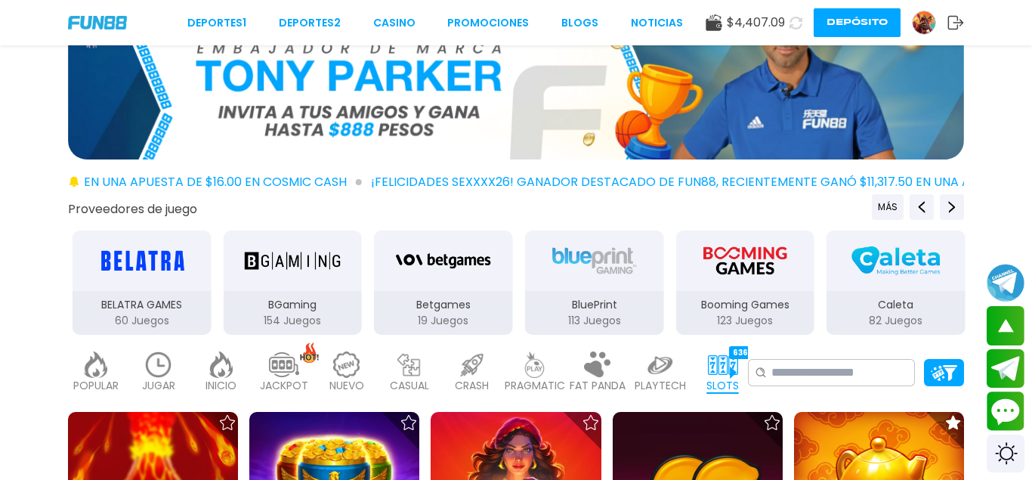
drag, startPoint x: 257, startPoint y: 276, endPoint x: 817, endPoint y: 325, distance: 561.8
click at [340, 276] on img "BGaming" at bounding box center [292, 260] width 95 height 42
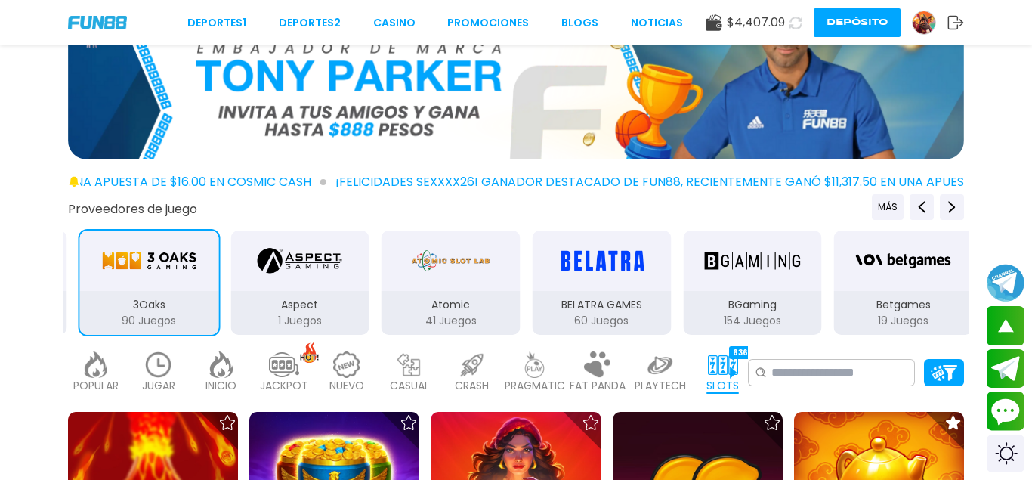
drag, startPoint x: 353, startPoint y: 316, endPoint x: 924, endPoint y: 307, distance: 571.2
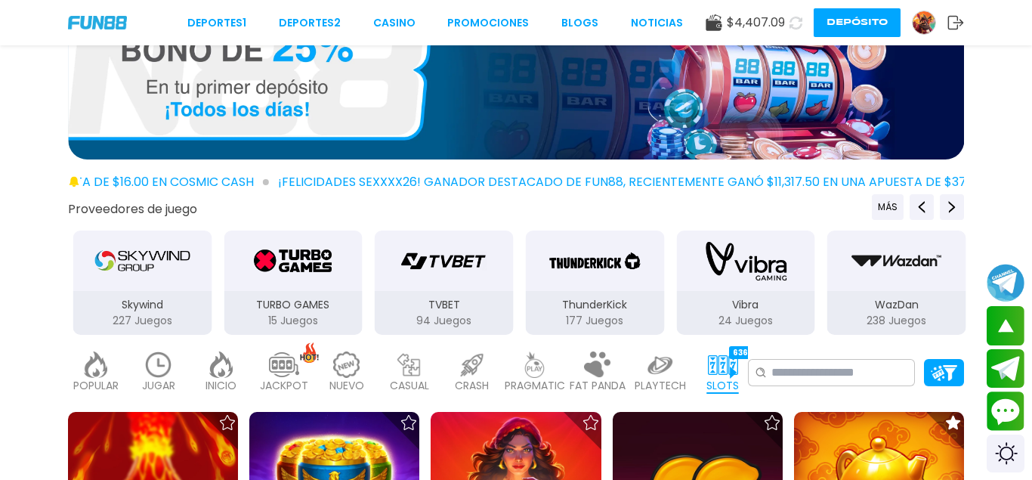
drag, startPoint x: 283, startPoint y: 280, endPoint x: 953, endPoint y: 307, distance: 670.6
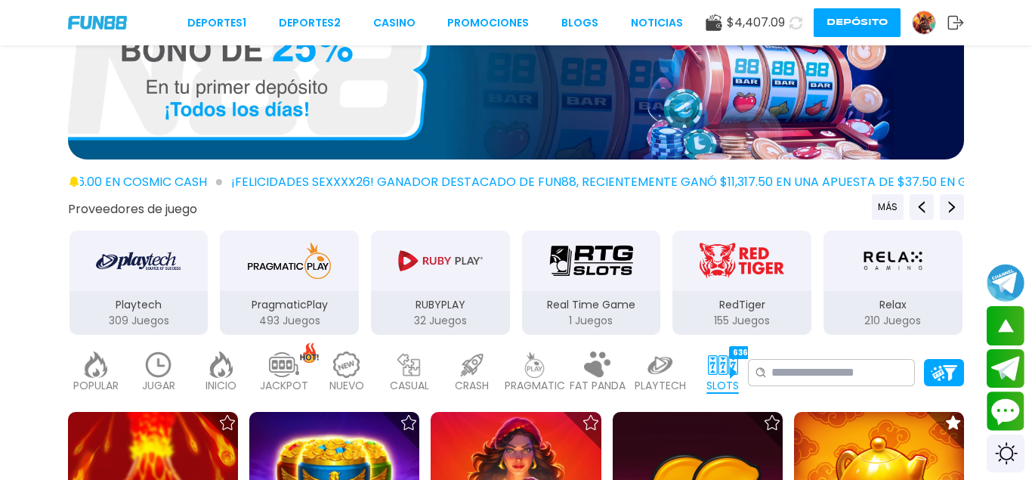
drag, startPoint x: 320, startPoint y: 289, endPoint x: 1031, endPoint y: 359, distance: 715.0
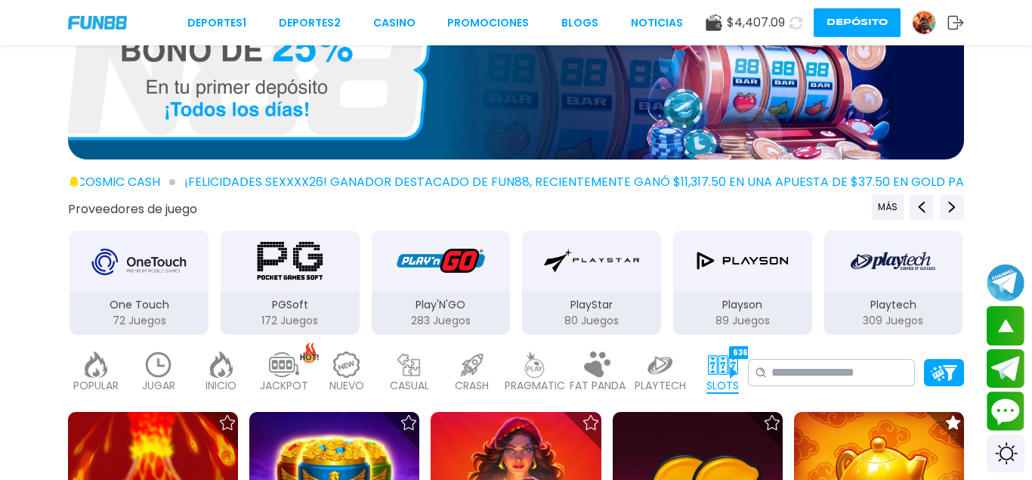
click at [321, 277] on img "PGSoft" at bounding box center [289, 260] width 95 height 42
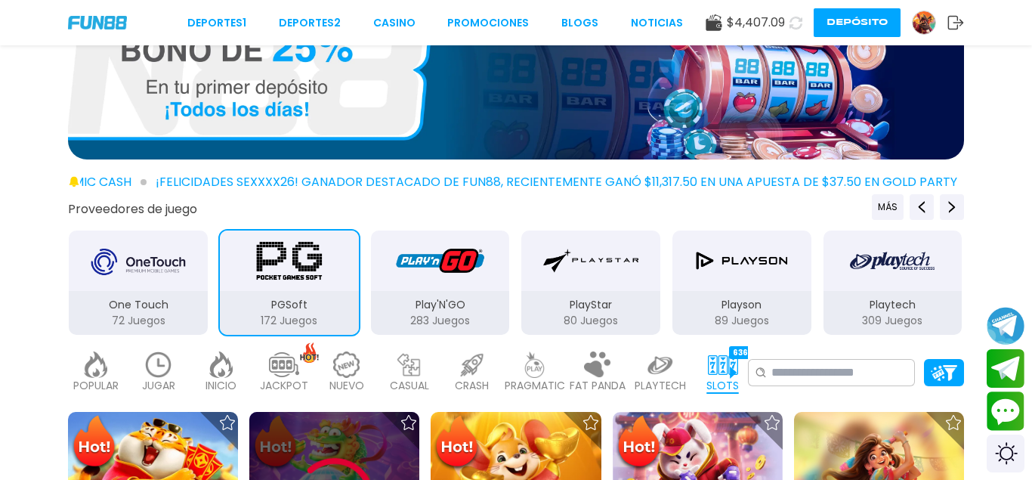
scroll to position [385, 0]
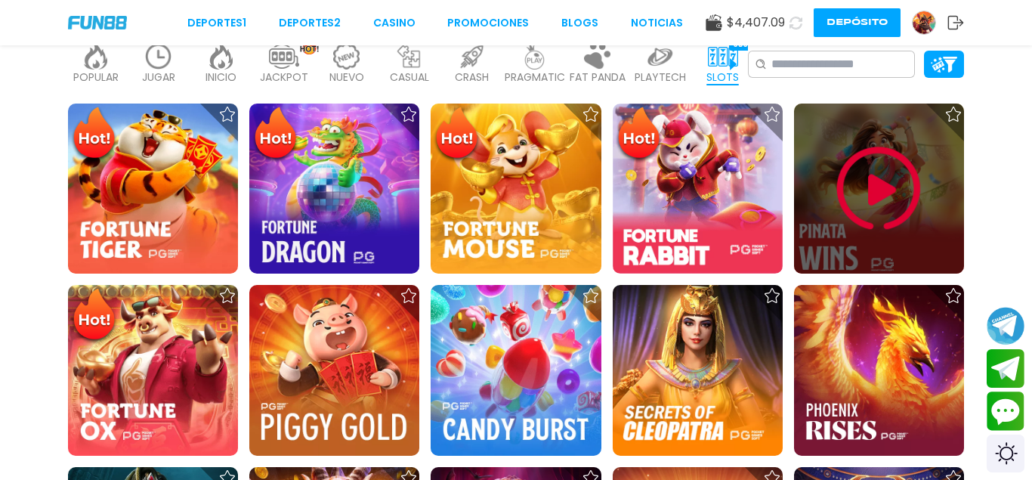
click at [931, 221] on div at bounding box center [879, 188] width 170 height 170
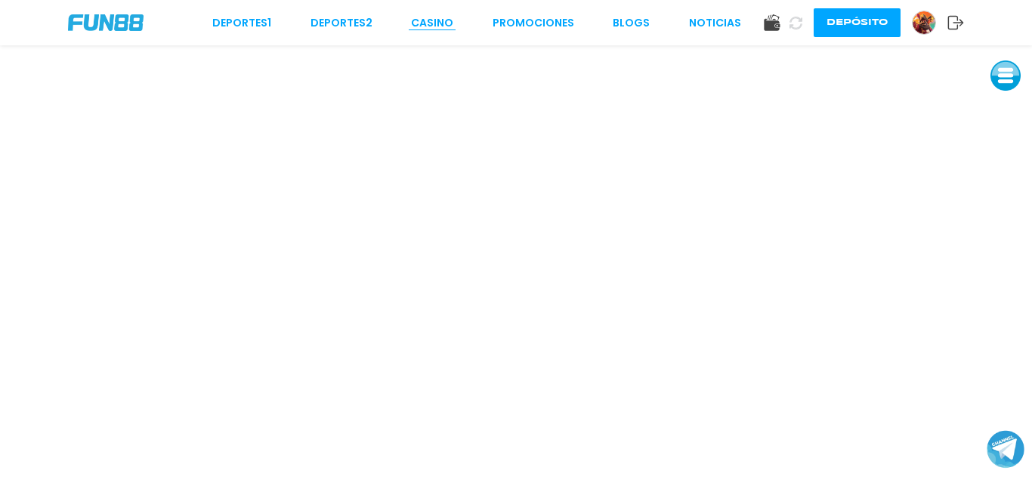
click at [425, 15] on link "CASINO" at bounding box center [432, 23] width 42 height 16
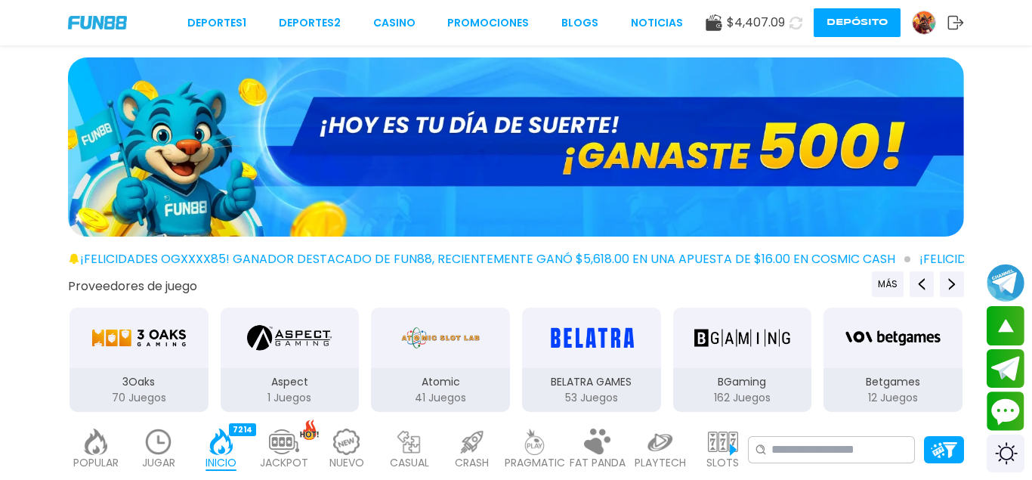
scroll to position [231, 0]
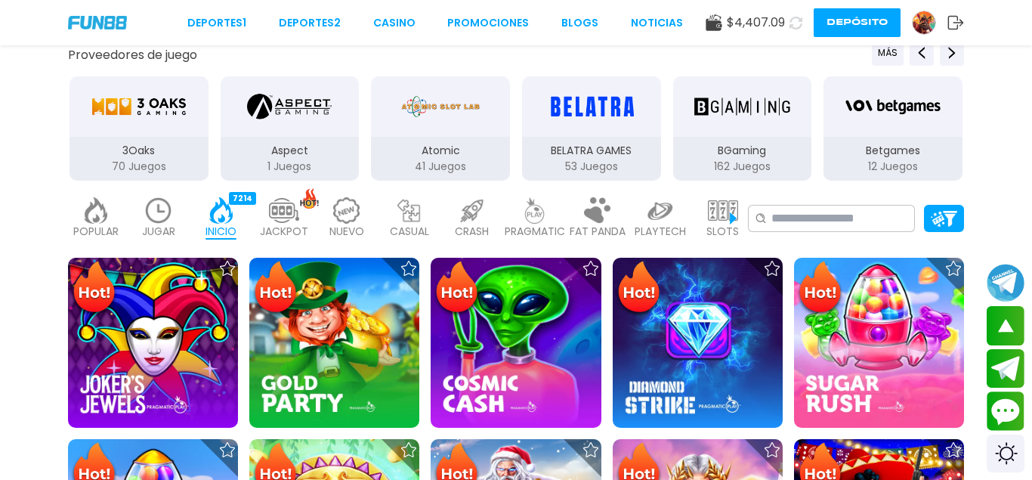
click at [713, 213] on img at bounding box center [723, 210] width 30 height 26
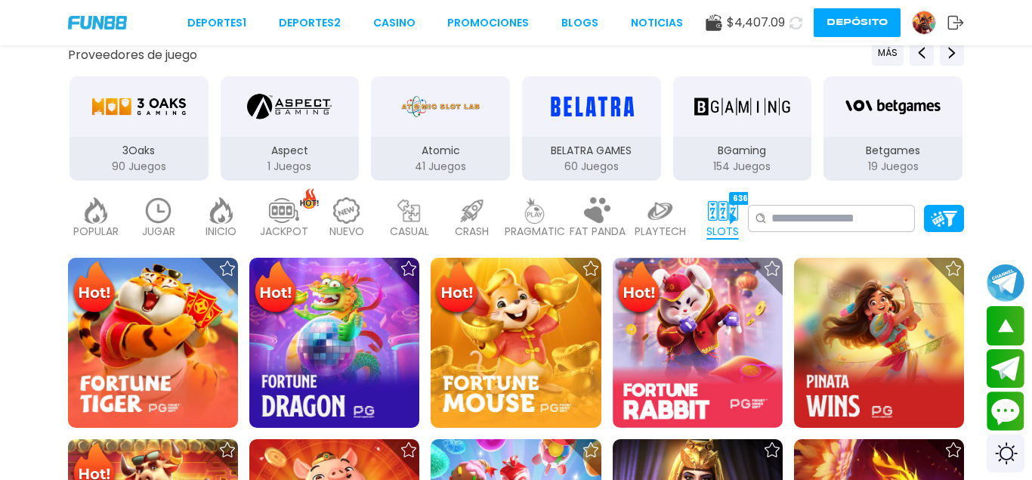
drag, startPoint x: 446, startPoint y: 168, endPoint x: 950, endPoint y: 267, distance: 514.4
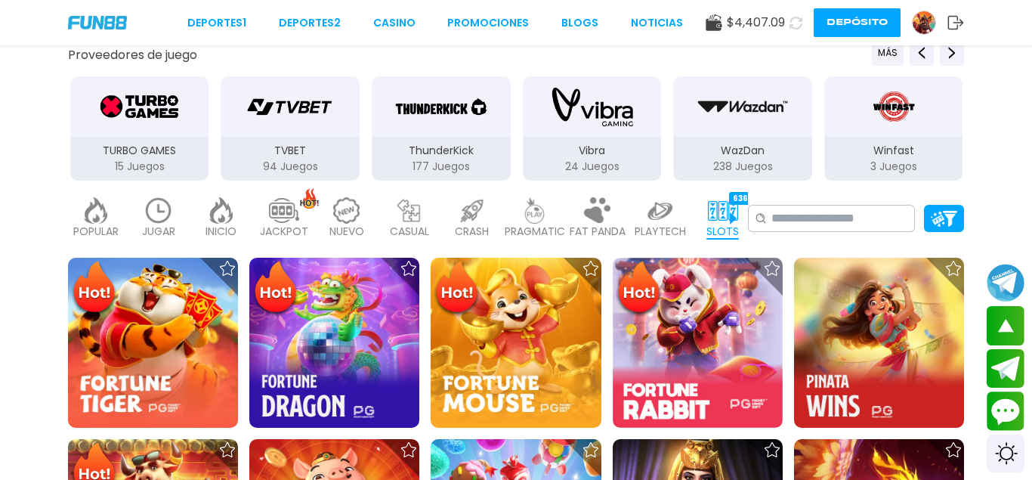
drag, startPoint x: 341, startPoint y: 125, endPoint x: 739, endPoint y: 162, distance: 399.8
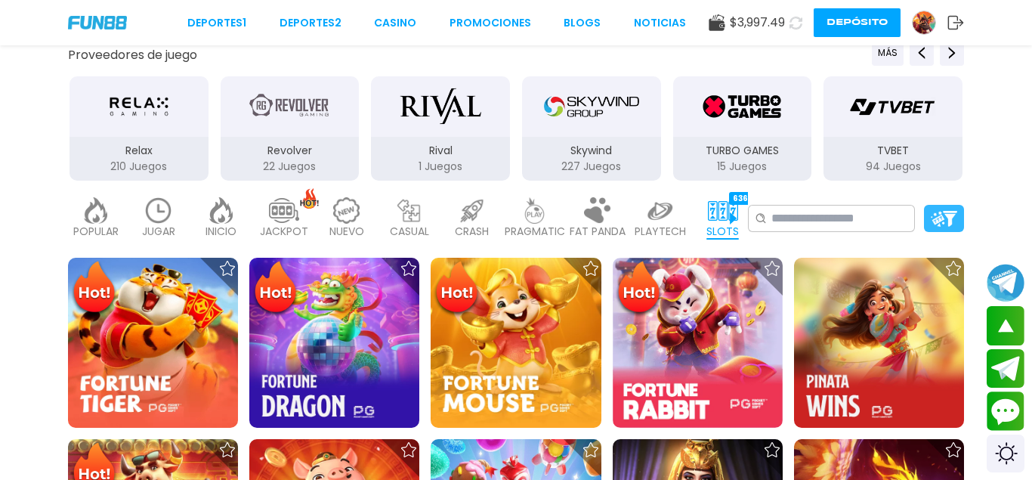
drag, startPoint x: 374, startPoint y: 124, endPoint x: 938, endPoint y: 212, distance: 571.2
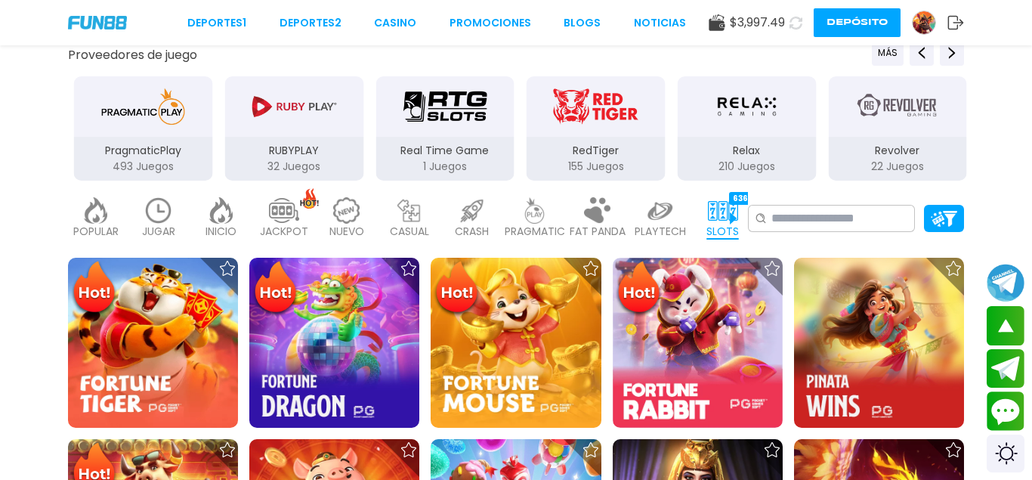
drag, startPoint x: 283, startPoint y: 128, endPoint x: 497, endPoint y: 147, distance: 215.3
click at [365, 141] on div "RUBYPLAY 32 Juegos" at bounding box center [294, 128] width 142 height 107
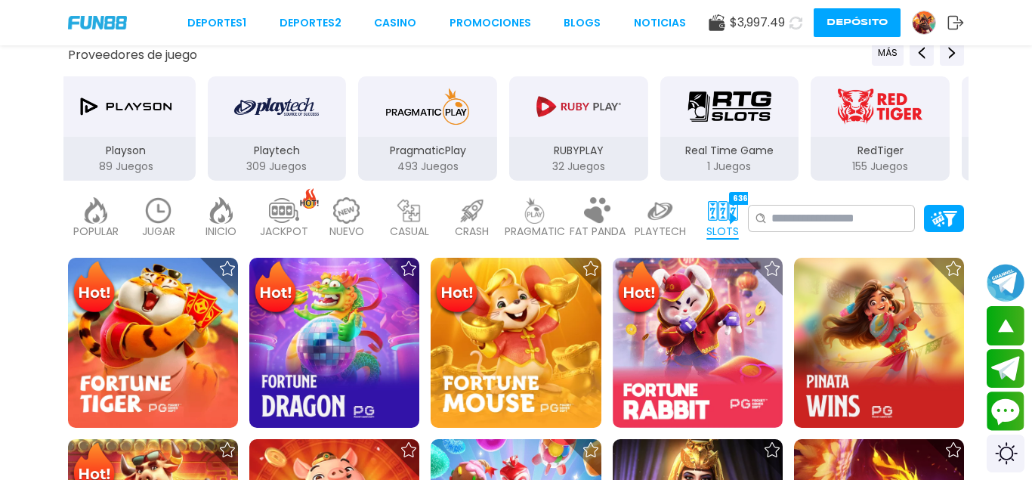
click at [384, 128] on div "PragmaticPlay" at bounding box center [427, 106] width 139 height 60
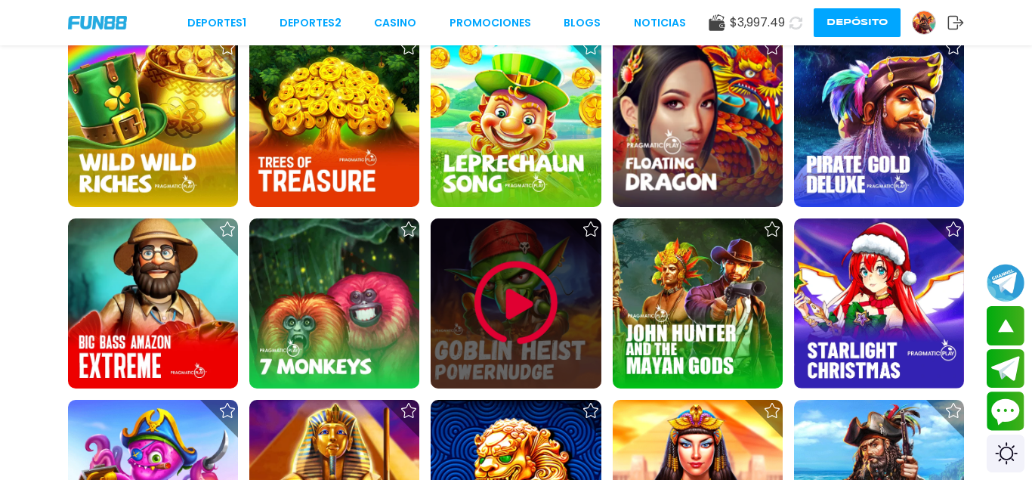
scroll to position [1772, 0]
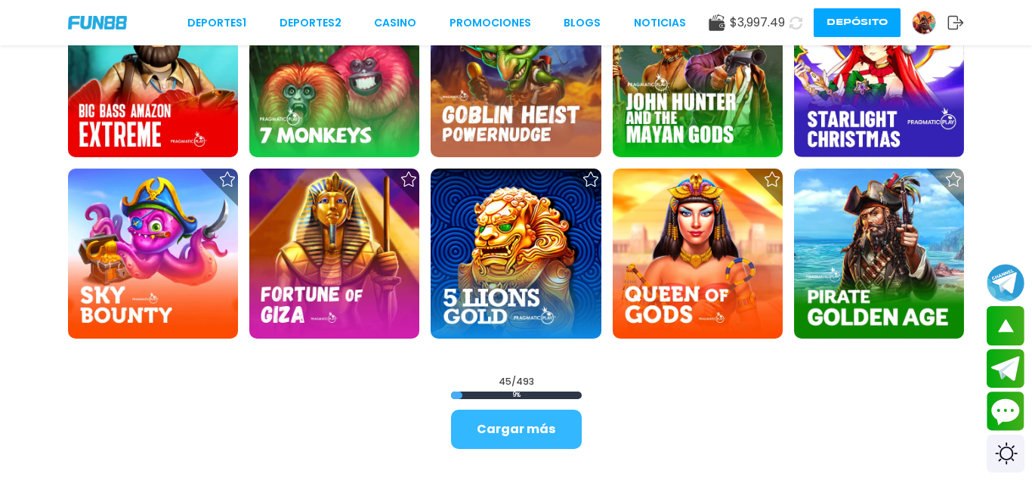
click at [519, 434] on button "Cargar más" at bounding box center [516, 428] width 131 height 39
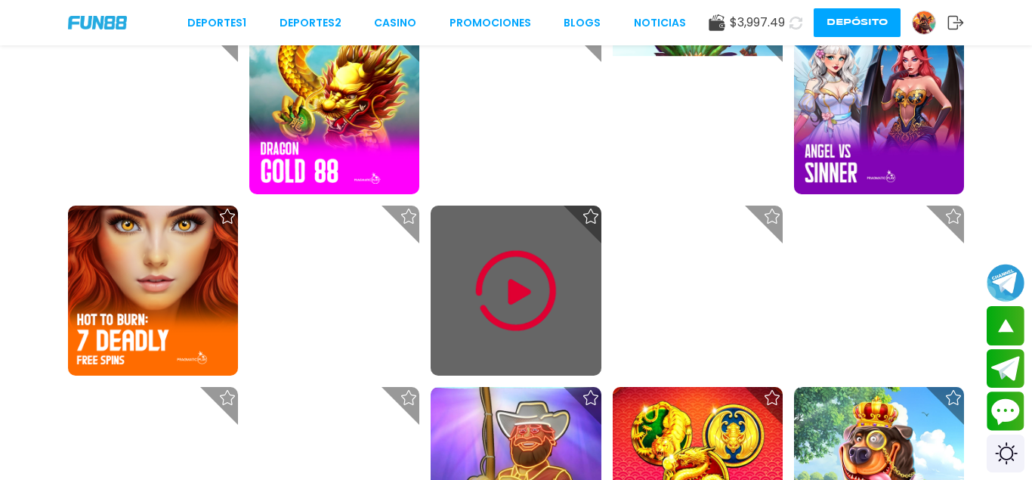
scroll to position [3159, 0]
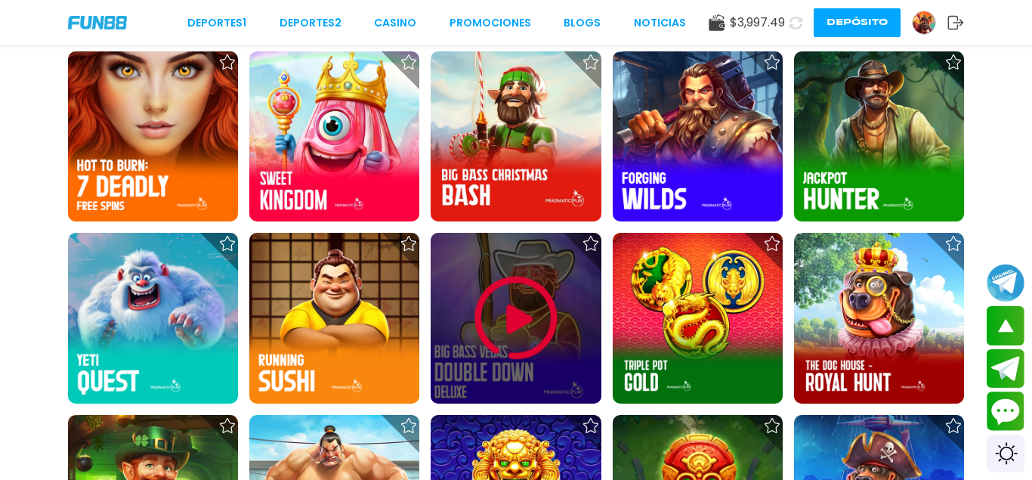
click at [517, 297] on img at bounding box center [516, 318] width 91 height 91
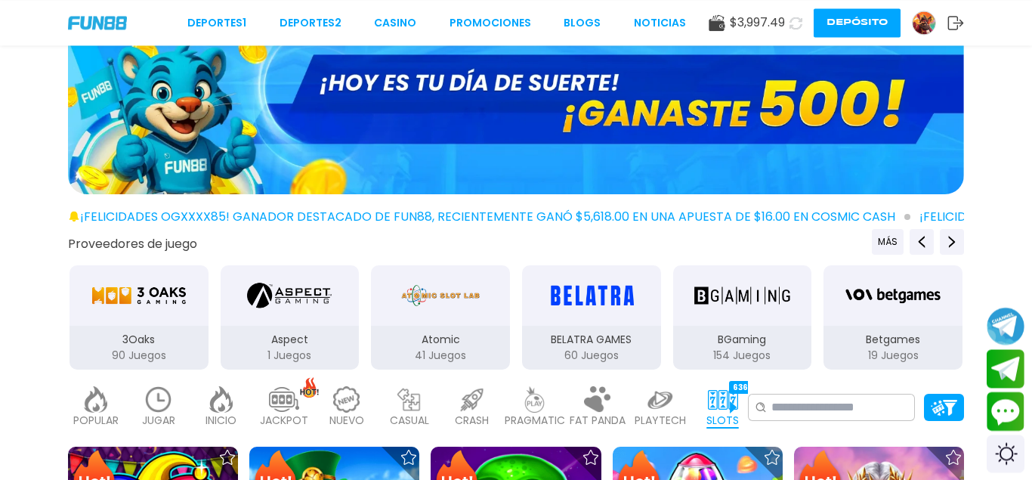
scroll to position [231, 0]
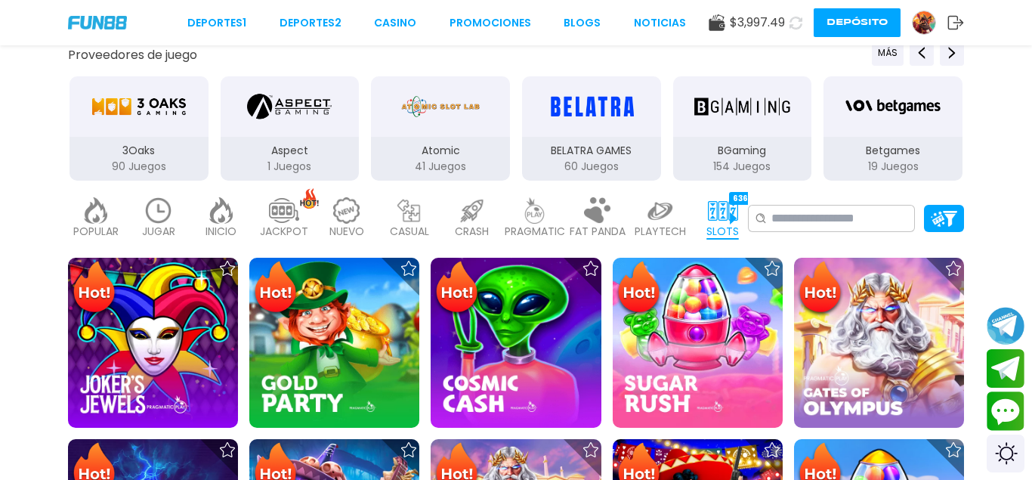
click at [181, 156] on p "3Oaks" at bounding box center [138, 151] width 139 height 16
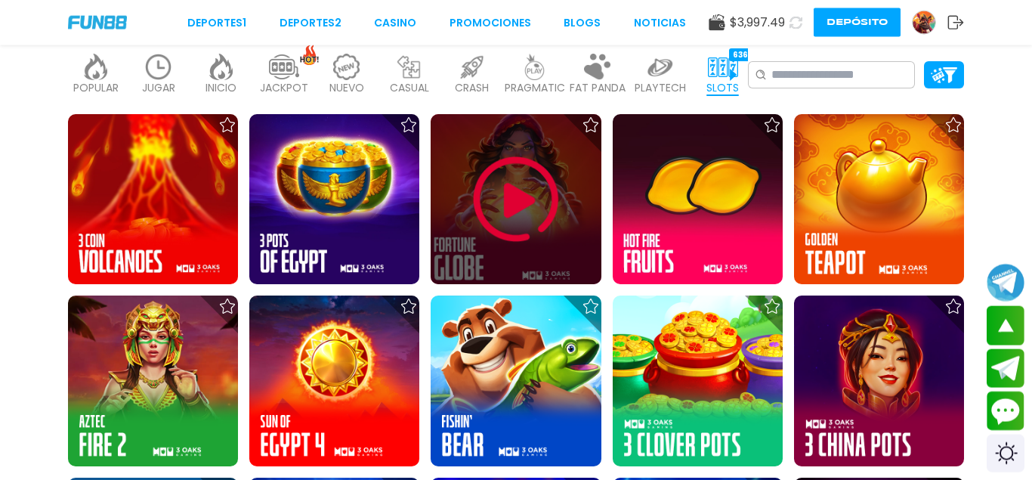
scroll to position [462, 0]
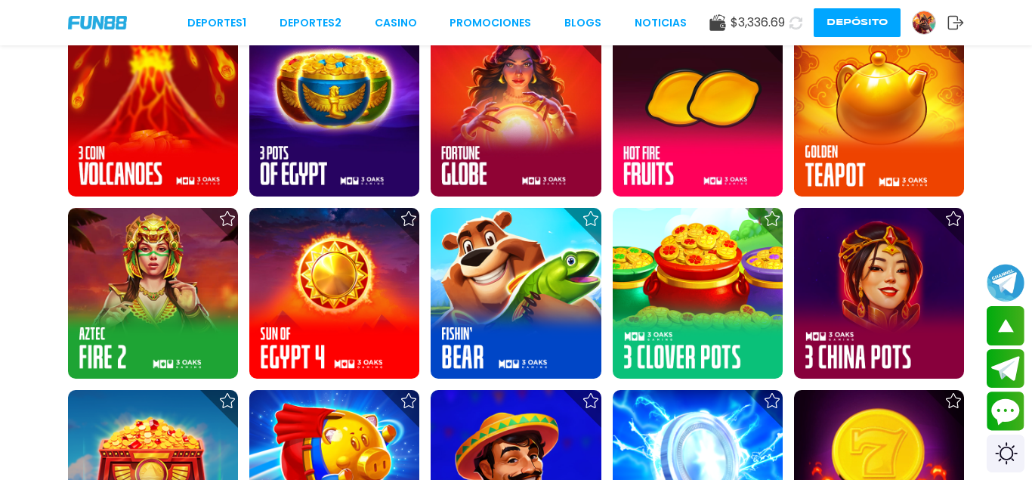
click at [792, 24] on icon at bounding box center [795, 22] width 15 height 15
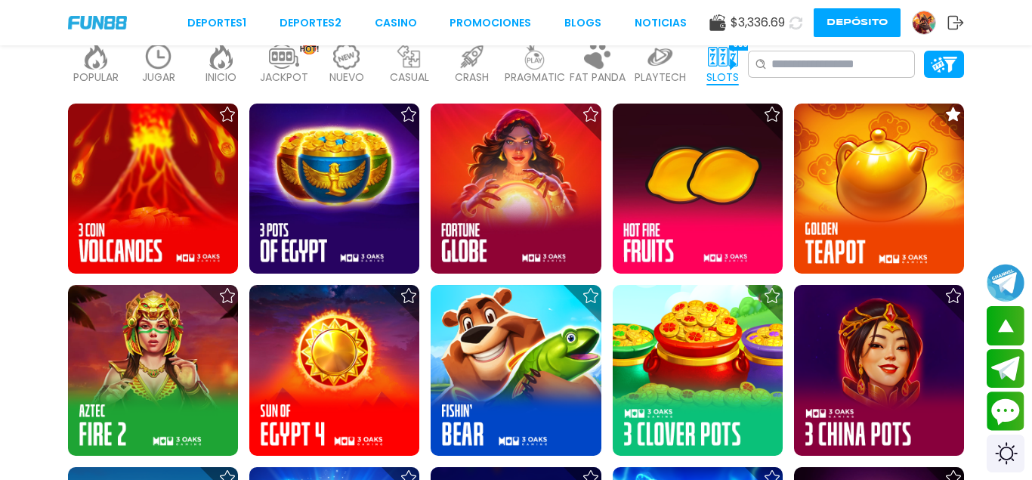
scroll to position [693, 0]
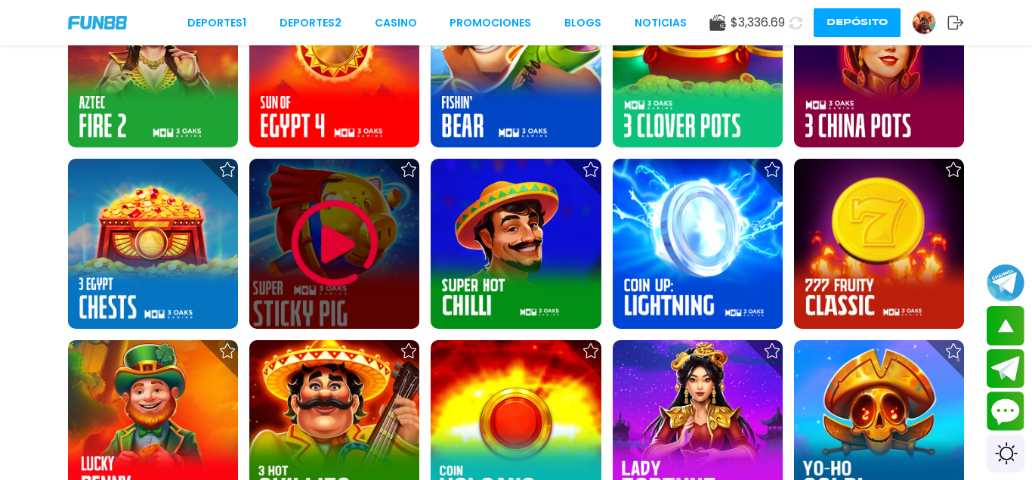
click at [344, 229] on img at bounding box center [334, 243] width 91 height 91
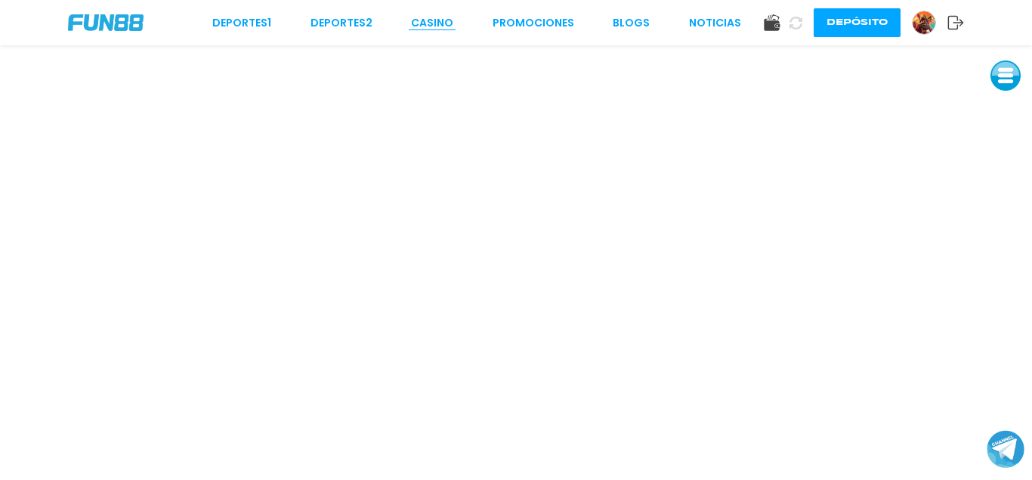
click at [423, 26] on link "CASINO" at bounding box center [432, 23] width 42 height 16
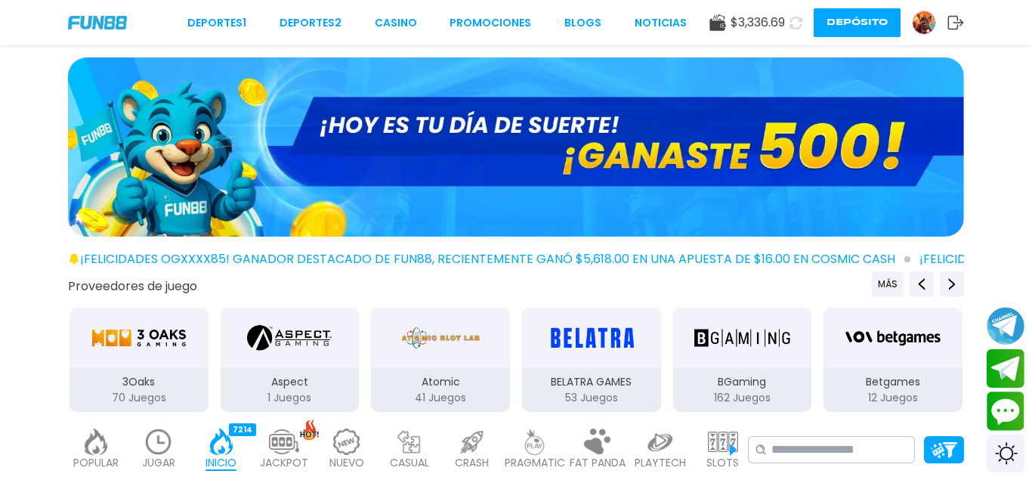
click at [795, 25] on icon at bounding box center [795, 22] width 17 height 17
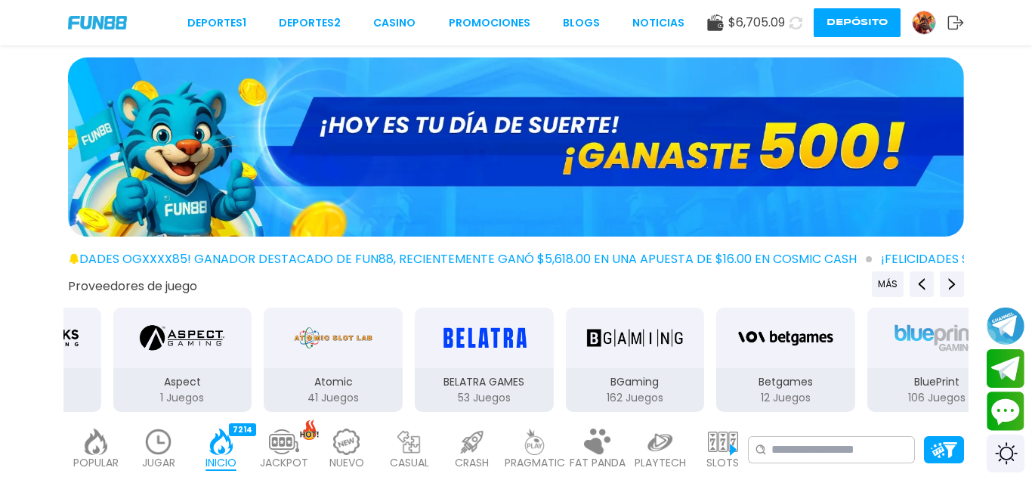
click at [920, 23] on img at bounding box center [924, 22] width 23 height 23
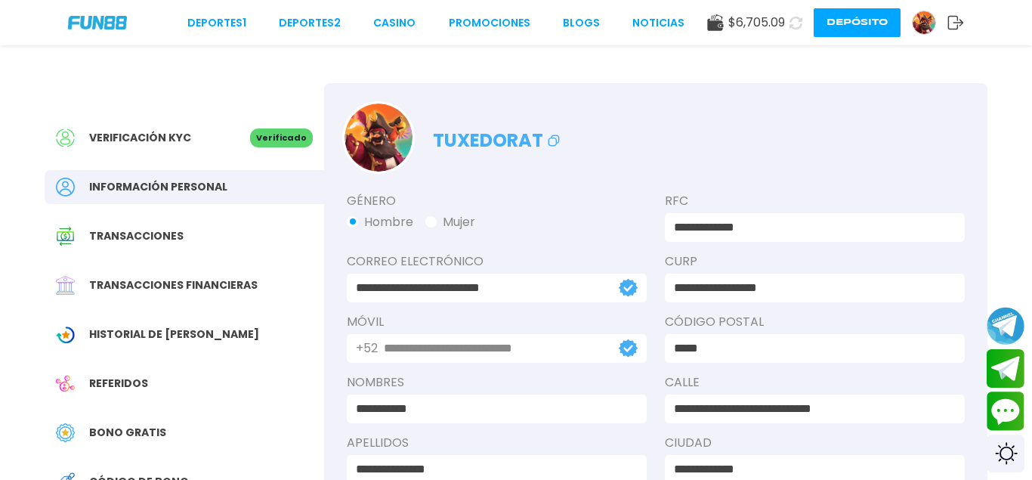
click at [844, 19] on button "Depósito" at bounding box center [857, 22] width 87 height 29
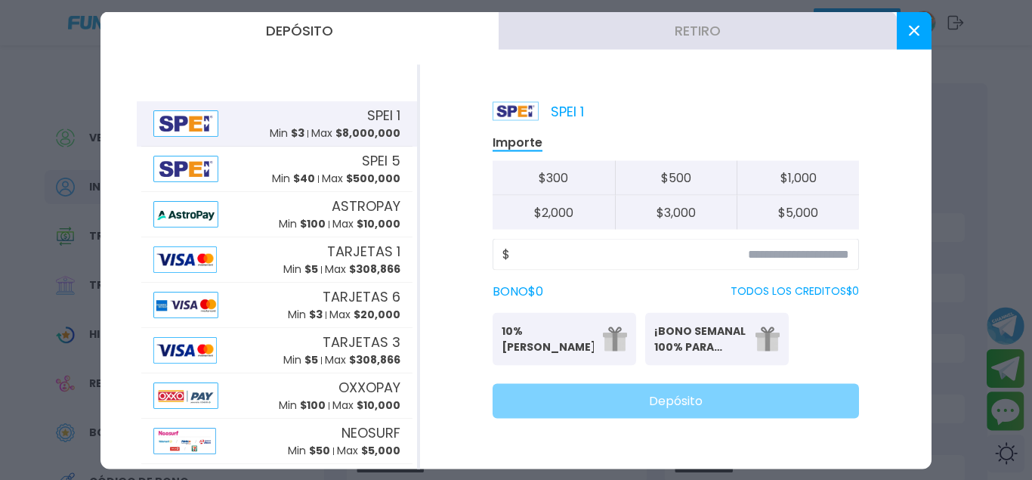
click at [653, 32] on button "Retiro" at bounding box center [698, 30] width 398 height 38
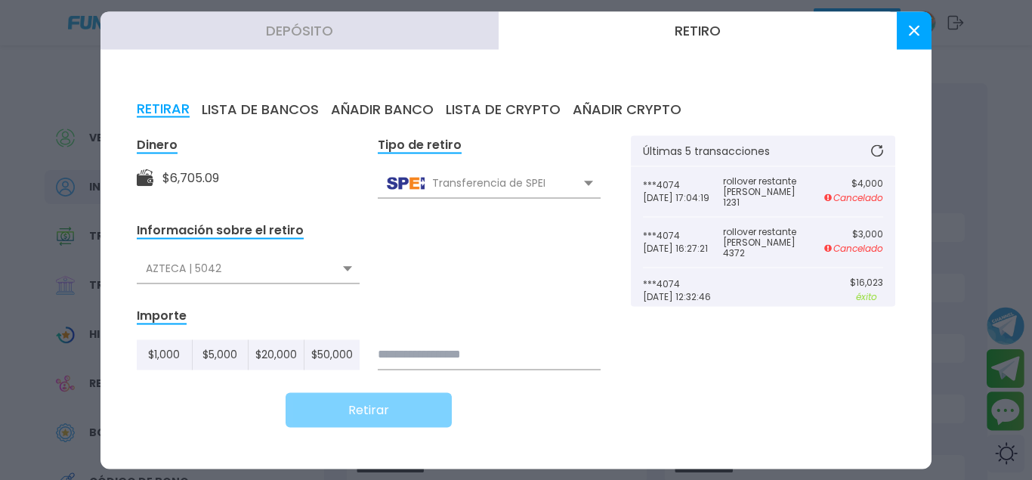
click at [338, 271] on div "AZTECA | 5042" at bounding box center [248, 268] width 223 height 29
click at [236, 336] on div "Mercado Pago W | 4074" at bounding box center [248, 330] width 223 height 29
click at [420, 346] on input at bounding box center [489, 354] width 223 height 30
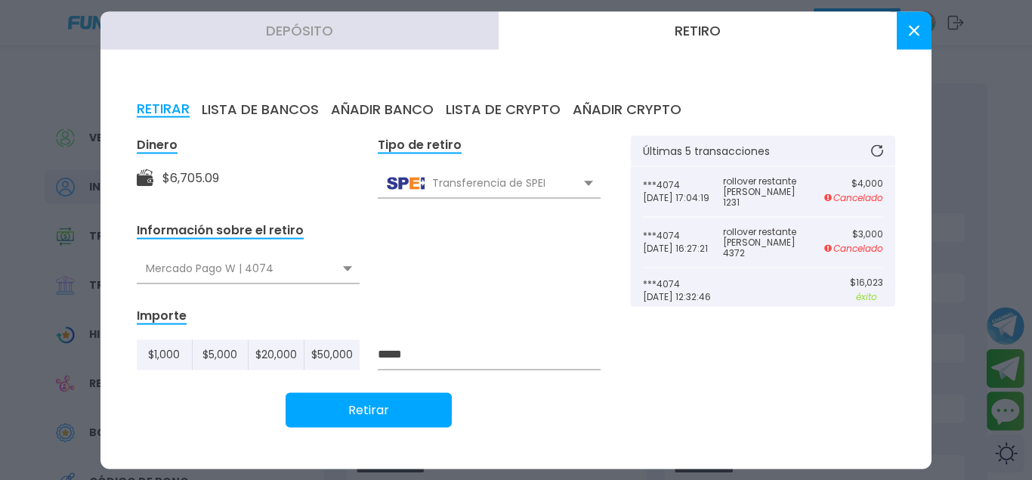
type input "*****"
click at [399, 419] on button "Retirar" at bounding box center [369, 409] width 166 height 35
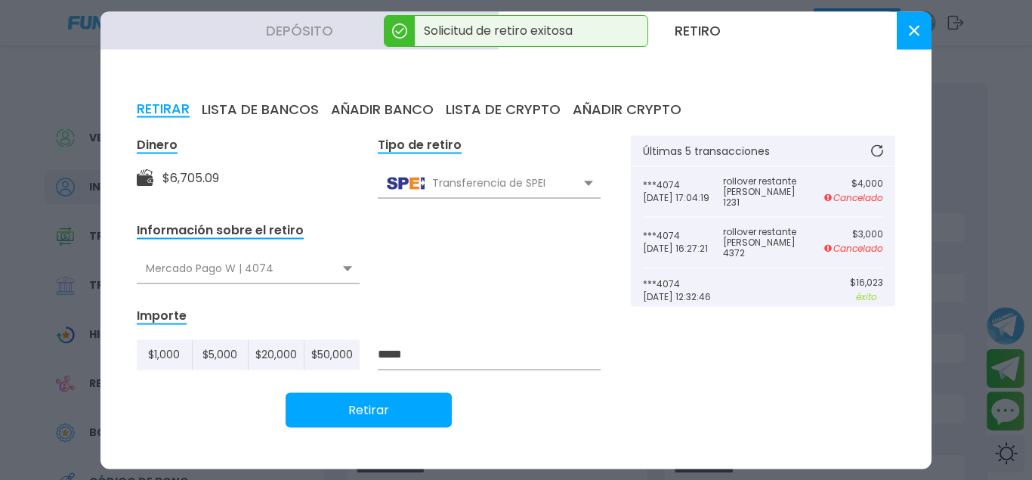
click at [903, 31] on button at bounding box center [914, 30] width 35 height 38
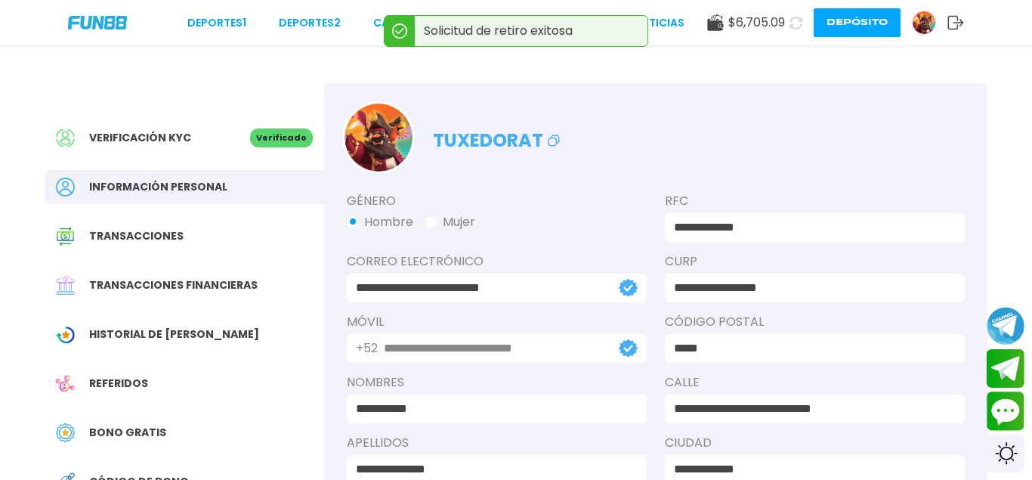
click at [798, 23] on icon at bounding box center [796, 22] width 16 height 16
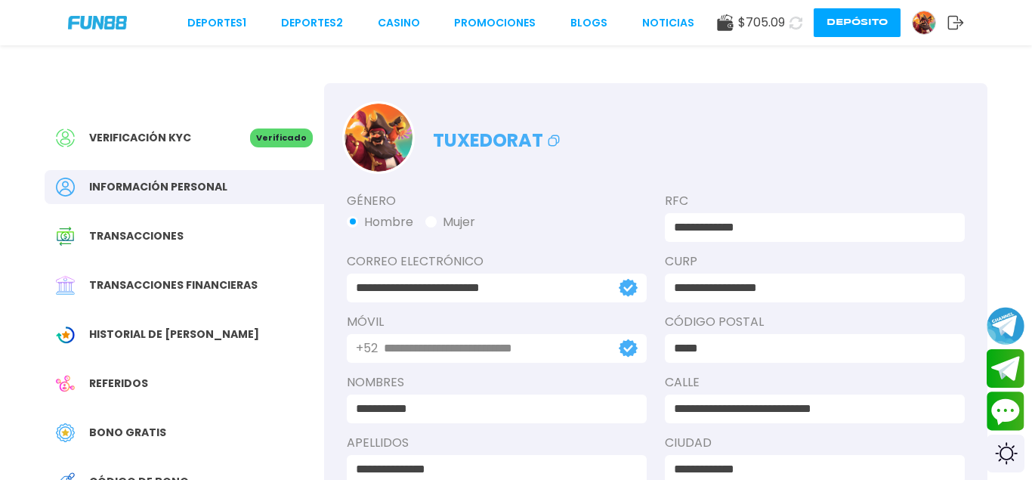
click at [929, 24] on img at bounding box center [924, 22] width 23 height 23
click at [825, 22] on button "Depósito" at bounding box center [857, 22] width 87 height 29
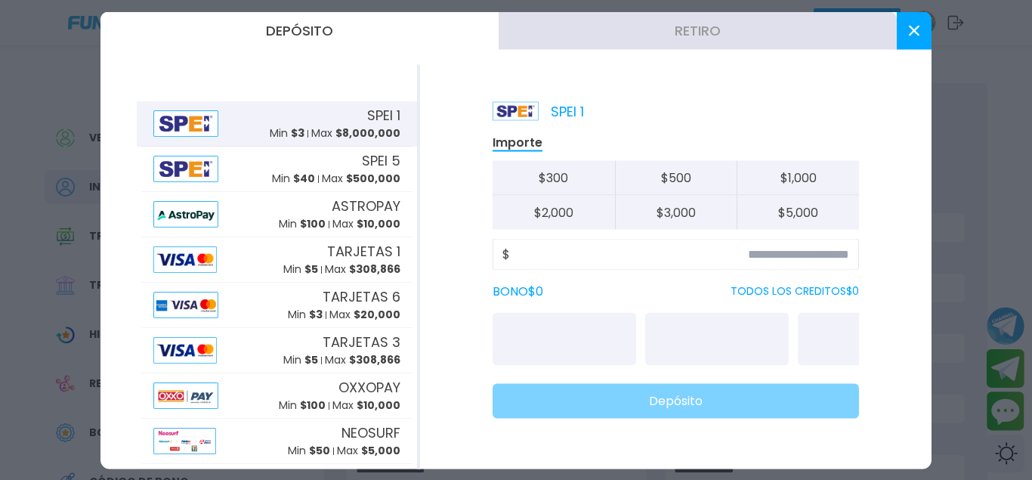
click at [745, 36] on button "Retiro" at bounding box center [698, 30] width 398 height 38
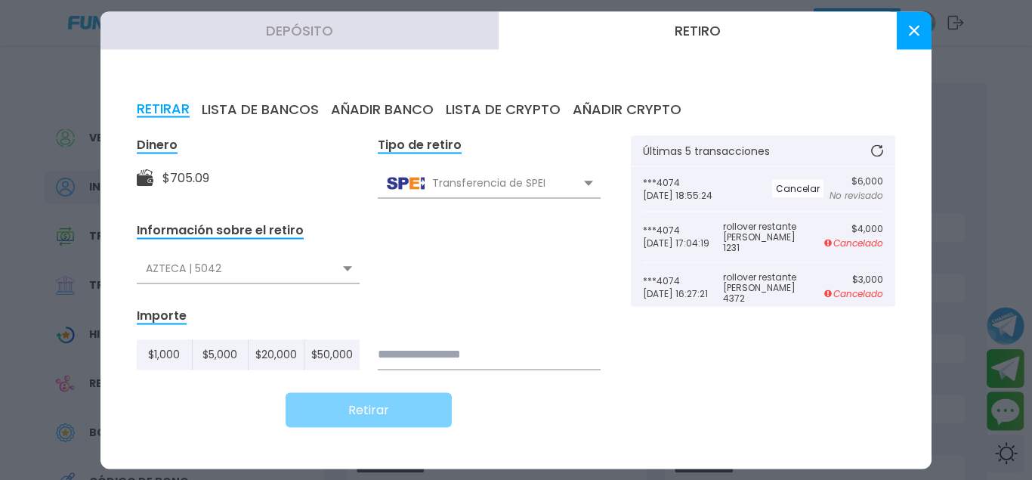
click at [909, 30] on icon at bounding box center [914, 30] width 11 height 11
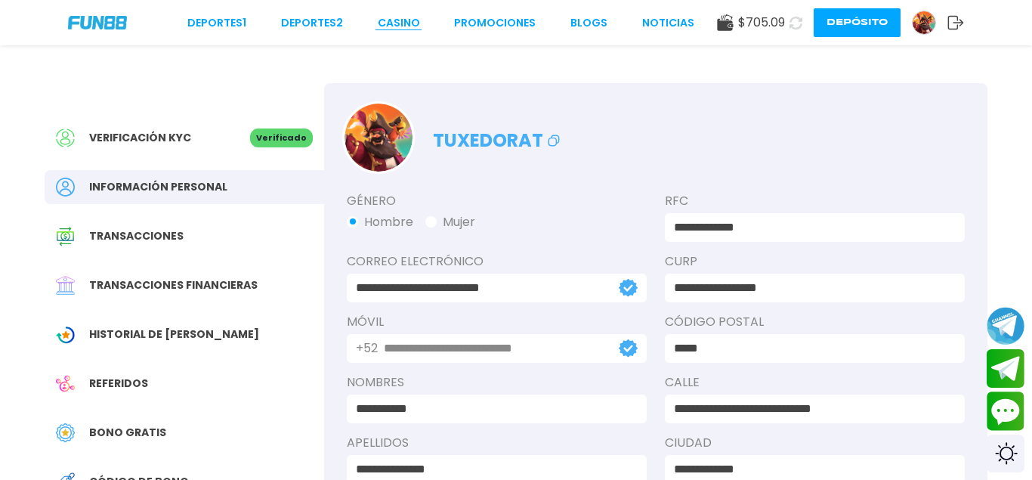
click at [415, 25] on link "CASINO" at bounding box center [399, 23] width 42 height 16
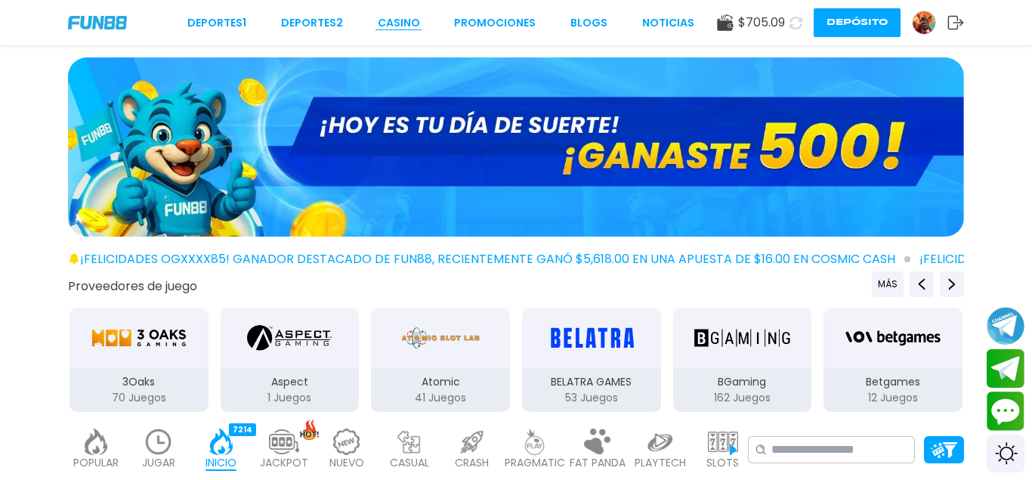
scroll to position [308, 0]
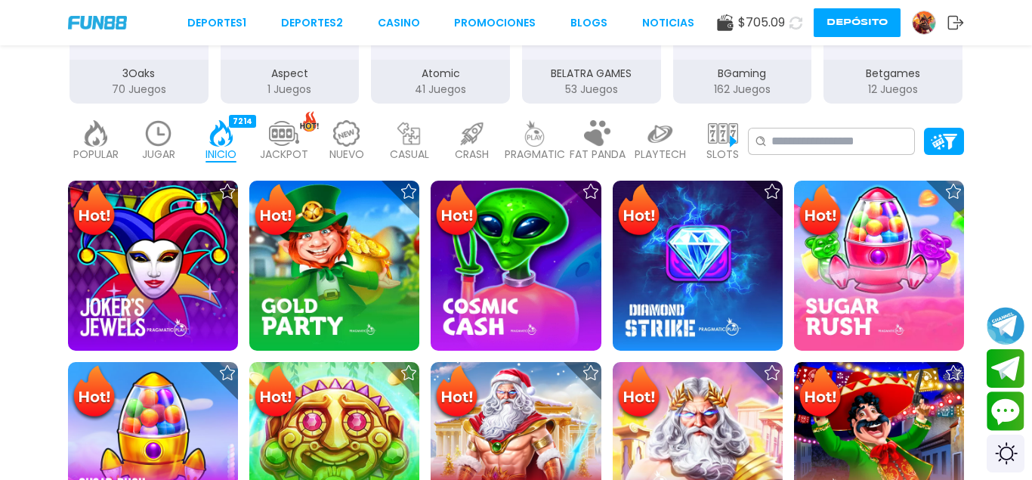
click at [723, 140] on img at bounding box center [723, 133] width 30 height 26
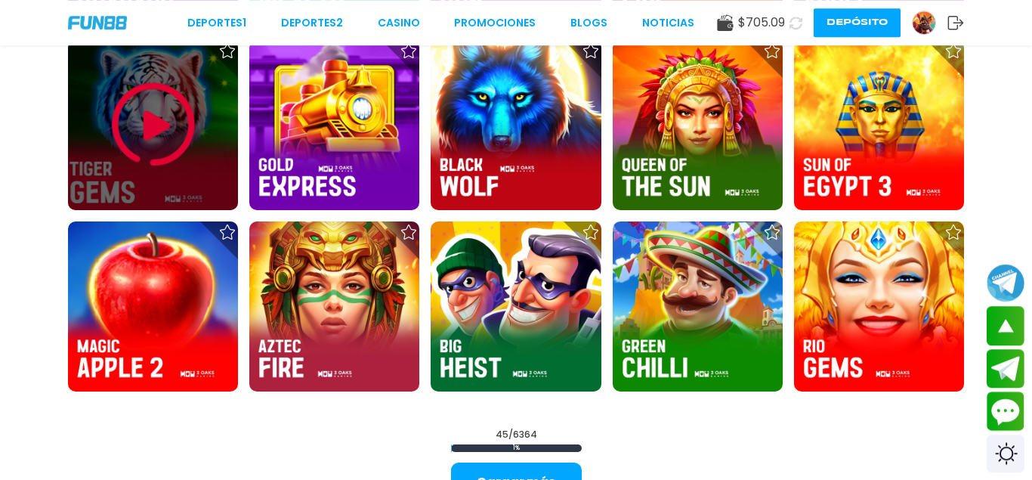
scroll to position [1772, 0]
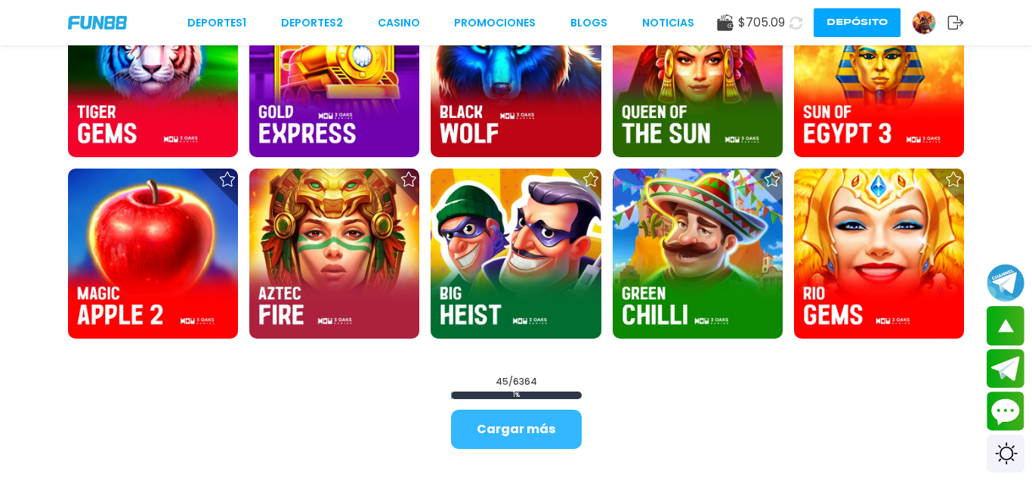
click at [505, 433] on button "Cargar más" at bounding box center [516, 428] width 131 height 39
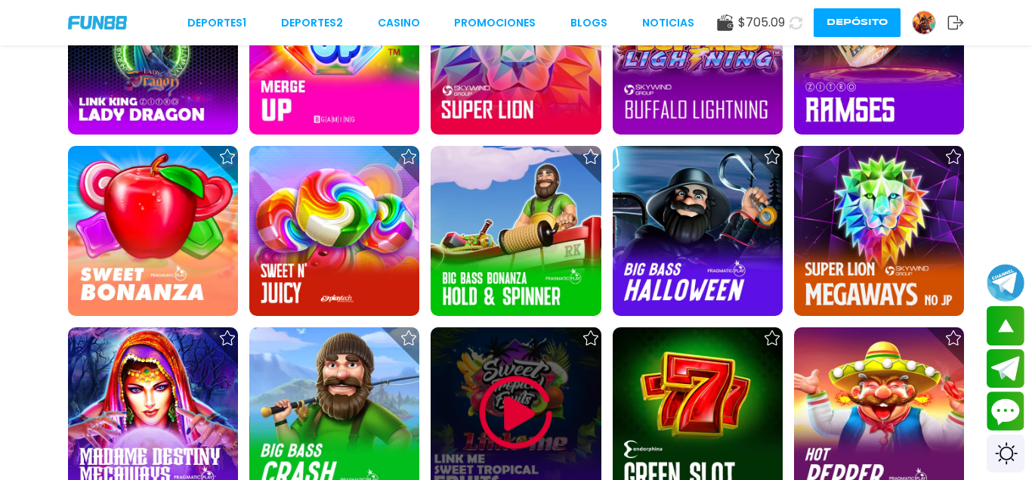
scroll to position [2235, 0]
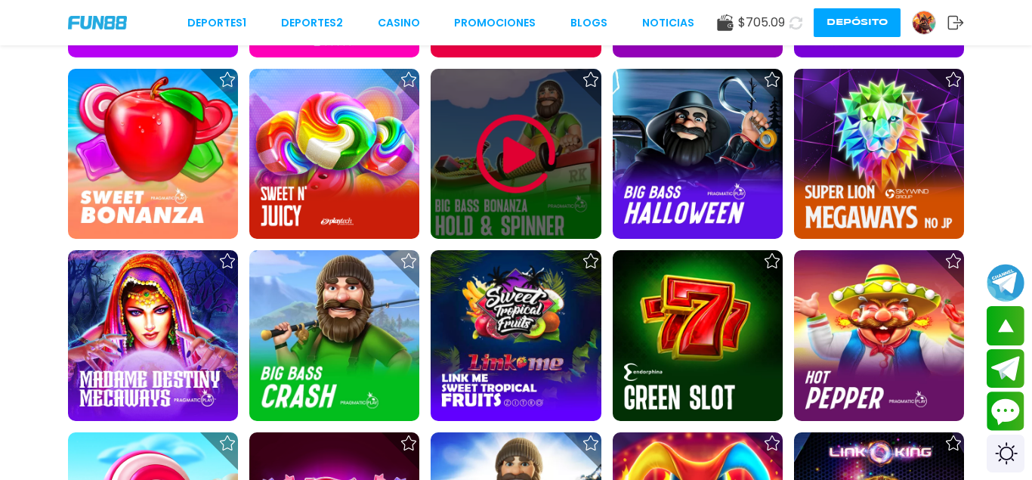
click at [521, 171] on img at bounding box center [516, 154] width 91 height 91
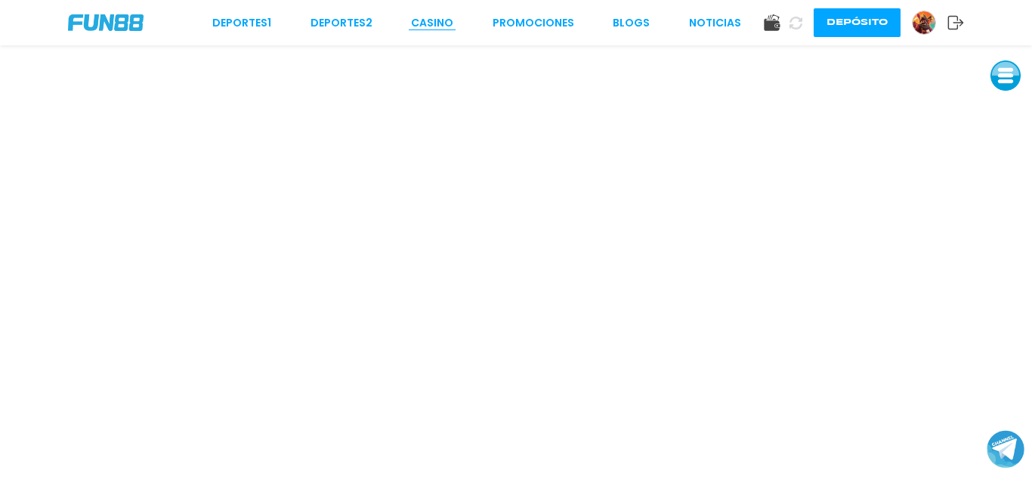
click at [431, 19] on link "CASINO" at bounding box center [432, 23] width 42 height 16
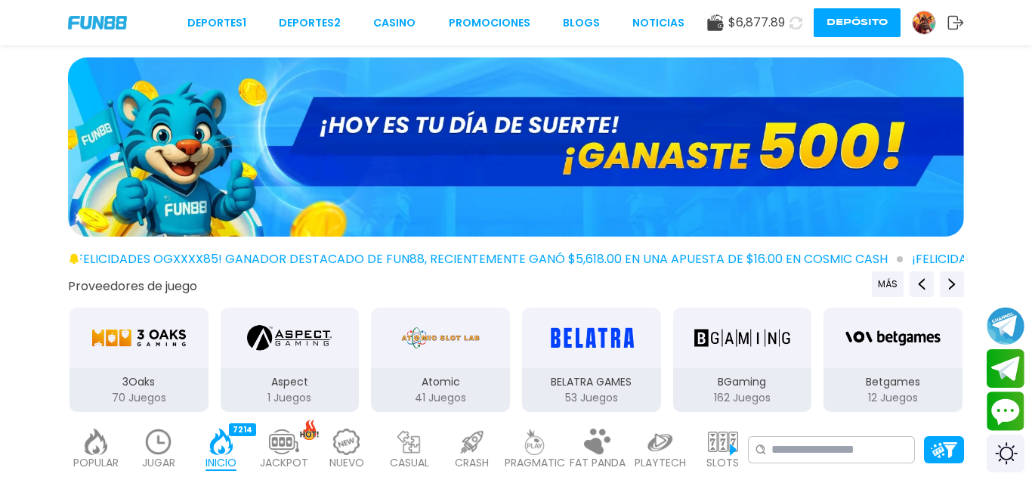
click at [789, 24] on button at bounding box center [796, 23] width 22 height 22
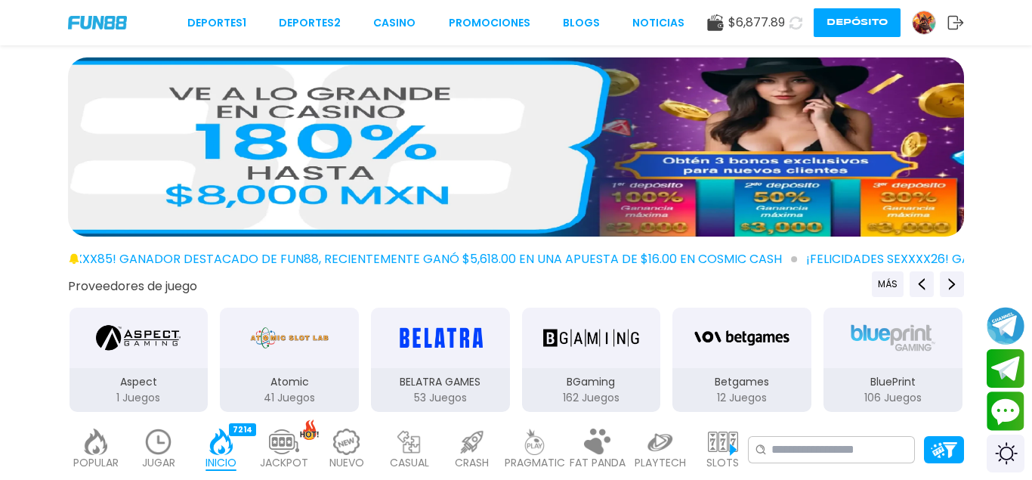
click at [922, 15] on img at bounding box center [924, 22] width 23 height 23
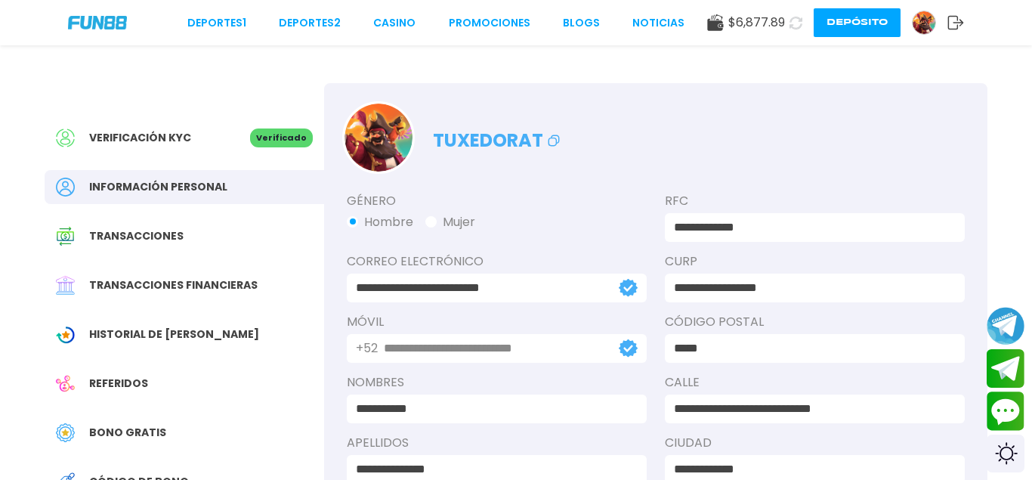
click at [856, 22] on button "Depósito" at bounding box center [857, 22] width 87 height 29
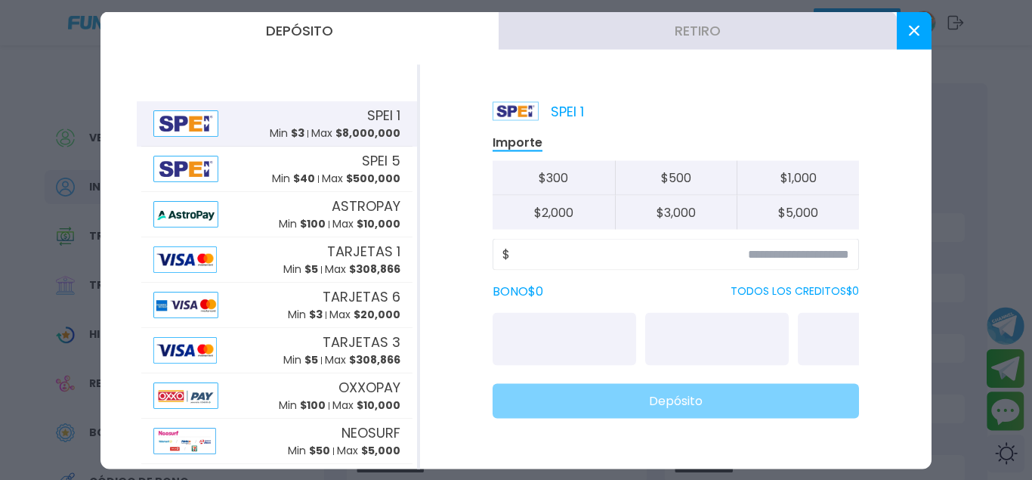
click at [733, 37] on button "Retiro" at bounding box center [698, 30] width 398 height 38
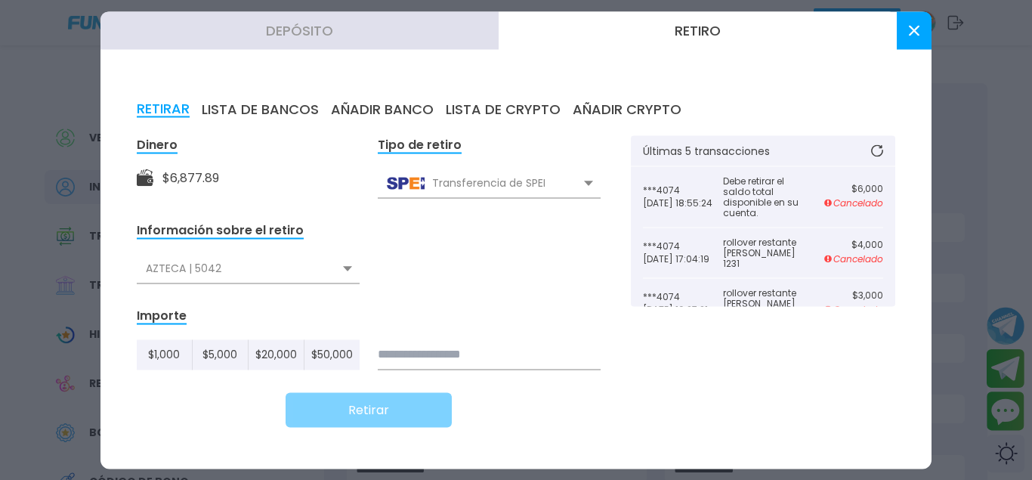
click at [907, 40] on button at bounding box center [914, 30] width 35 height 38
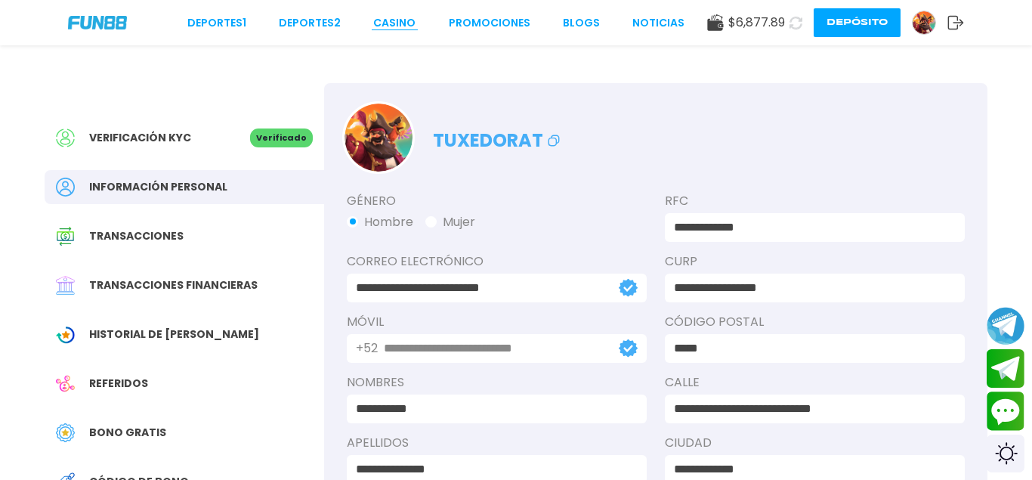
click at [408, 28] on link "CASINO" at bounding box center [394, 23] width 42 height 16
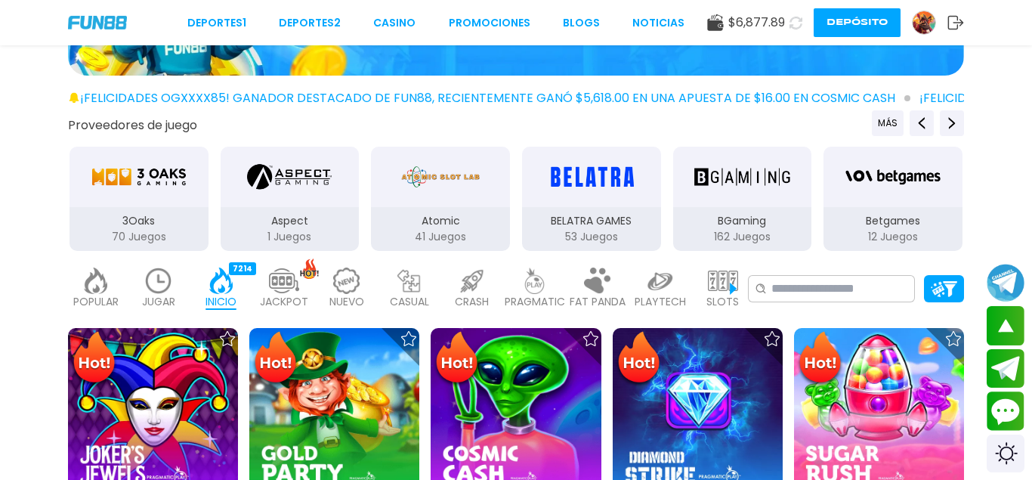
scroll to position [154, 0]
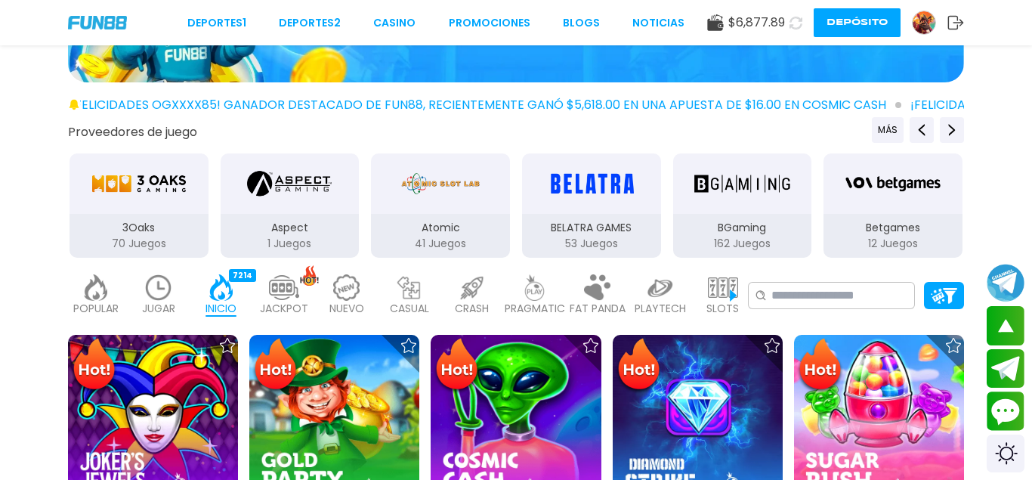
click at [715, 295] on img at bounding box center [723, 287] width 30 height 26
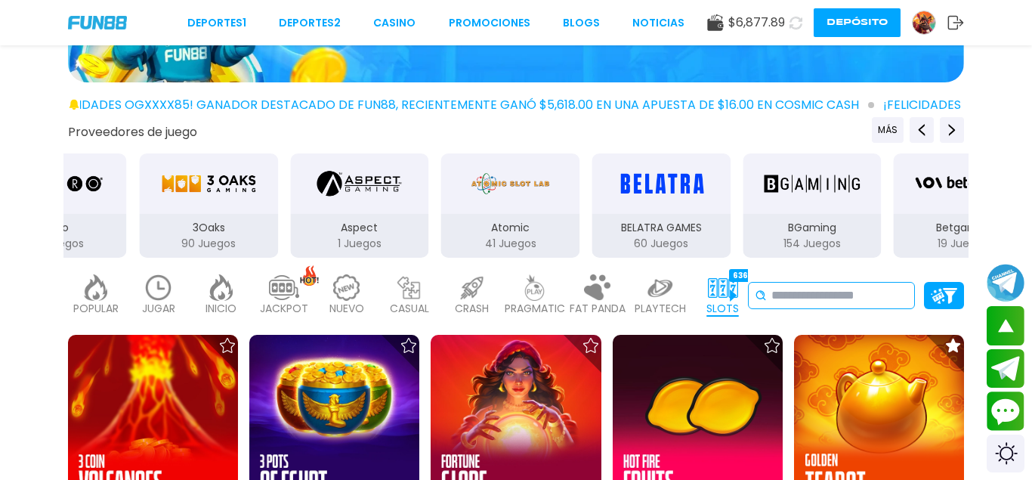
drag, startPoint x: 228, startPoint y: 188, endPoint x: 792, endPoint y: 283, distance: 571.4
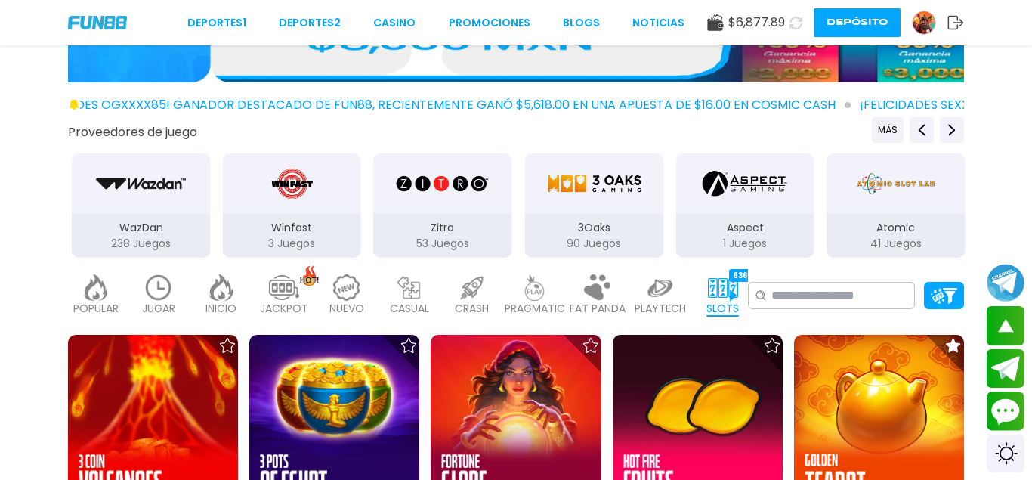
click at [273, 242] on p "3 Juegos" at bounding box center [291, 244] width 139 height 16
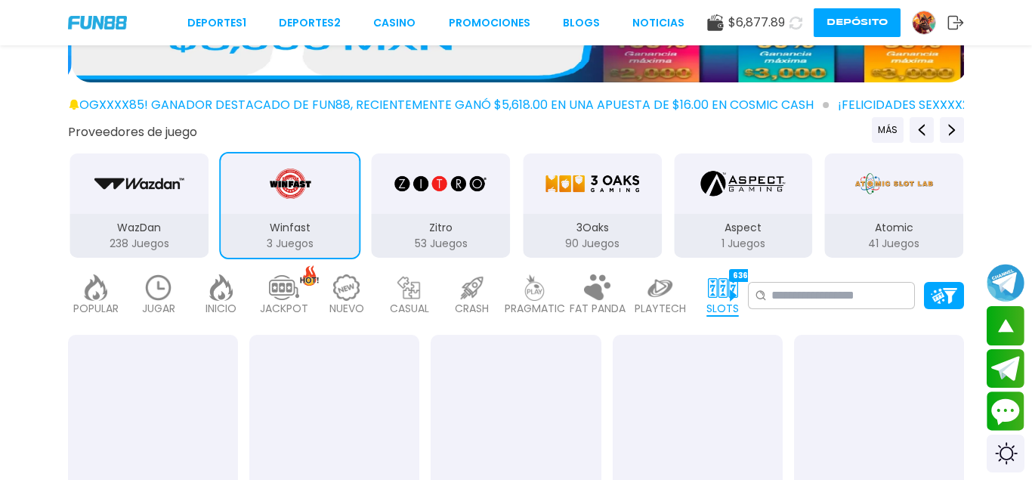
drag, startPoint x: 632, startPoint y: 237, endPoint x: 703, endPoint y: 238, distance: 71.0
click at [360, 237] on p "3 Juegos" at bounding box center [290, 244] width 139 height 16
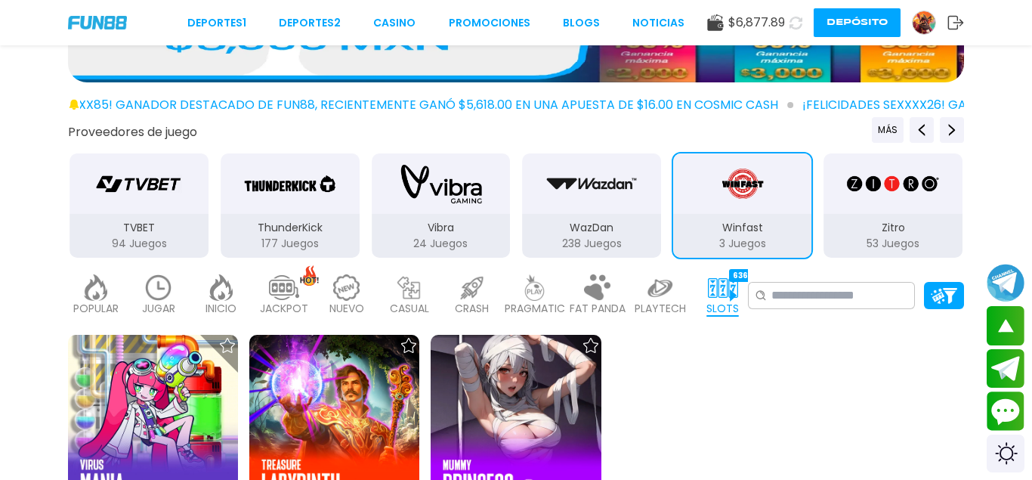
drag, startPoint x: 564, startPoint y: 242, endPoint x: 784, endPoint y: 261, distance: 220.6
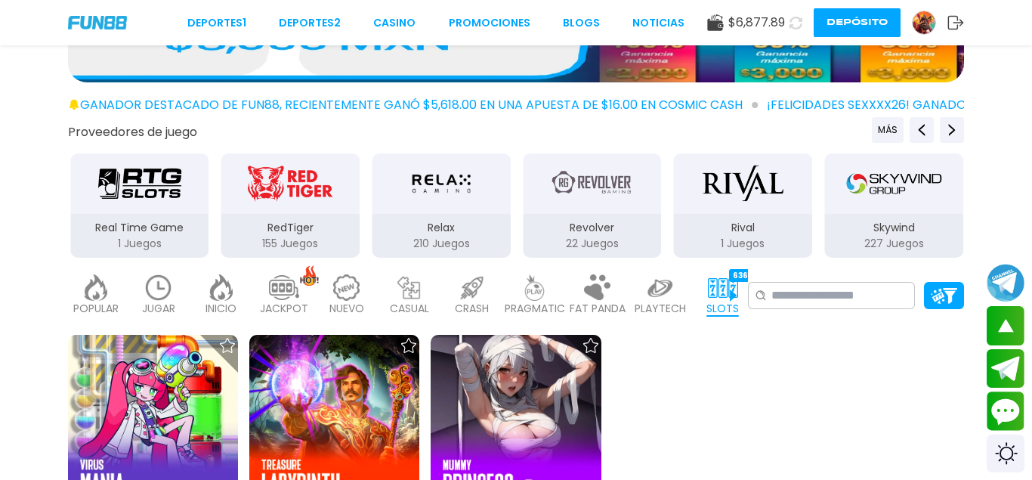
drag, startPoint x: 340, startPoint y: 227, endPoint x: 934, endPoint y: 237, distance: 593.8
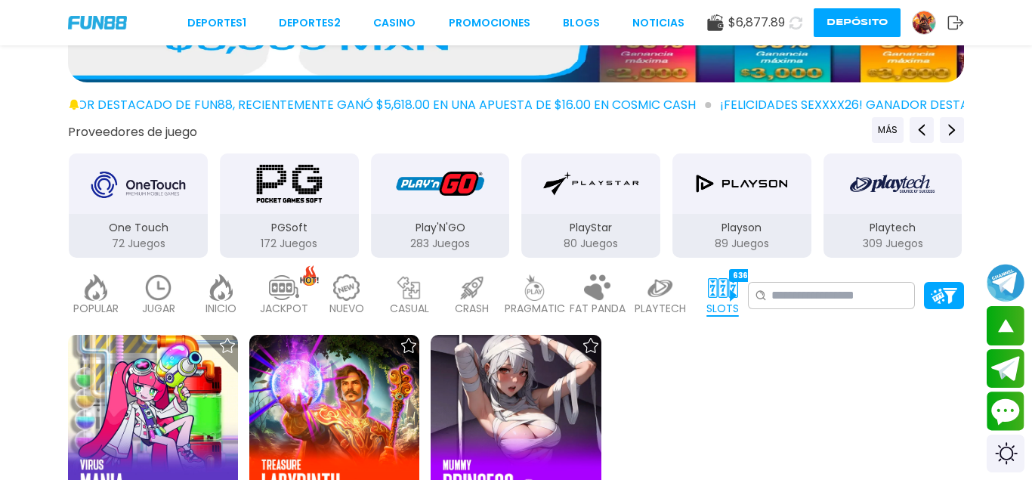
drag, startPoint x: 242, startPoint y: 184, endPoint x: 792, endPoint y: 200, distance: 550.2
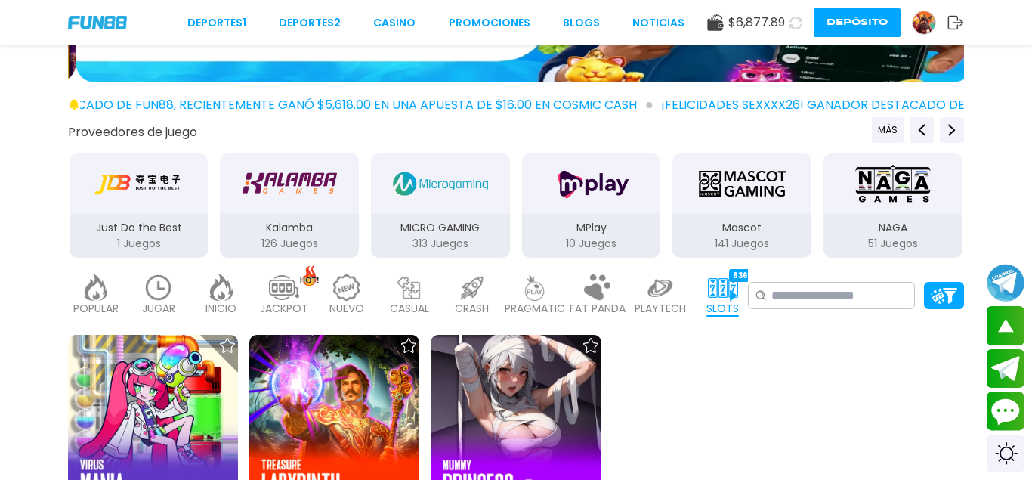
drag, startPoint x: 575, startPoint y: 187, endPoint x: 691, endPoint y: 187, distance: 116.3
click at [337, 187] on img "Kalamba" at bounding box center [289, 183] width 95 height 42
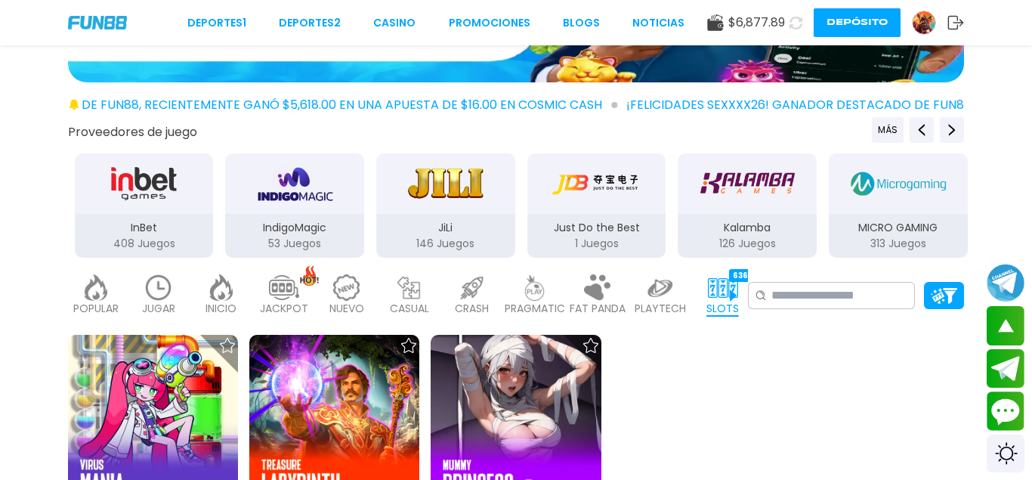
drag, startPoint x: 252, startPoint y: 187, endPoint x: 925, endPoint y: 182, distance: 673.1
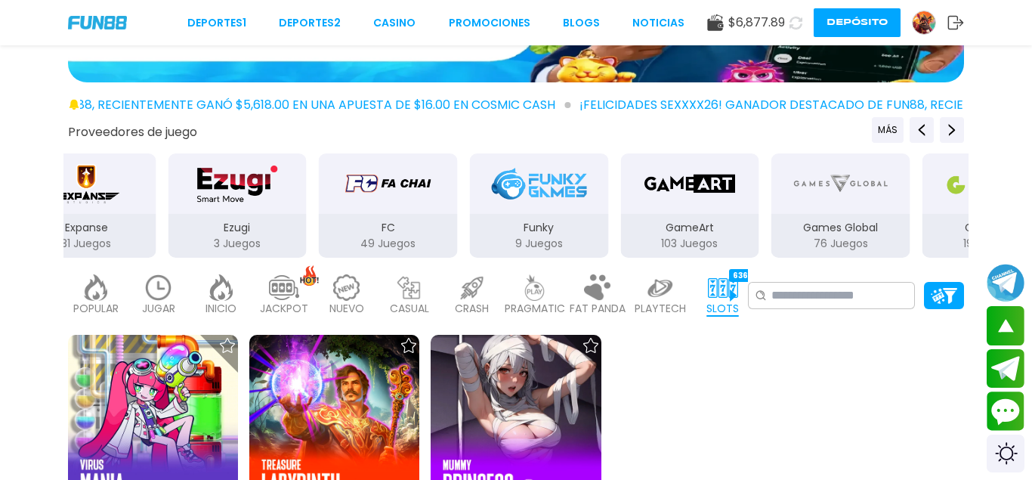
drag, startPoint x: 320, startPoint y: 187, endPoint x: 759, endPoint y: 184, distance: 439.7
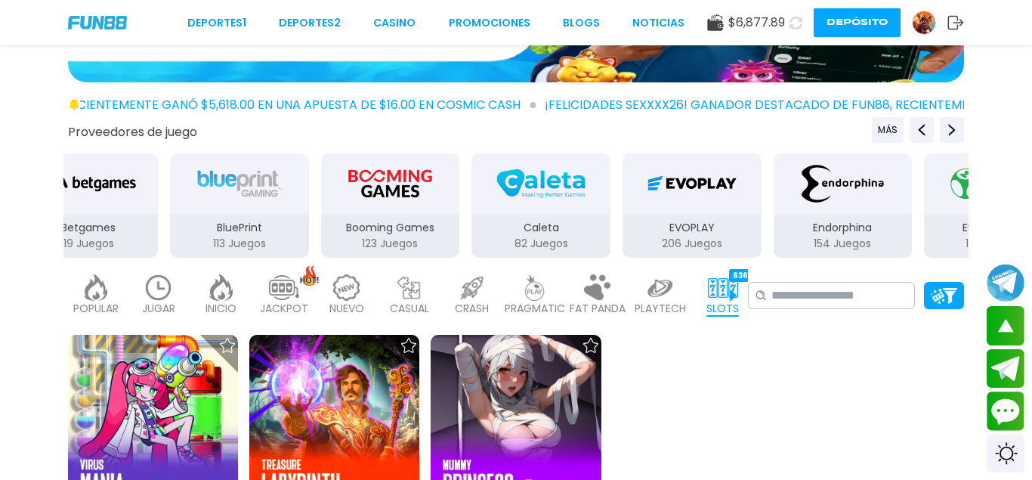
drag, startPoint x: 503, startPoint y: 184, endPoint x: 841, endPoint y: 184, distance: 337.7
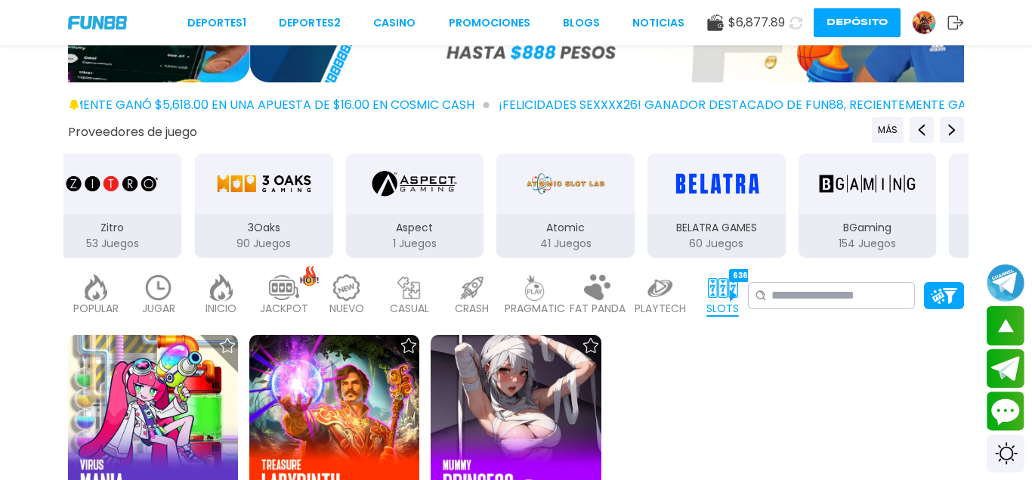
drag, startPoint x: 550, startPoint y: 190, endPoint x: 660, endPoint y: 190, distance: 110.3
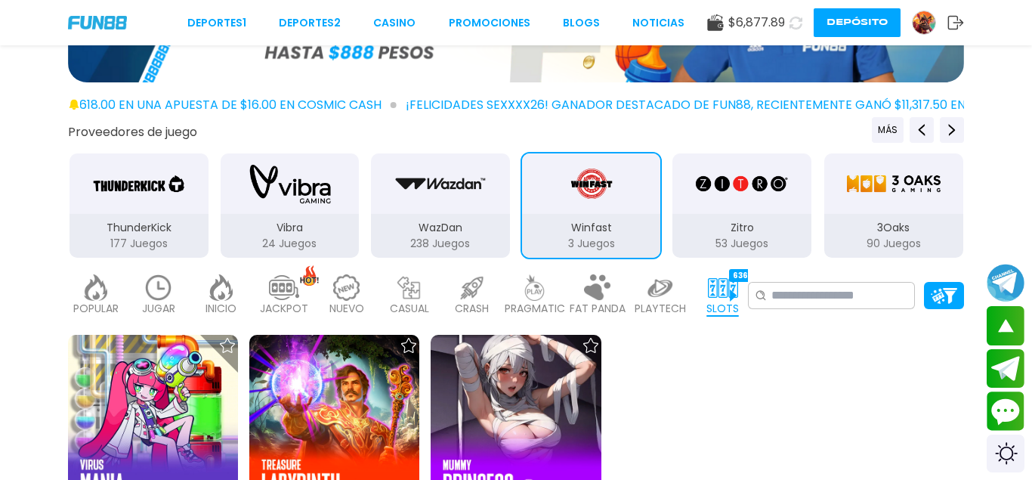
click at [712, 289] on img at bounding box center [723, 287] width 30 height 26
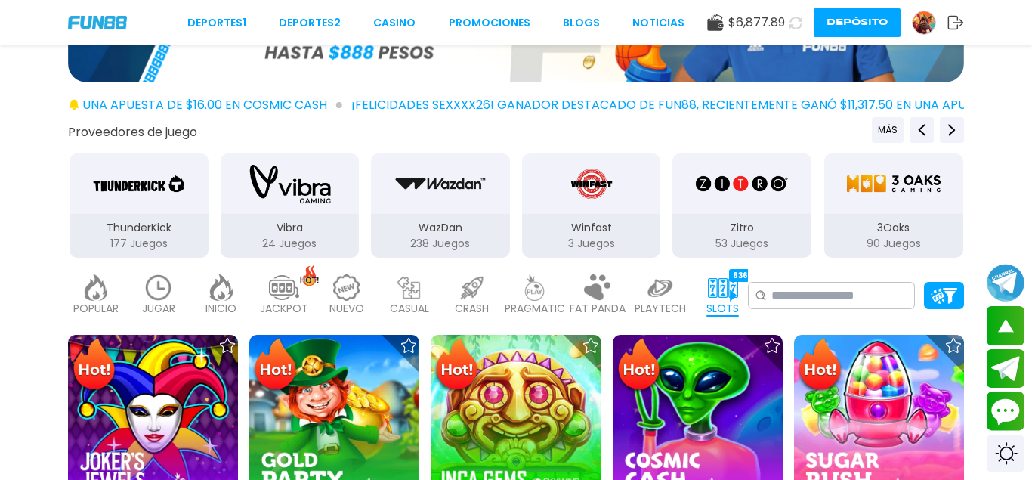
click at [863, 174] on img "3Oaks" at bounding box center [893, 183] width 95 height 42
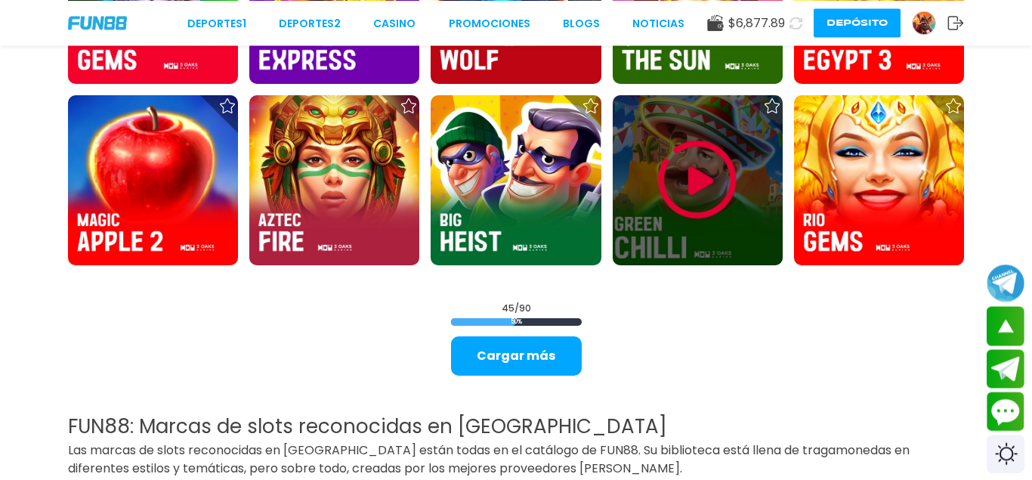
scroll to position [1926, 0]
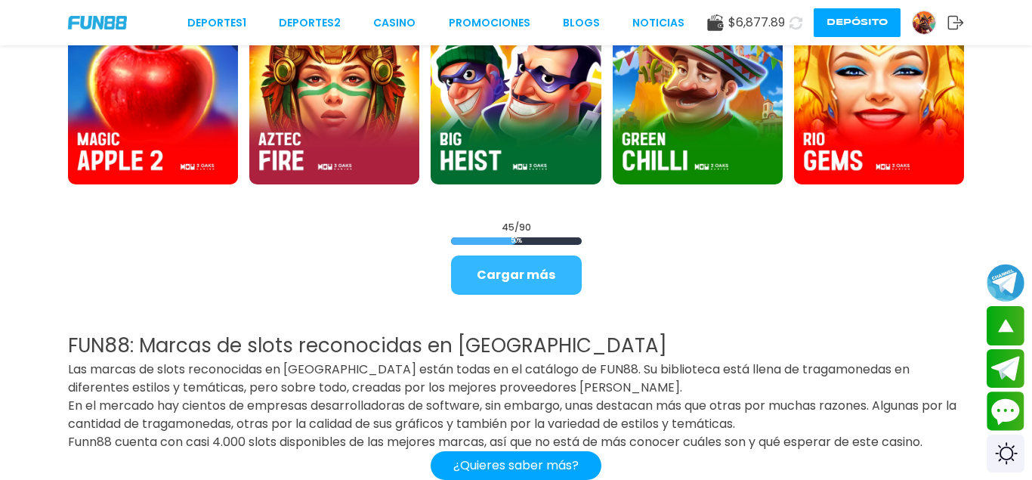
click at [529, 267] on button "Cargar más" at bounding box center [516, 274] width 131 height 39
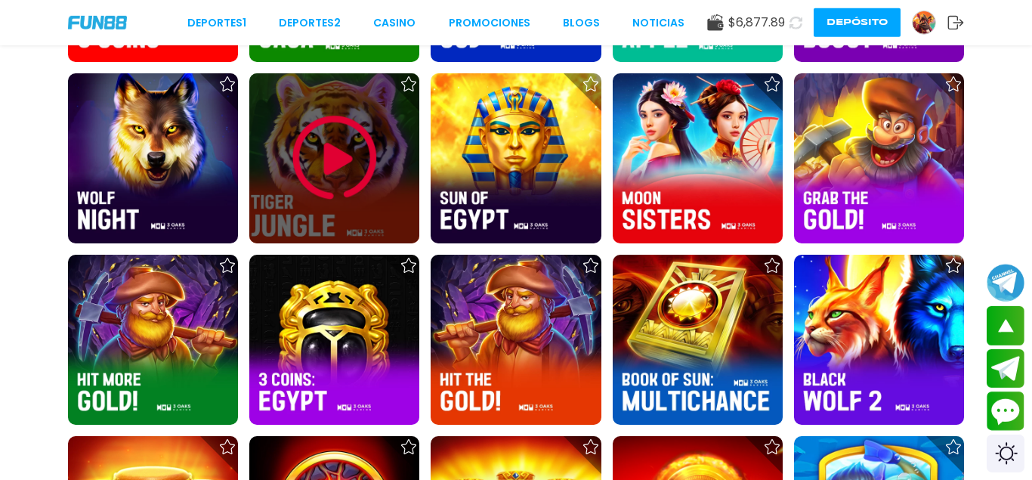
scroll to position [2620, 0]
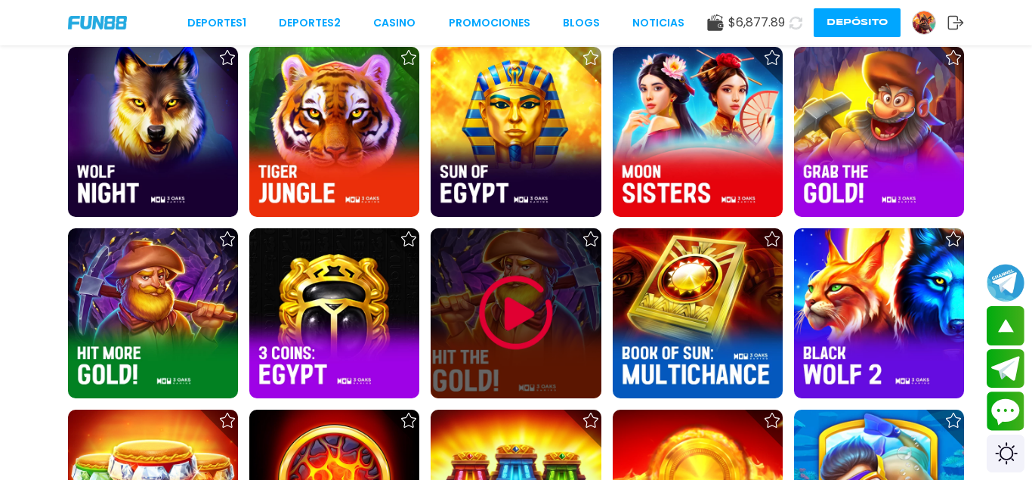
click at [514, 316] on img at bounding box center [516, 312] width 91 height 91
click at [500, 317] on img at bounding box center [516, 312] width 91 height 91
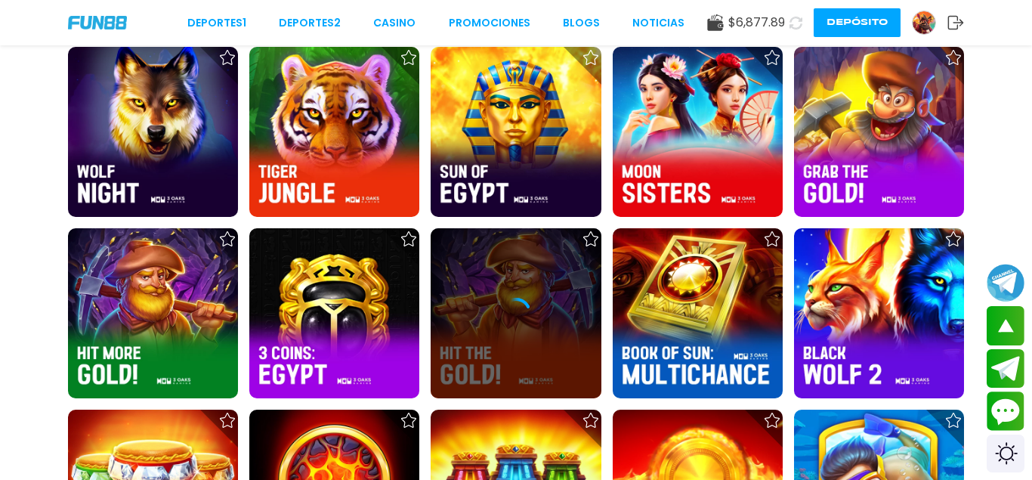
click at [122, 29] on img at bounding box center [97, 22] width 59 height 13
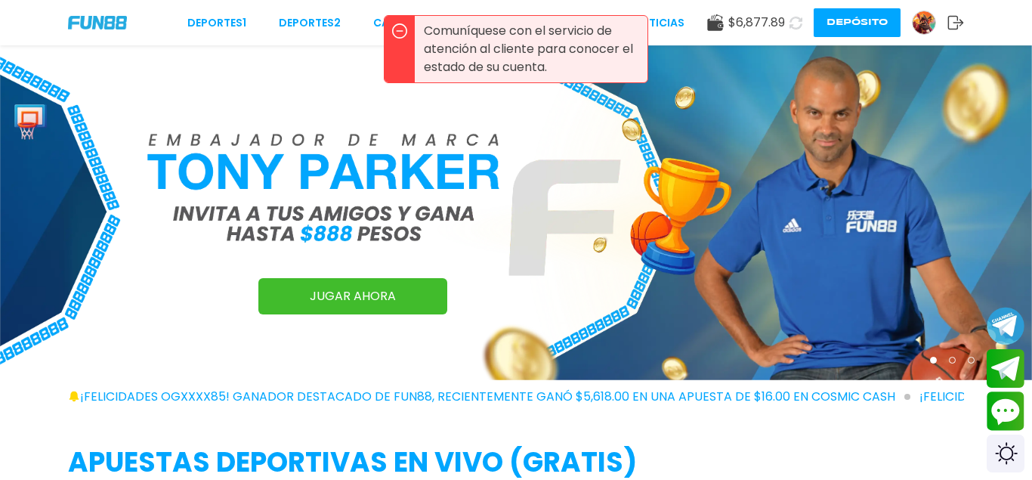
click at [801, 26] on icon at bounding box center [795, 23] width 18 height 18
click at [801, 26] on button at bounding box center [796, 23] width 26 height 26
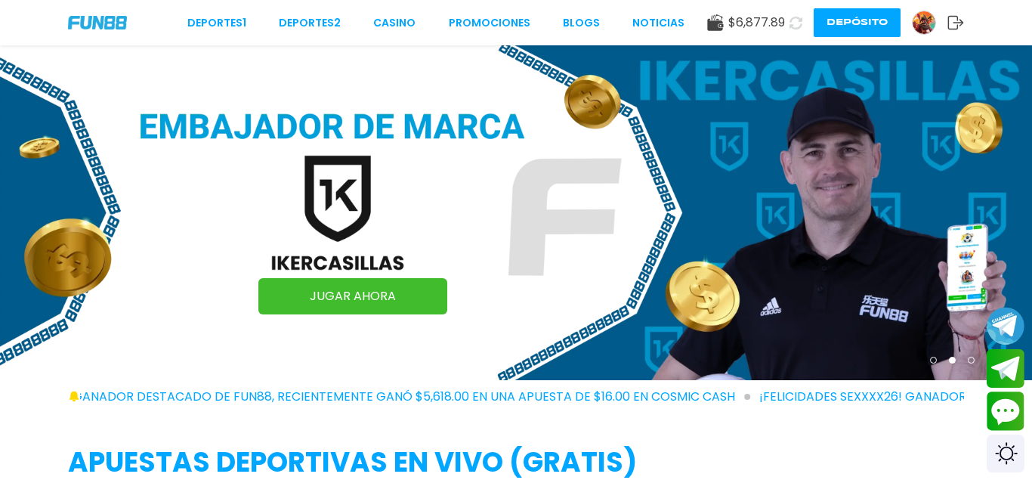
click at [919, 19] on img at bounding box center [924, 22] width 23 height 23
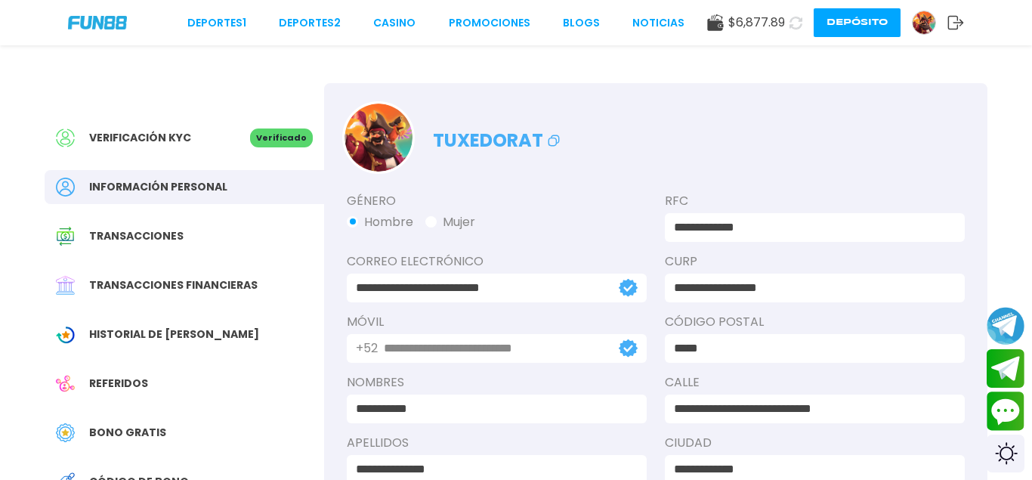
click at [849, 28] on button "Depósito" at bounding box center [857, 22] width 87 height 29
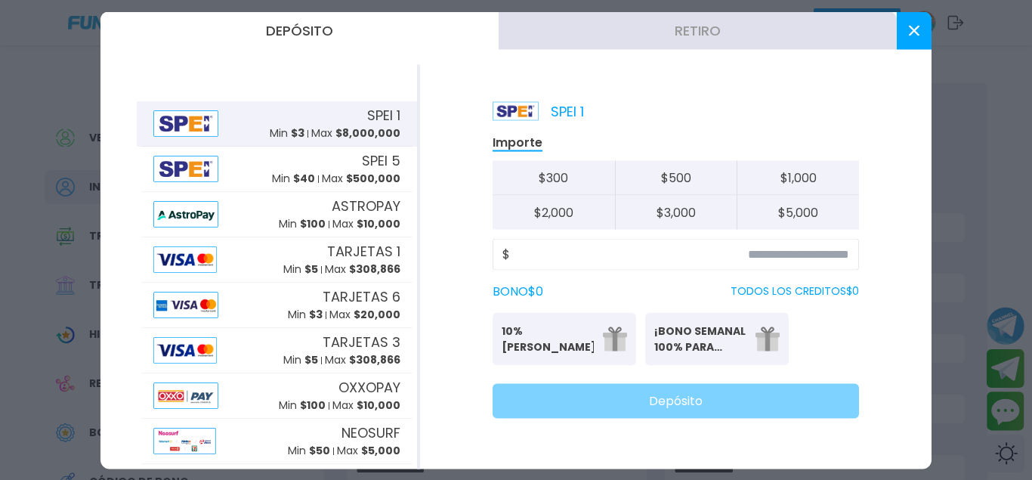
click at [718, 43] on button "Retiro" at bounding box center [698, 30] width 398 height 38
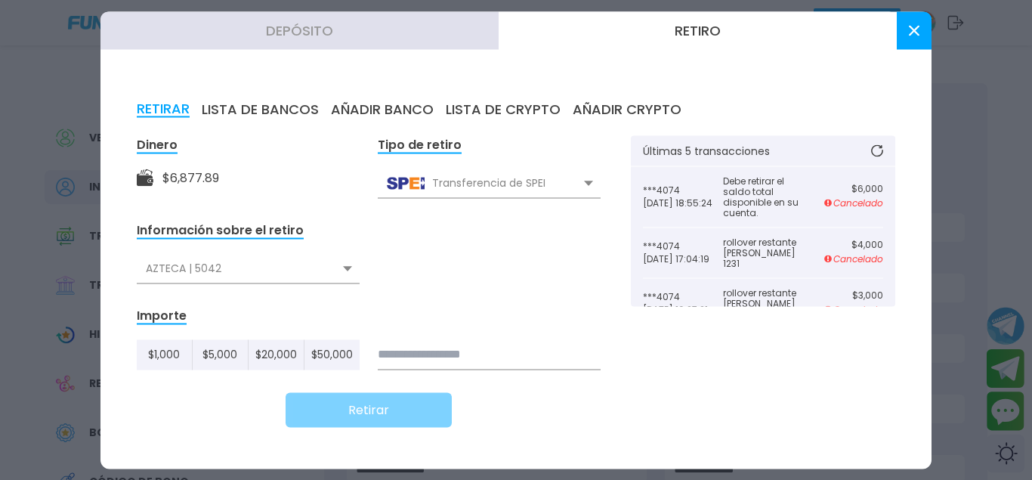
click at [491, 360] on input at bounding box center [489, 354] width 223 height 30
click at [914, 42] on button at bounding box center [914, 30] width 35 height 38
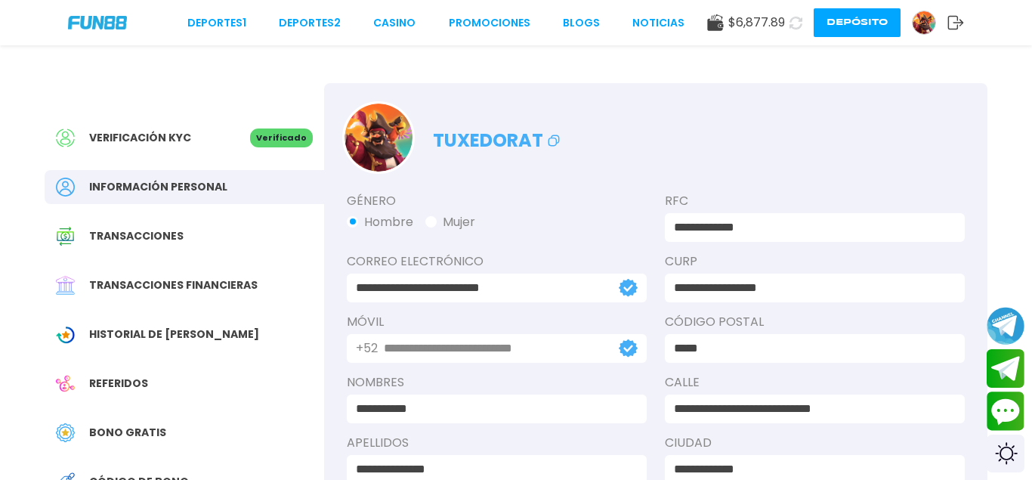
click at [884, 23] on button "Depósito" at bounding box center [857, 22] width 87 height 29
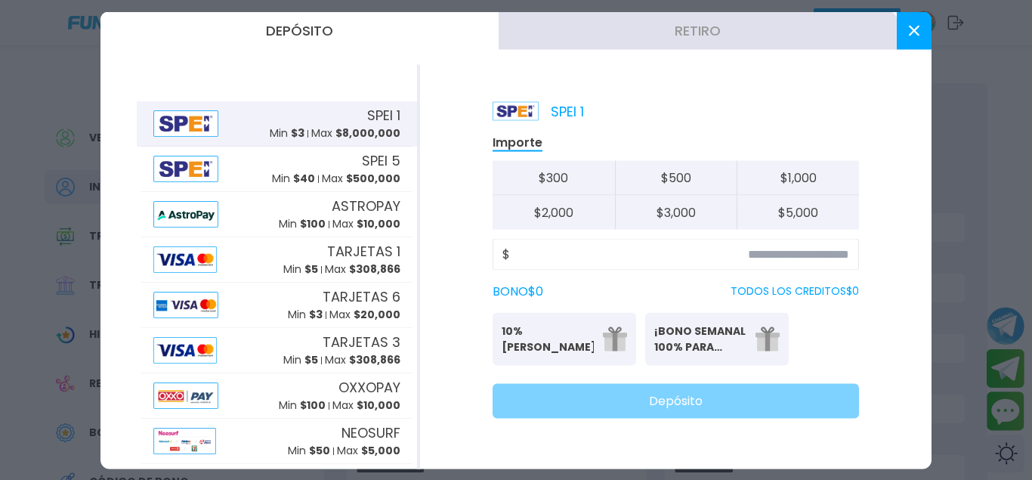
click at [760, 43] on button "Retiro" at bounding box center [698, 30] width 398 height 38
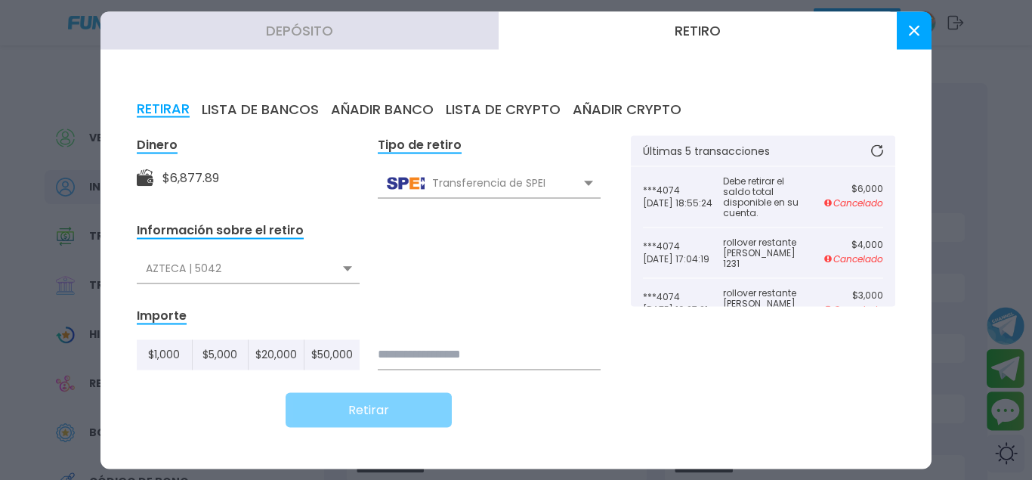
click at [341, 283] on div "AZTECA | 5042" at bounding box center [248, 268] width 223 height 29
click at [252, 336] on div "Mercado Pago W | 4074" at bounding box center [248, 330] width 223 height 29
click at [490, 344] on input at bounding box center [489, 354] width 223 height 30
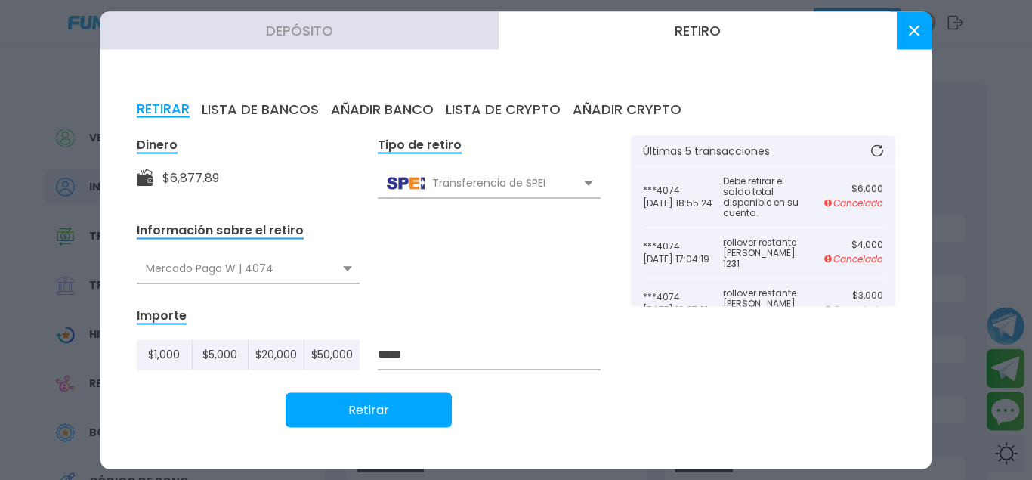
type input "*****"
click at [911, 23] on button at bounding box center [914, 30] width 35 height 38
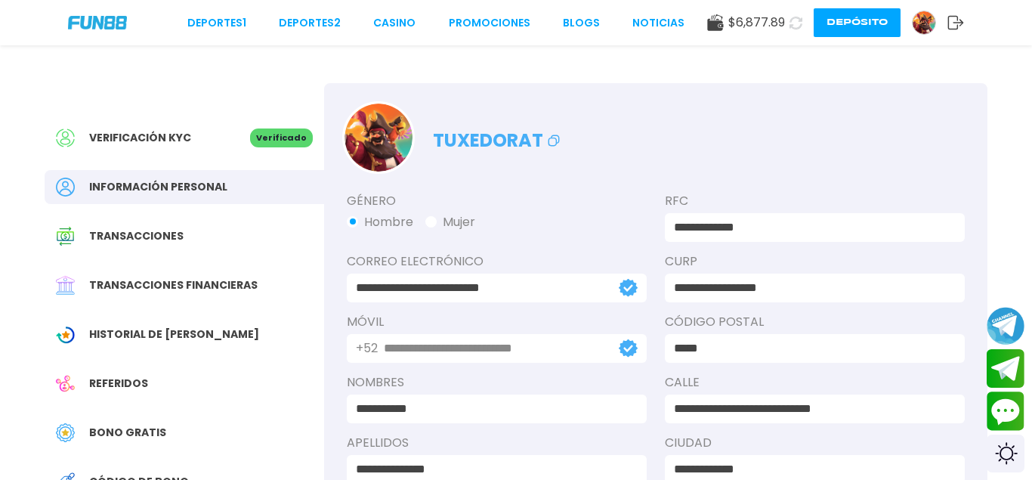
click at [926, 21] on img at bounding box center [924, 22] width 23 height 23
click at [860, 20] on button "Depósito" at bounding box center [857, 22] width 87 height 29
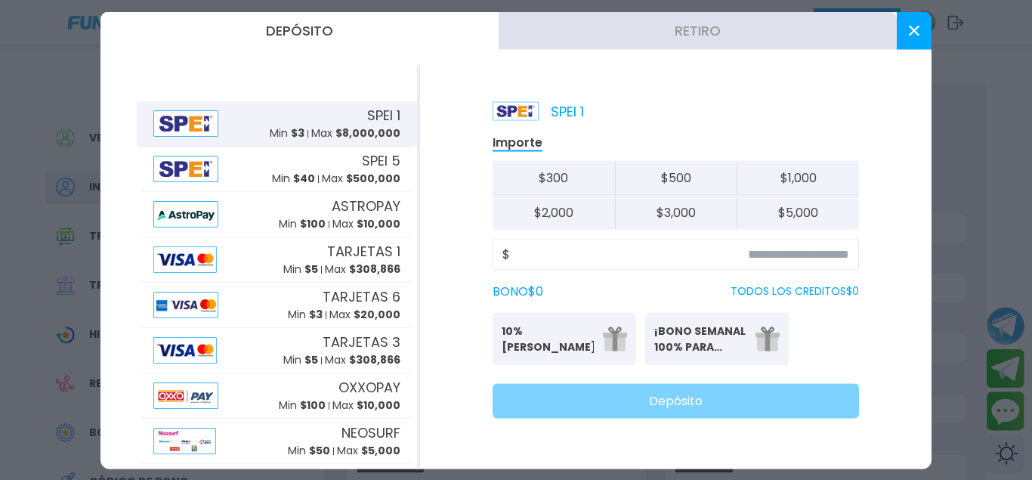
click at [742, 28] on button "Retiro" at bounding box center [698, 30] width 398 height 38
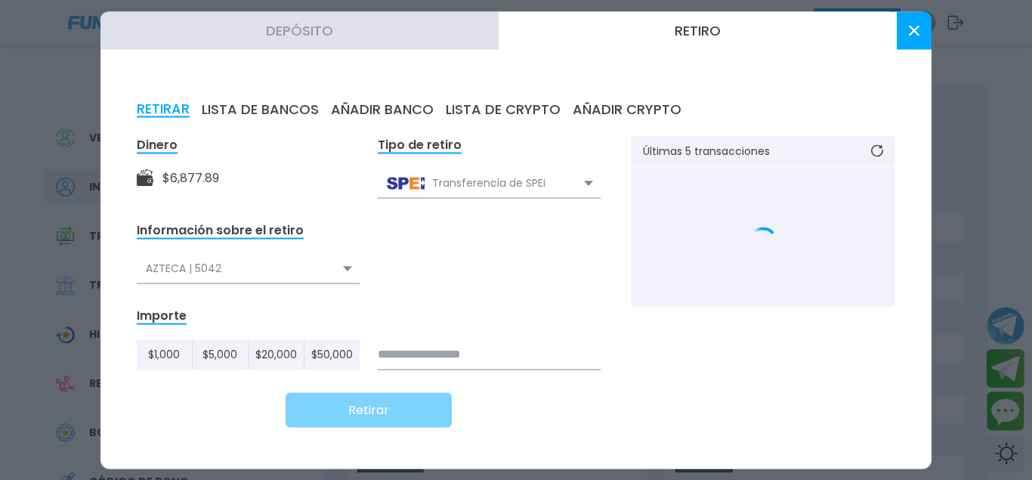
click at [272, 276] on div "AZTECA | 5042" at bounding box center [248, 268] width 223 height 29
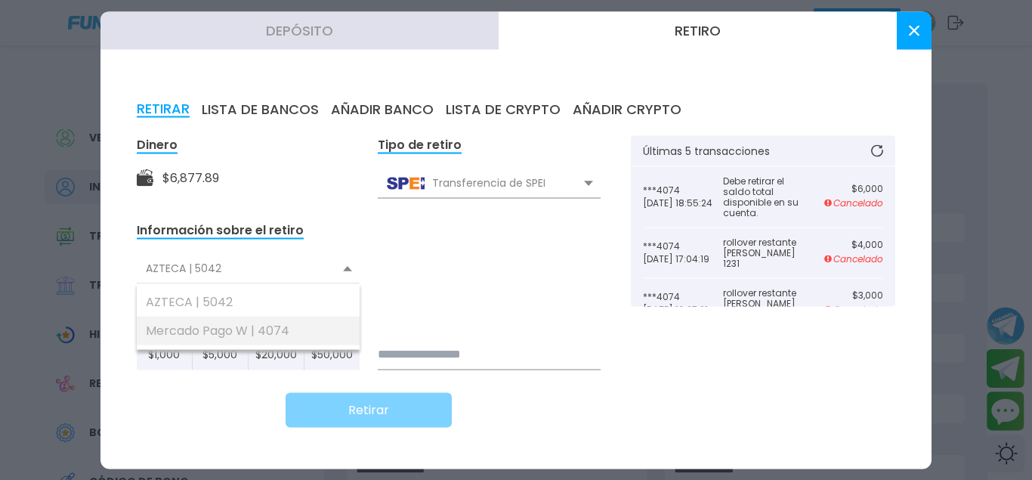
click at [243, 331] on div "Mercado Pago W | 4074" at bounding box center [248, 330] width 223 height 29
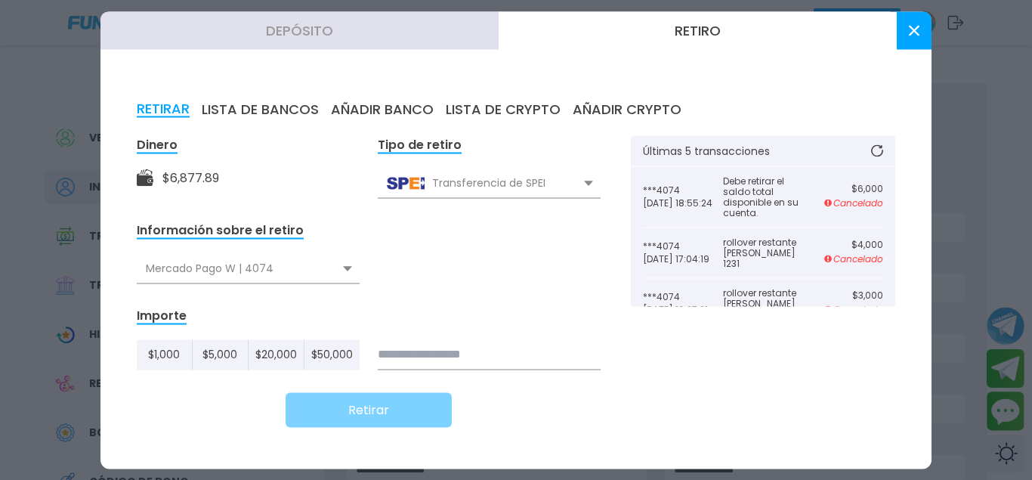
click at [409, 352] on input at bounding box center [489, 354] width 223 height 30
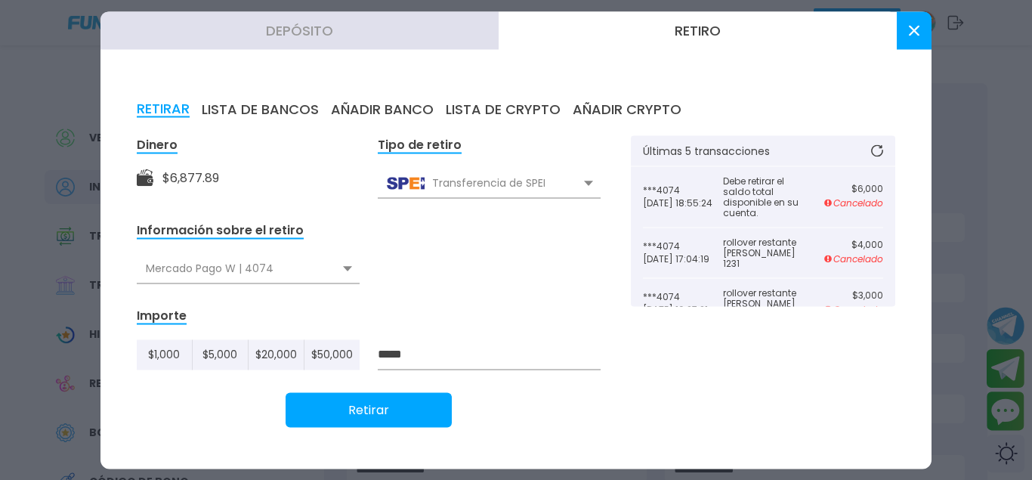
type input "*****"
click at [369, 403] on button "Retirar" at bounding box center [369, 409] width 166 height 35
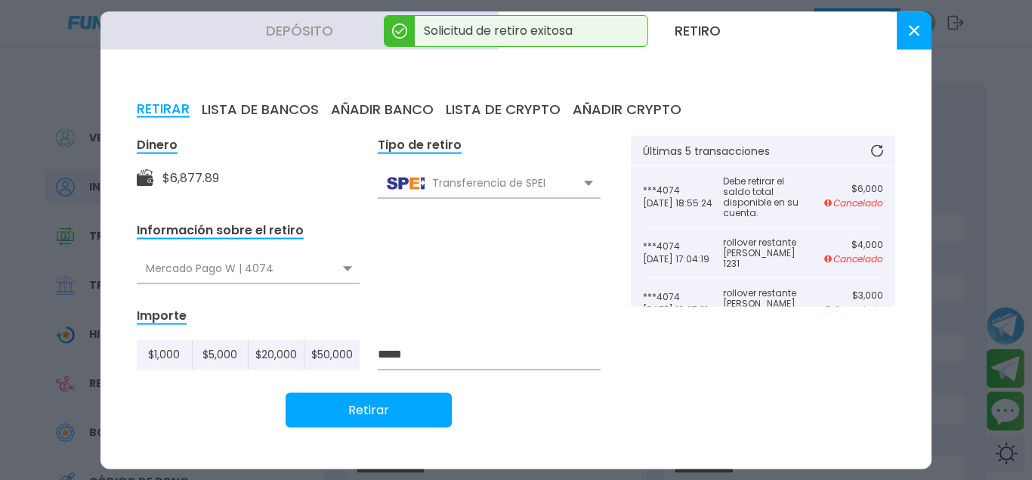
click at [919, 31] on button at bounding box center [914, 30] width 35 height 38
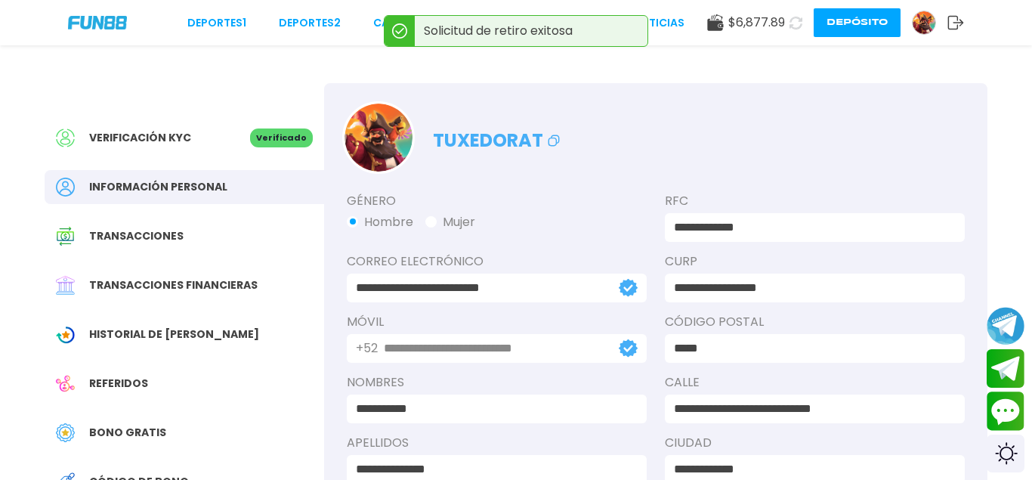
click at [801, 22] on icon at bounding box center [796, 23] width 18 height 18
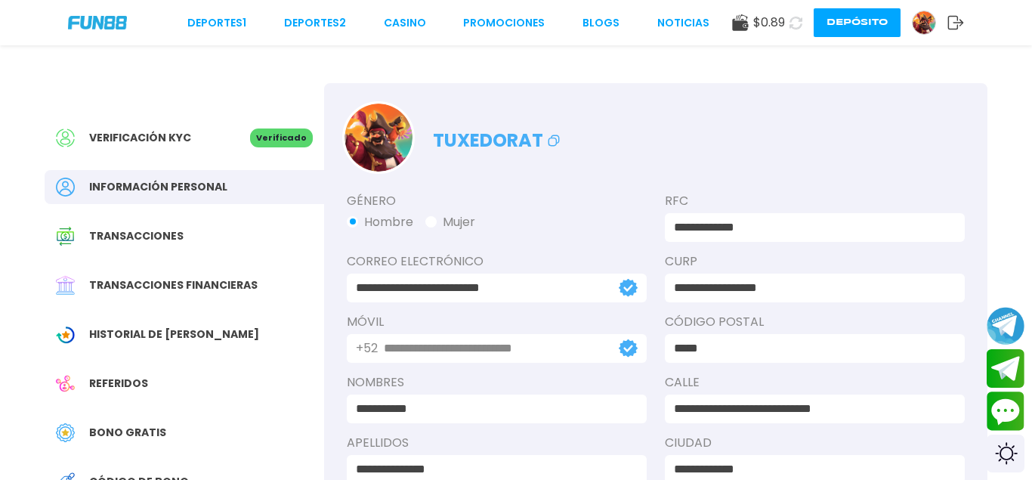
click at [920, 19] on img at bounding box center [924, 22] width 23 height 23
click at [931, 30] on img at bounding box center [924, 22] width 23 height 23
click at [926, 27] on img at bounding box center [924, 22] width 23 height 23
click at [863, 22] on button "Depósito" at bounding box center [857, 22] width 87 height 29
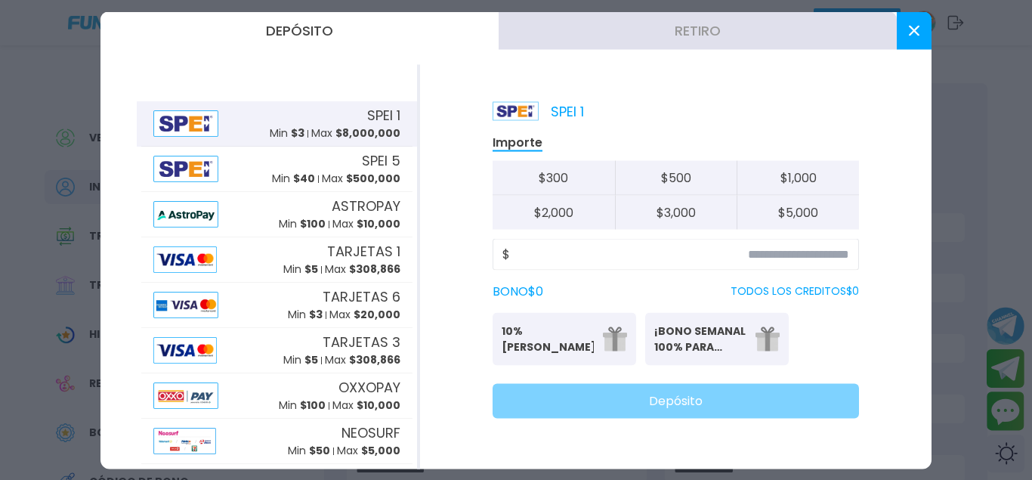
click at [559, 20] on button "Retiro" at bounding box center [698, 30] width 398 height 38
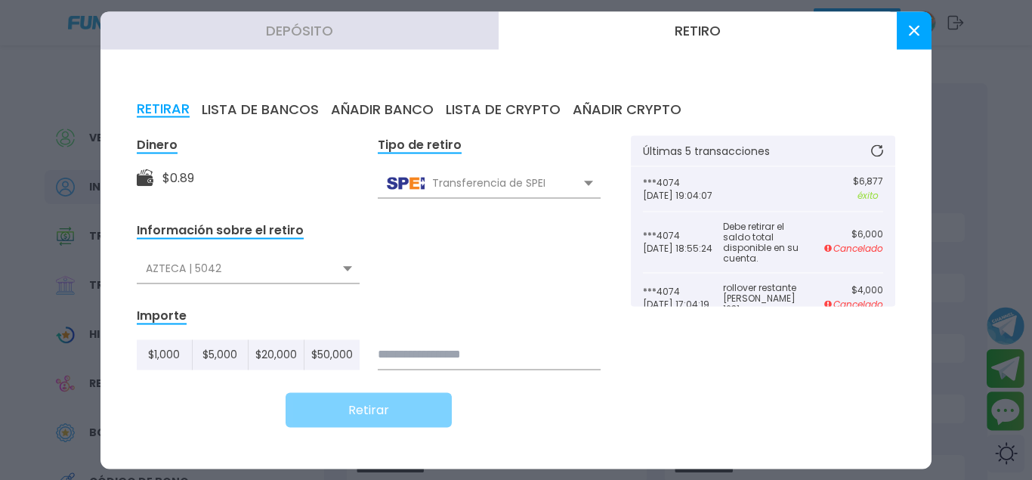
click at [912, 17] on button at bounding box center [914, 30] width 35 height 38
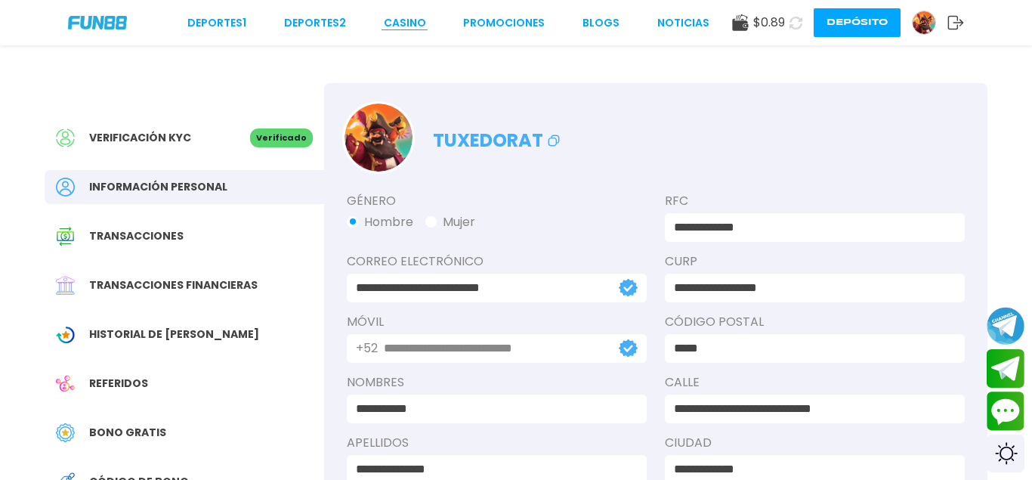
click at [395, 27] on link "CASINO" at bounding box center [405, 23] width 42 height 16
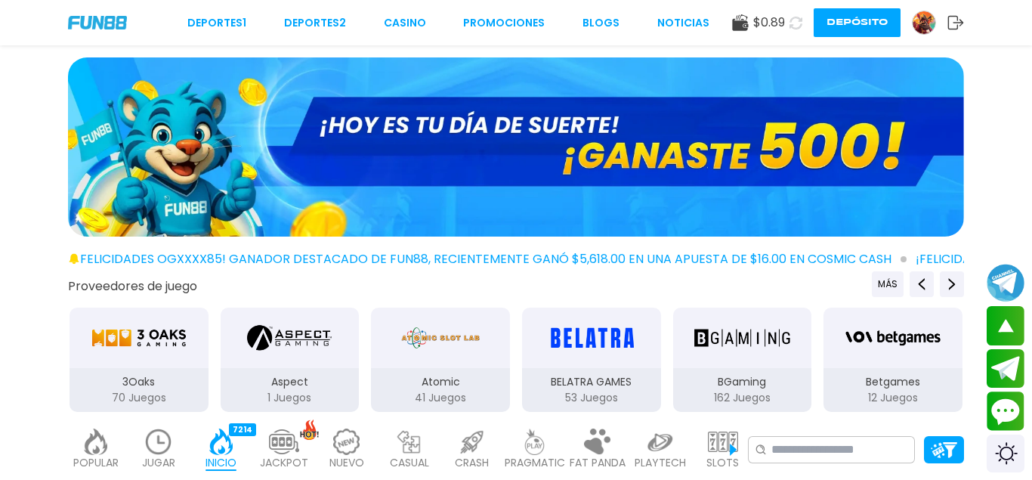
click at [536, 141] on img at bounding box center [516, 146] width 896 height 179
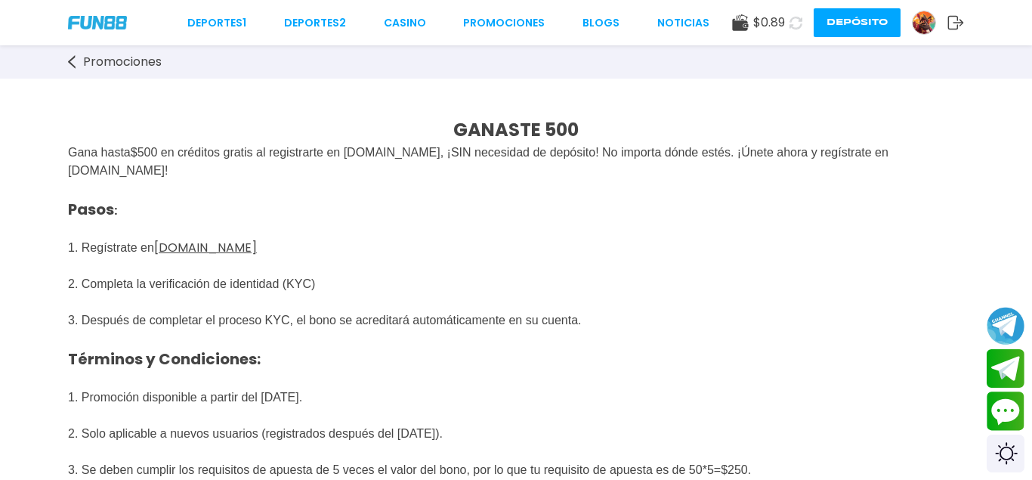
click at [106, 32] on div "Deportes 1 Deportes 2 CASINO Promociones BLOGS NOTICIAS $ 0.89 Depósito" at bounding box center [516, 22] width 1032 height 45
click at [97, 28] on img at bounding box center [97, 22] width 59 height 13
